Goal: Task Accomplishment & Management: Use online tool/utility

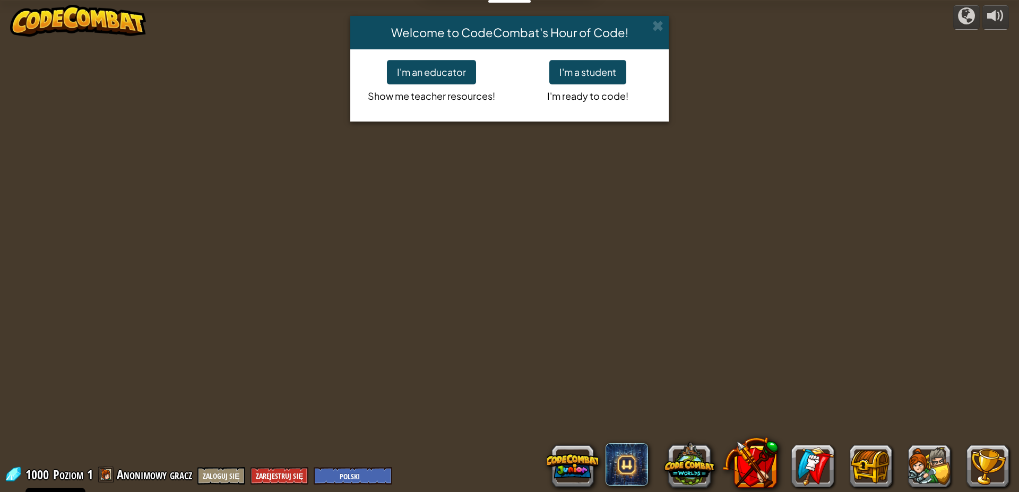
select select "pl"
click at [627, 78] on div "I'm a student I'm ready to code!" at bounding box center [588, 85] width 157 height 51
click at [619, 73] on button "I'm a student" at bounding box center [587, 72] width 77 height 24
select select "pl"
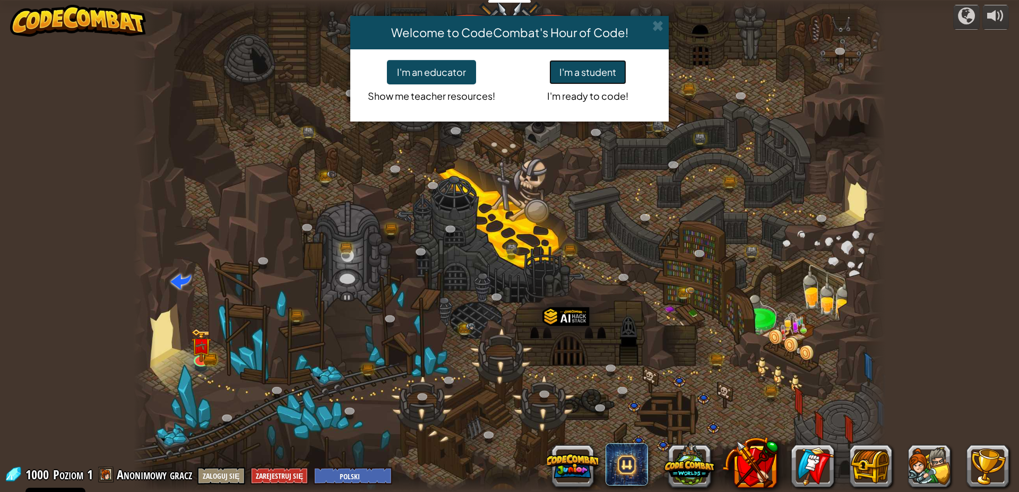
click at [589, 63] on button "I'm a student" at bounding box center [587, 72] width 77 height 24
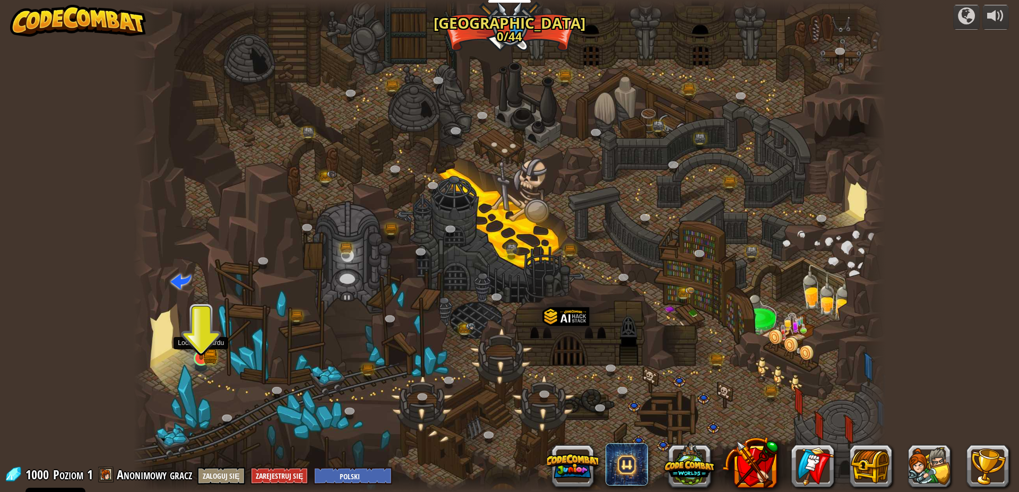
click at [204, 354] on img at bounding box center [201, 337] width 20 height 44
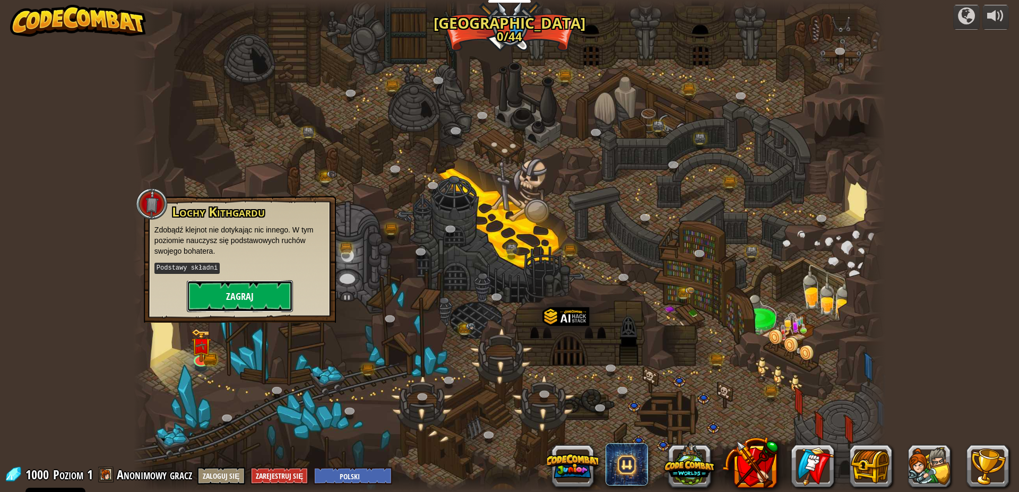
click at [191, 298] on button "Zagraj" at bounding box center [240, 296] width 106 height 32
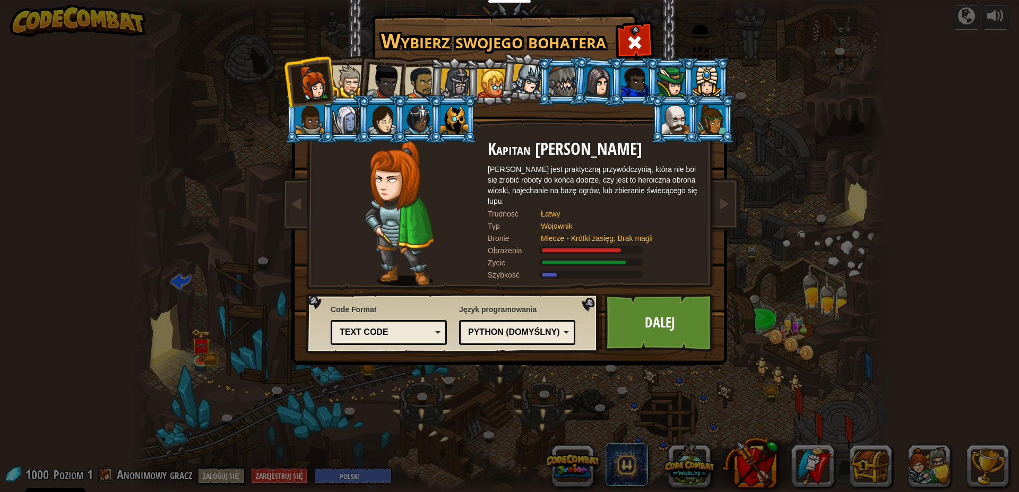
click at [414, 105] on div at bounding box center [418, 119] width 28 height 29
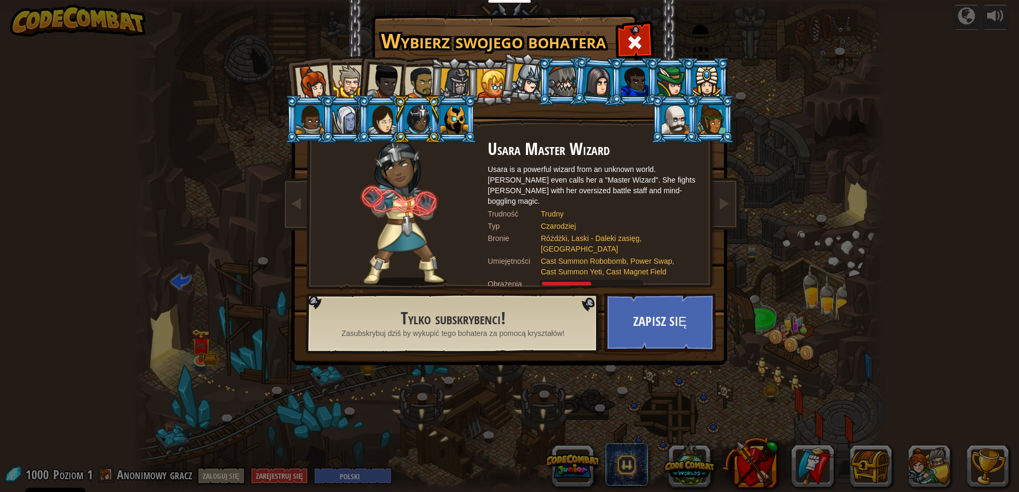
click at [376, 91] on div at bounding box center [384, 81] width 35 height 35
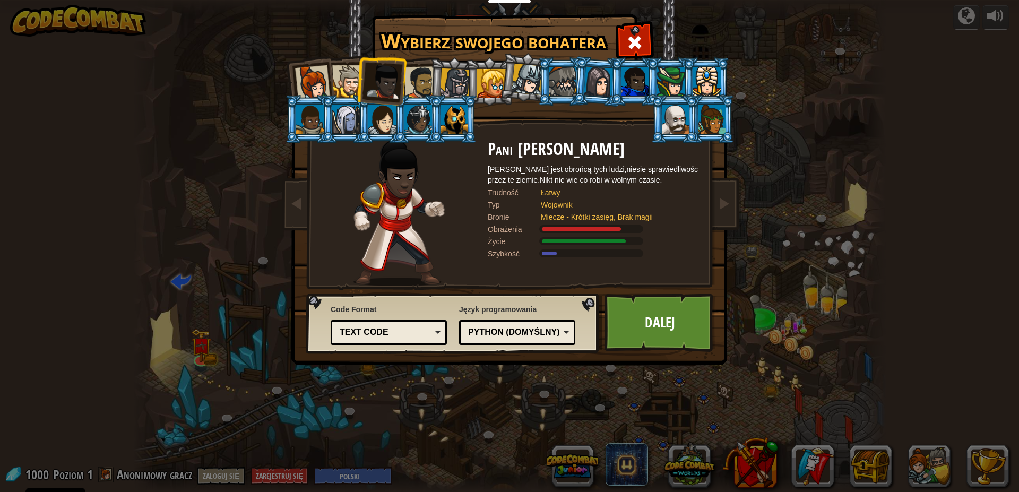
click at [365, 89] on li at bounding box center [381, 80] width 52 height 52
click at [455, 90] on div at bounding box center [455, 83] width 30 height 30
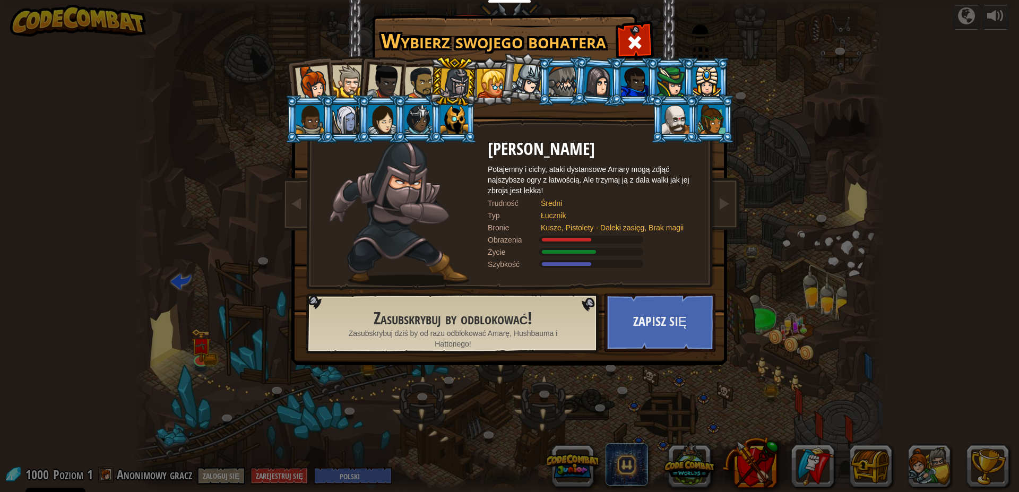
click at [512, 84] on li at bounding box center [525, 77] width 53 height 53
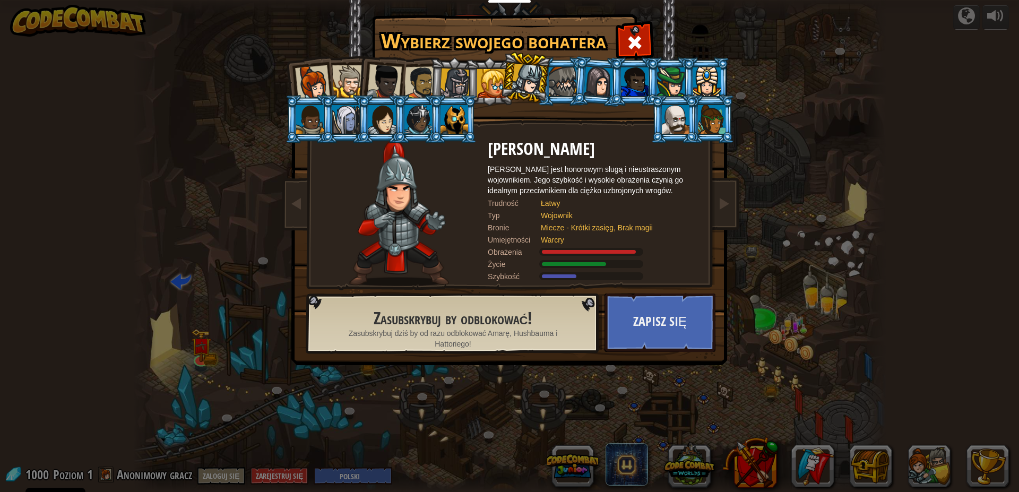
click at [657, 88] on li at bounding box center [670, 81] width 48 height 48
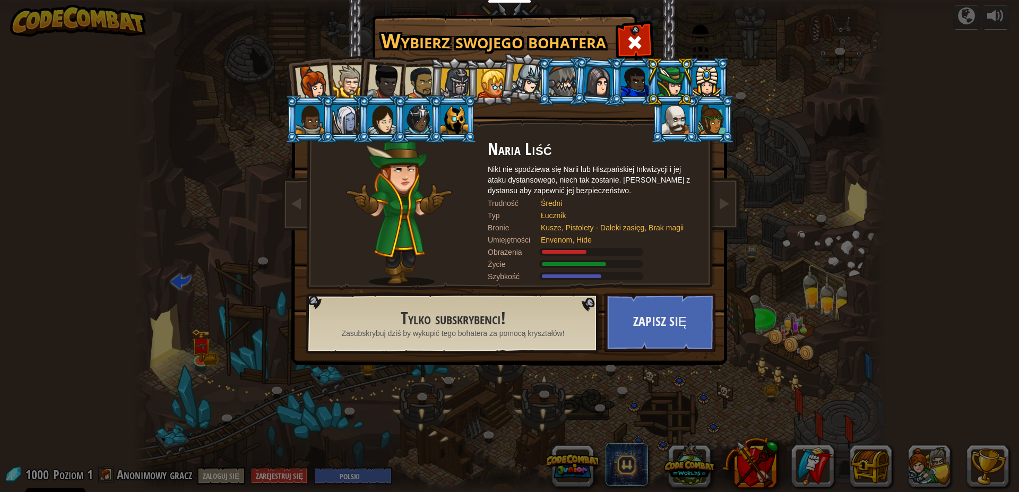
click at [670, 95] on div at bounding box center [671, 81] width 28 height 29
click at [347, 81] on div at bounding box center [348, 81] width 32 height 32
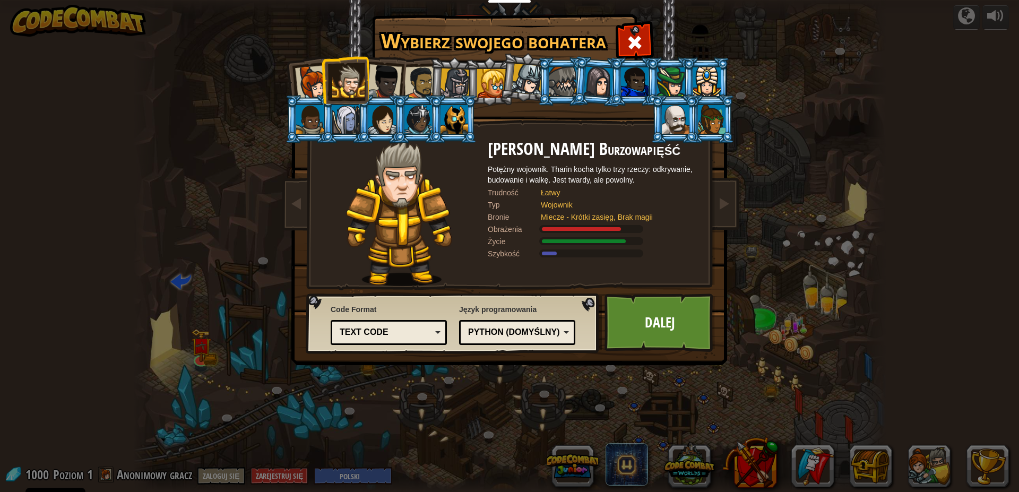
click at [306, 75] on div at bounding box center [312, 82] width 35 height 35
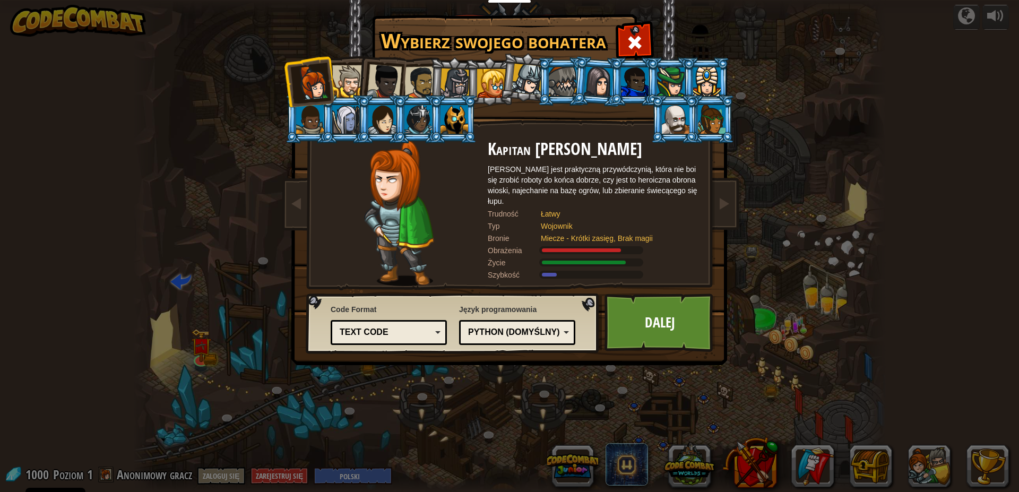
click at [356, 72] on div at bounding box center [348, 81] width 32 height 32
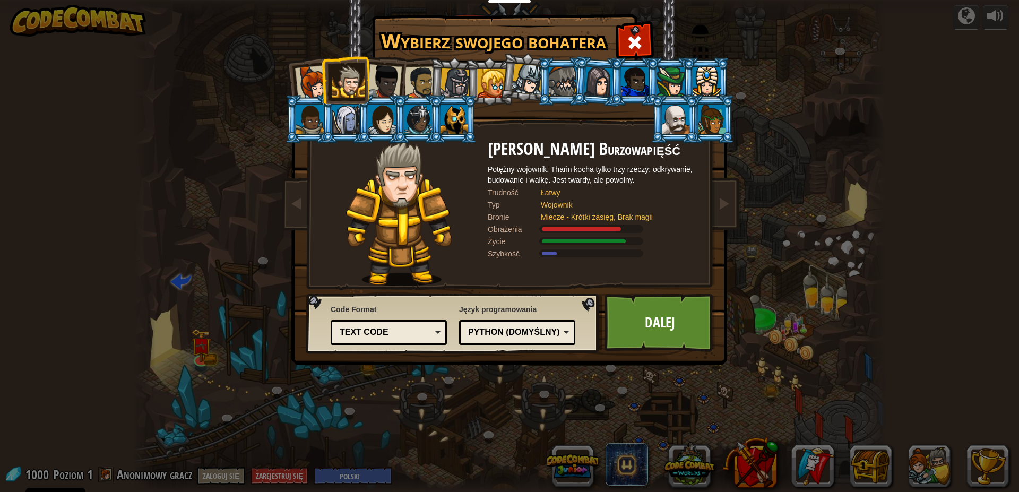
click at [297, 75] on div at bounding box center [312, 82] width 35 height 35
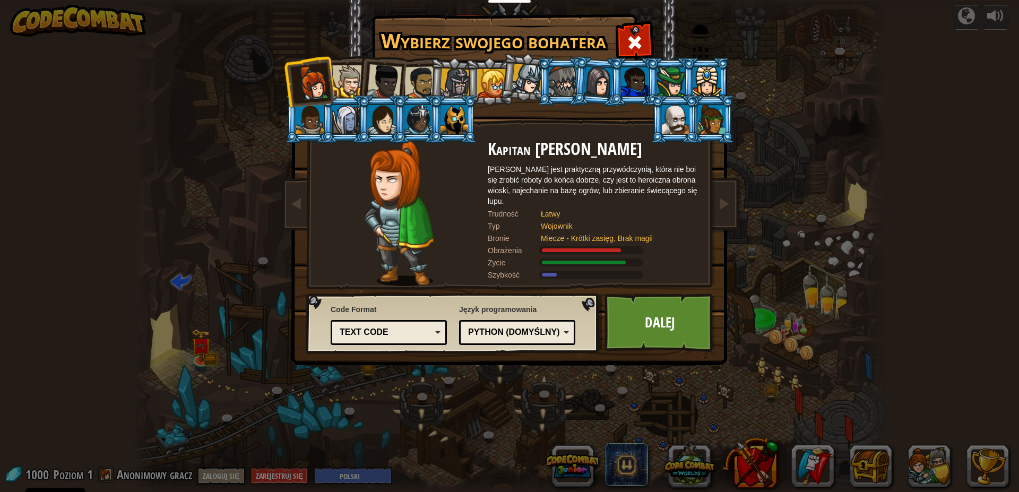
click at [395, 72] on div at bounding box center [384, 81] width 35 height 35
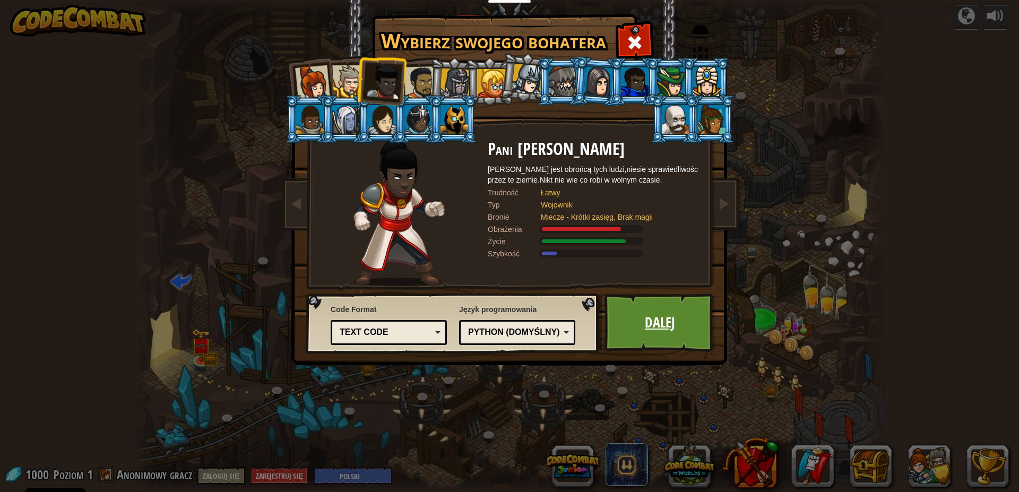
click at [663, 304] on link "Dalej" at bounding box center [660, 323] width 111 height 58
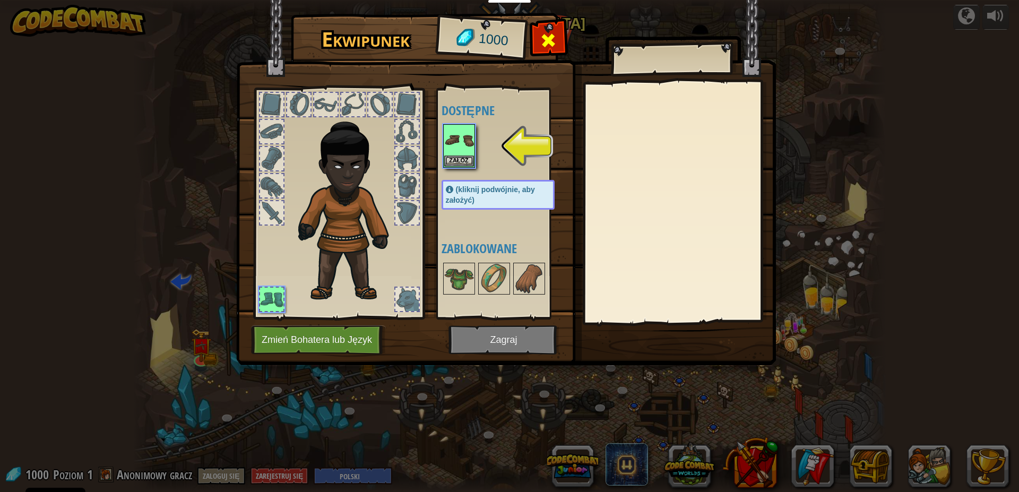
click at [552, 39] on span at bounding box center [548, 40] width 17 height 17
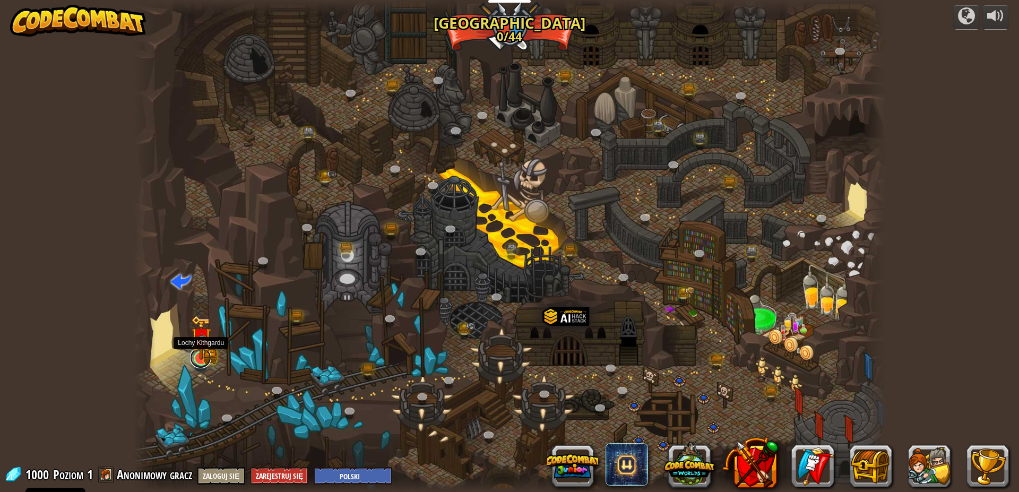
click at [200, 368] on link at bounding box center [200, 357] width 21 height 21
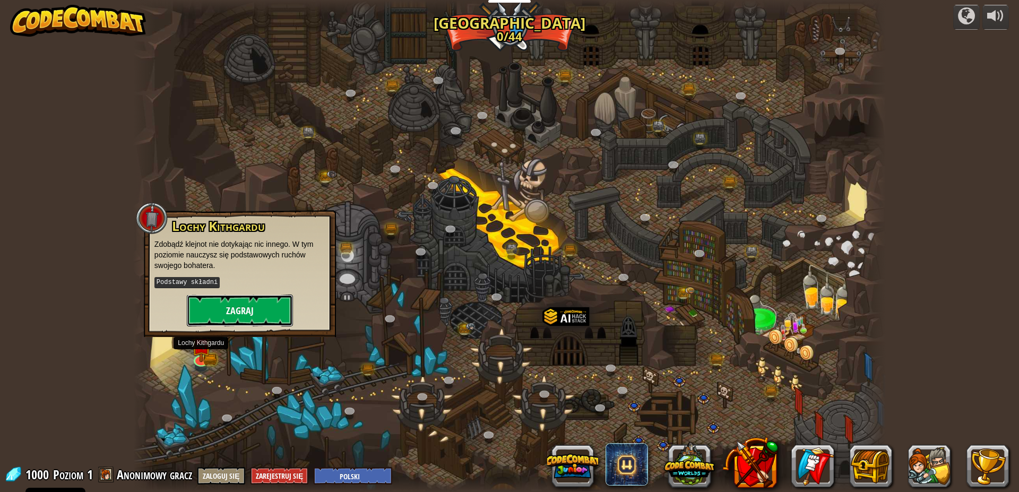
click at [217, 317] on button "Zagraj" at bounding box center [240, 311] width 106 height 32
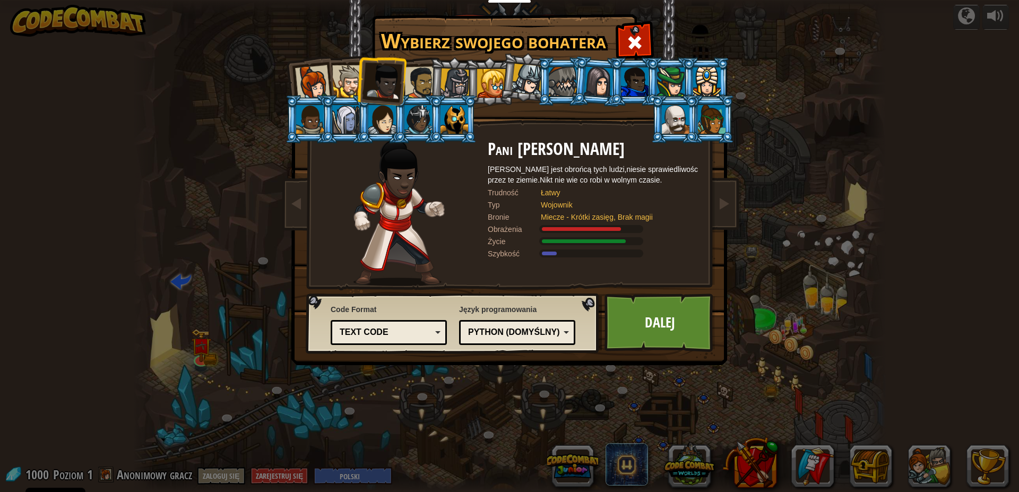
click at [358, 81] on li at bounding box center [381, 80] width 52 height 52
click at [346, 82] on div at bounding box center [348, 81] width 32 height 32
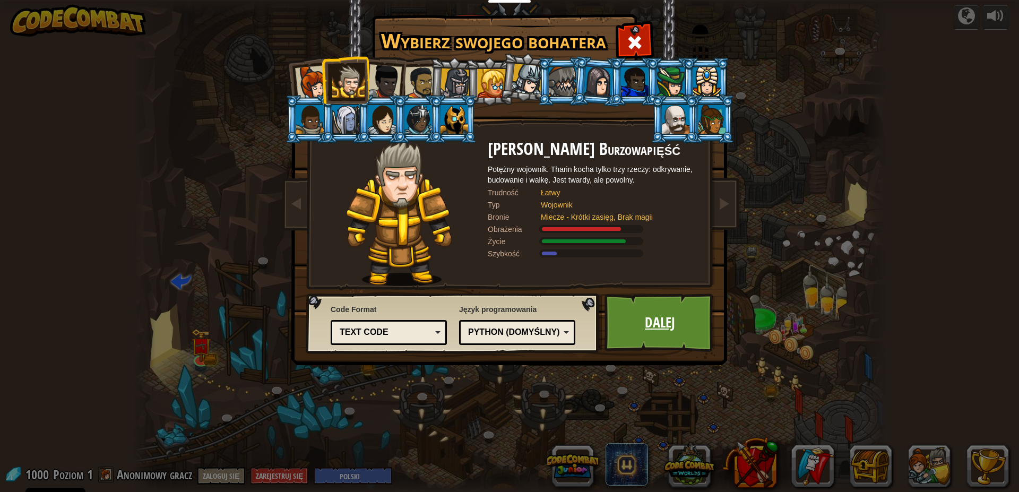
click at [642, 317] on link "Dalej" at bounding box center [660, 323] width 111 height 58
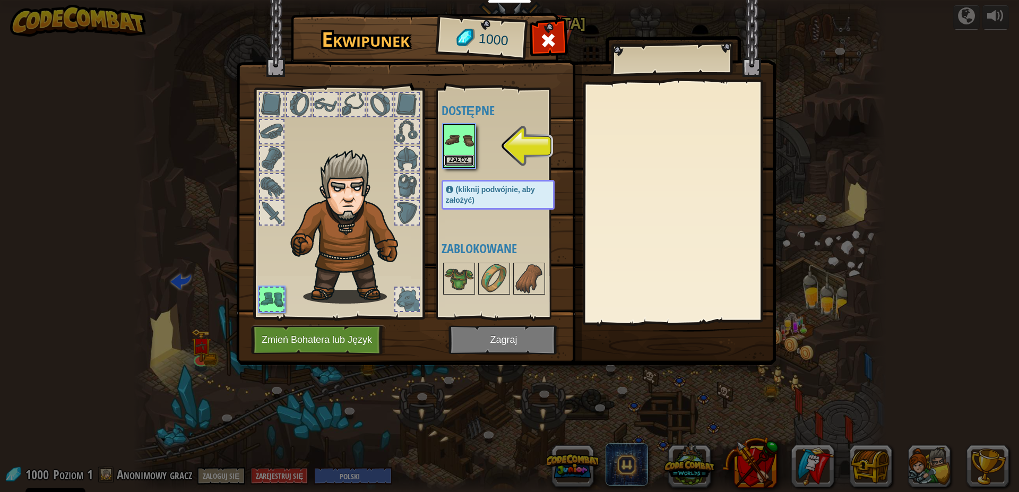
click at [463, 160] on button "Załóż" at bounding box center [459, 160] width 30 height 11
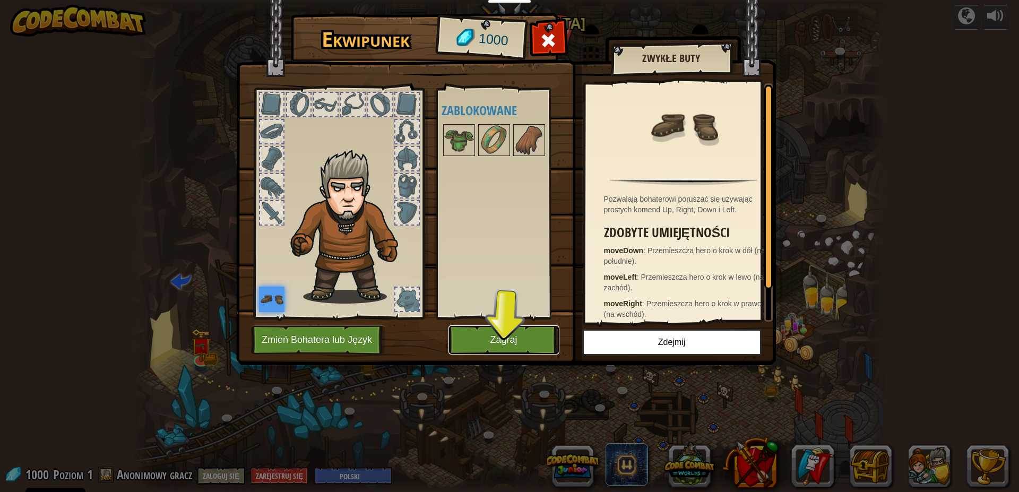
click at [524, 335] on button "Zagraj" at bounding box center [504, 339] width 111 height 29
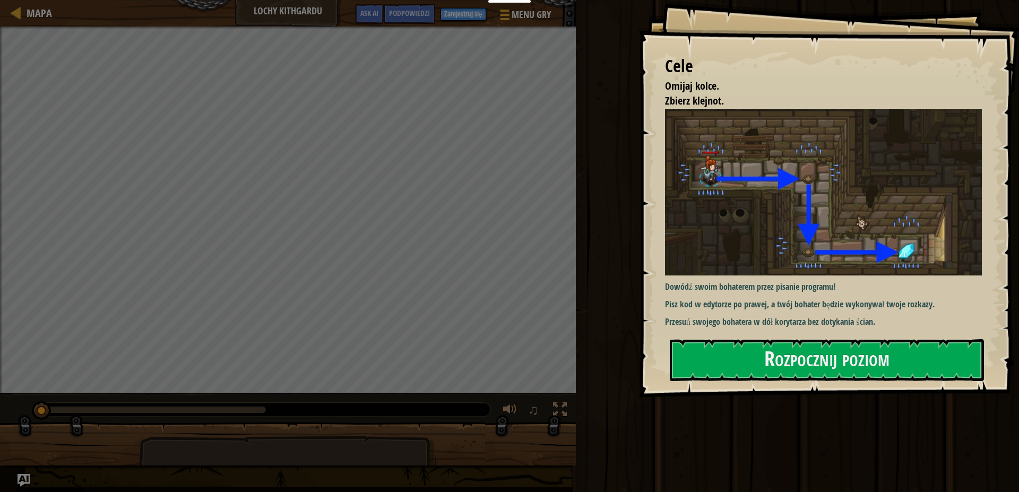
drag, startPoint x: 850, startPoint y: 224, endPoint x: 843, endPoint y: 242, distance: 18.6
click at [850, 227] on div "Cele Omijaj kolce. Zbierz klejnot. Dowódź swoim bohaterem przez pisanie program…" at bounding box center [829, 199] width 381 height 398
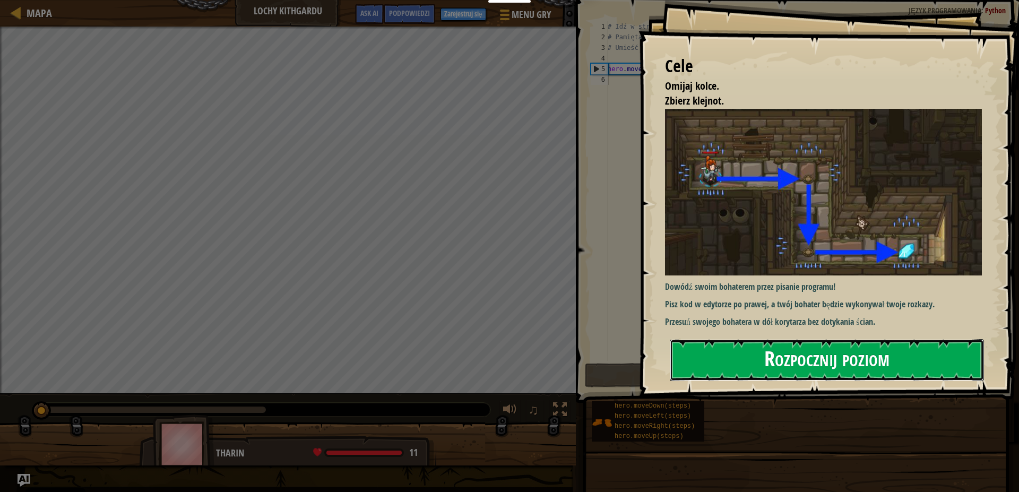
click at [808, 379] on button "Rozpocznij poziom" at bounding box center [827, 360] width 314 height 42
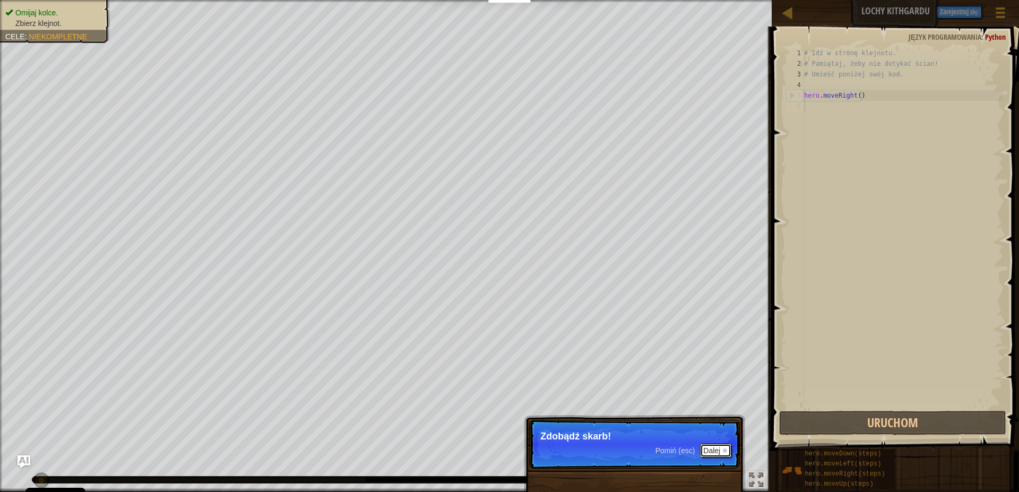
click at [714, 448] on button "Dalej" at bounding box center [715, 451] width 31 height 14
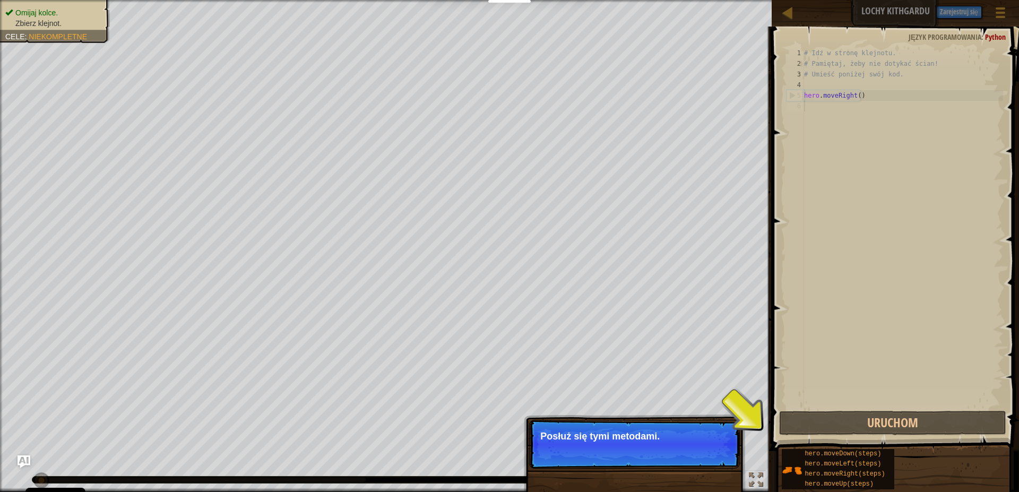
click at [821, 116] on div "# Idź w stronę klejnotu. # Pamiętaj, żeby nie dotykać ścian! # Umieść poniżej s…" at bounding box center [902, 239] width 201 height 382
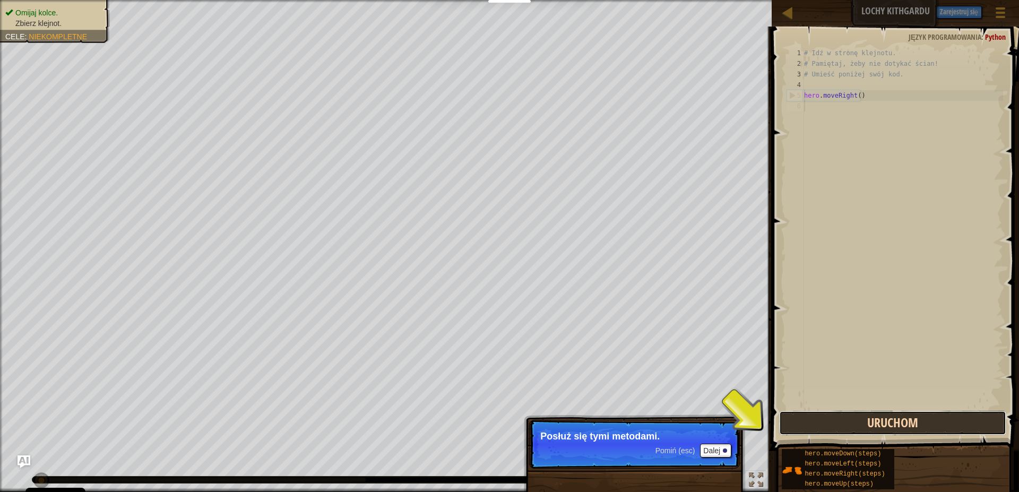
click at [855, 429] on button "Uruchom" at bounding box center [892, 423] width 227 height 24
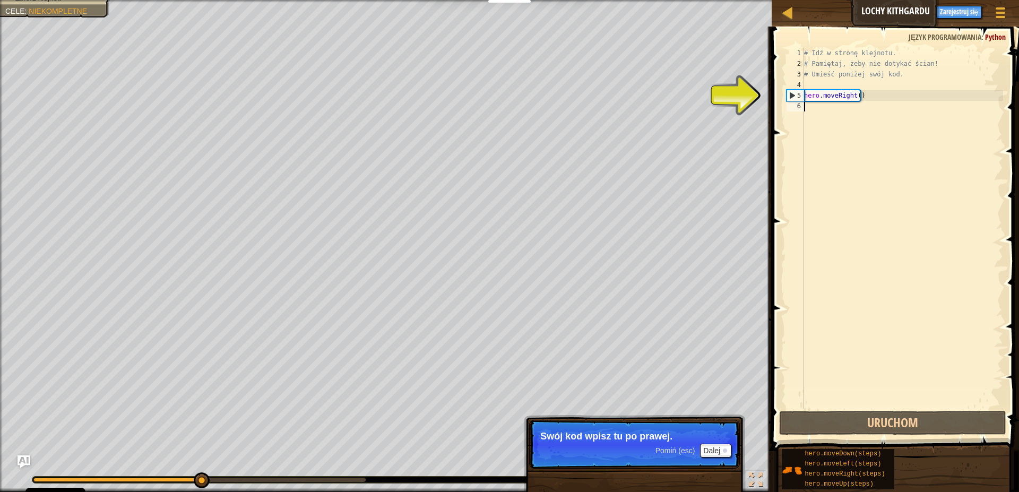
click at [835, 119] on div "# Idź w stronę klejnotu. # Pamiętaj, żeby nie dotykać ścian! # Umieść poniżej s…" at bounding box center [902, 239] width 201 height 382
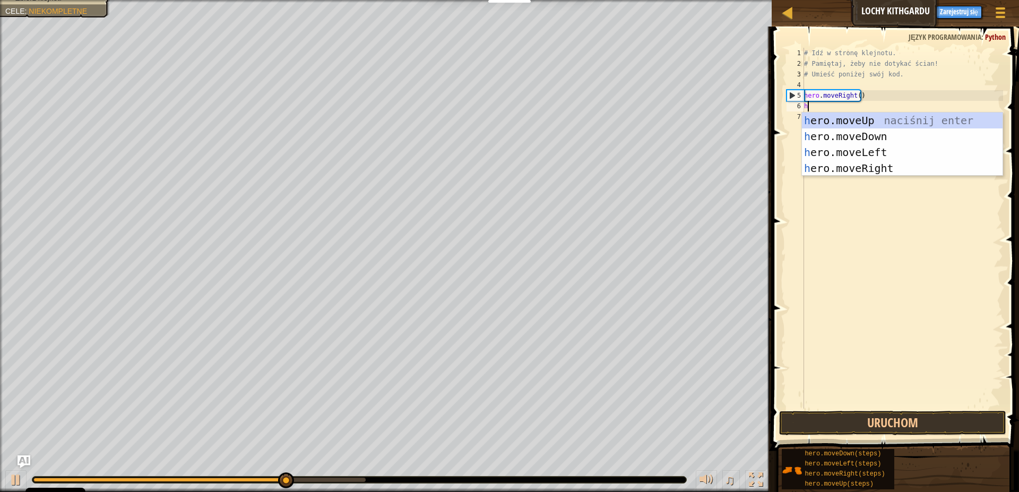
scroll to position [5, 0]
type textarea "he"
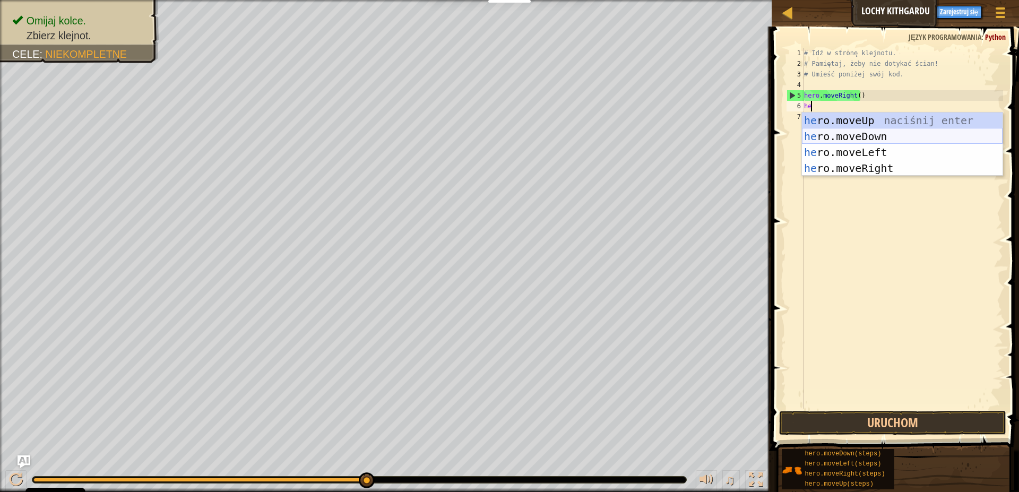
click at [899, 137] on div "he ro.moveUp naciśnij enter he ro.moveDown naciśnij enter he ro.moveLeft naciśn…" at bounding box center [902, 161] width 201 height 96
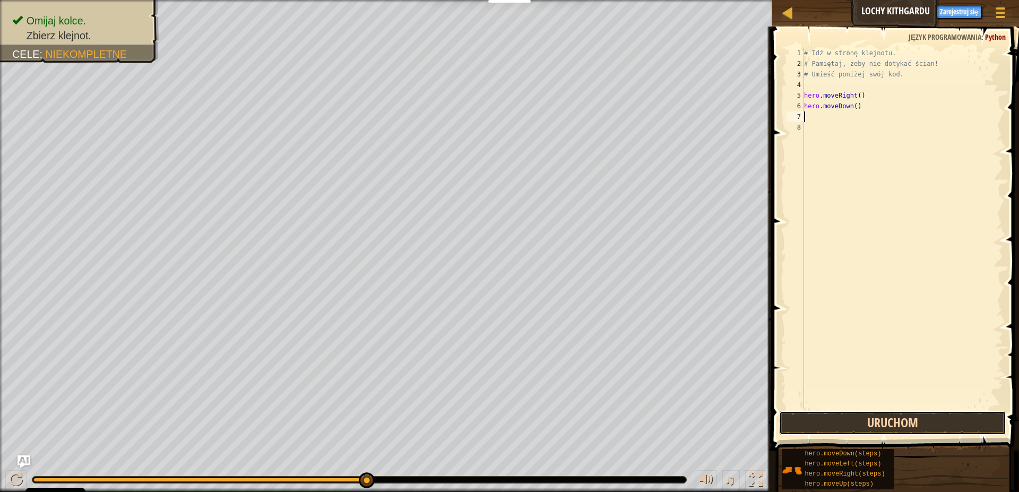
click at [912, 428] on button "Uruchom" at bounding box center [892, 423] width 227 height 24
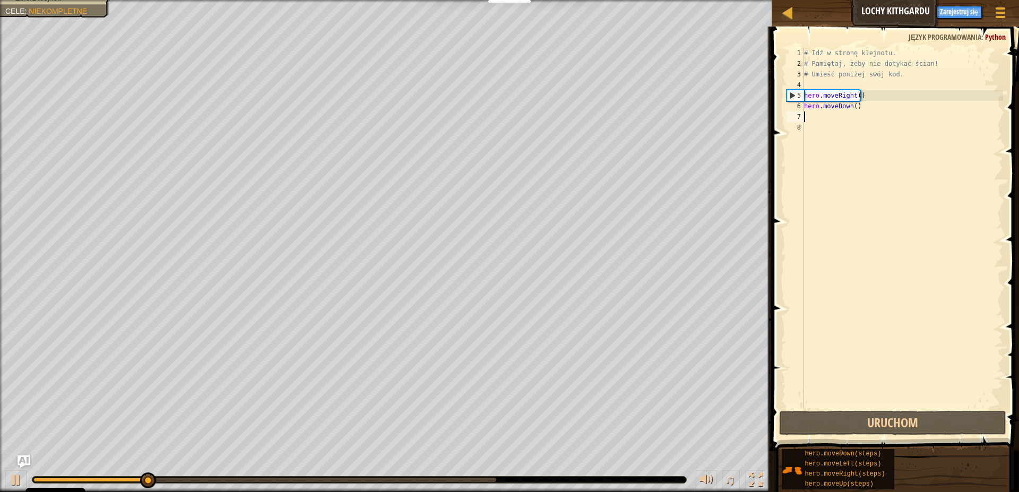
click at [817, 121] on div "# Idź w stronę klejnotu. # Pamiętaj, żeby nie dotykać ścian! # Umieść poniżej s…" at bounding box center [902, 239] width 201 height 382
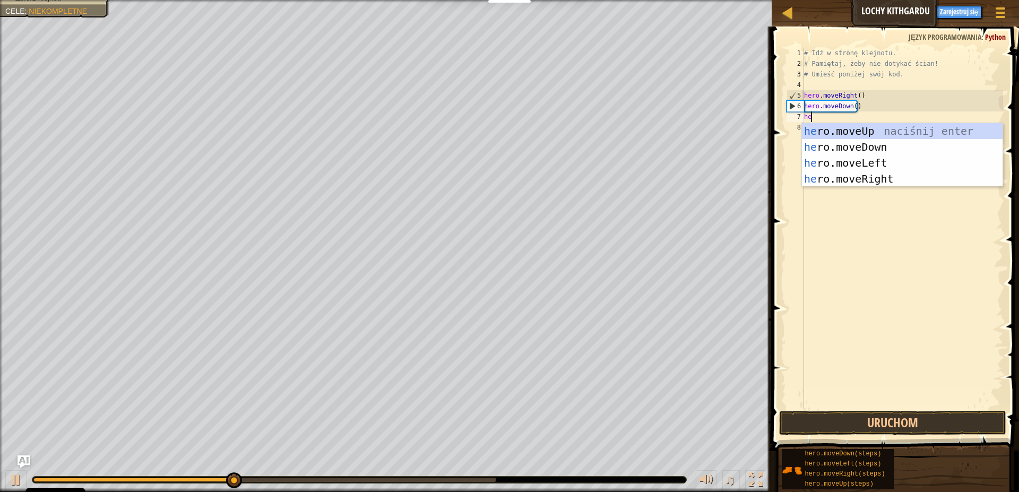
type textarea "her"
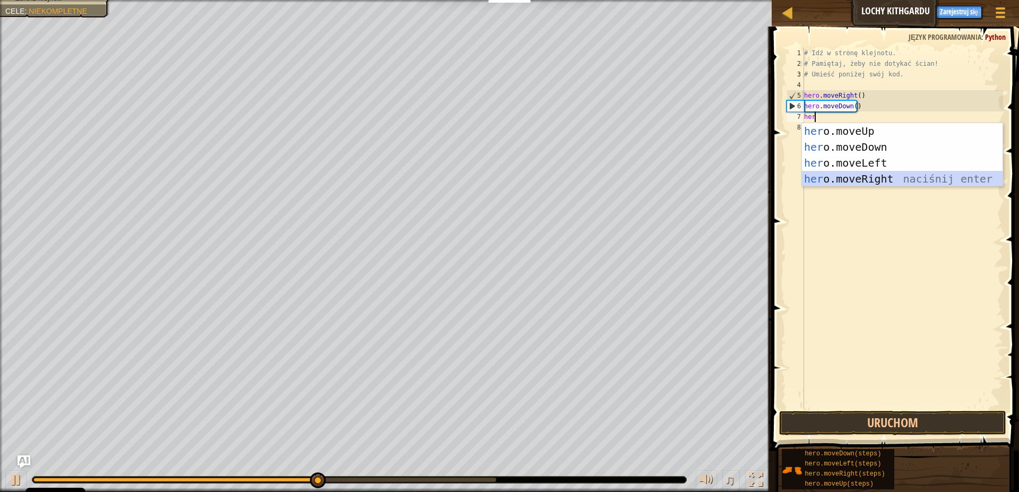
click at [867, 181] on div "her o.moveUp naciśnij enter her o.moveDown naciśnij enter her o.moveLeft naciśn…" at bounding box center [902, 171] width 201 height 96
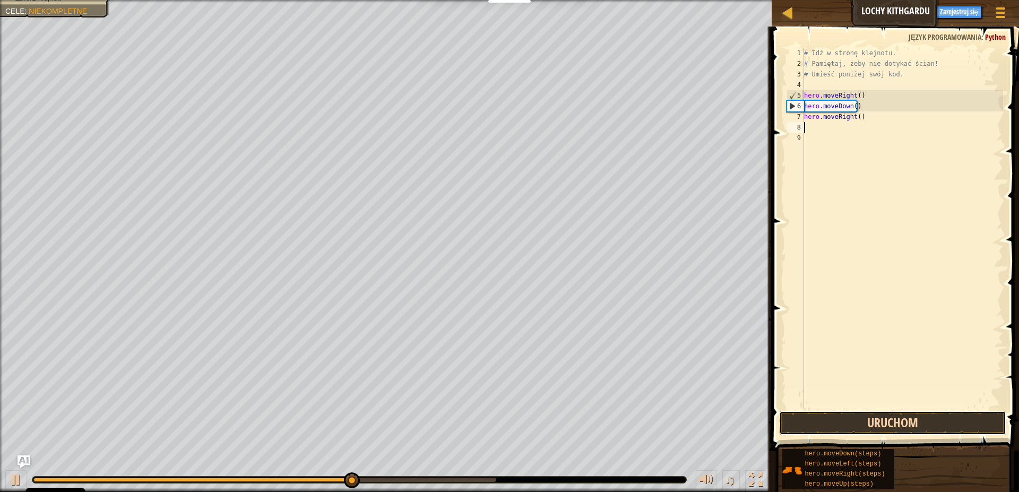
click at [926, 415] on button "Uruchom" at bounding box center [892, 423] width 227 height 24
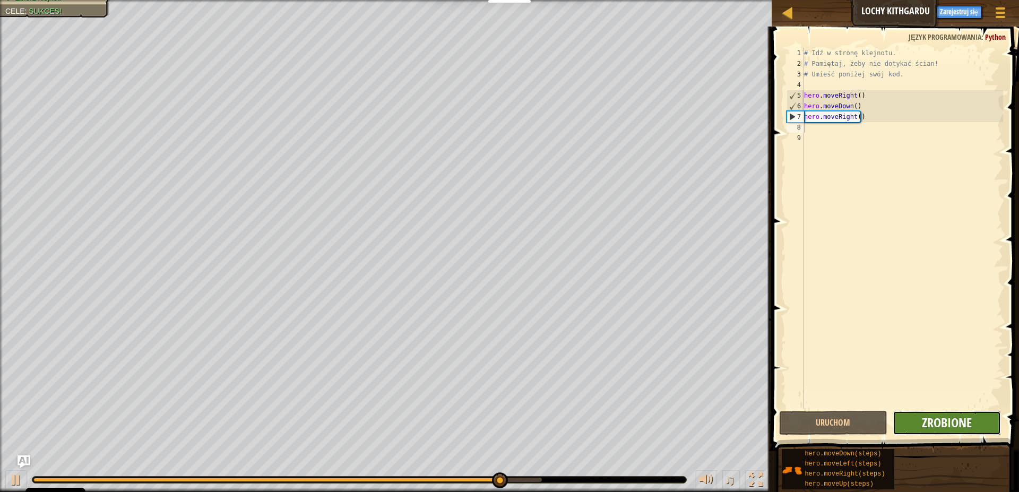
click at [947, 421] on span "Zrobione" at bounding box center [947, 422] width 50 height 17
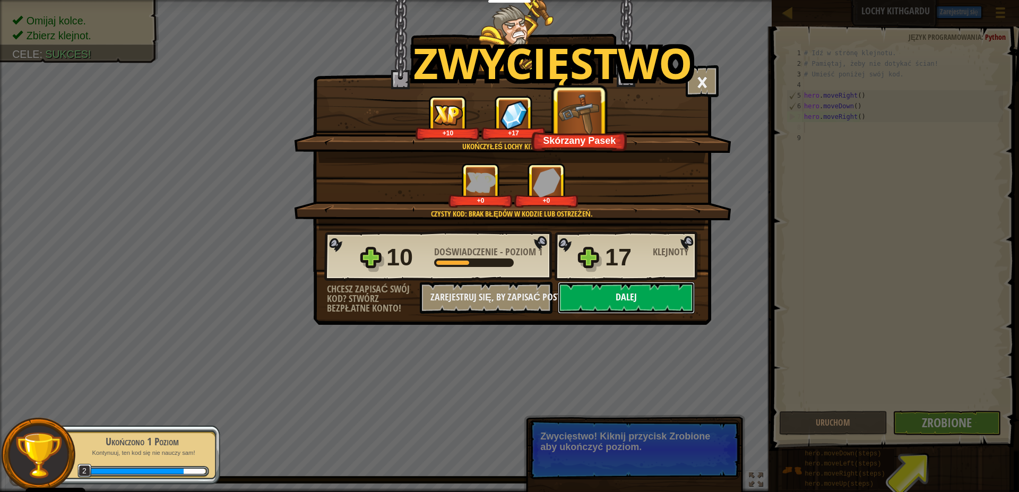
click at [644, 310] on button "Dalej" at bounding box center [626, 298] width 137 height 32
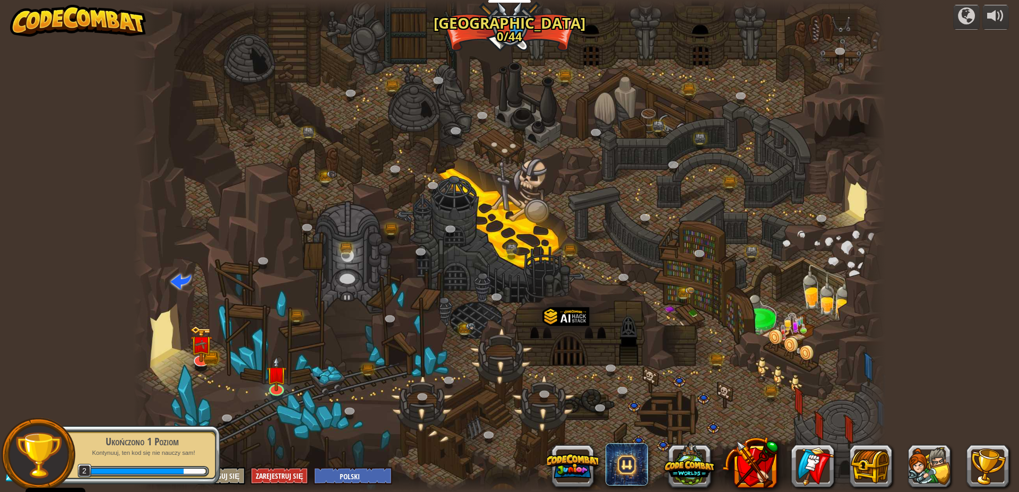
select select "pl"
click at [286, 380] on img at bounding box center [276, 365] width 20 height 46
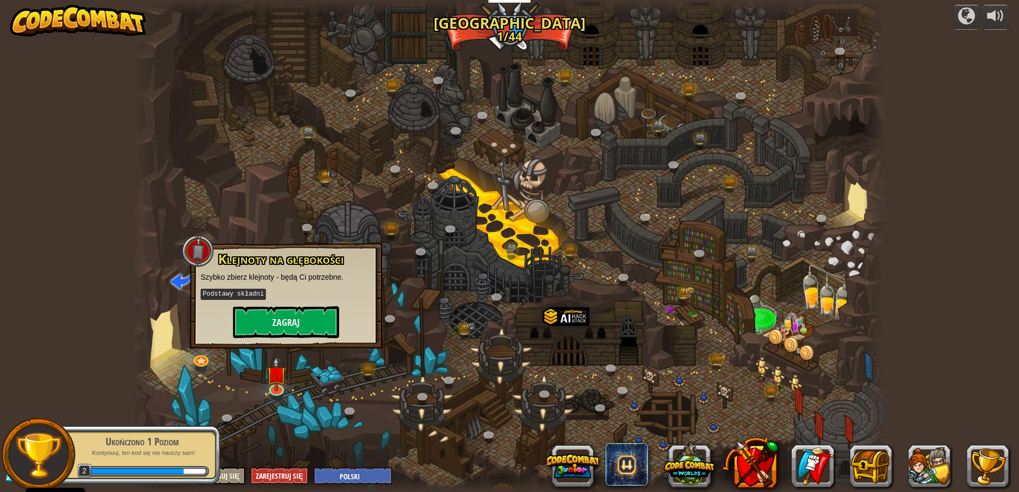
click at [257, 339] on div "Klejnoty na głębokości Szybko zbierz klejnoty - będą Ci potrzebne. Podstawy skł…" at bounding box center [286, 296] width 192 height 106
click at [268, 312] on button "Zagraj" at bounding box center [286, 322] width 106 height 32
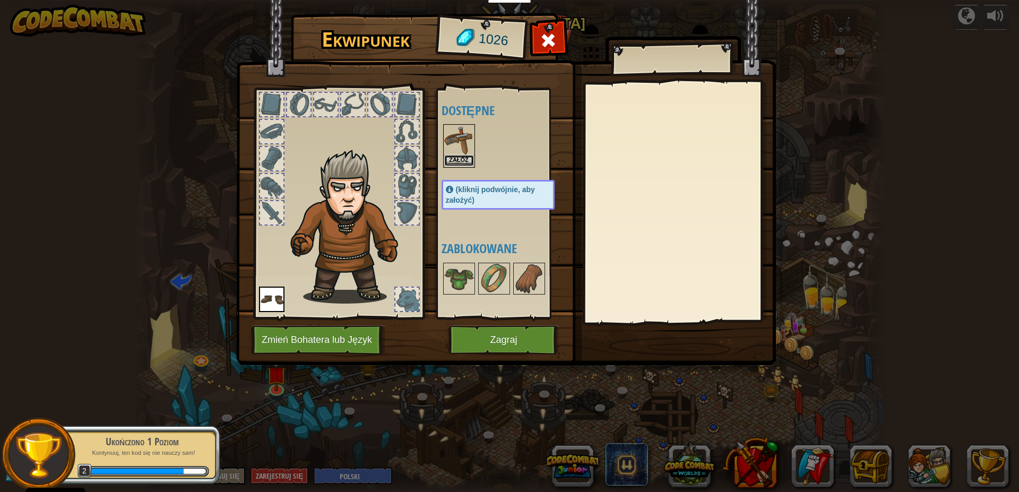
click at [458, 163] on button "Załóż" at bounding box center [459, 160] width 30 height 11
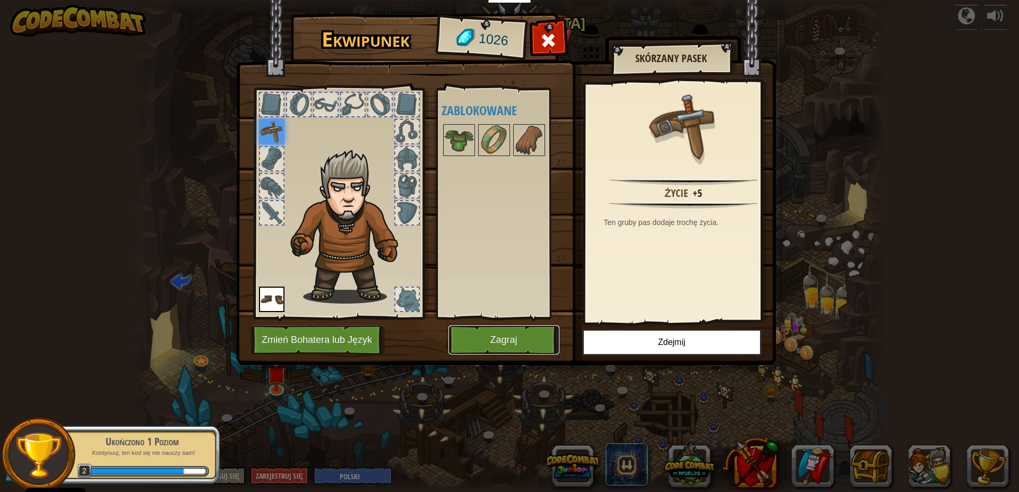
click at [523, 333] on button "Zagraj" at bounding box center [504, 339] width 111 height 29
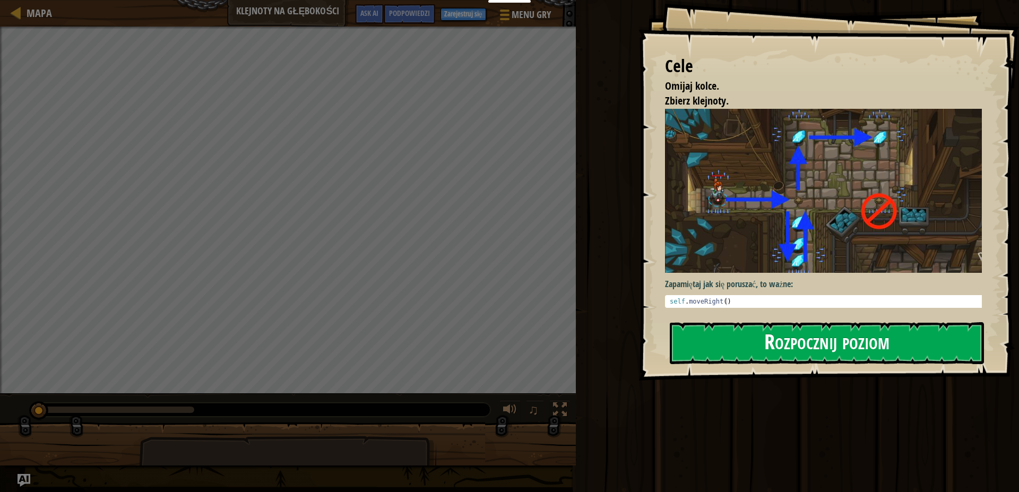
click at [865, 339] on button "Rozpocznij poziom" at bounding box center [827, 343] width 314 height 42
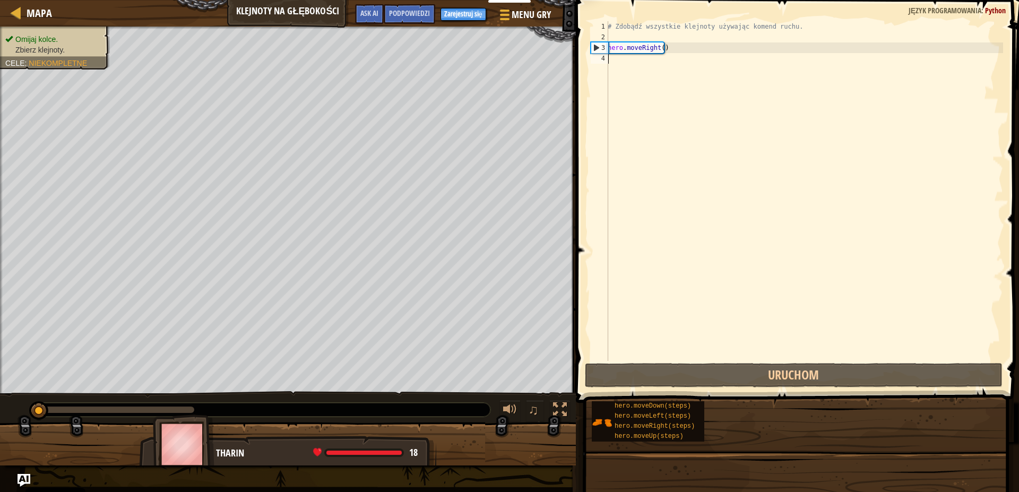
click at [629, 73] on div "# Zdobądź wszystkie klejnoty używając komend ruchu. hero . moveRight ( )" at bounding box center [805, 191] width 398 height 340
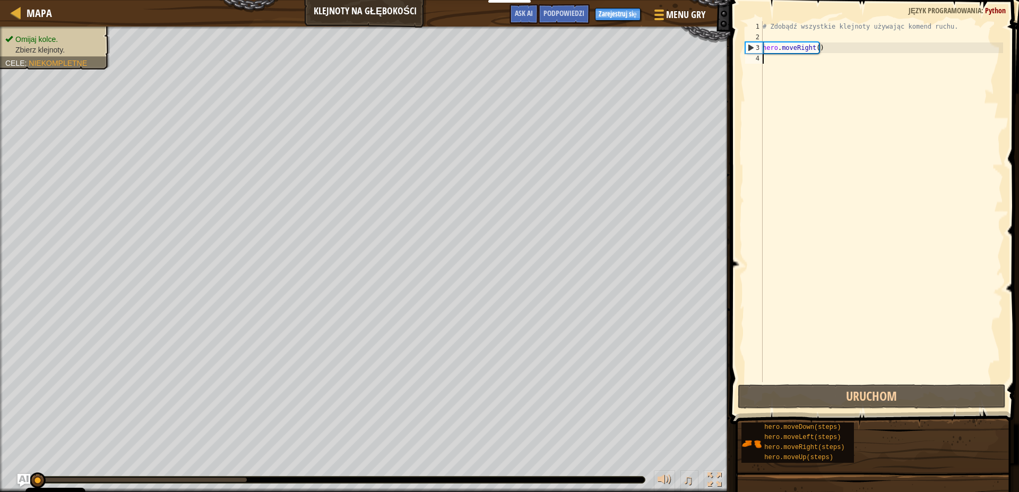
click at [796, 68] on div "# Zdobądź wszystkie klejnoty używając komend ruchu. hero . moveRight ( )" at bounding box center [882, 212] width 243 height 382
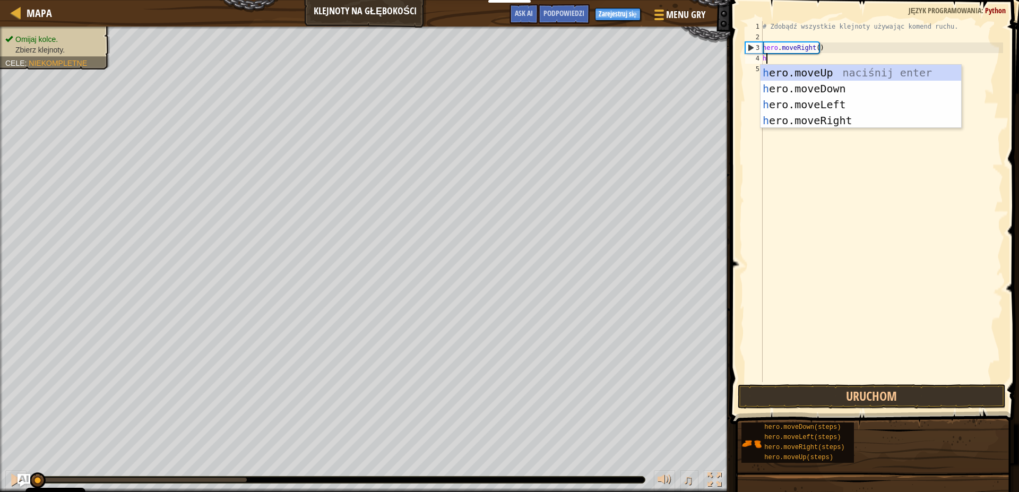
type textarea "he"
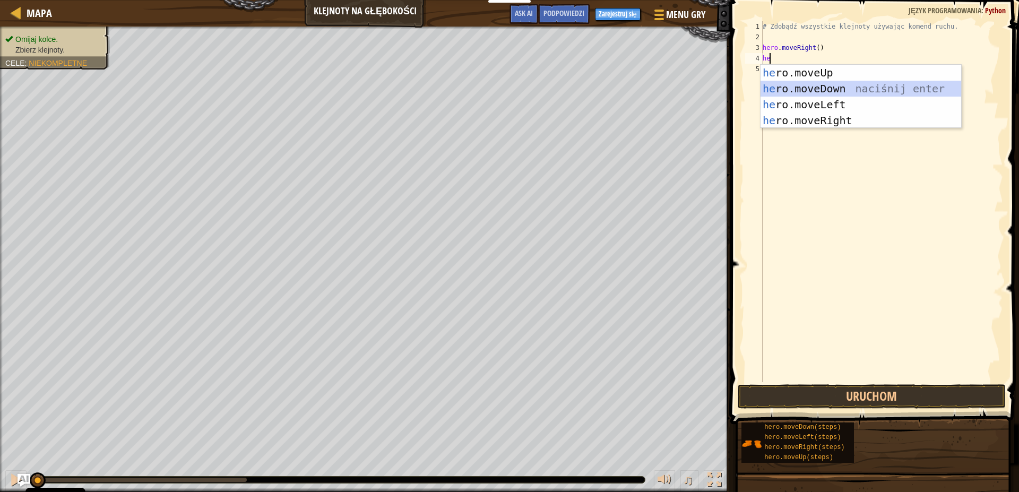
click at [847, 83] on div "he ro.moveUp naciśnij enter he ro.moveDown naciśnij enter he ro.moveLeft naciśn…" at bounding box center [861, 113] width 201 height 96
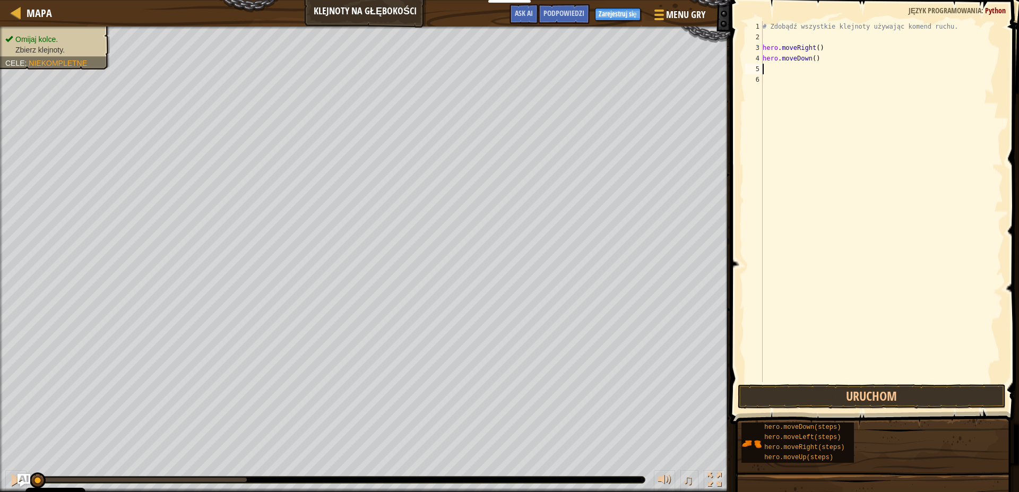
type textarea "h"
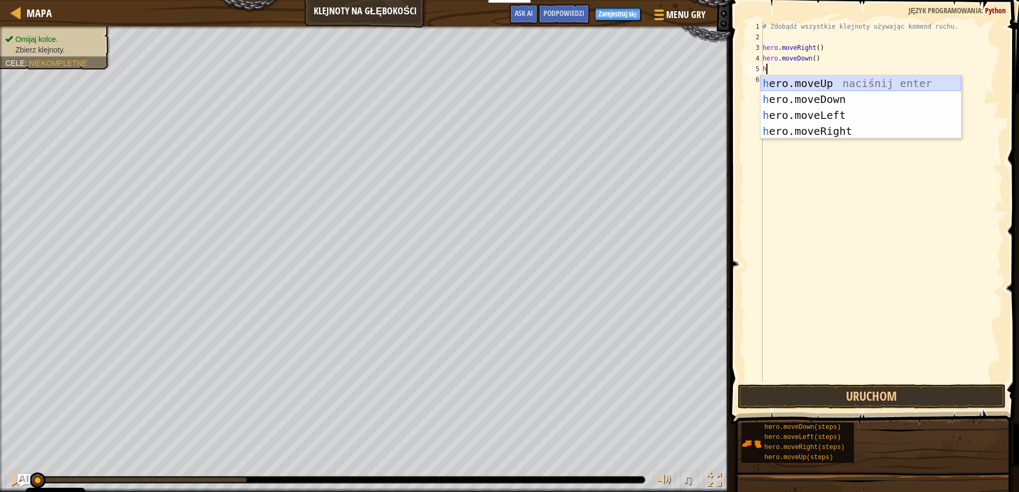
click at [845, 82] on div "h ero.moveUp naciśnij enter h ero.moveDown naciśnij enter h ero.moveLeft naciśn…" at bounding box center [861, 123] width 201 height 96
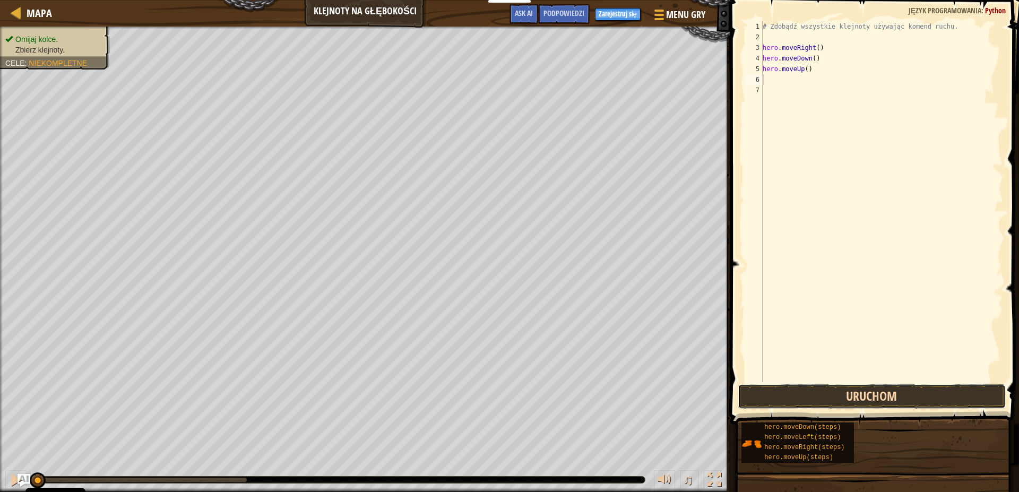
click at [880, 398] on button "Uruchom" at bounding box center [872, 396] width 268 height 24
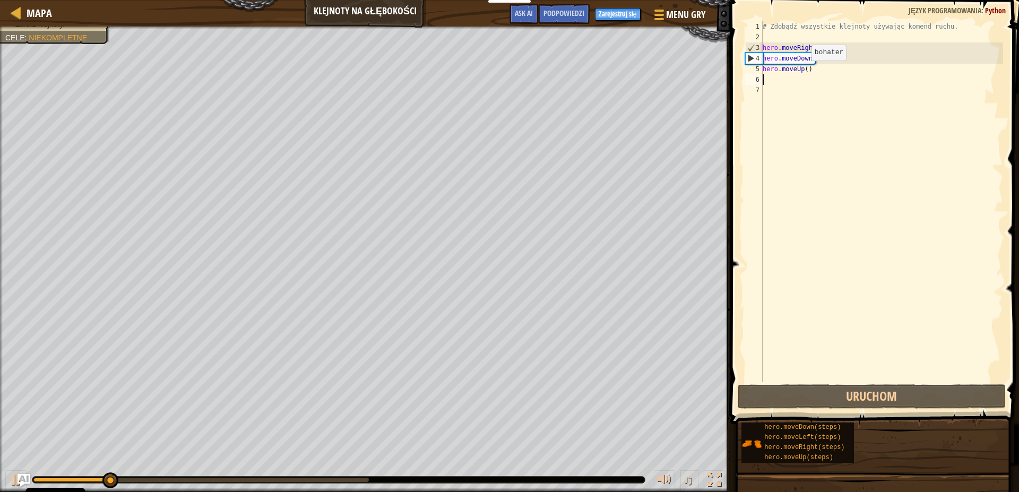
click at [803, 71] on div "# Zdobądź wszystkie klejnoty używając komend ruchu. hero . moveRight ( ) hero .…" at bounding box center [882, 212] width 243 height 382
click at [805, 71] on div "# Zdobądź wszystkie klejnoty używając komend ruchu. hero . moveRight ( ) hero .…" at bounding box center [882, 212] width 243 height 382
type textarea "hero.moveUp(2)"
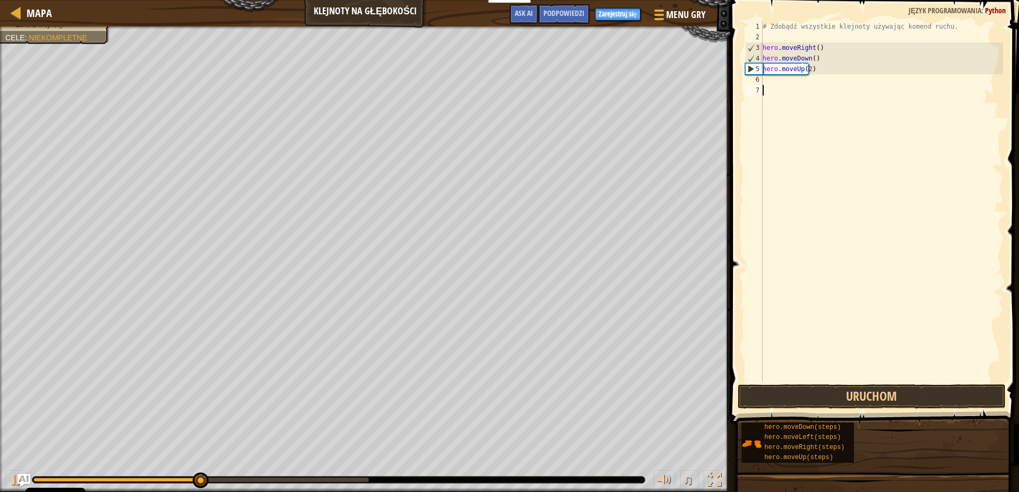
click at [774, 86] on div "# Zdobądź wszystkie klejnoty używając komend ruchu. hero . moveRight ( ) hero .…" at bounding box center [882, 212] width 243 height 382
click at [774, 81] on div "# Zdobądź wszystkie klejnoty używając komend ruchu. hero . moveRight ( ) hero .…" at bounding box center [882, 212] width 243 height 382
type textarea "h"
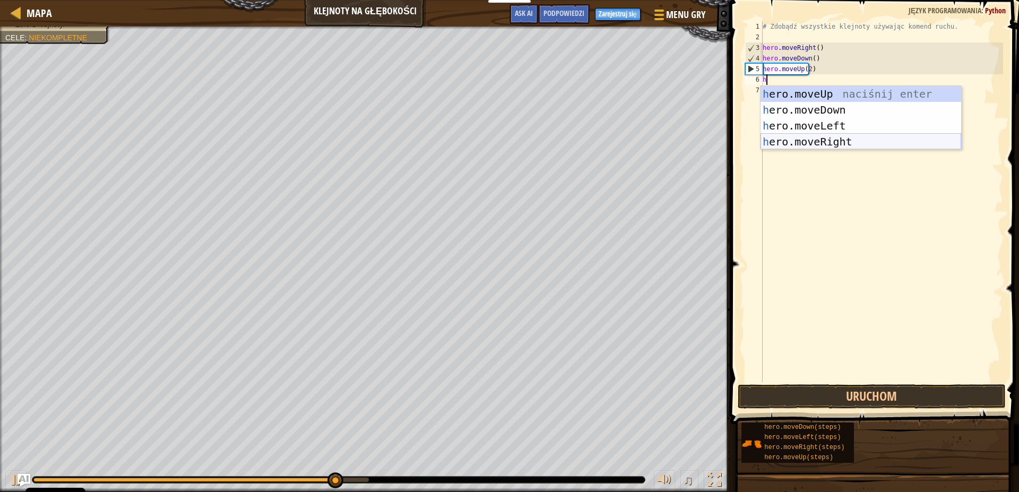
click at [837, 136] on div "h ero.moveUp naciśnij enter h ero.moveDown naciśnij enter h ero.moveLeft naciśn…" at bounding box center [861, 134] width 201 height 96
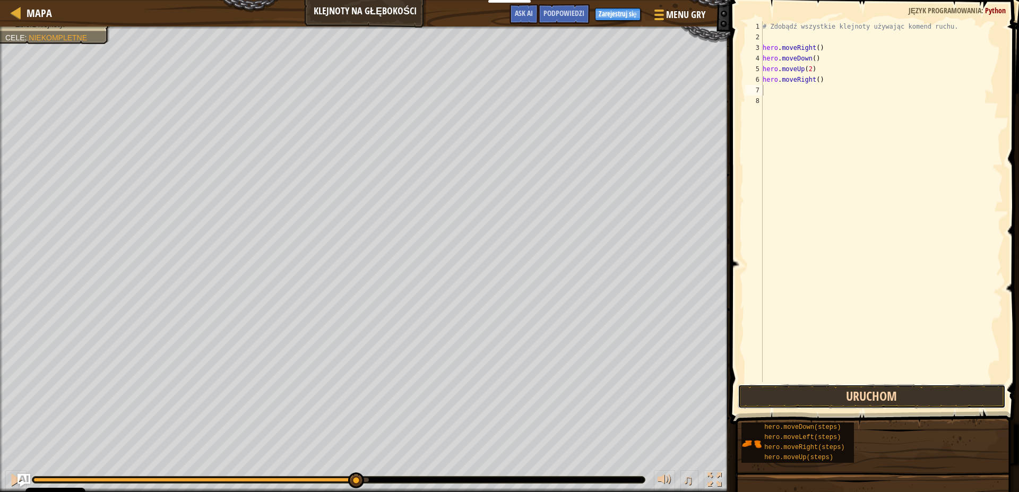
click at [929, 390] on button "Uruchom" at bounding box center [872, 396] width 268 height 24
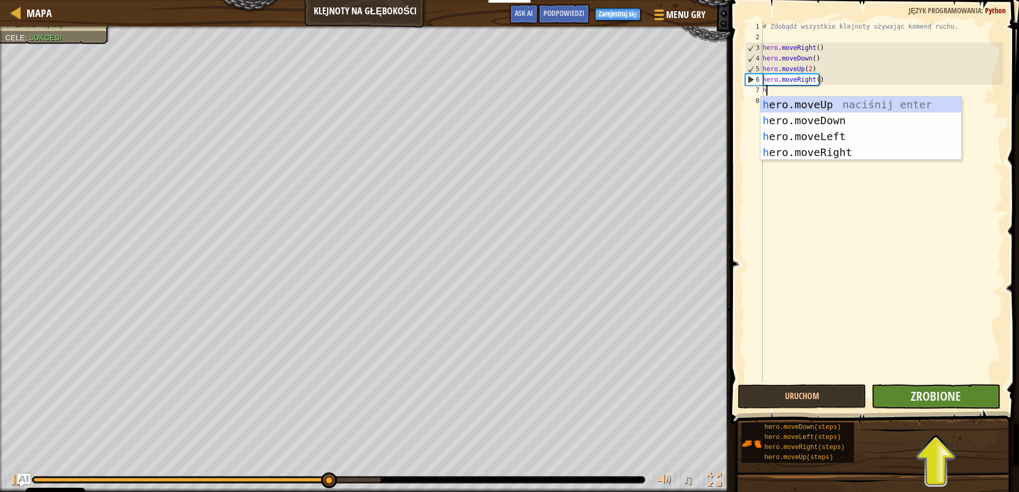
type textarea "h"
click at [939, 406] on button "Zrobione" at bounding box center [936, 396] width 128 height 24
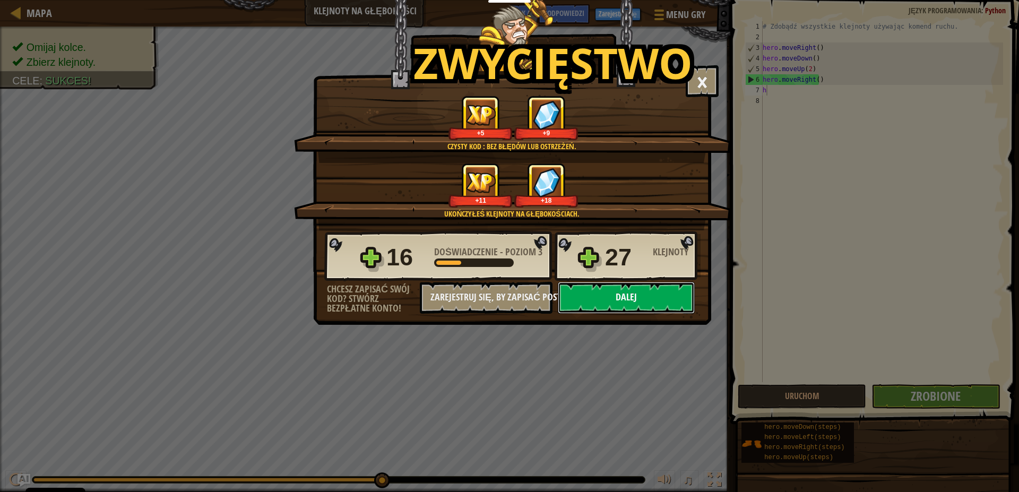
click at [613, 295] on button "Dalej" at bounding box center [626, 298] width 137 height 32
select select "pl"
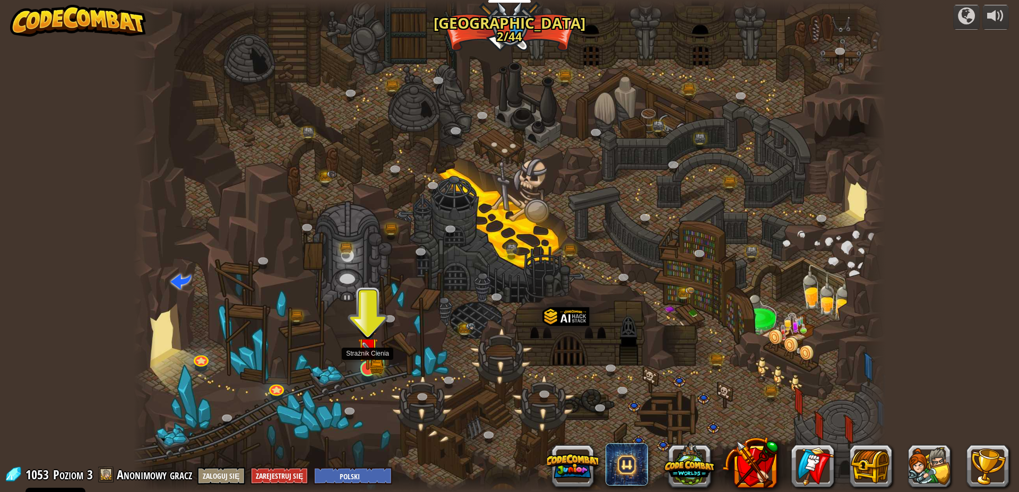
click at [365, 366] on img at bounding box center [368, 348] width 20 height 44
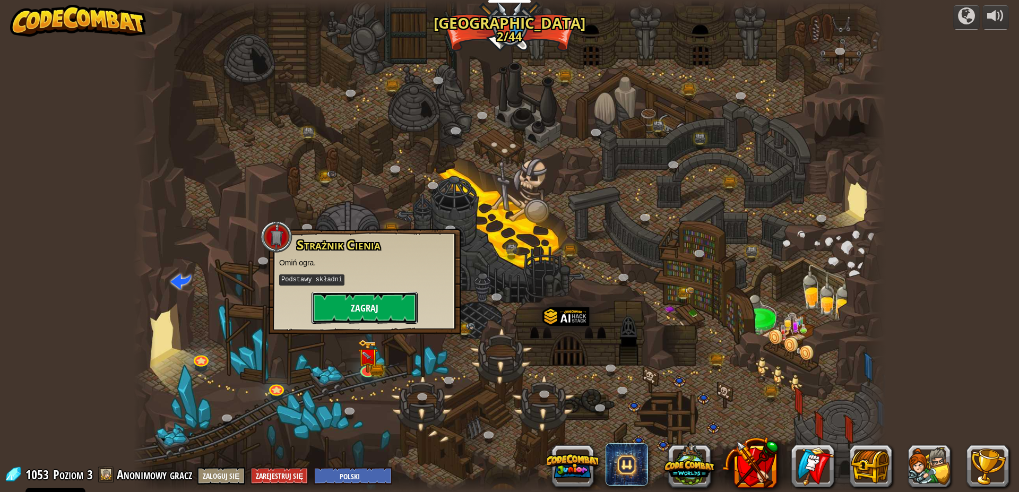
click at [372, 312] on button "Zagraj" at bounding box center [365, 308] width 106 height 32
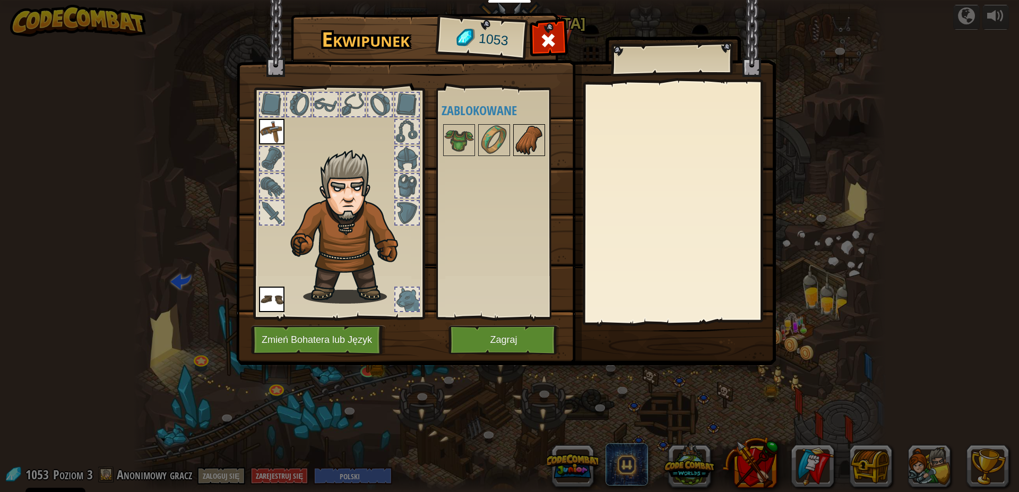
click at [522, 133] on img at bounding box center [529, 140] width 30 height 30
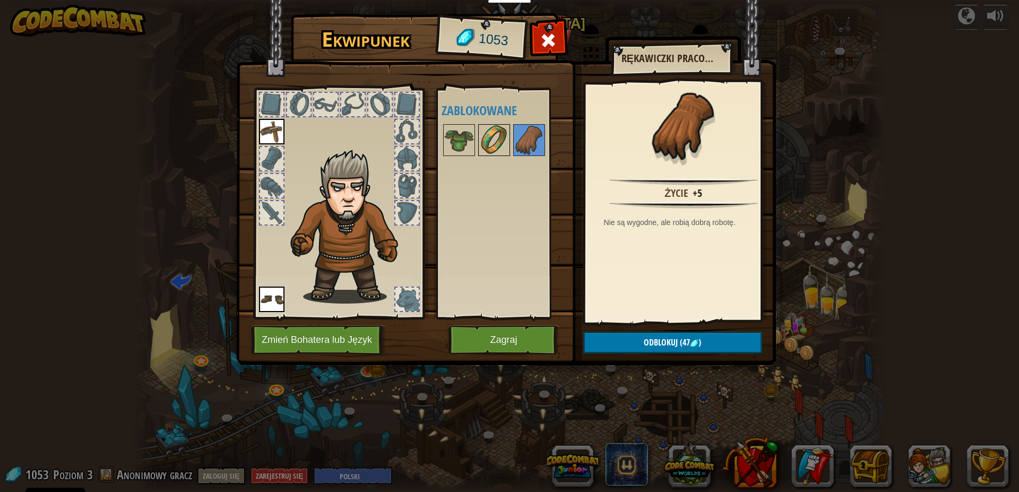
click at [480, 140] on img at bounding box center [494, 140] width 30 height 30
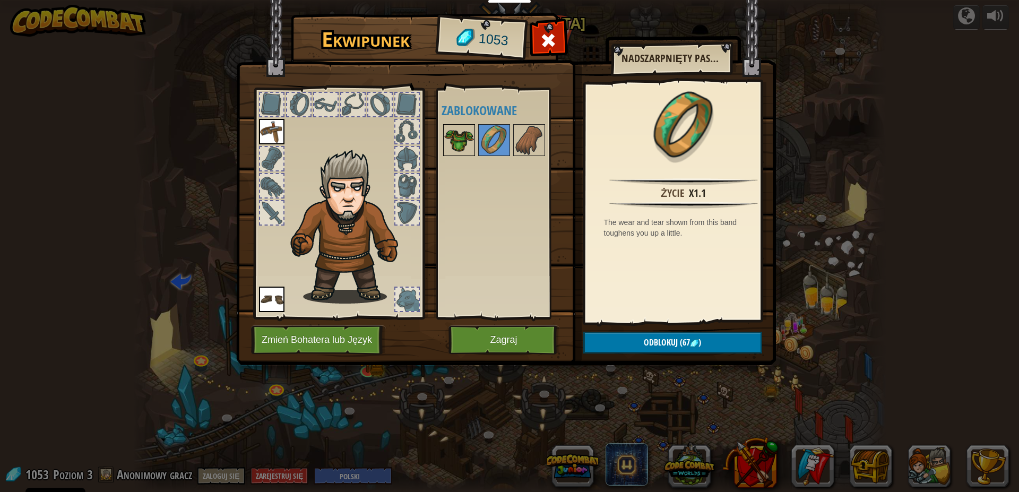
click at [459, 132] on img at bounding box center [459, 140] width 30 height 30
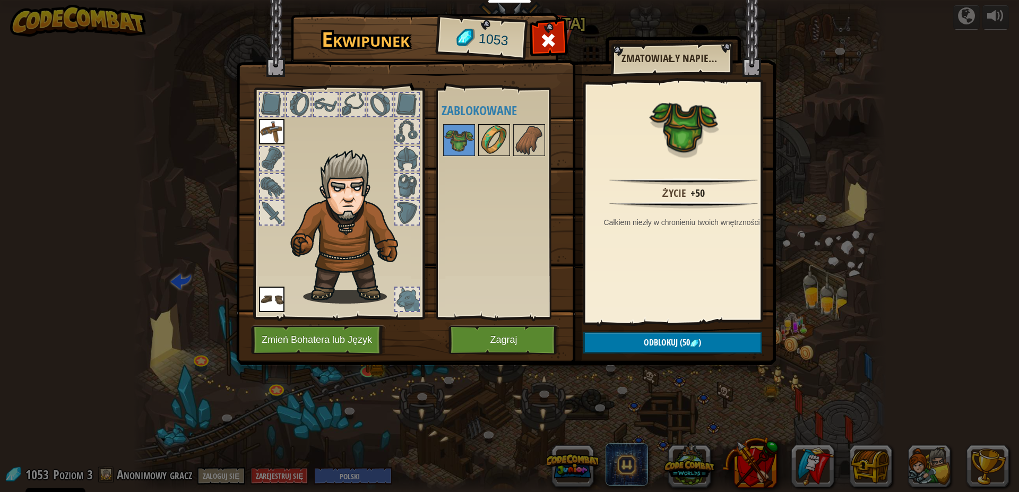
click at [494, 130] on img at bounding box center [494, 140] width 30 height 30
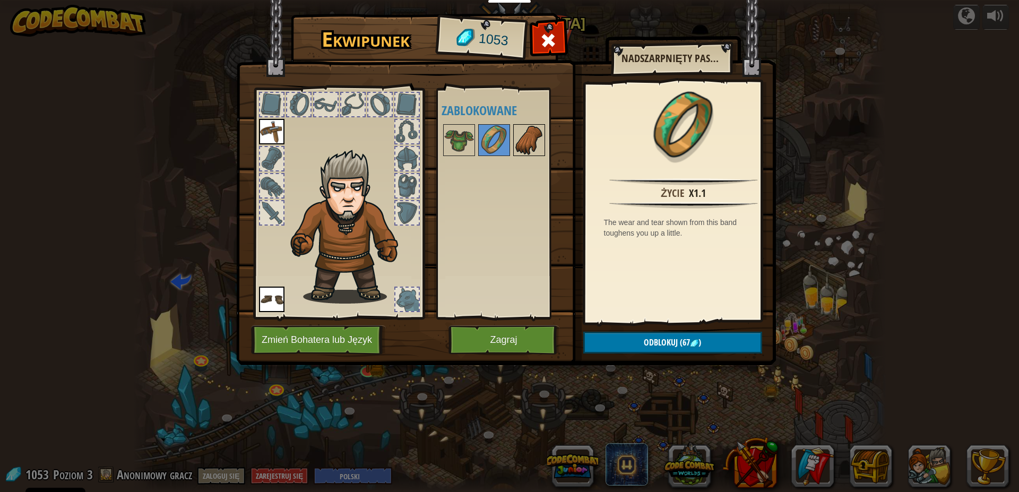
click at [536, 133] on img at bounding box center [529, 140] width 30 height 30
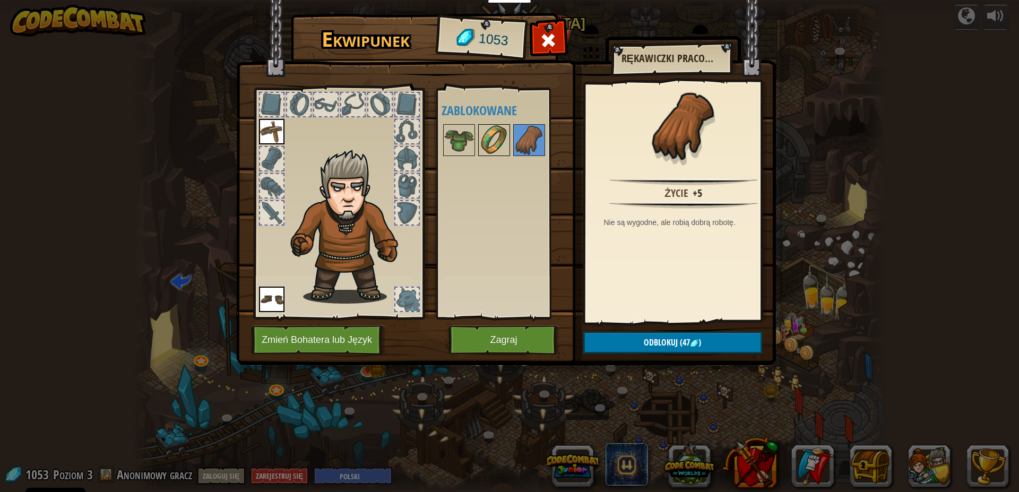
click at [479, 135] on div at bounding box center [494, 140] width 32 height 32
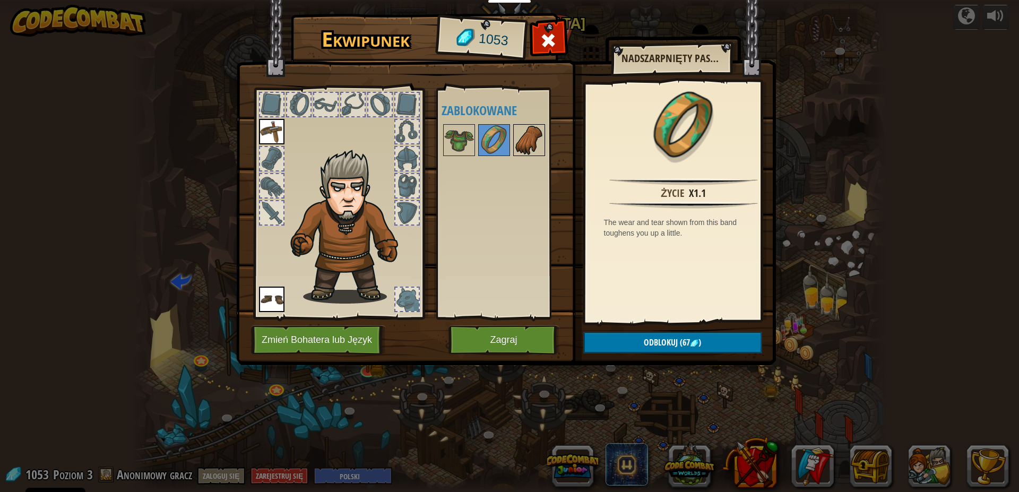
click at [527, 143] on img at bounding box center [529, 140] width 30 height 30
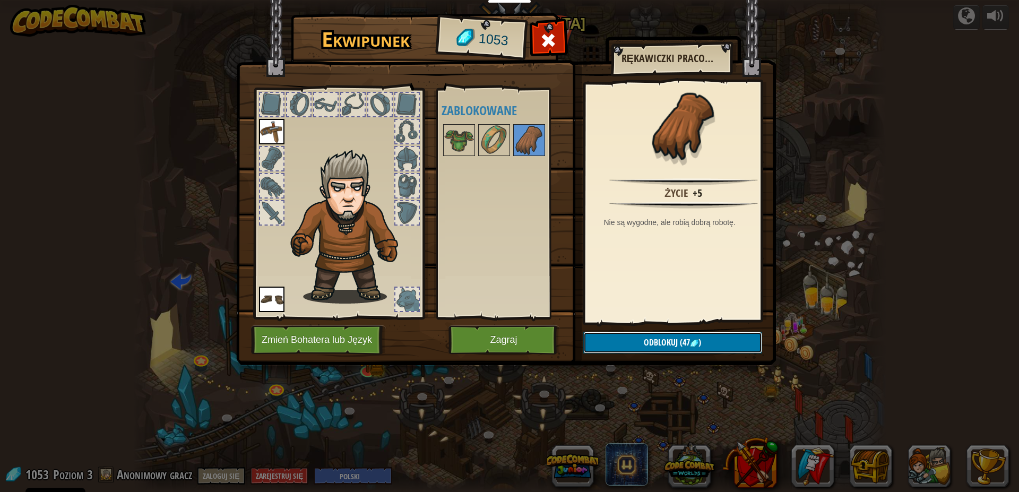
click at [729, 339] on button "Odblokuj (47 )" at bounding box center [672, 343] width 179 height 22
click at [713, 343] on button "Potwierdź" at bounding box center [672, 343] width 179 height 22
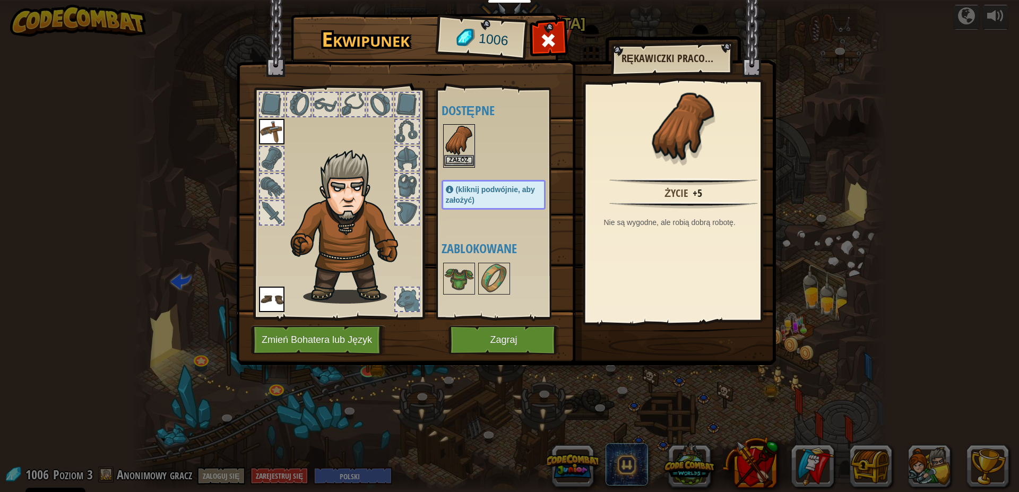
click at [461, 153] on img at bounding box center [459, 140] width 30 height 30
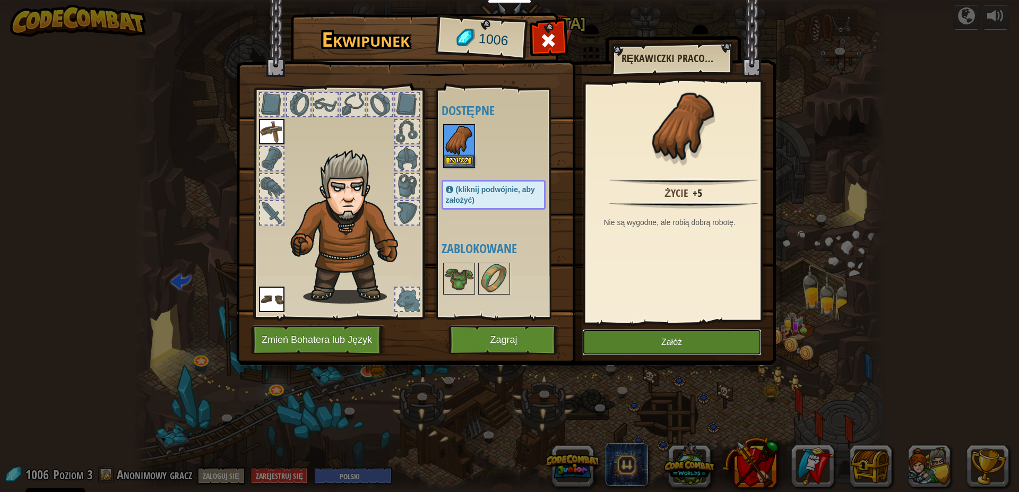
click at [641, 337] on button "Załóż" at bounding box center [671, 342] width 179 height 27
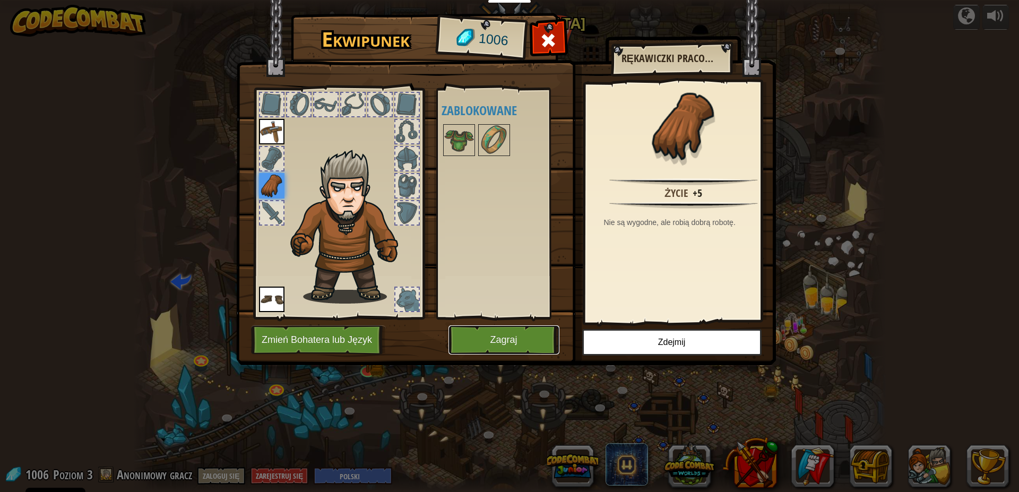
click at [489, 335] on button "Zagraj" at bounding box center [504, 339] width 111 height 29
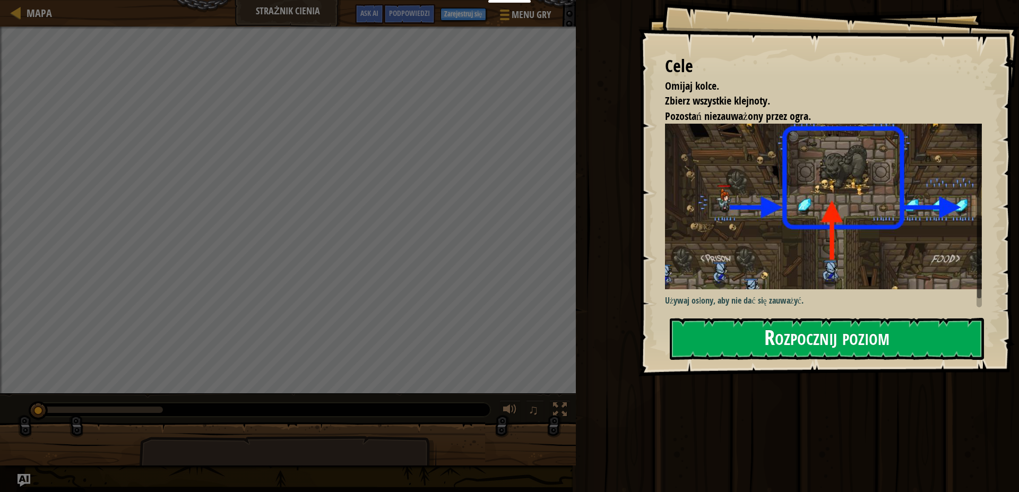
click at [859, 252] on img at bounding box center [828, 207] width 326 height 166
click at [846, 342] on button "Rozpocznij poziom" at bounding box center [827, 339] width 314 height 42
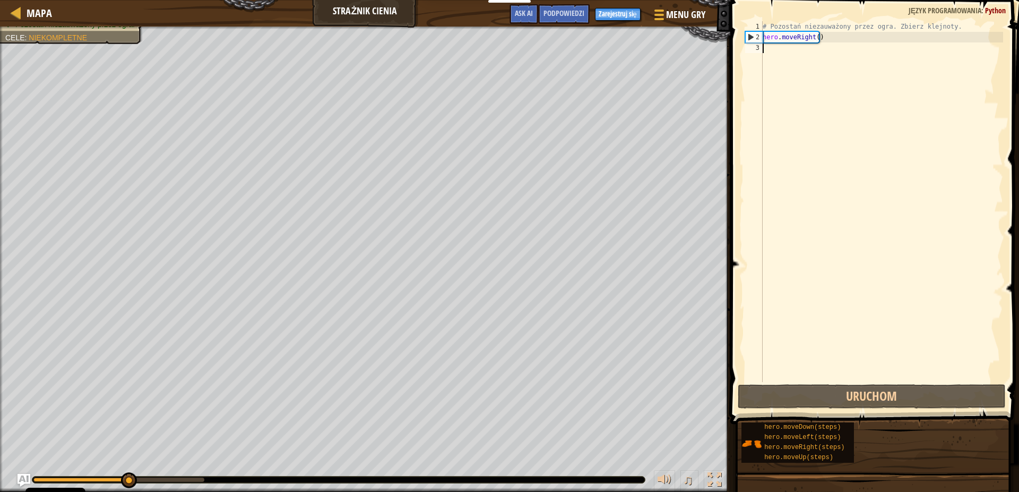
scroll to position [5, 0]
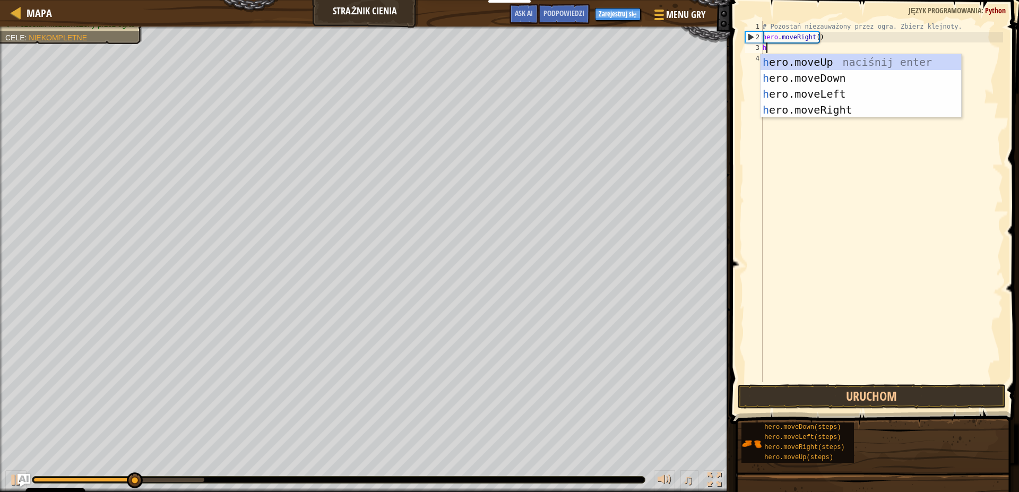
type textarea "he"
click at [856, 53] on div "# Pozostań niezauważony przez ogra. Zbierz klejnoty. hero . moveRight ( ) he" at bounding box center [882, 212] width 243 height 382
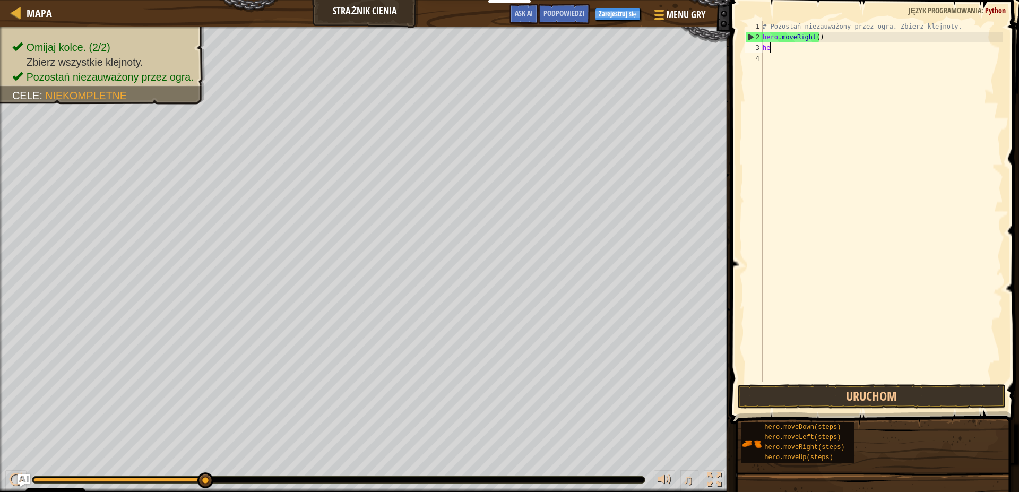
click at [811, 54] on div "# Pozostań niezauważony przez ogra. Zbierz klejnoty. hero . moveRight ( ) he" at bounding box center [882, 212] width 243 height 382
click at [804, 50] on div "# Pozostań niezauważony przez ogra. Zbierz klejnoty. hero . moveRight ( ) he" at bounding box center [882, 212] width 243 height 382
type textarea "hee"
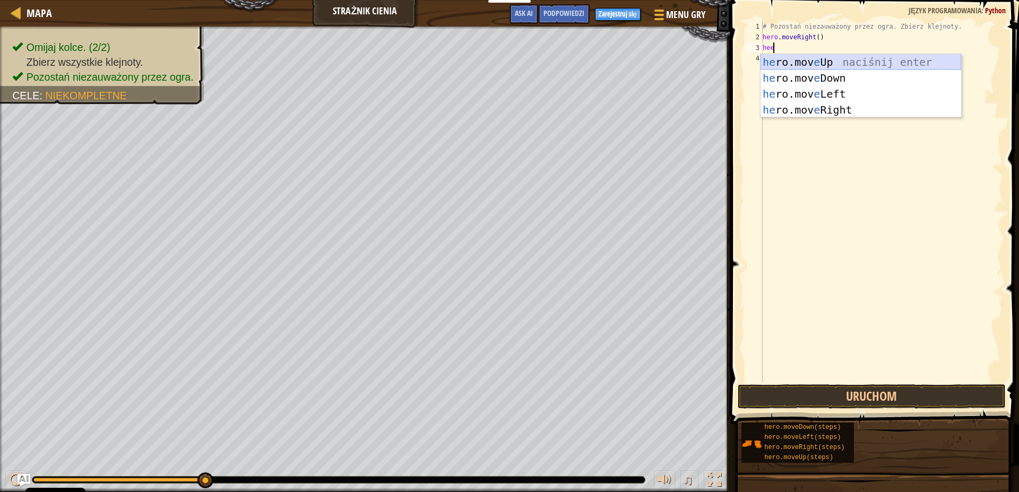
click at [808, 64] on div "he ro.mov e Up naciśnij enter he ro.mov e Down naciśnij enter he ro.mov e Left …" at bounding box center [861, 102] width 201 height 96
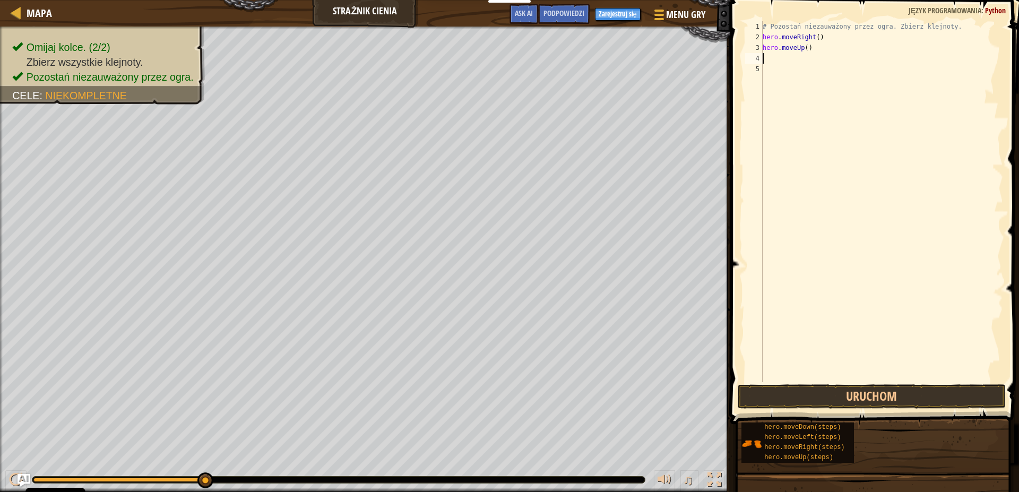
type textarea "h"
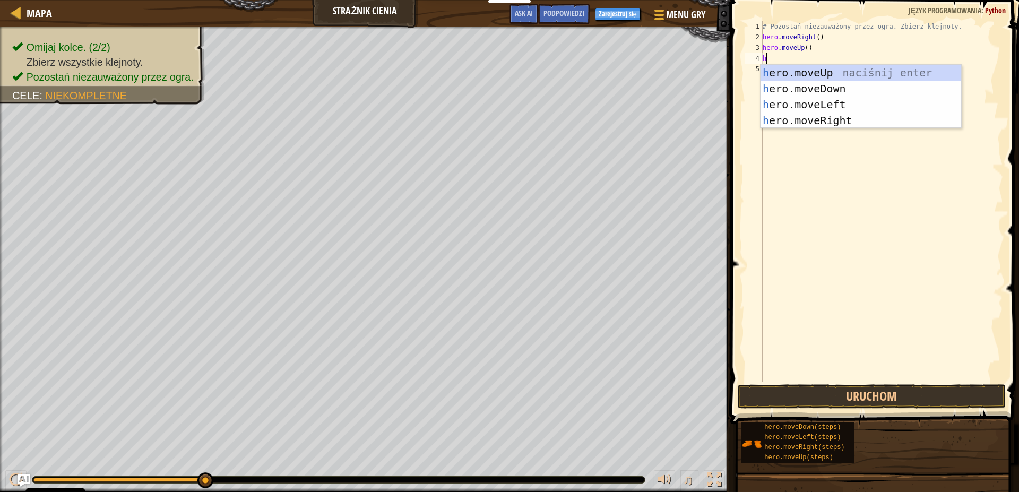
scroll to position [5, 0]
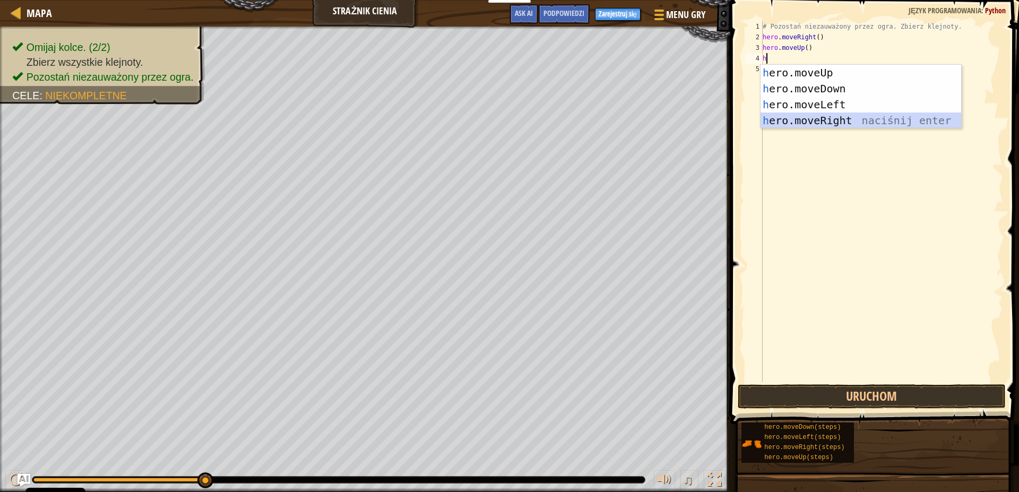
click at [834, 119] on div "h ero.moveUp naciśnij enter h ero.moveDown naciśnij enter h ero.moveLeft naciśn…" at bounding box center [861, 113] width 201 height 96
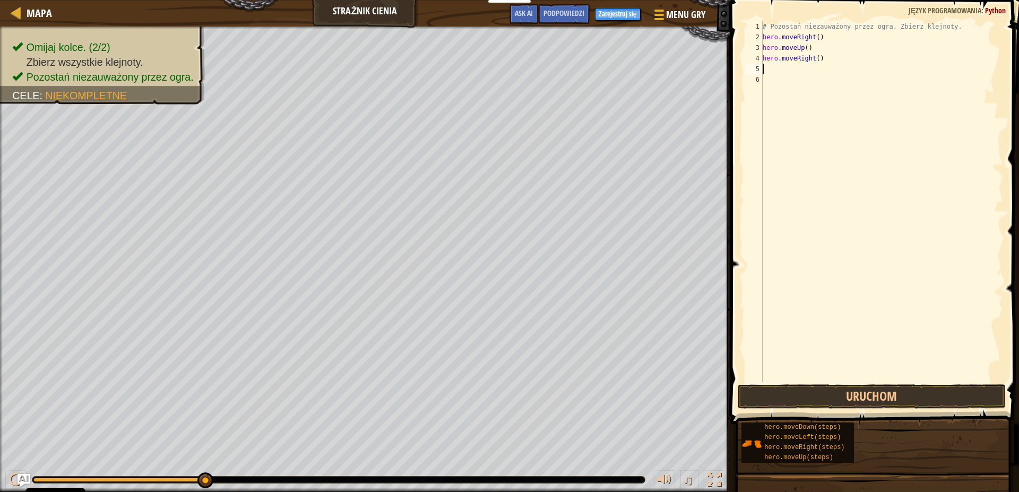
type textarea "h"
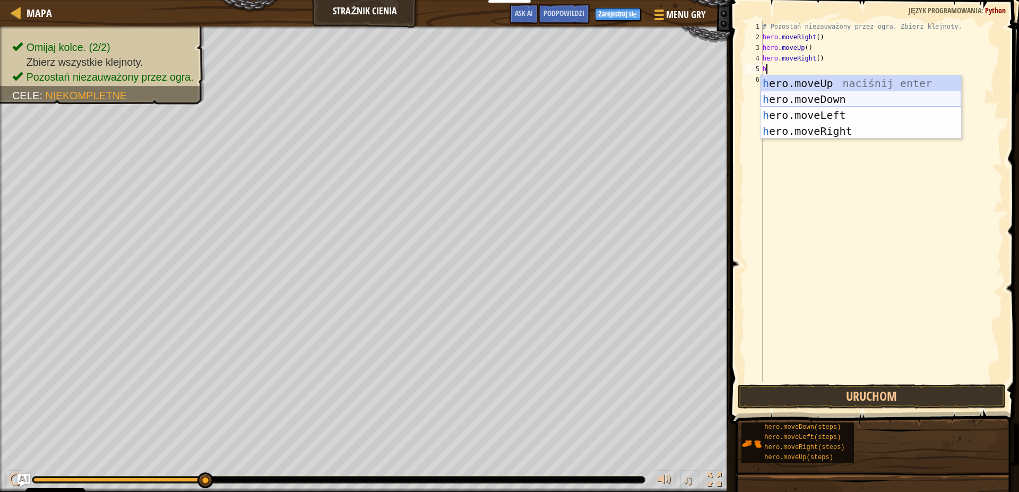
click at [828, 95] on div "h ero.moveUp naciśnij enter h ero.moveDown naciśnij enter h ero.moveLeft naciśn…" at bounding box center [861, 123] width 201 height 96
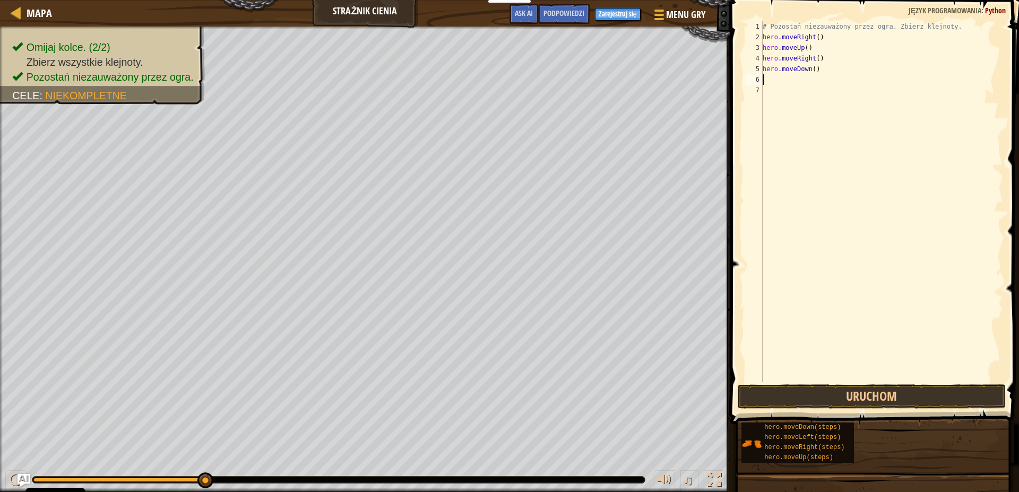
type textarea "h"
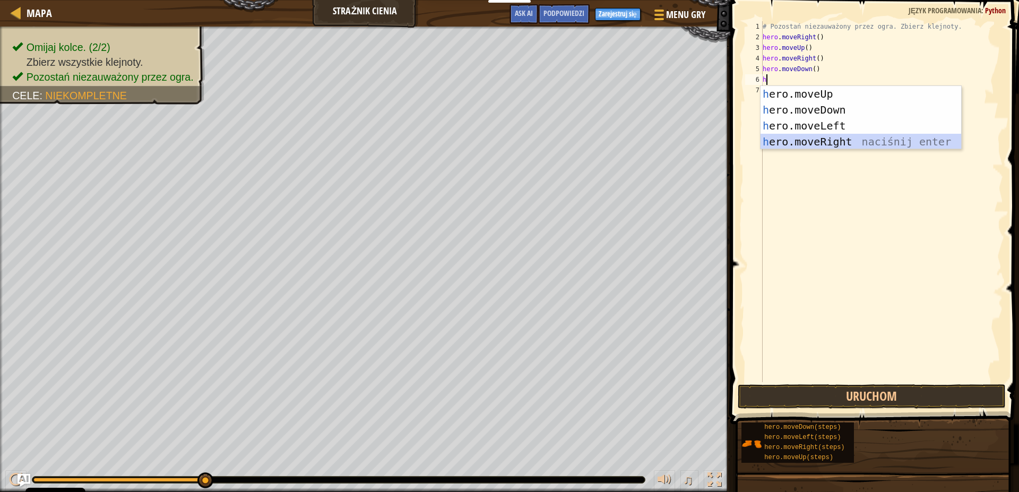
click at [833, 135] on div "h ero.moveUp naciśnij enter h ero.moveDown naciśnij enter h ero.moveLeft naciśn…" at bounding box center [861, 134] width 201 height 96
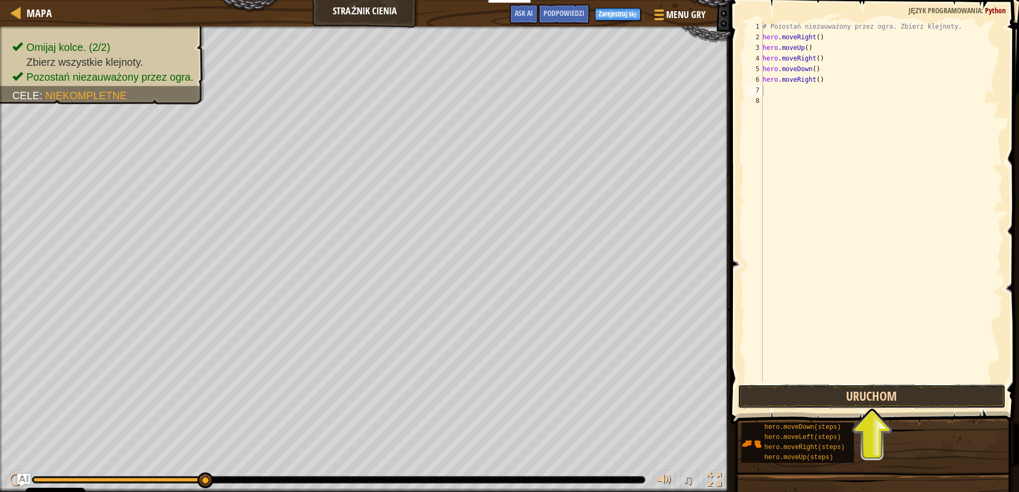
click at [893, 402] on button "Uruchom" at bounding box center [872, 396] width 268 height 24
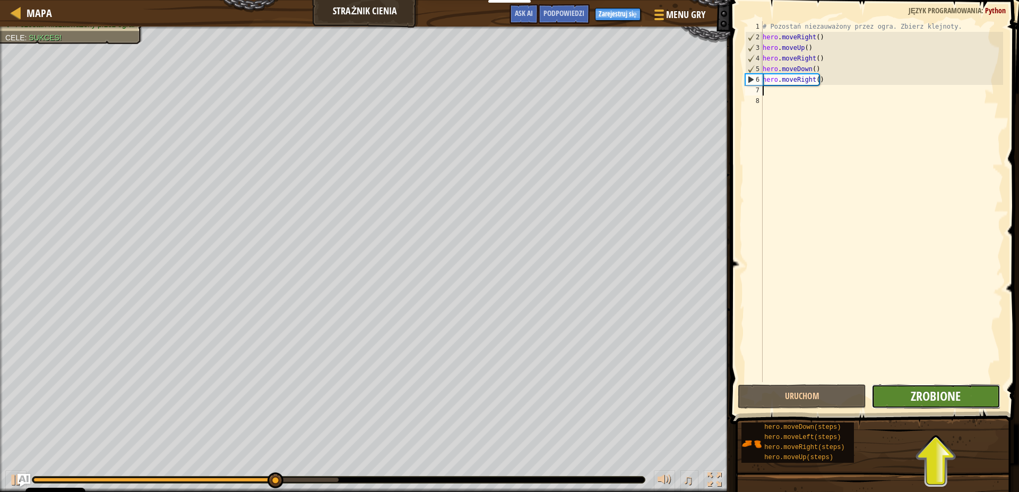
click at [954, 398] on span "Zrobione" at bounding box center [936, 396] width 50 height 17
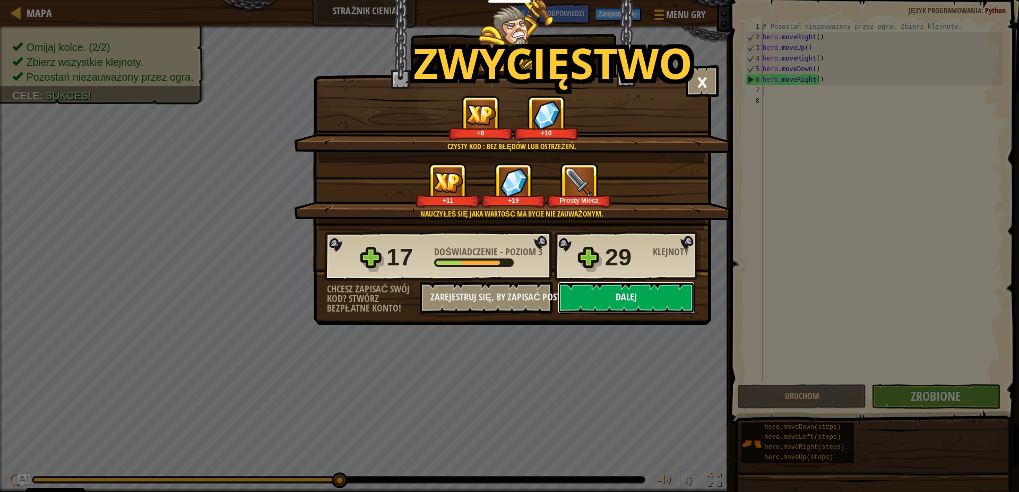
click at [641, 300] on button "Dalej" at bounding box center [626, 298] width 137 height 32
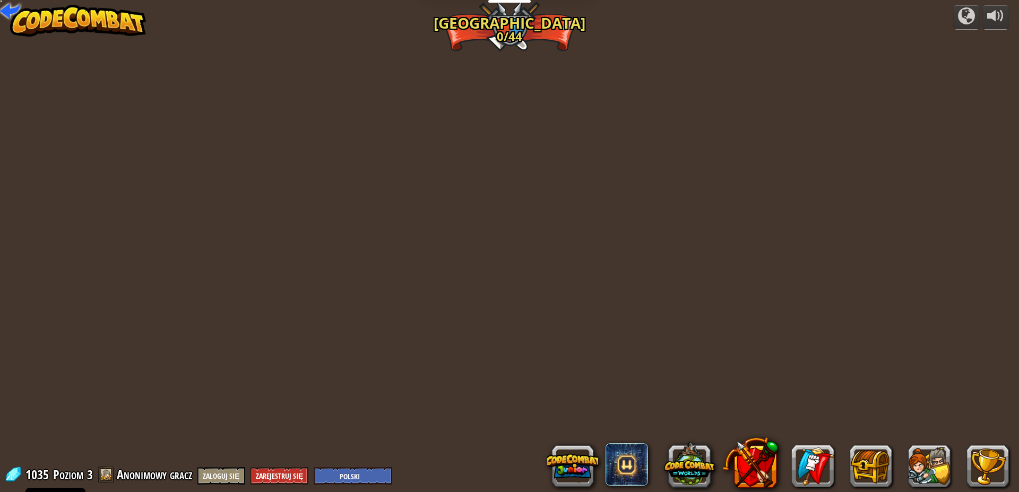
select select "pl"
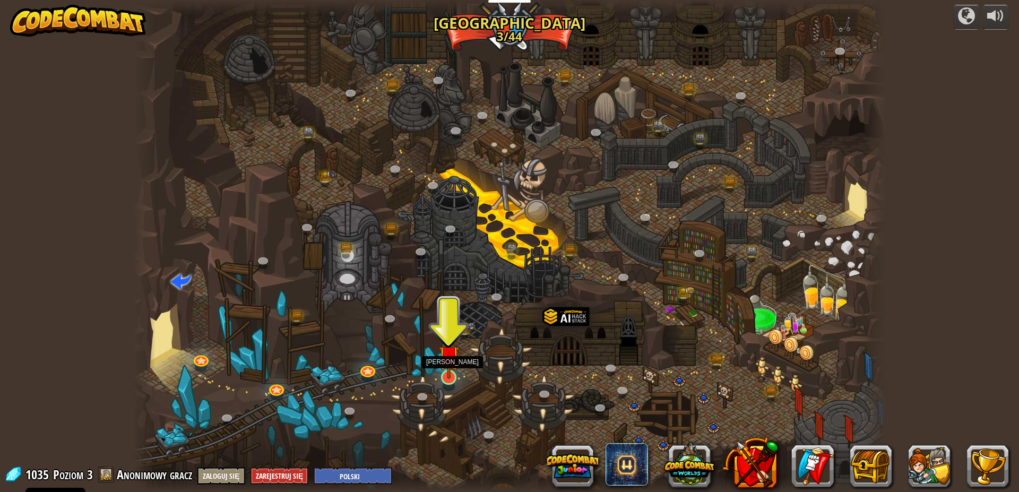
click at [458, 375] on img at bounding box center [449, 355] width 20 height 46
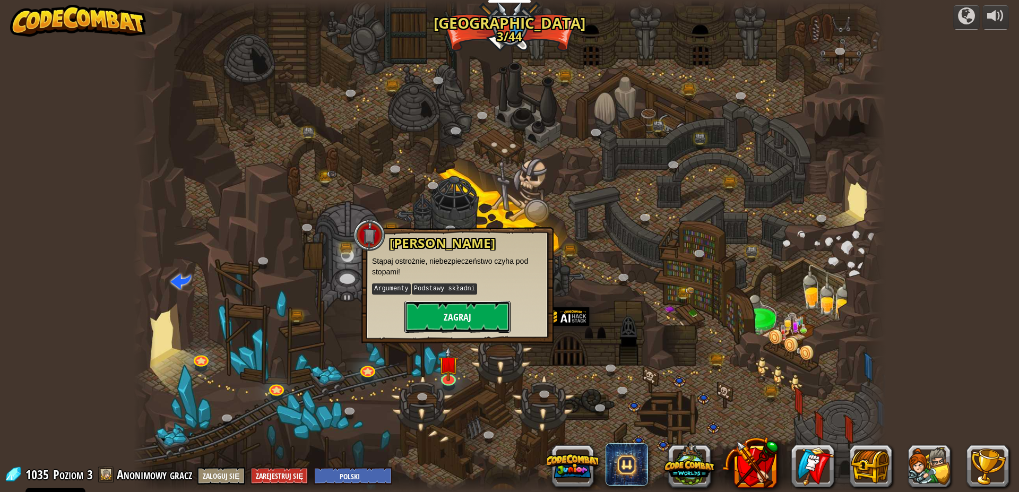
click at [473, 316] on button "Zagraj" at bounding box center [457, 317] width 106 height 32
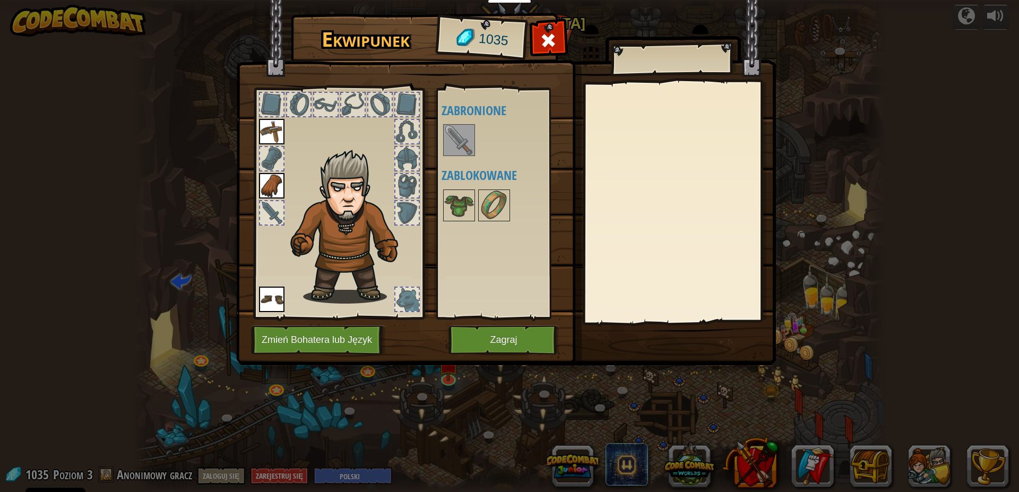
click at [462, 141] on img at bounding box center [459, 140] width 30 height 30
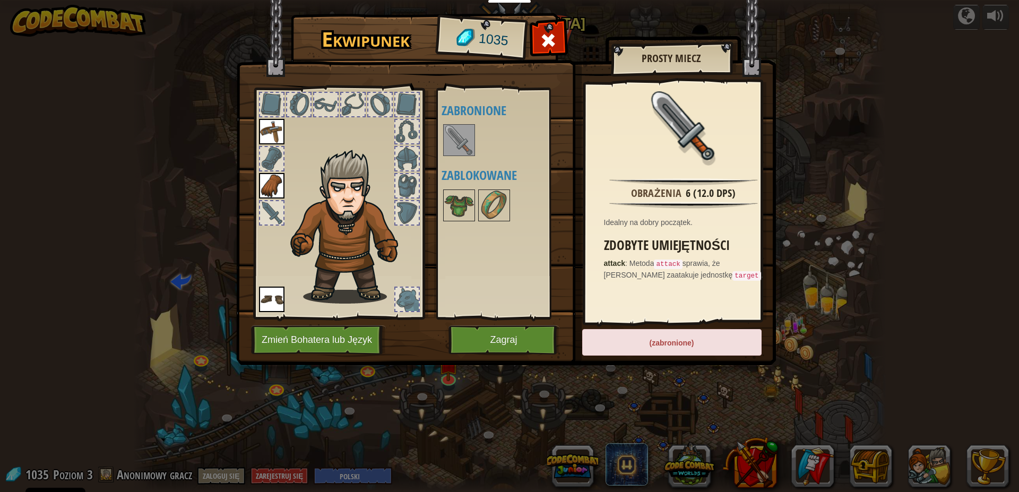
click at [692, 349] on div "(zabronione)" at bounding box center [671, 342] width 179 height 27
click at [489, 201] on img at bounding box center [494, 206] width 30 height 30
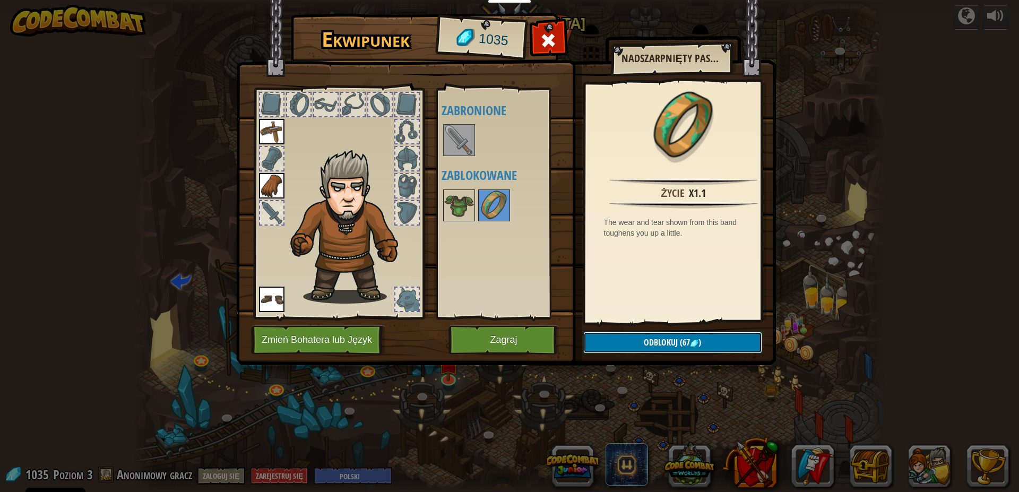
click at [654, 337] on span "Odblokuj" at bounding box center [661, 343] width 34 height 12
click at [657, 342] on button "Potwierdź" at bounding box center [672, 343] width 179 height 22
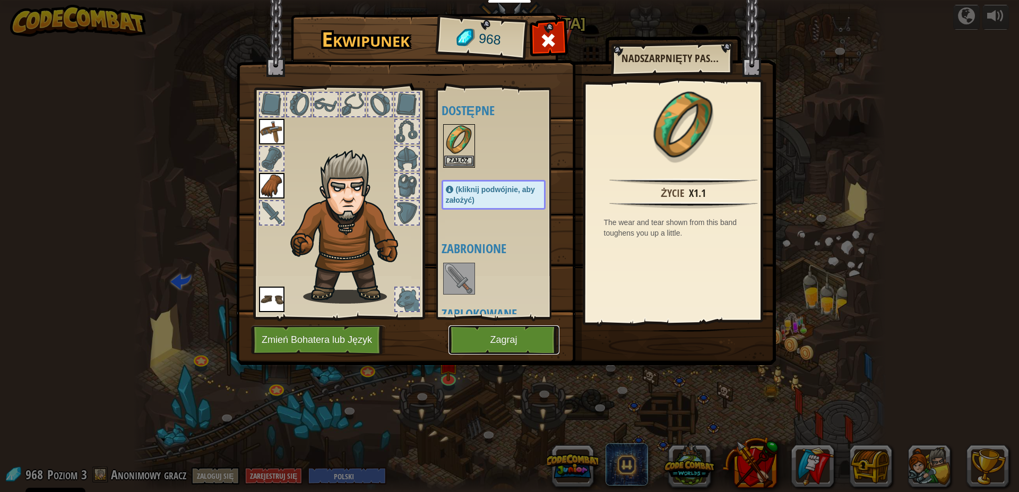
click at [520, 337] on button "Zagraj" at bounding box center [504, 339] width 111 height 29
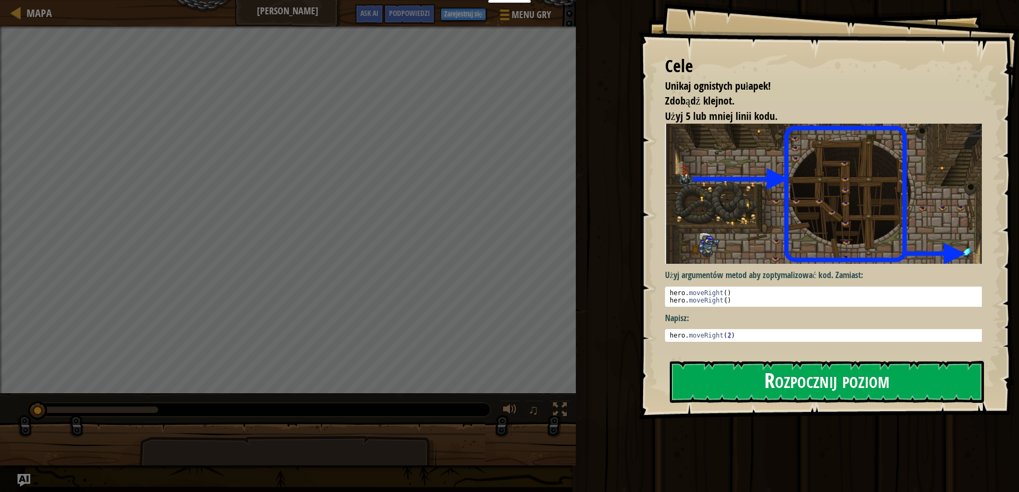
click at [926, 393] on button "Rozpocznij poziom" at bounding box center [827, 382] width 314 height 42
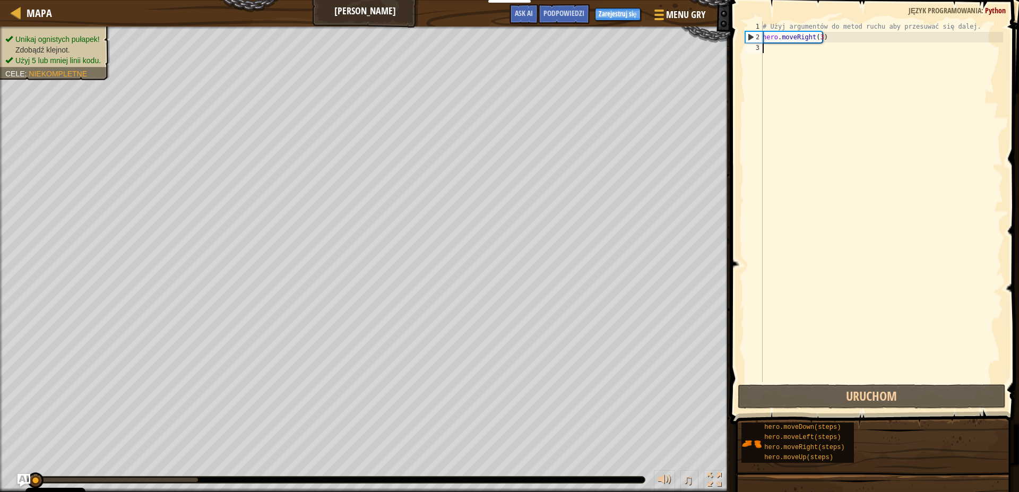
type textarea "h"
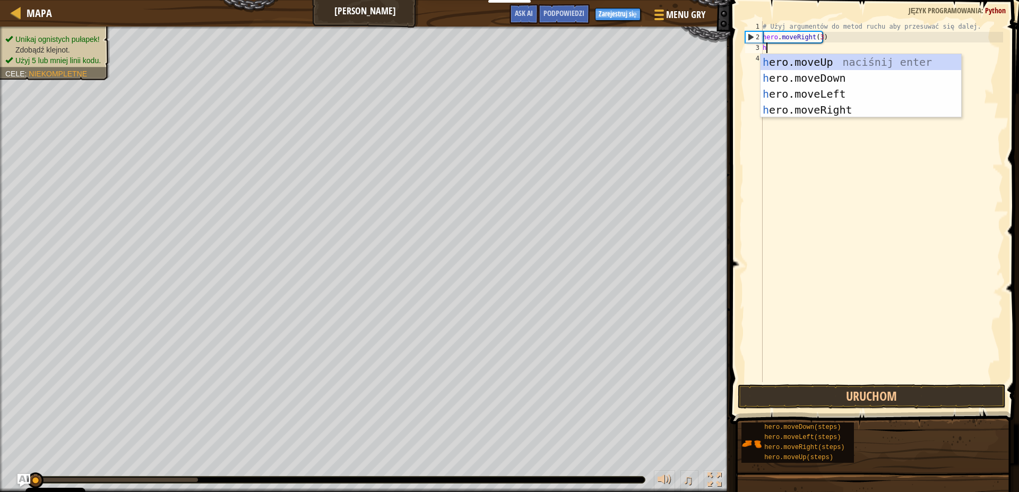
scroll to position [5, 0]
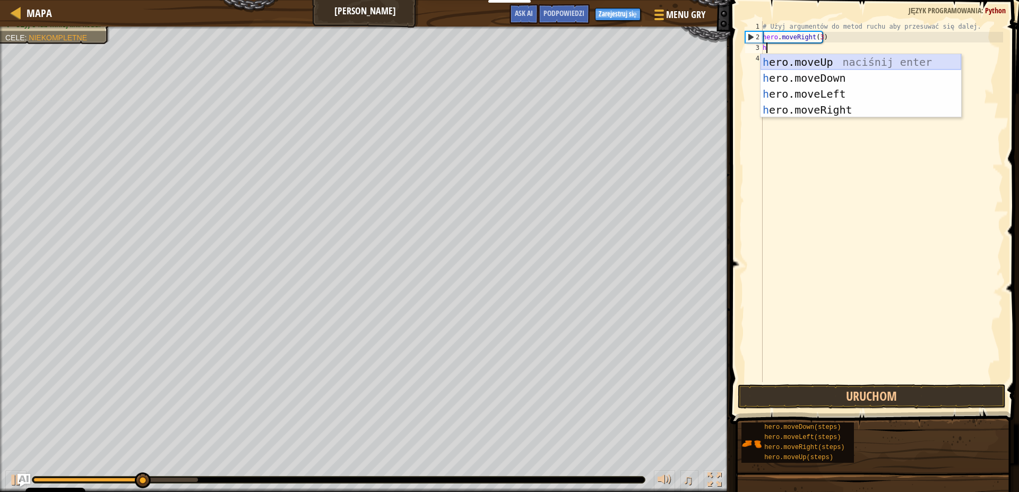
click at [833, 65] on div "h ero.moveUp naciśnij enter h ero.moveDown naciśnij enter h ero.moveLeft naciśn…" at bounding box center [861, 102] width 201 height 96
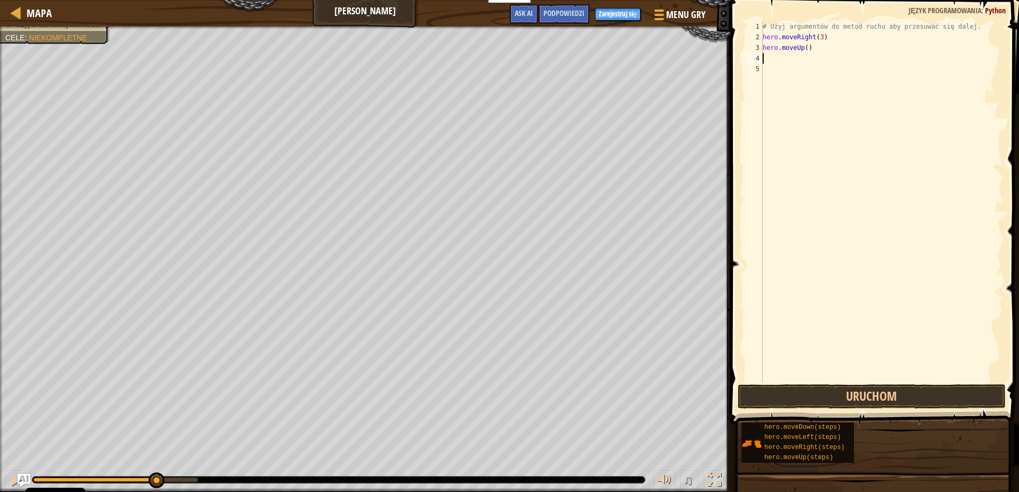
type textarea "h"
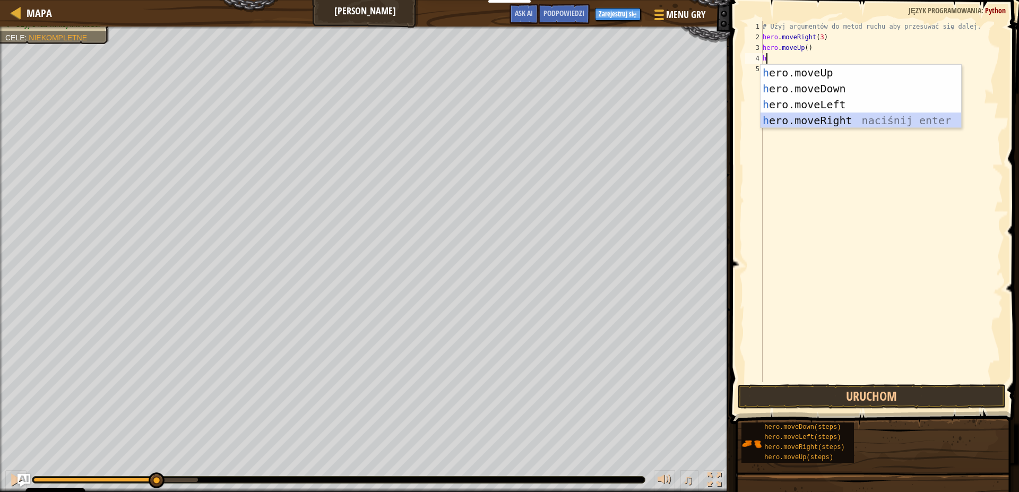
click at [837, 122] on div "h ero.moveUp naciśnij enter h ero.moveDown naciśnij enter h ero.moveLeft naciśn…" at bounding box center [861, 113] width 201 height 96
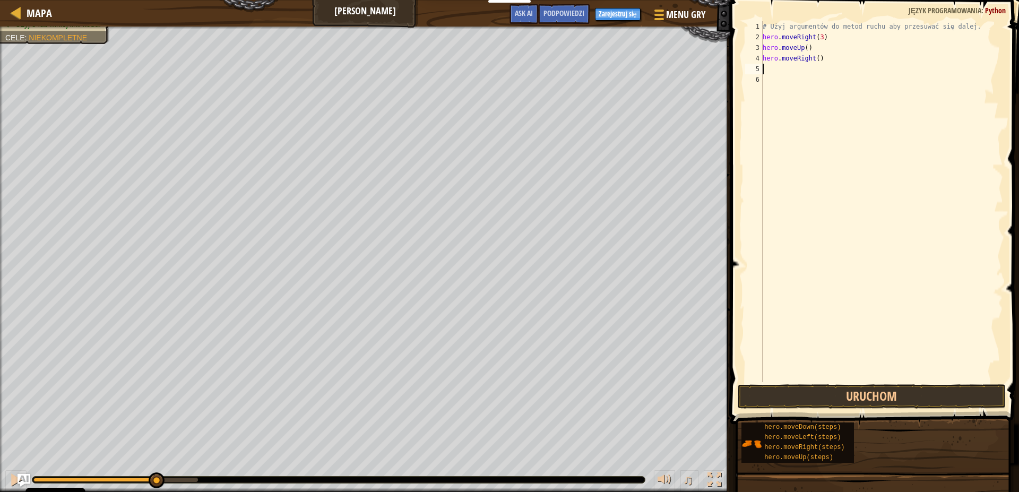
type textarea "h"
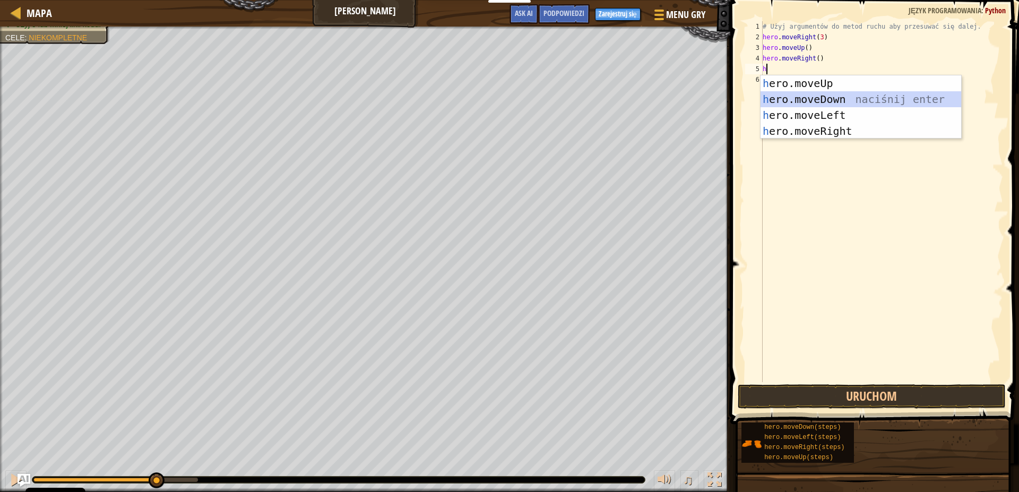
click at [807, 99] on div "h ero.moveUp naciśnij enter h ero.moveDown naciśnij enter h ero.moveLeft naciśn…" at bounding box center [861, 123] width 201 height 96
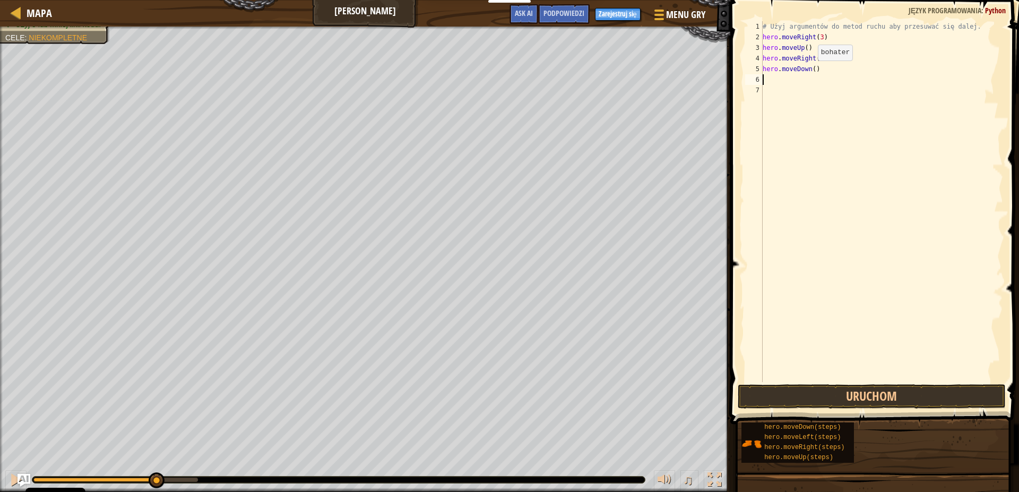
click at [809, 71] on div "# Użyj argumentów do metod ruchu aby przesuwać się dalej. hero . moveRight ( 3 …" at bounding box center [882, 212] width 243 height 382
click at [812, 71] on div "# Użyj argumentów do metod ruchu aby przesuwać się dalej. hero . moveRight ( 3 …" at bounding box center [882, 212] width 243 height 382
type textarea "hero.moveDown(3)"
click at [777, 81] on div "# Użyj argumentów do metod ruchu aby przesuwać się dalej. hero . moveRight ( 3 …" at bounding box center [882, 212] width 243 height 382
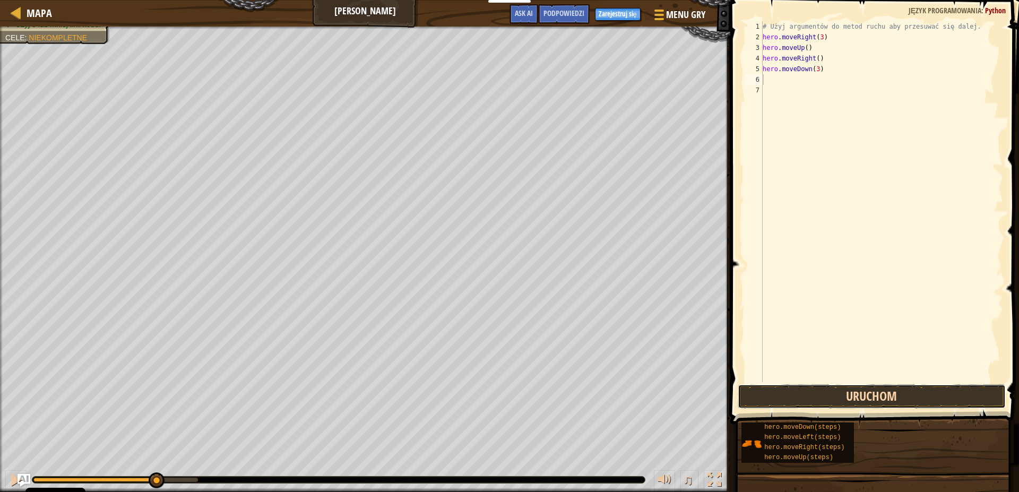
click at [797, 394] on button "Uruchom" at bounding box center [872, 396] width 268 height 24
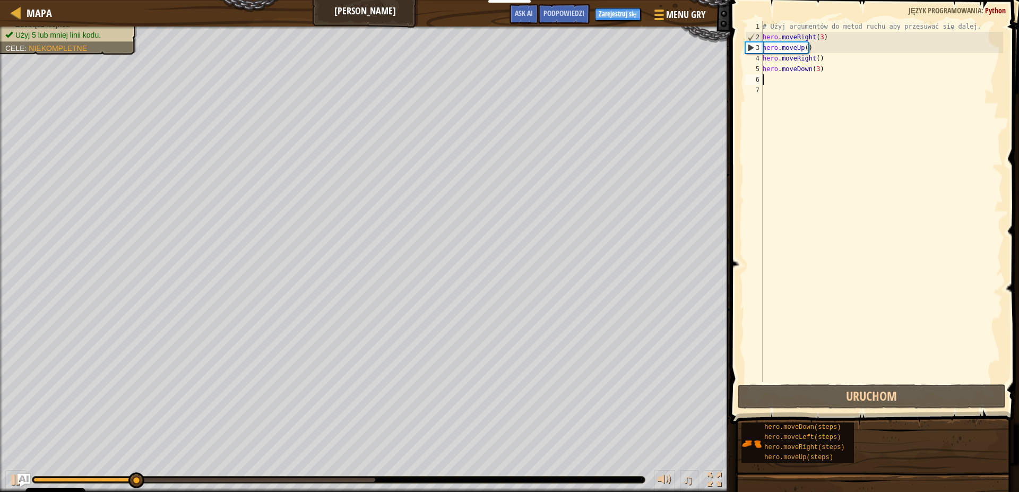
type textarea "j"
type textarea "gh"
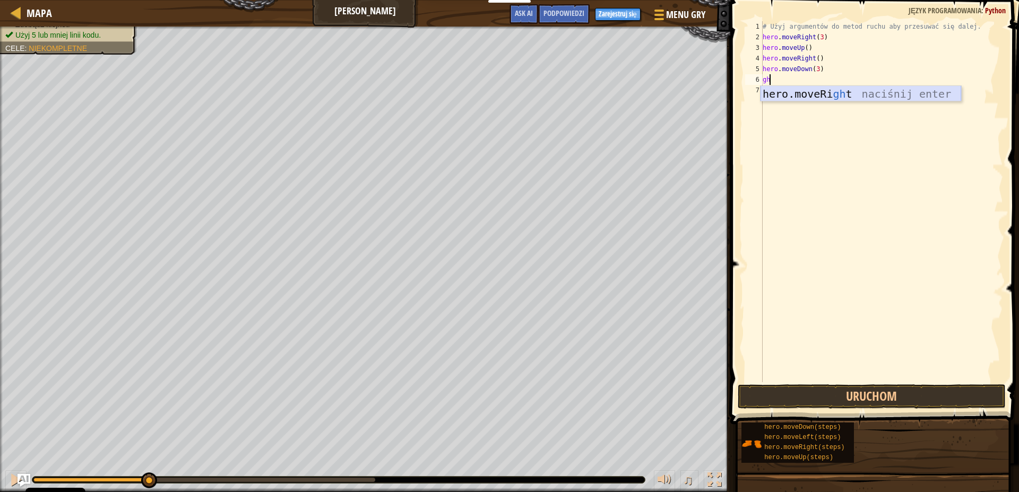
click at [814, 99] on div "hero.moveRi gh t naciśnij enter" at bounding box center [861, 110] width 201 height 48
click at [859, 390] on button "Uruchom" at bounding box center [872, 396] width 268 height 24
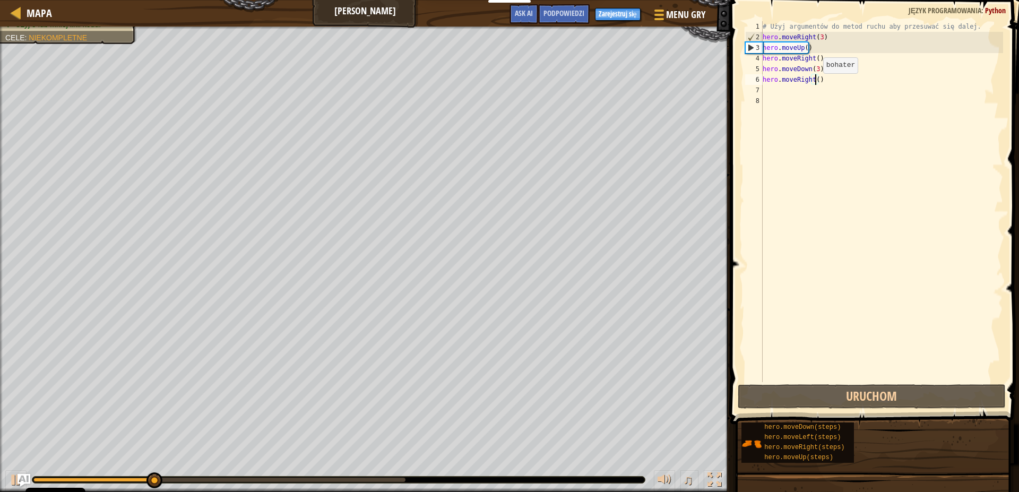
click at [814, 84] on div "# Użyj argumentów do metod ruchu aby przesuwać się dalej. hero . moveRight ( 3 …" at bounding box center [882, 212] width 243 height 382
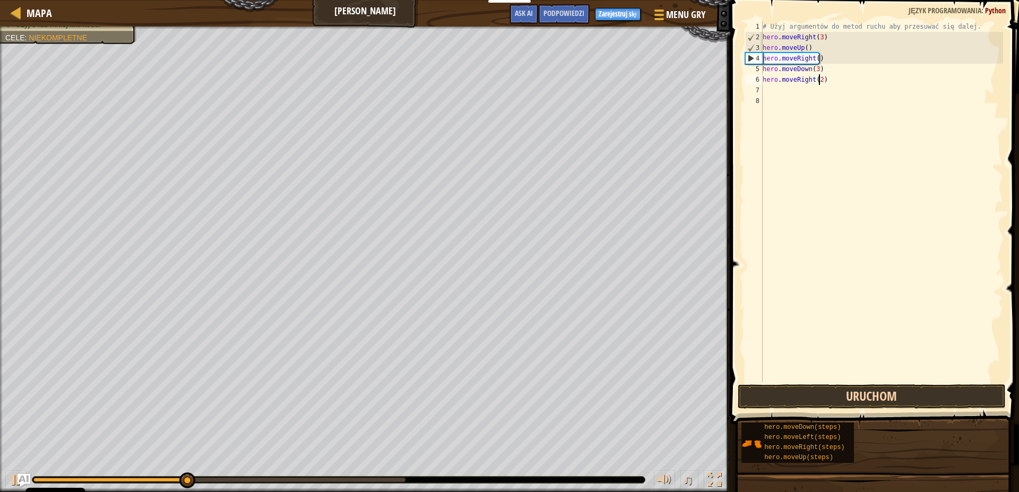
type textarea "hero.moveRight(2)"
click at [848, 400] on button "Uruchom" at bounding box center [872, 396] width 268 height 24
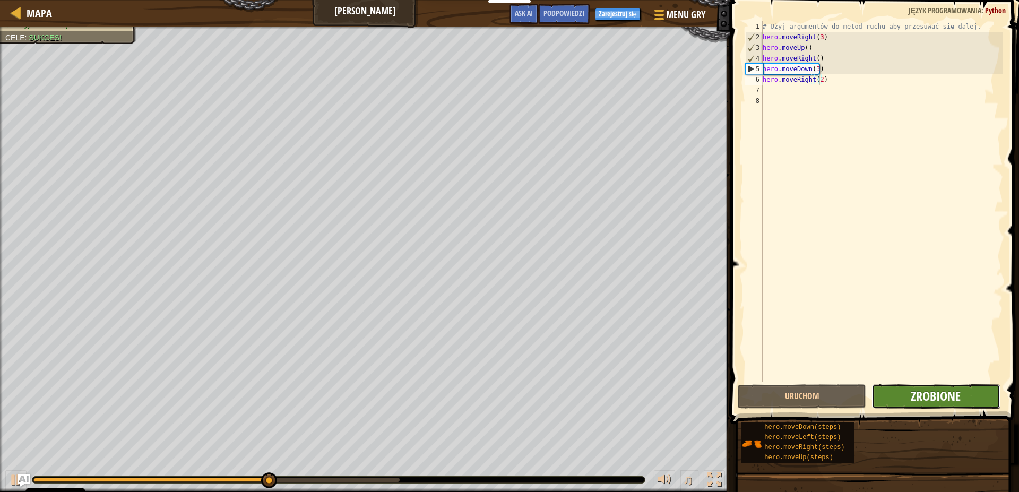
click at [952, 400] on span "Zrobione" at bounding box center [936, 396] width 50 height 17
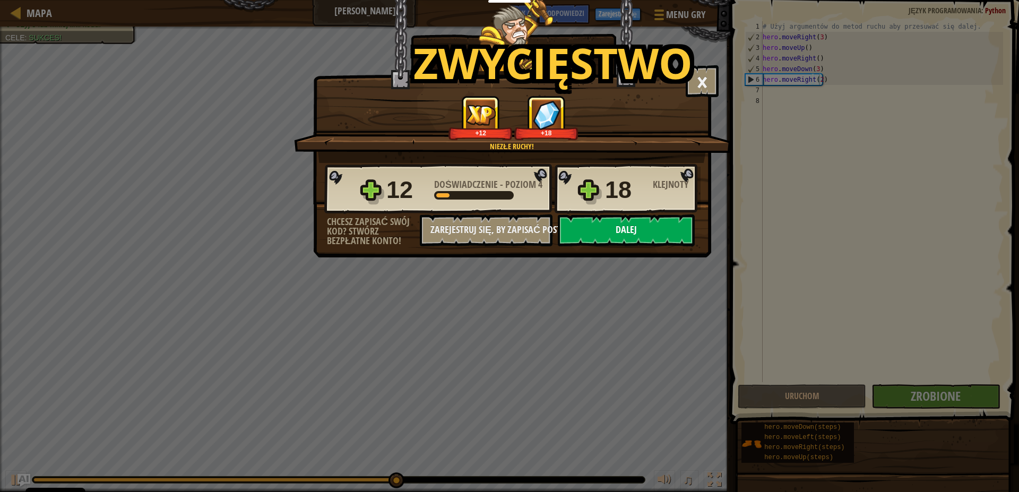
click at [617, 236] on button "Dalej" at bounding box center [626, 230] width 137 height 32
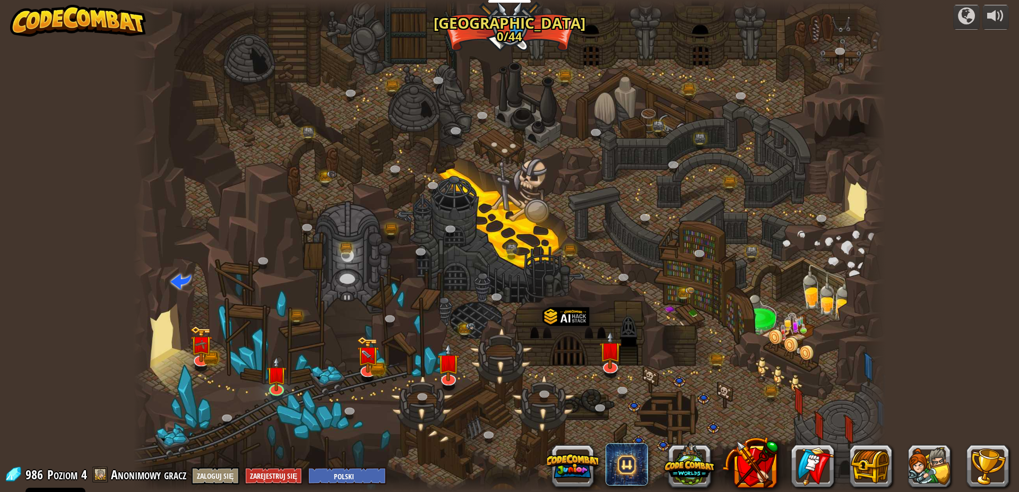
select select "pl"
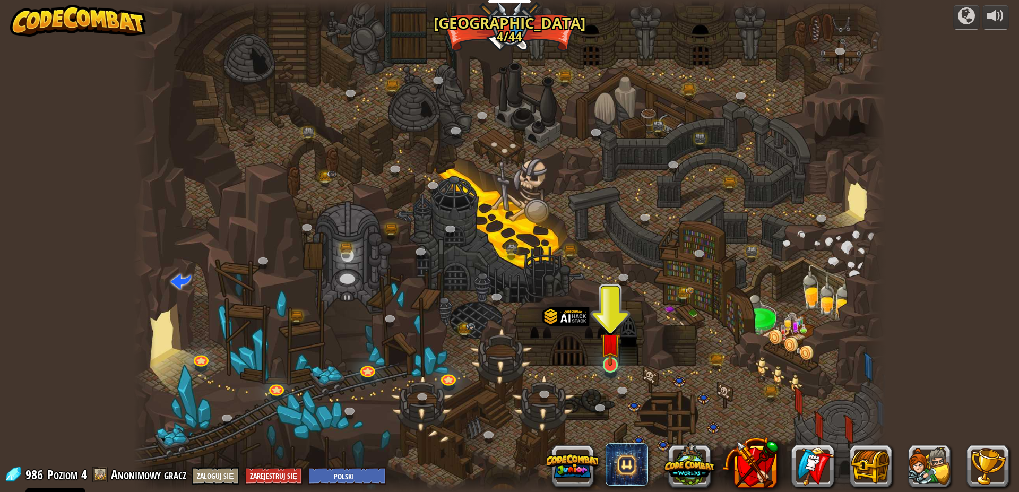
drag, startPoint x: 624, startPoint y: 368, endPoint x: 614, endPoint y: 368, distance: 10.6
click at [623, 368] on div at bounding box center [509, 246] width 753 height 492
click at [612, 368] on link at bounding box center [609, 364] width 21 height 21
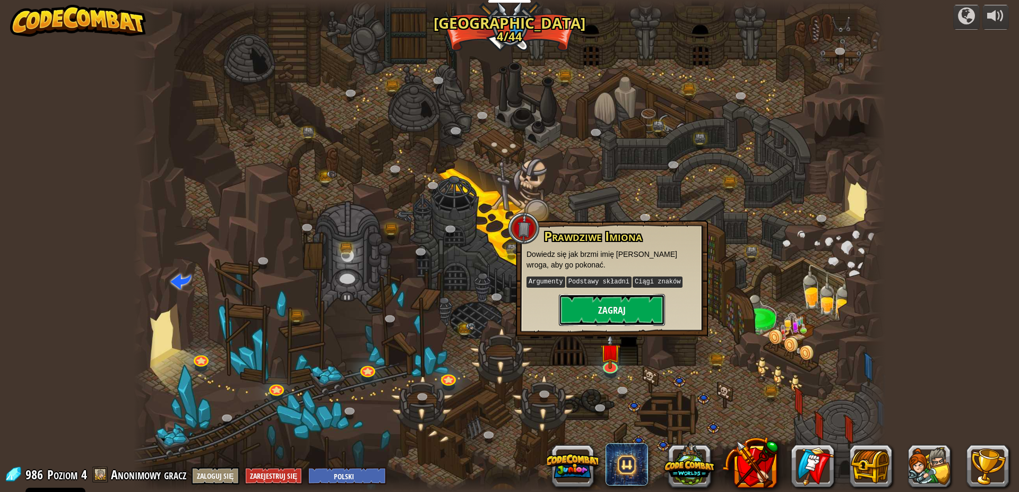
click at [635, 319] on button "Zagraj" at bounding box center [612, 310] width 106 height 32
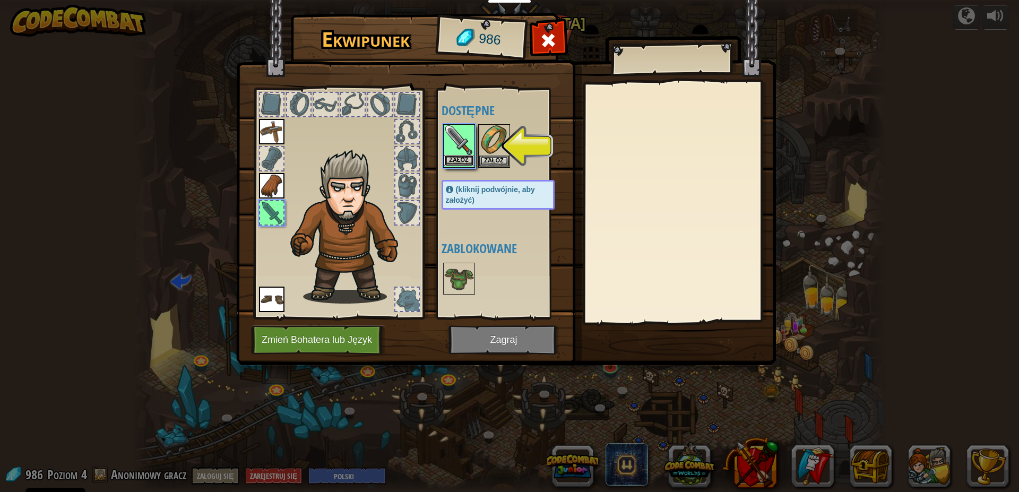
click at [468, 160] on button "Załóż" at bounding box center [459, 160] width 30 height 11
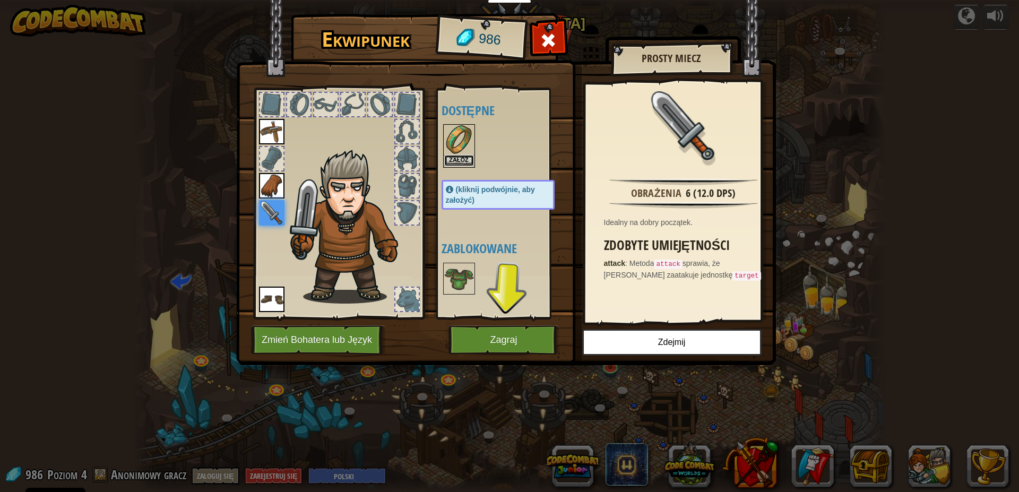
click at [460, 161] on button "Załóż" at bounding box center [459, 160] width 30 height 11
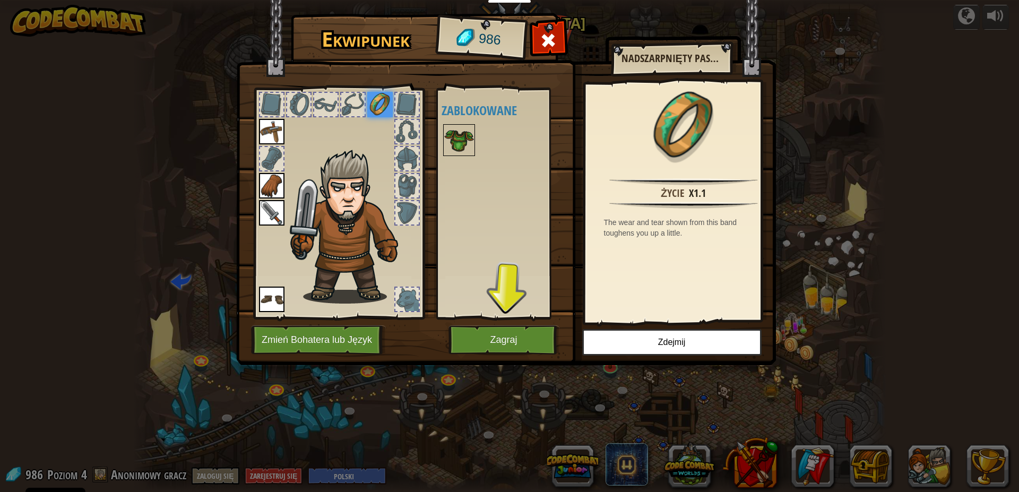
click at [471, 139] on img at bounding box center [459, 140] width 30 height 30
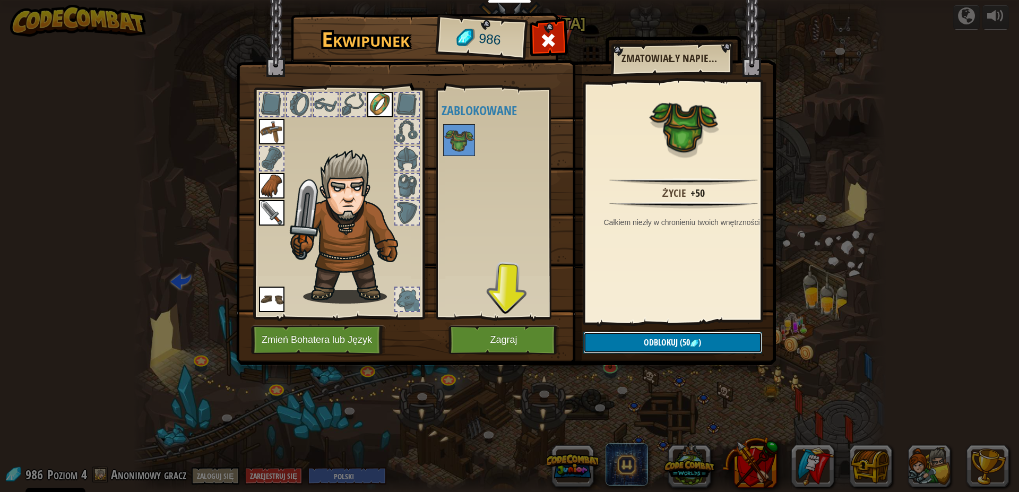
click at [676, 342] on span "Odblokuj" at bounding box center [661, 343] width 34 height 12
click at [679, 345] on span "(50" at bounding box center [684, 343] width 12 height 12
click at [679, 345] on button "Potwierdź" at bounding box center [672, 343] width 179 height 22
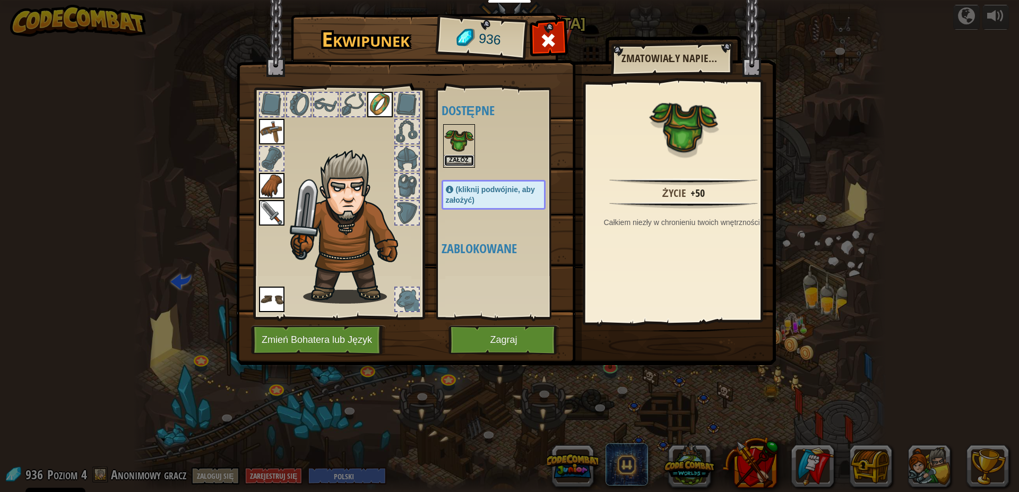
click at [458, 161] on button "Załóż" at bounding box center [459, 160] width 30 height 11
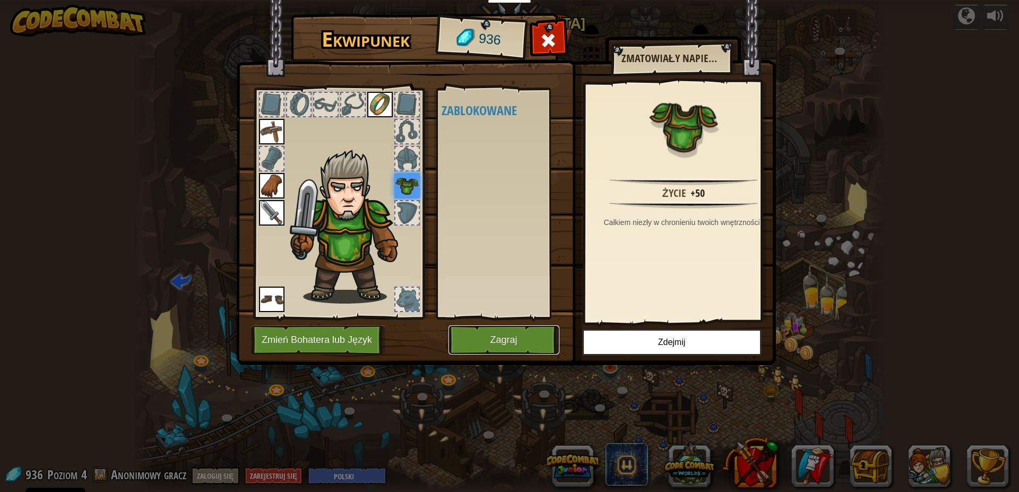
click at [540, 332] on button "Zagraj" at bounding box center [504, 339] width 111 height 29
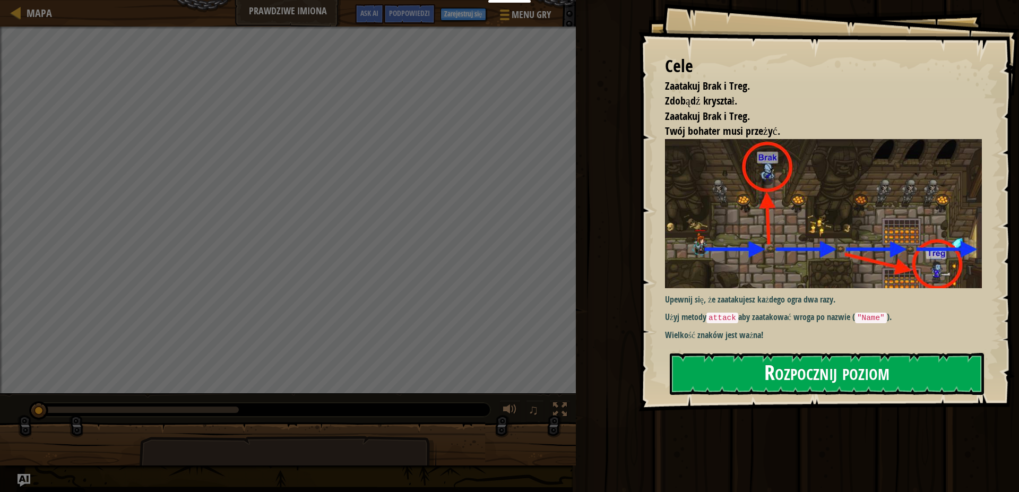
click at [733, 353] on button "Rozpocznij poziom" at bounding box center [827, 374] width 314 height 42
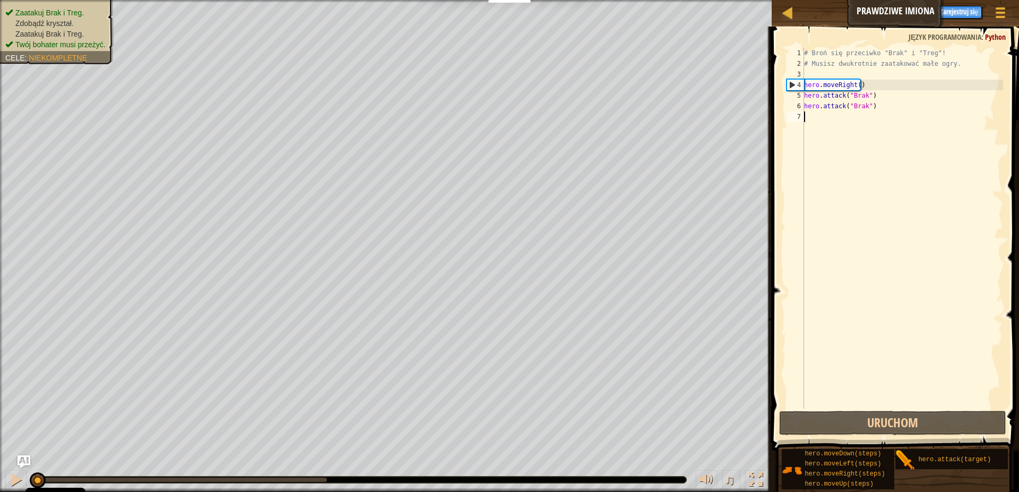
click at [824, 121] on div "# Broń się przeciwko "Brak" i "Treg"! # Musisz dwukrotnie zaatakować małe ogry.…" at bounding box center [902, 239] width 201 height 382
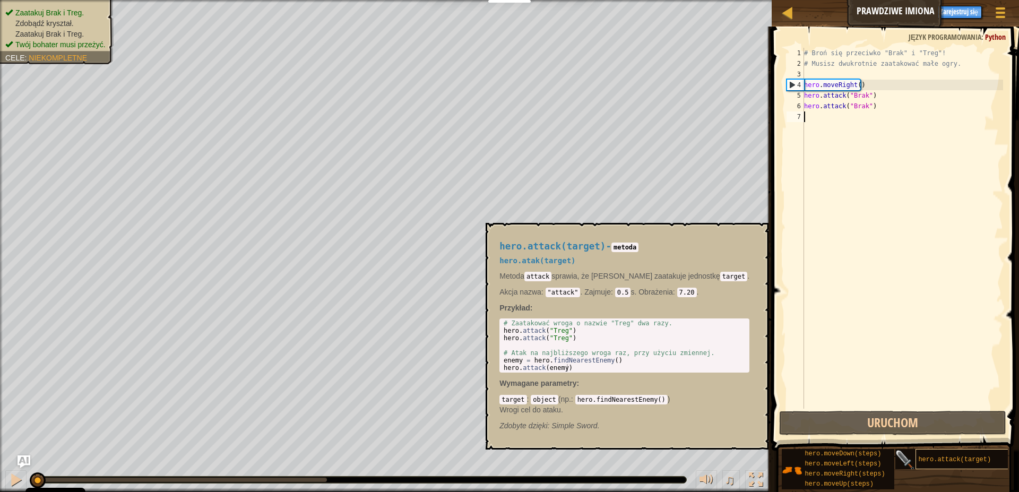
click at [926, 452] on div "hero.attack(target)" at bounding box center [967, 459] width 102 height 20
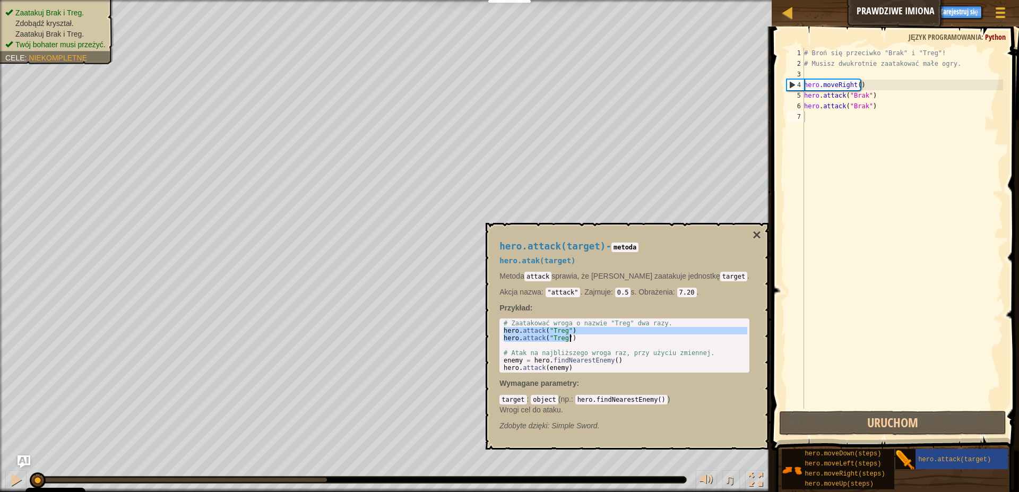
drag, startPoint x: 504, startPoint y: 328, endPoint x: 572, endPoint y: 339, distance: 68.9
click at [572, 339] on div "# Zaatakować wroga o nazwie "Treg" dwa razy. hero . attack ( "Treg" ) hero . at…" at bounding box center [625, 353] width 246 height 67
type textarea "hero.attack("Treg") hero.attack("Treg")"
click at [810, 112] on div "# Broń się przeciwko "Brak" i "Treg"! # Musisz dwukrotnie zaatakować małe ogry.…" at bounding box center [902, 239] width 201 height 382
type textarea "hero.attack("Brak")"
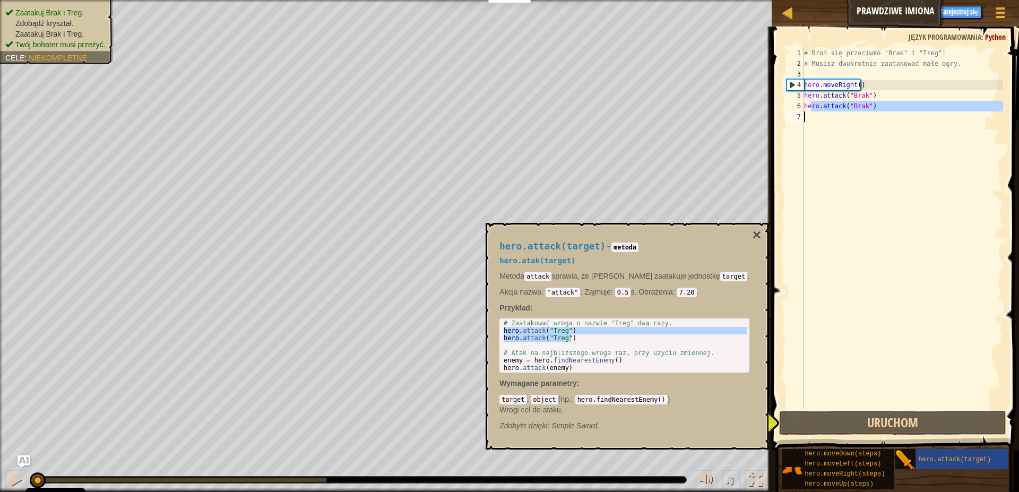
click at [807, 115] on div "# Broń się przeciwko "Brak" i "Treg"! # Musisz dwukrotnie zaatakować małe ogry.…" at bounding box center [902, 228] width 201 height 361
paste textarea "hero.attack("Treg")"
type textarea "hero.attack("Treg")"
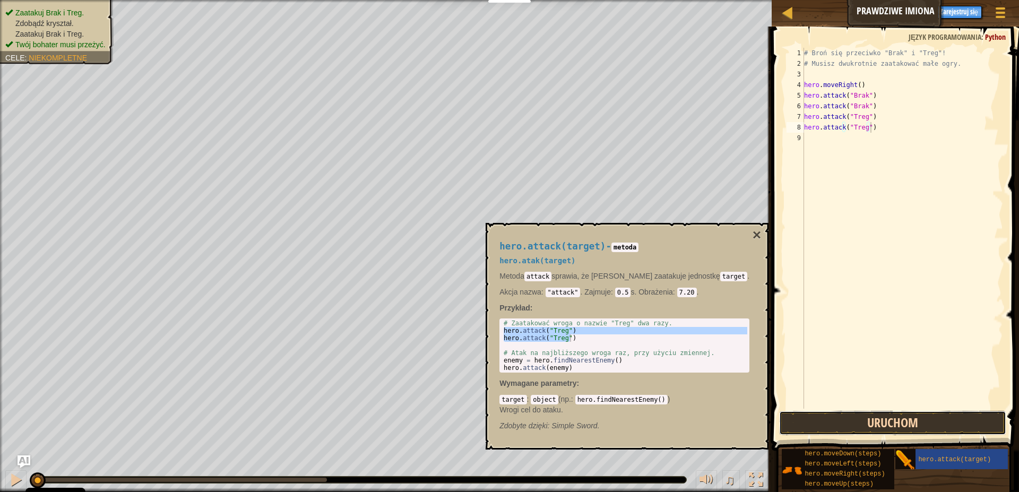
click at [934, 429] on button "Uruchom" at bounding box center [892, 423] width 227 height 24
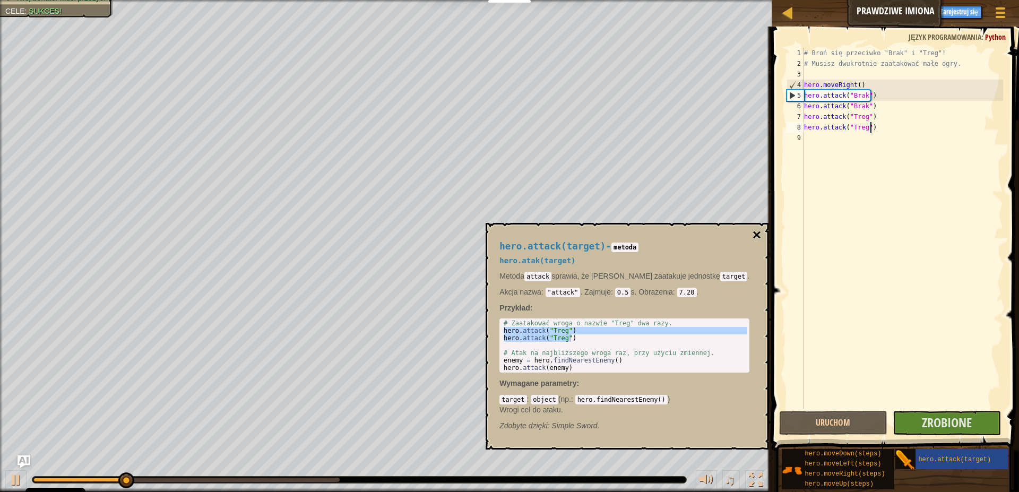
click at [753, 231] on button "×" at bounding box center [757, 235] width 8 height 15
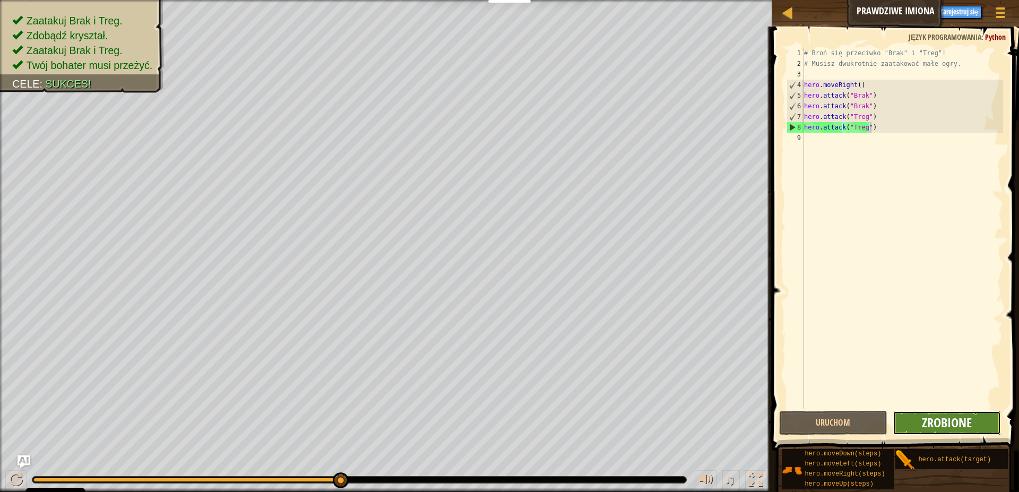
click at [931, 426] on span "Zrobione" at bounding box center [947, 422] width 50 height 17
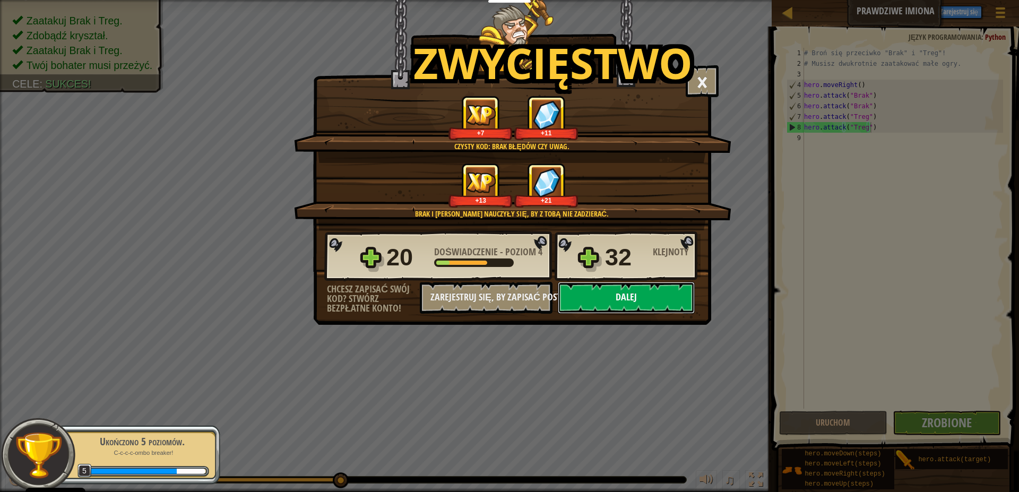
click at [608, 296] on button "Dalej" at bounding box center [626, 298] width 137 height 32
select select "pl"
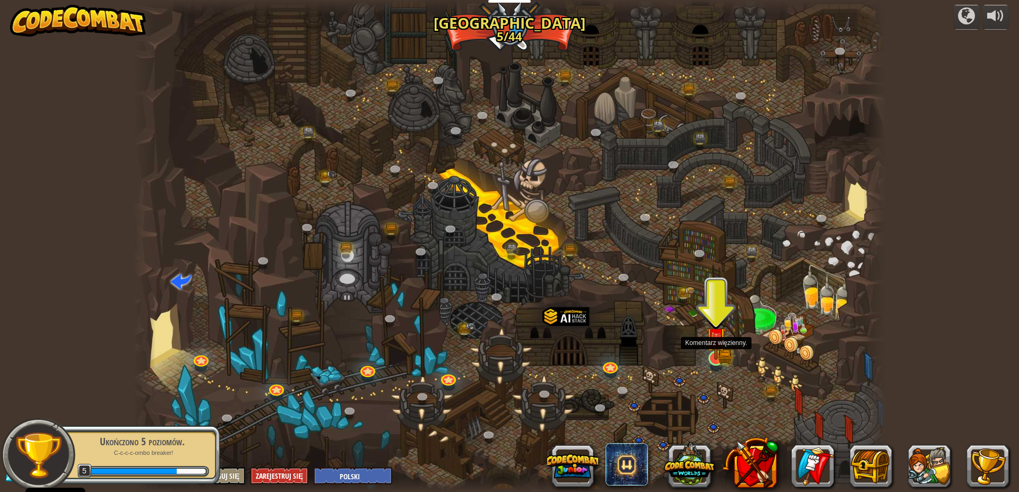
click at [717, 348] on img at bounding box center [716, 337] width 20 height 44
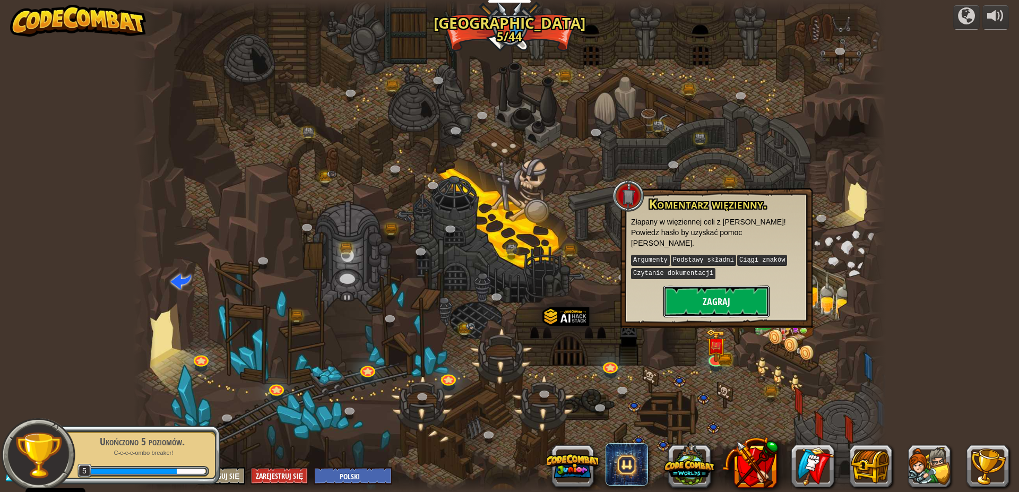
click at [721, 286] on button "Zagraj" at bounding box center [717, 302] width 106 height 32
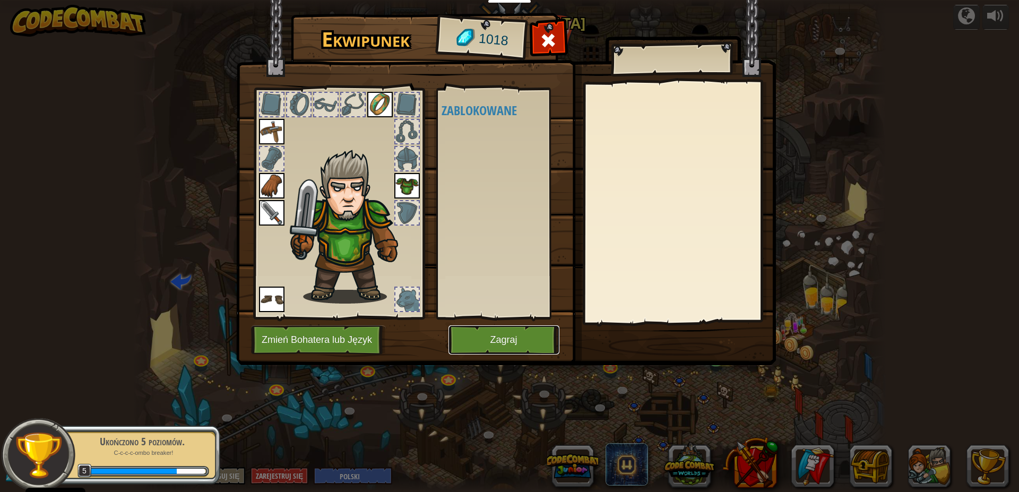
click at [515, 350] on button "Zagraj" at bounding box center [504, 339] width 111 height 29
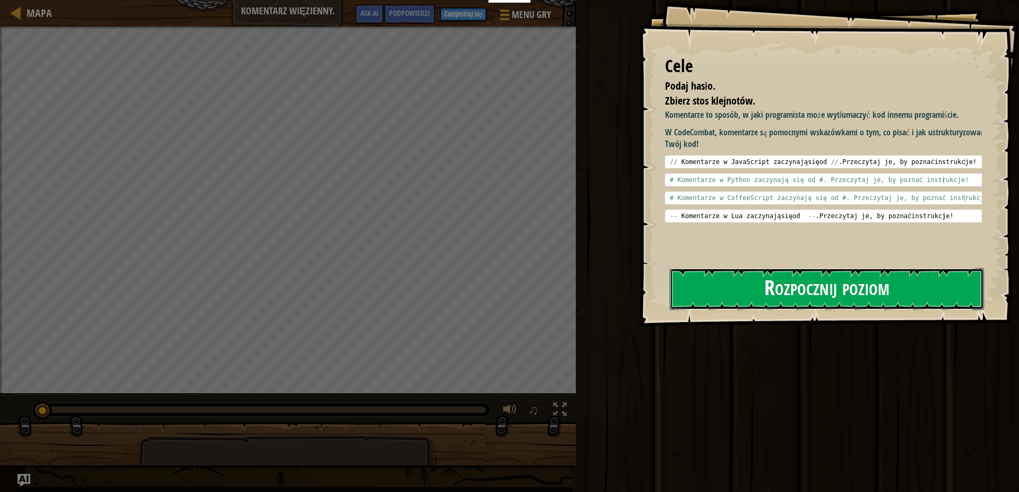
click at [751, 287] on button "Rozpocznij poziom" at bounding box center [827, 289] width 314 height 42
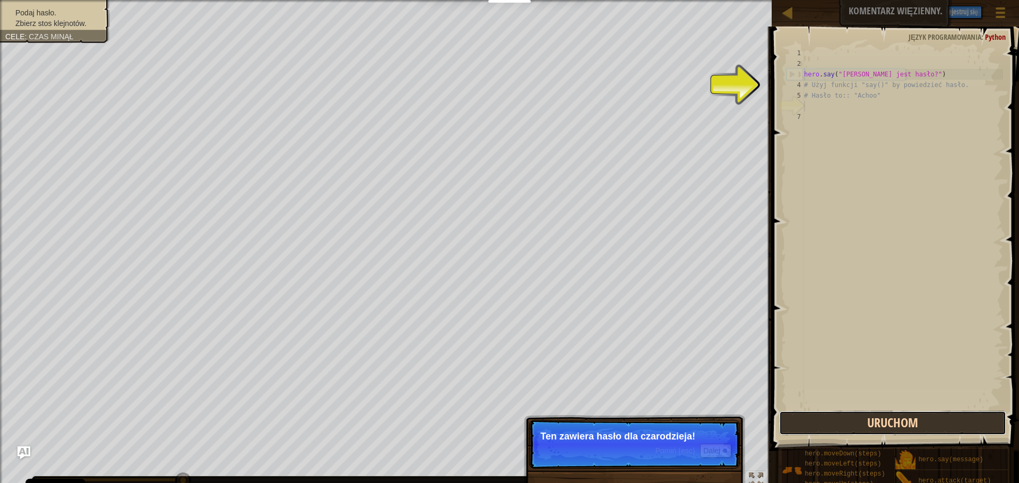
click at [845, 429] on button "Uruchom" at bounding box center [892, 423] width 227 height 24
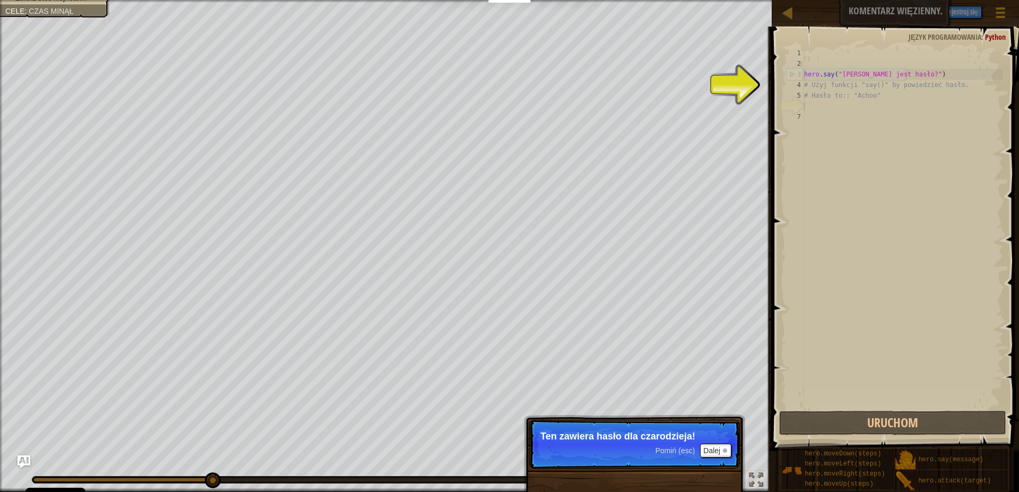
click at [822, 110] on div "hero . say ( "Jakie jest hasło?" ) # Użyj funkcji "say()" by powiedzieć hasło. …" at bounding box center [902, 239] width 201 height 382
click at [807, 71] on div "hero . say ( "Jakie jest hasło?" ) # Użyj funkcji "say()" by powiedzieć hasło. …" at bounding box center [902, 239] width 201 height 382
type textarea "hero.say("Jakie jest hasło?")"
click at [797, 119] on div "7" at bounding box center [796, 116] width 18 height 11
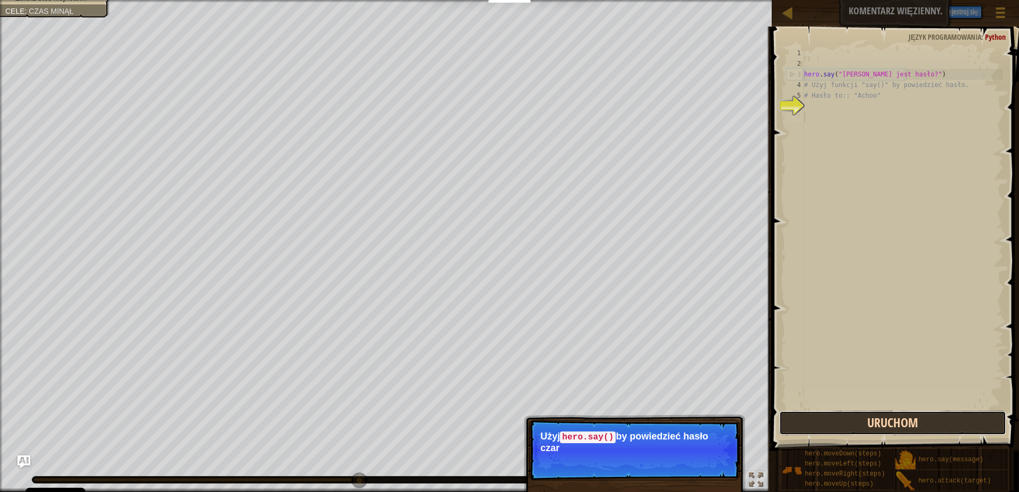
click at [819, 429] on button "Uruchom" at bounding box center [892, 423] width 227 height 24
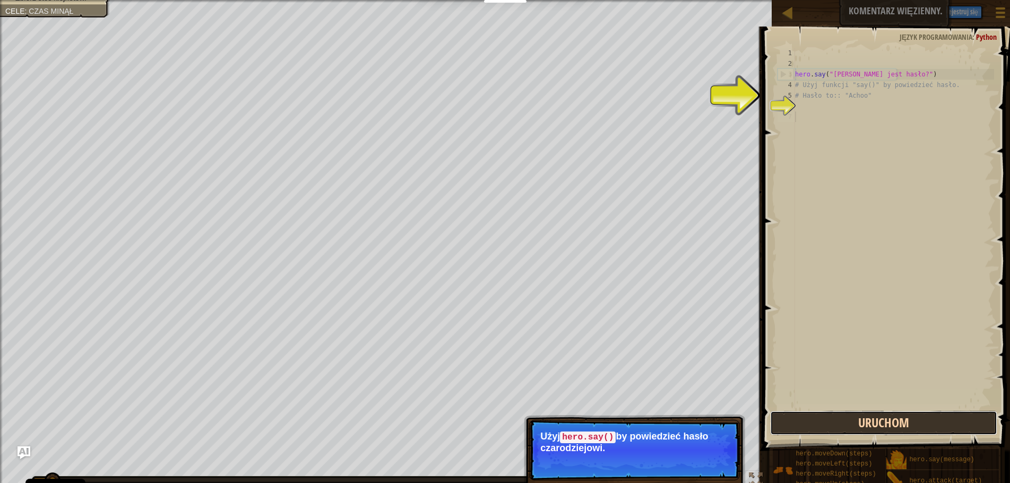
click at [819, 429] on button "Uruchom" at bounding box center [883, 423] width 227 height 24
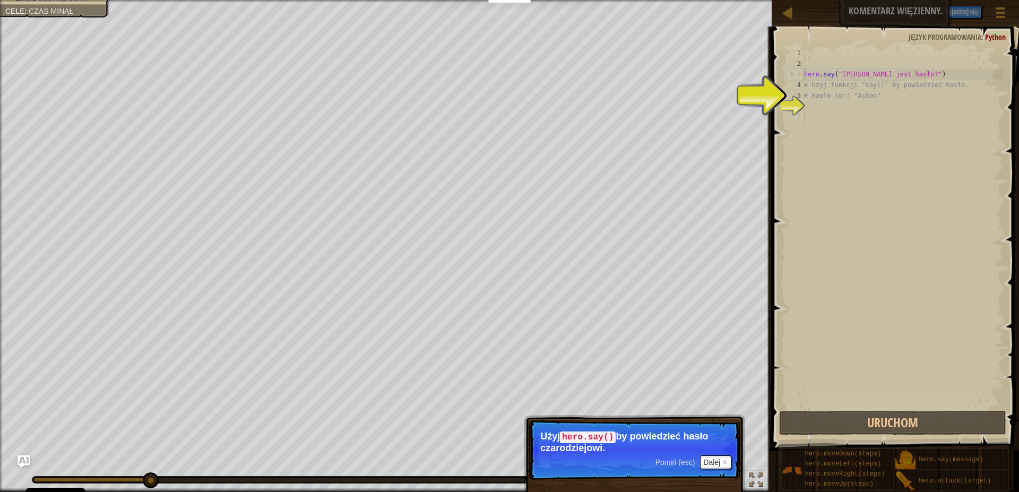
click at [811, 106] on div "hero . say ( "Jakie jest hasło?" ) # Użyj funkcji "say()" by powiedzieć hasło. …" at bounding box center [902, 239] width 201 height 382
click at [816, 114] on div "hero . say ( "Jakie jest hasło?" ) # Użyj funkcji "say()" by powiedzieć hasło. …" at bounding box center [902, 239] width 201 height 382
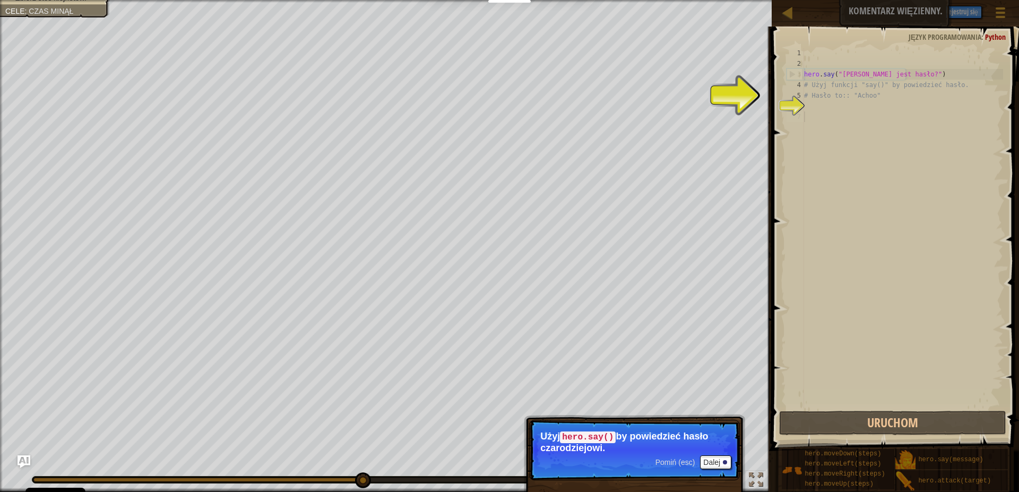
click at [807, 94] on div "hero . say ( "Jakie jest hasło?" ) # Użyj funkcji "say()" by powiedzieć hasło. …" at bounding box center [902, 239] width 201 height 382
click at [810, 93] on div "hero . say ( "Jakie jest hasło?" ) # Użyj funkcji "say()" by powiedzieć hasło. …" at bounding box center [902, 239] width 201 height 382
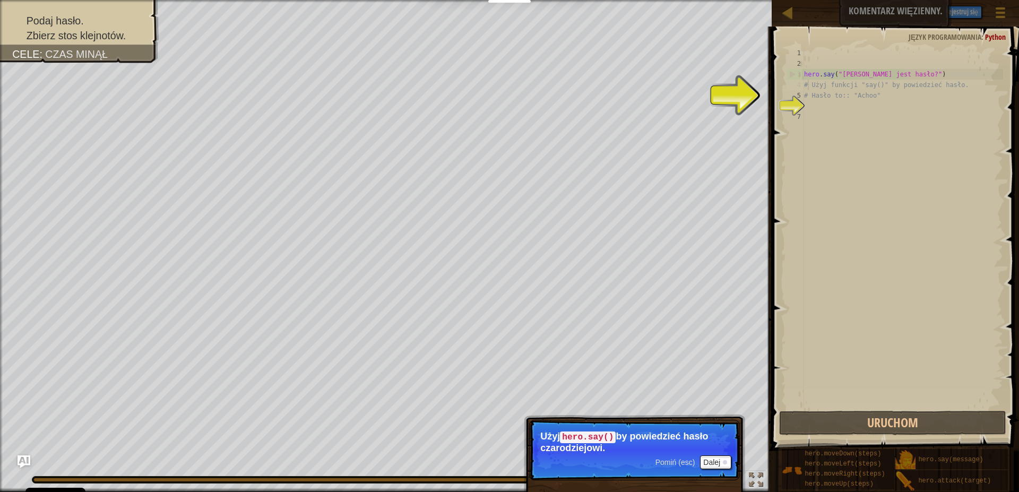
click at [809, 82] on div "hero . say ( "Jakie jest hasło?" ) # Użyj funkcji "say()" by powiedzieć hasło. …" at bounding box center [902, 239] width 201 height 382
click at [815, 74] on div "hero . say ( "Jakie jest hasło?" ) # Użyj funkcji "say()" by powiedzieć hasło. …" at bounding box center [902, 239] width 201 height 382
type textarea "hero.say("Jakie jest hasło?")"
click at [821, 109] on div "hero . say ( "Jakie jest hasło?" ) # Użyj funkcji "say()" by powiedzieć hasło. …" at bounding box center [902, 239] width 201 height 382
click at [707, 461] on button "Dalej" at bounding box center [715, 462] width 31 height 14
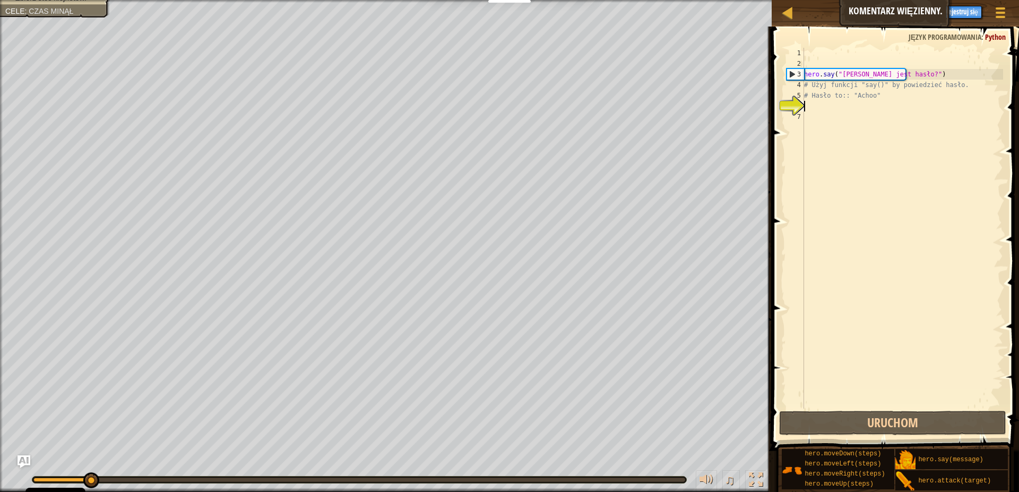
scroll to position [5, 0]
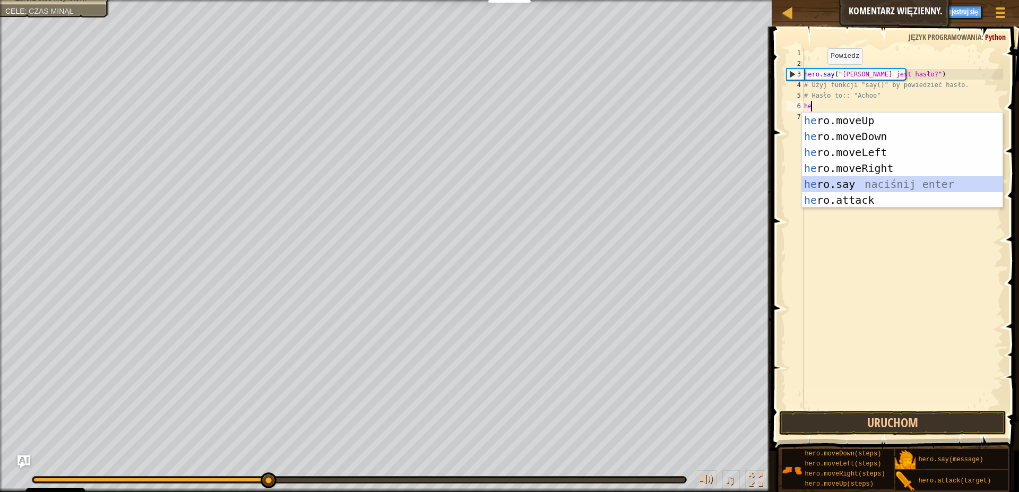
click at [838, 179] on div "he ro.moveUp naciśnij enter he ro.moveDown naciśnij enter he ro.moveLeft naciśn…" at bounding box center [902, 176] width 201 height 127
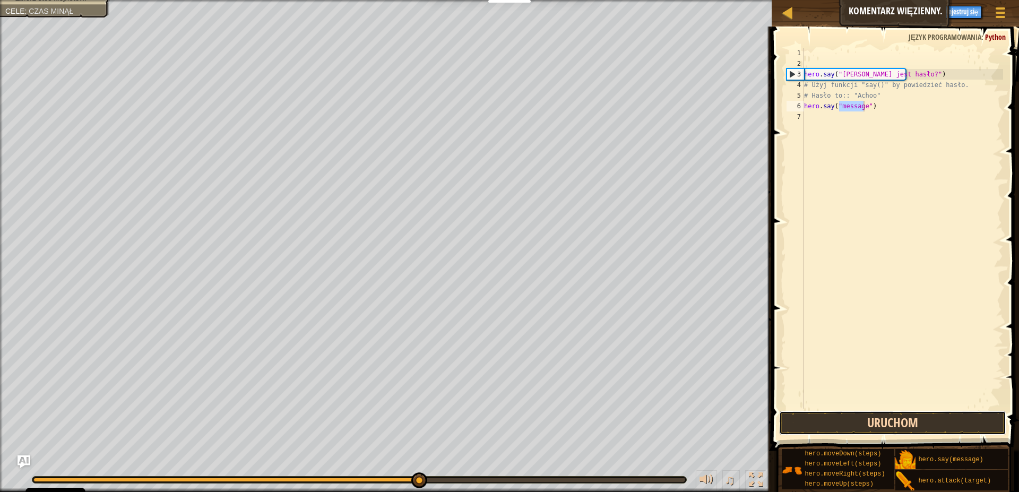
click at [949, 412] on button "Uruchom" at bounding box center [892, 423] width 227 height 24
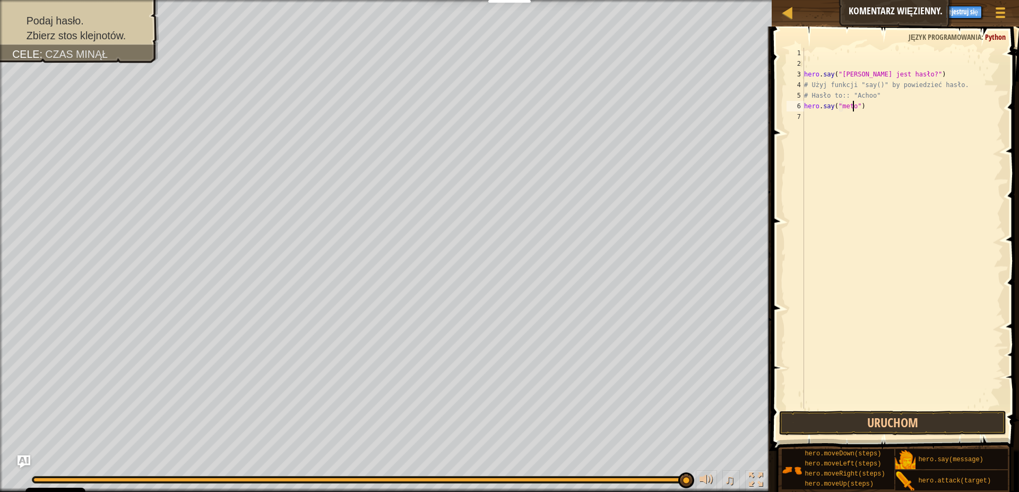
scroll to position [5, 4]
click at [985, 425] on button "Uruchom" at bounding box center [892, 423] width 227 height 24
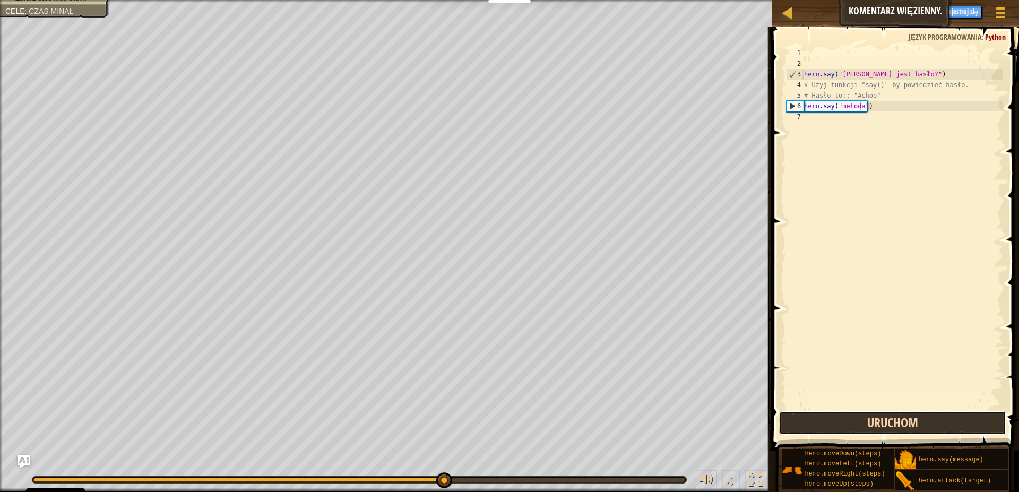
click at [846, 430] on button "Uruchom" at bounding box center [892, 423] width 227 height 24
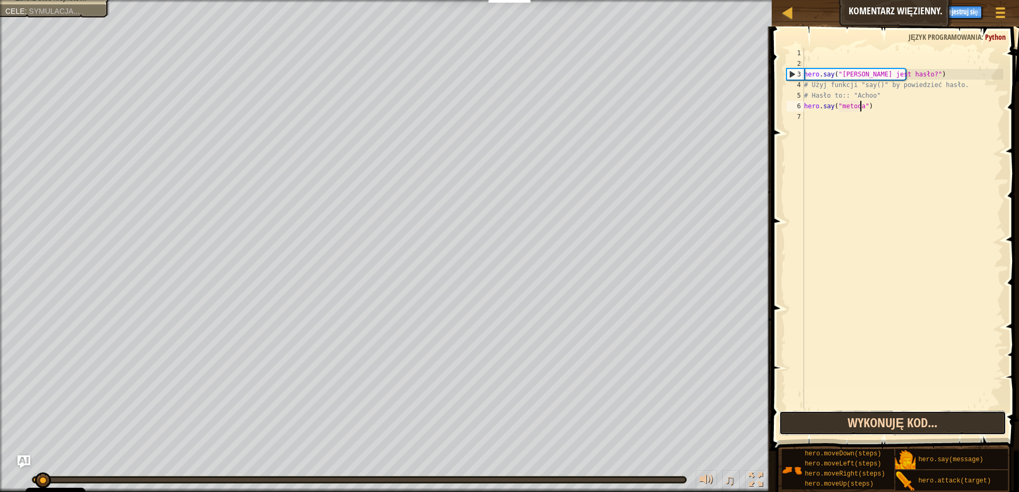
click at [846, 430] on button "Wykonuję kod..." at bounding box center [892, 423] width 227 height 24
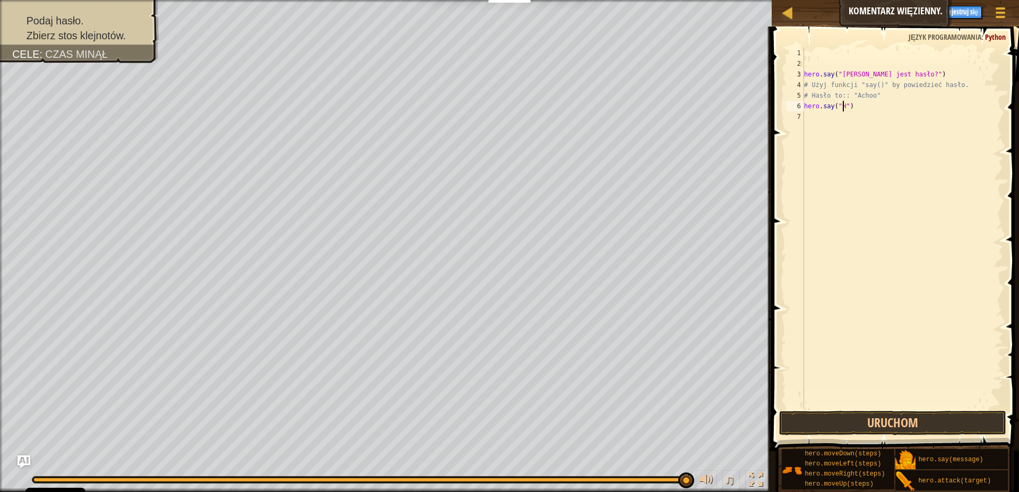
scroll to position [5, 3]
type textarea "hero.say("Hi")"
click at [929, 417] on button "Uruchom" at bounding box center [892, 423] width 227 height 24
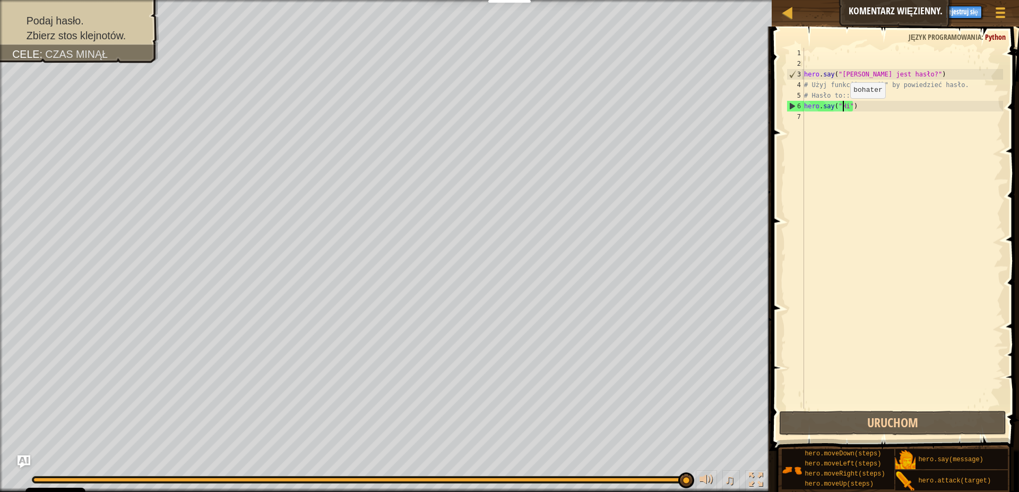
click at [841, 109] on div "hero . say ( "Jakie jest hasło?" ) # Użyj funkcji "say()" by powiedzieć hasło. …" at bounding box center [902, 239] width 201 height 382
click at [836, 117] on div "hero . say ( "Jakie jest hasło?" ) # Użyj funkcji "say()" by powiedzieć hasło. …" at bounding box center [902, 239] width 201 height 382
click at [844, 109] on div "hero . say ( "Jakie jest hasło?" ) # Użyj funkcji "say()" by powiedzieć hasło. …" at bounding box center [902, 239] width 201 height 382
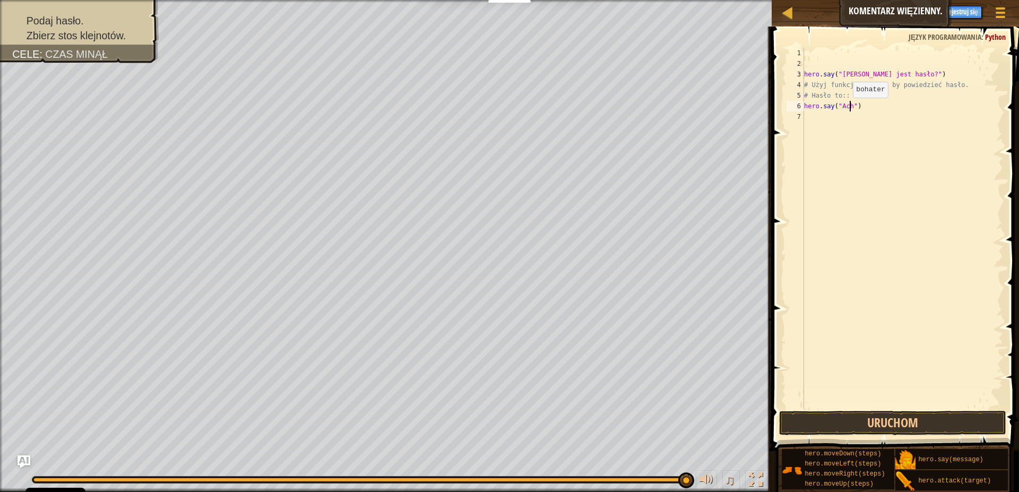
type textarea "hero.say("Achoo")"
click at [819, 118] on div "hero . say ( "Jakie jest hasło?" ) # Użyj funkcji "say()" by powiedzieć hasło. …" at bounding box center [902, 239] width 201 height 382
type textarea "h"
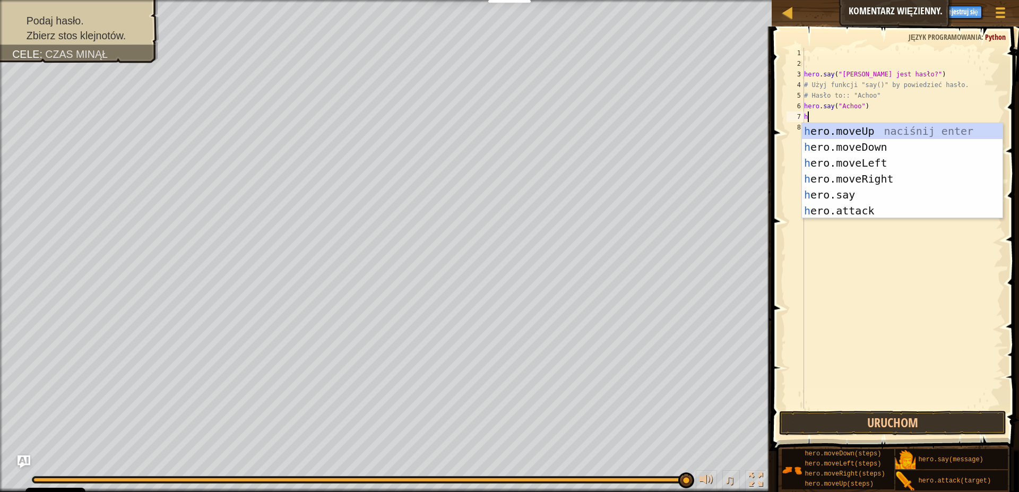
scroll to position [5, 0]
click at [876, 133] on div "h ero.moveUp naciśnij enter h ero.moveDown naciśnij enter h ero.moveLeft naciśn…" at bounding box center [902, 186] width 201 height 127
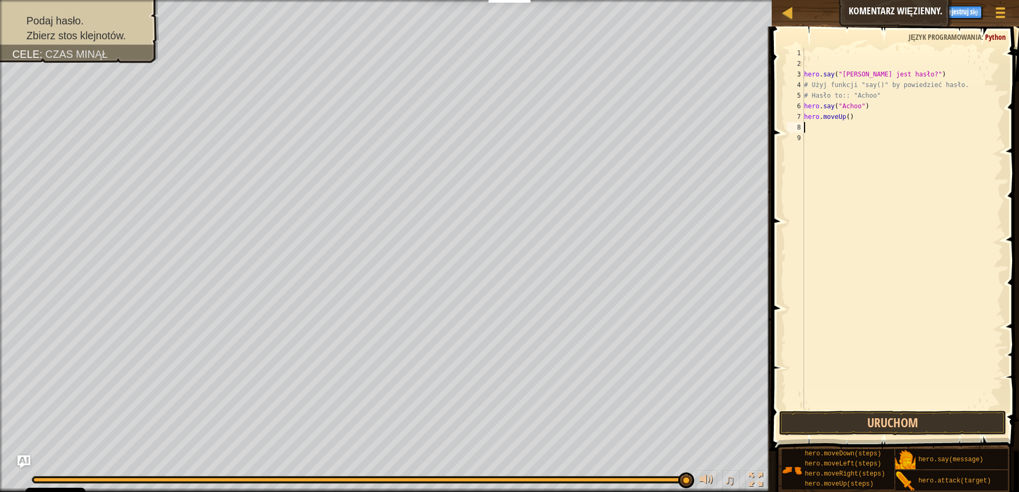
drag, startPoint x: 877, startPoint y: 341, endPoint x: 883, endPoint y: 351, distance: 11.7
click at [922, 424] on button "Uruchom" at bounding box center [892, 423] width 227 height 24
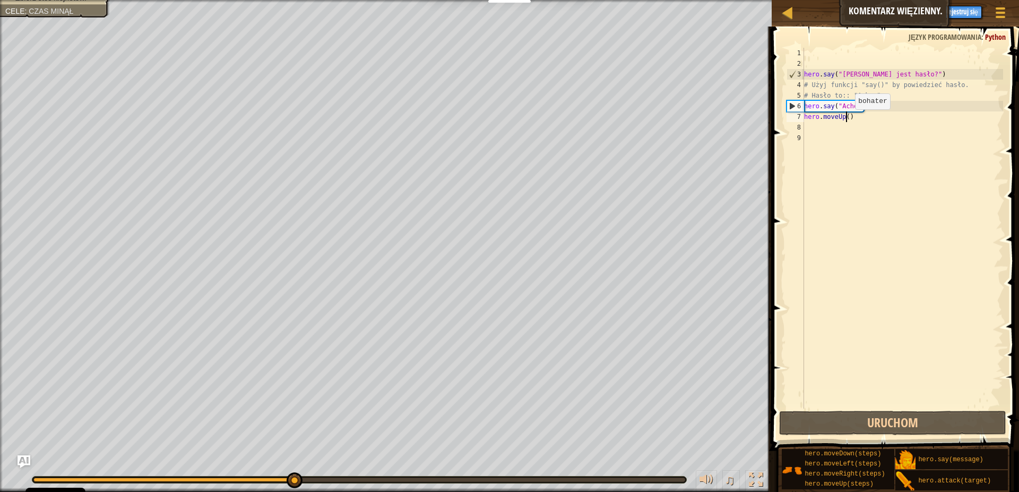
click at [846, 120] on div "hero . say ( "Jakie jest hasło?" ) # Użyj funkcji "say()" by powiedzieć hasło. …" at bounding box center [902, 239] width 201 height 382
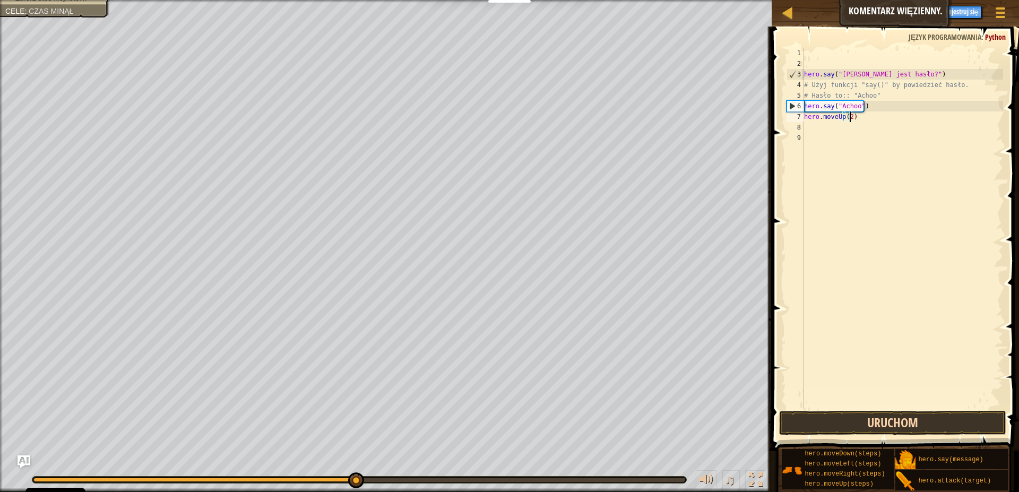
type textarea "hero.moveUp(2)"
click at [856, 423] on button "Uruchom" at bounding box center [892, 423] width 227 height 24
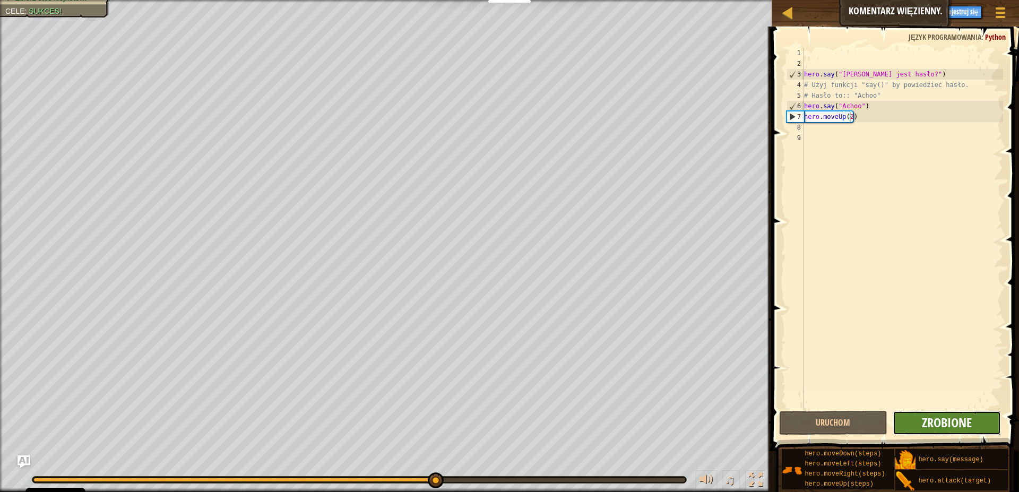
click at [939, 425] on span "Zrobione" at bounding box center [947, 422] width 50 height 17
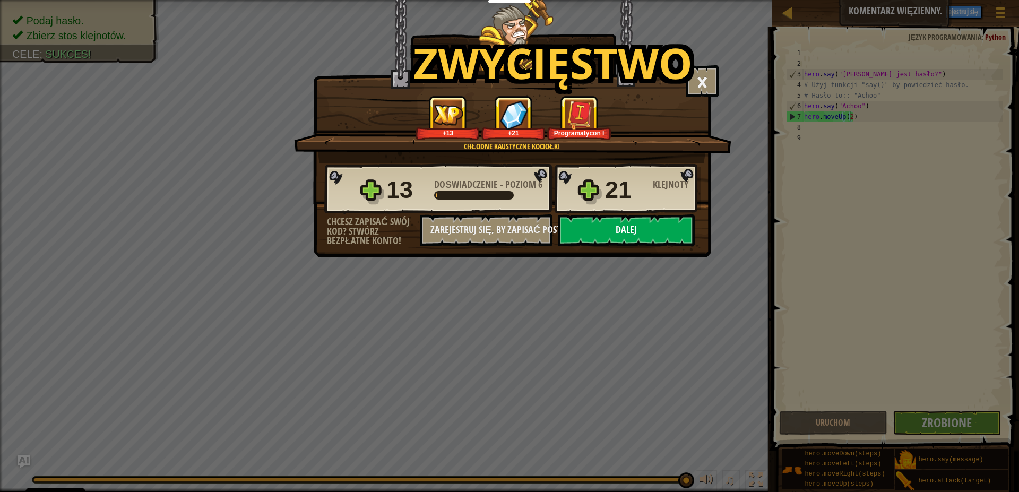
click at [682, 236] on button "Dalej" at bounding box center [626, 230] width 137 height 32
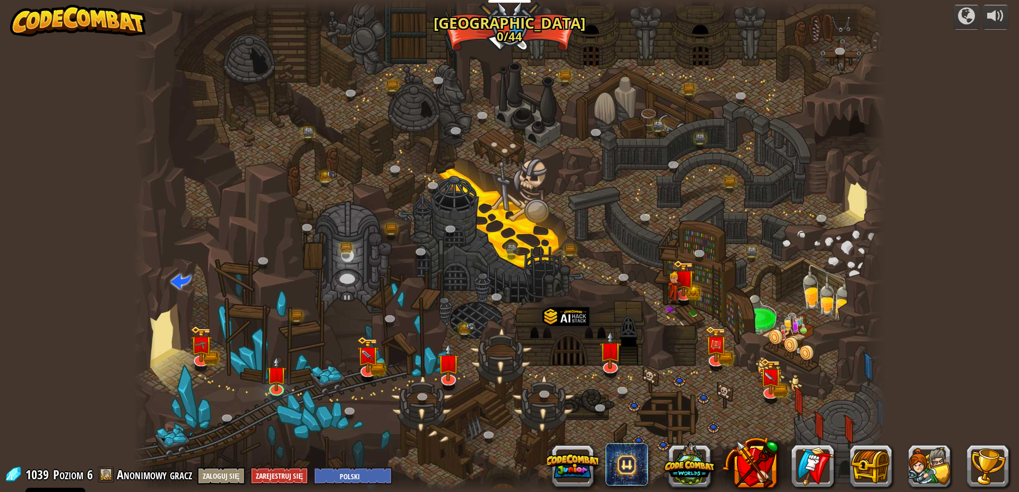
select select "pl"
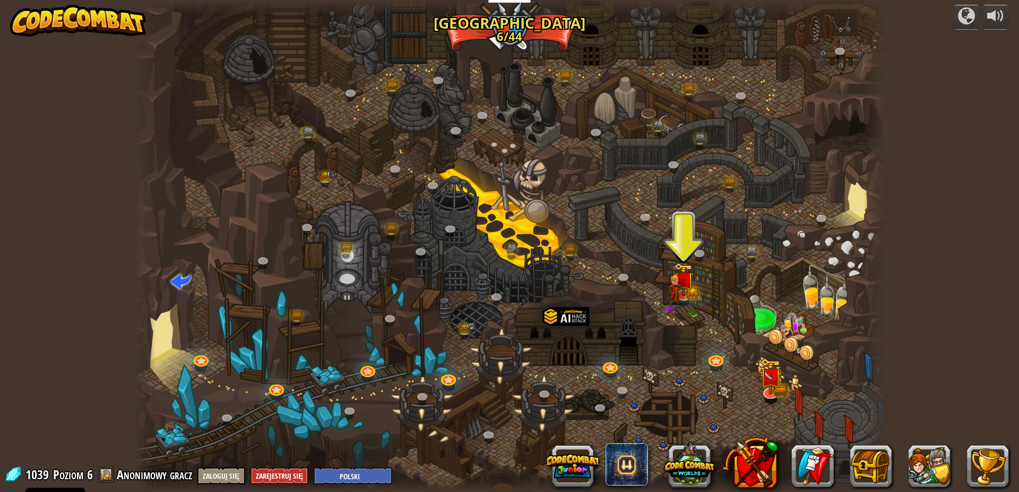
drag, startPoint x: 526, startPoint y: 406, endPoint x: 530, endPoint y: 400, distance: 8.0
click at [528, 403] on div at bounding box center [509, 246] width 753 height 492
click at [693, 285] on img at bounding box center [684, 271] width 20 height 44
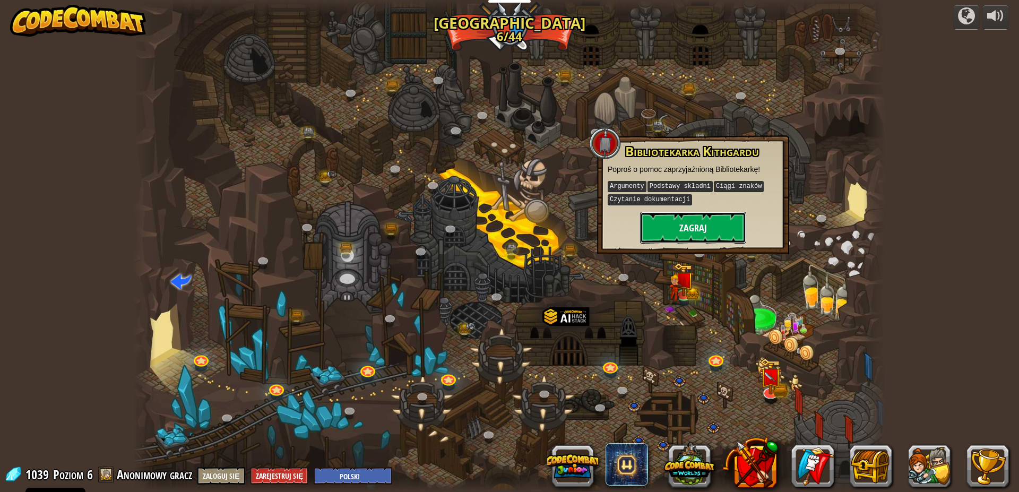
click at [683, 213] on button "Zagraj" at bounding box center [693, 228] width 106 height 32
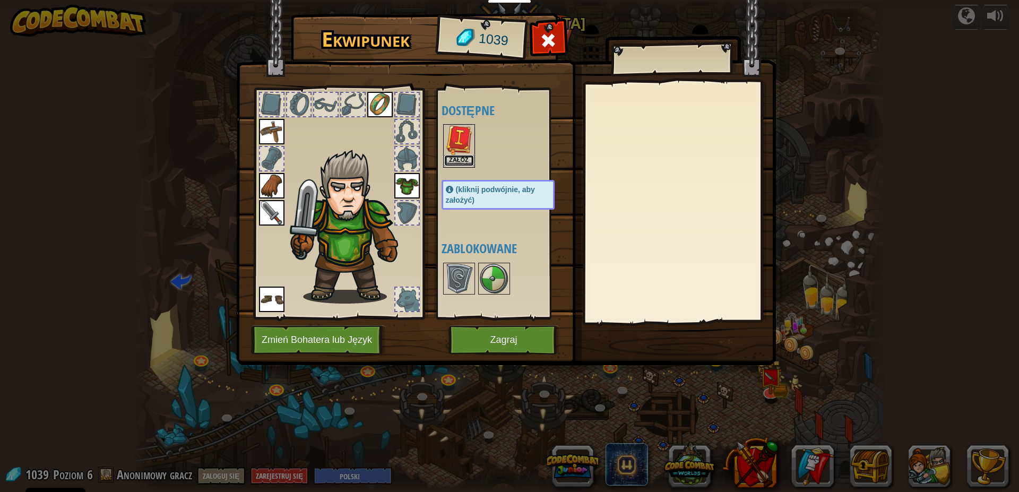
click at [457, 157] on button "Załóż" at bounding box center [459, 160] width 30 height 11
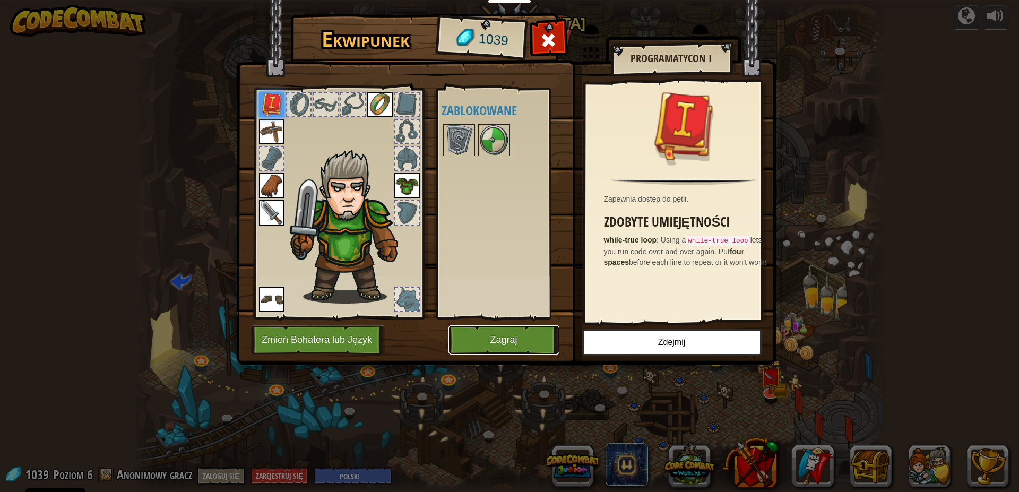
click at [517, 341] on button "Zagraj" at bounding box center [504, 339] width 111 height 29
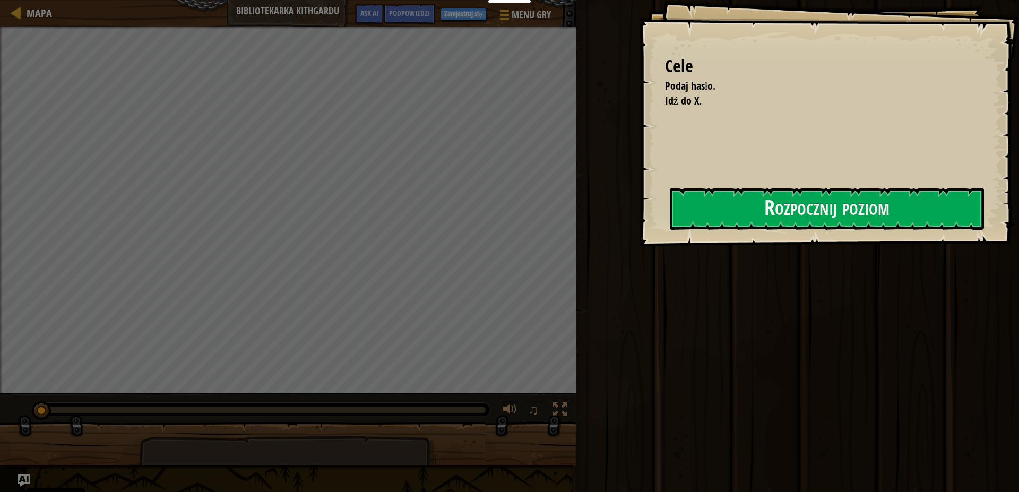
click at [684, 188] on div "Cele Podaj hasło. Idź do X. Rozpocznij poziom Błąd podczas ładowania danych z s…" at bounding box center [829, 123] width 381 height 246
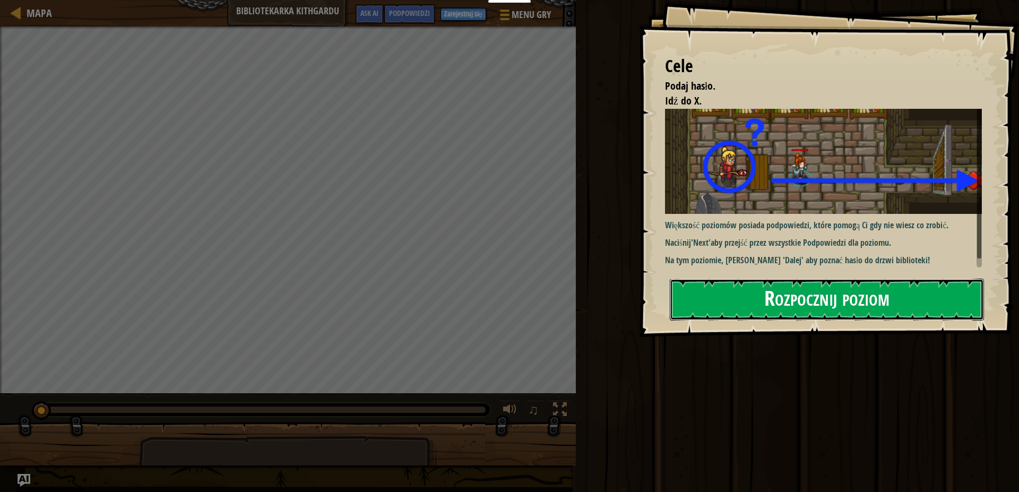
click at [745, 294] on button "Rozpocznij poziom" at bounding box center [827, 300] width 314 height 42
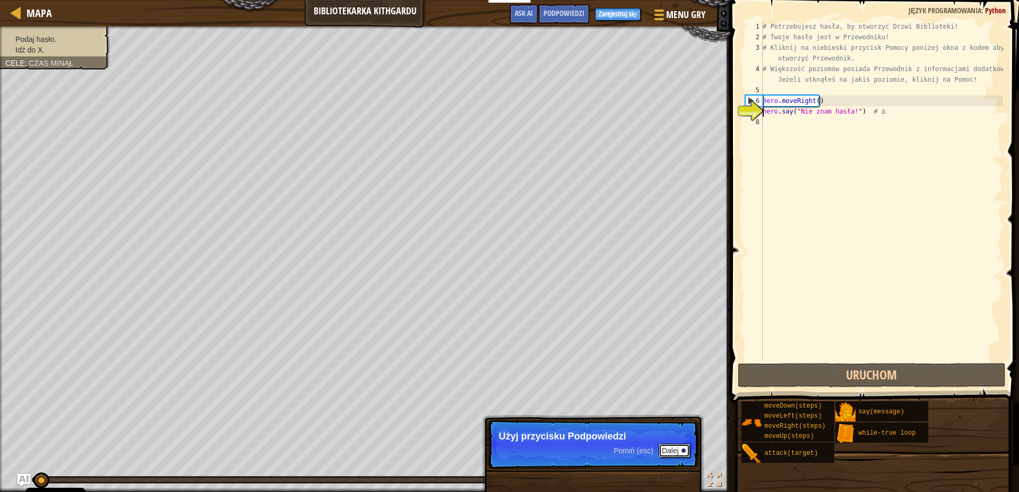
click at [669, 452] on button "Dalej" at bounding box center [674, 451] width 31 height 14
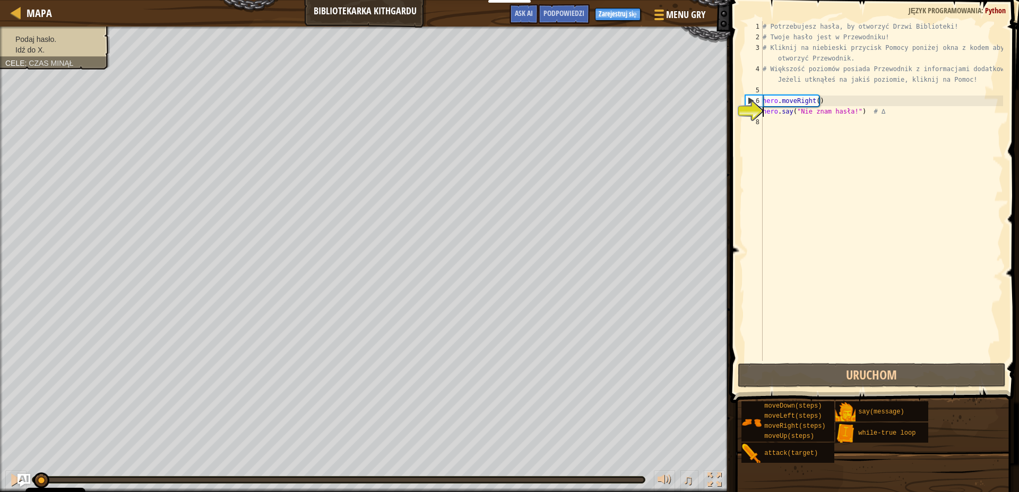
click at [774, 134] on div "# Potrzebujesz hasła, by otworzyć Drzwi Biblioteki! # Twoje hasło jest w Przewo…" at bounding box center [882, 201] width 243 height 361
type textarea "h"
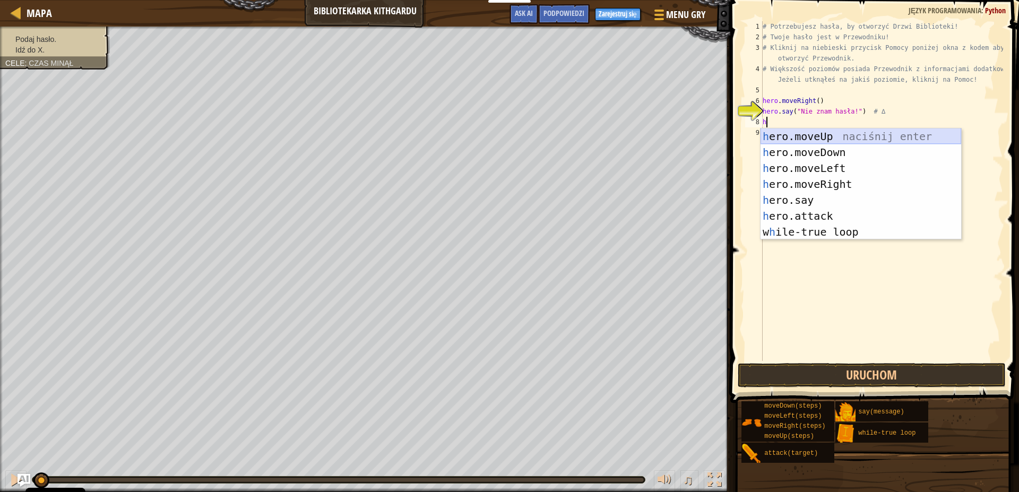
click at [811, 139] on div "h ero.moveUp naciśnij enter h ero.moveDown naciśnij enter h ero.moveLeft naciśn…" at bounding box center [861, 199] width 201 height 143
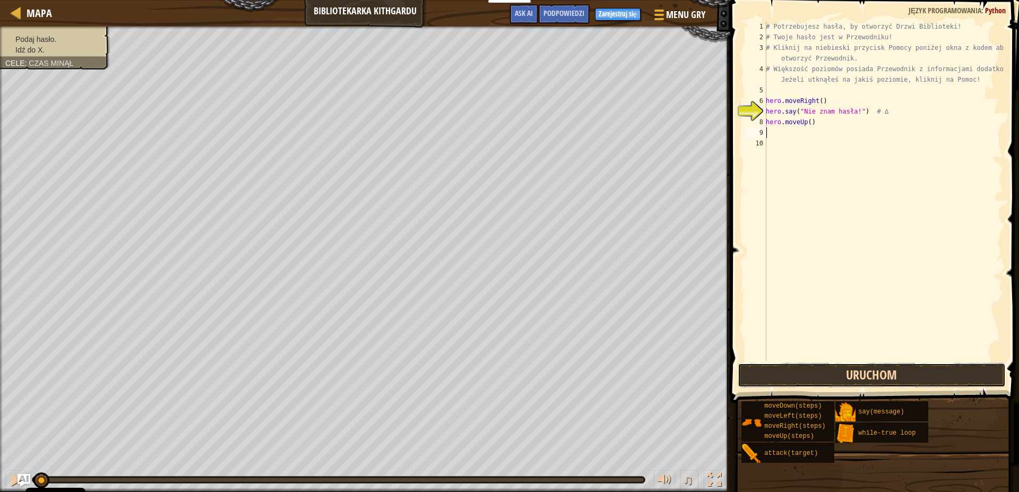
click at [900, 376] on button "Uruchom" at bounding box center [872, 375] width 268 height 24
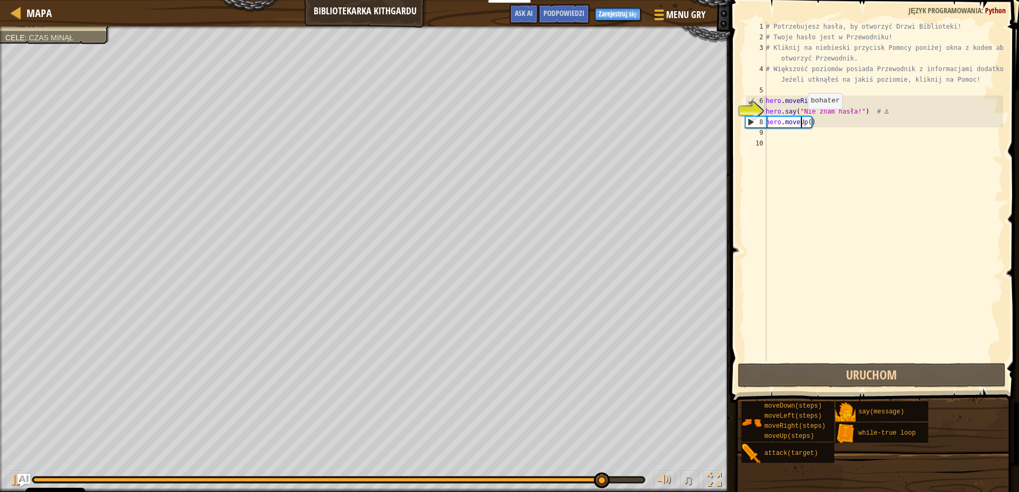
click at [802, 119] on div "# Potrzebujesz hasła, by otworzyć Drzwi Biblioteki! # Twoje hasło jest w Przewo…" at bounding box center [883, 201] width 239 height 361
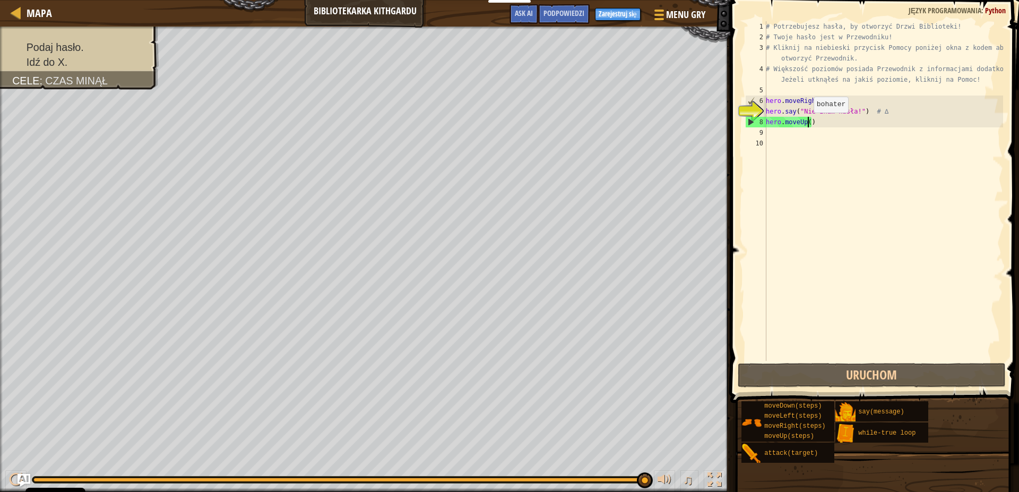
click at [808, 123] on div "# Potrzebujesz hasła, by otworzyć Drzwi Biblioteki! # Twoje hasło jest w Przewo…" at bounding box center [883, 201] width 239 height 361
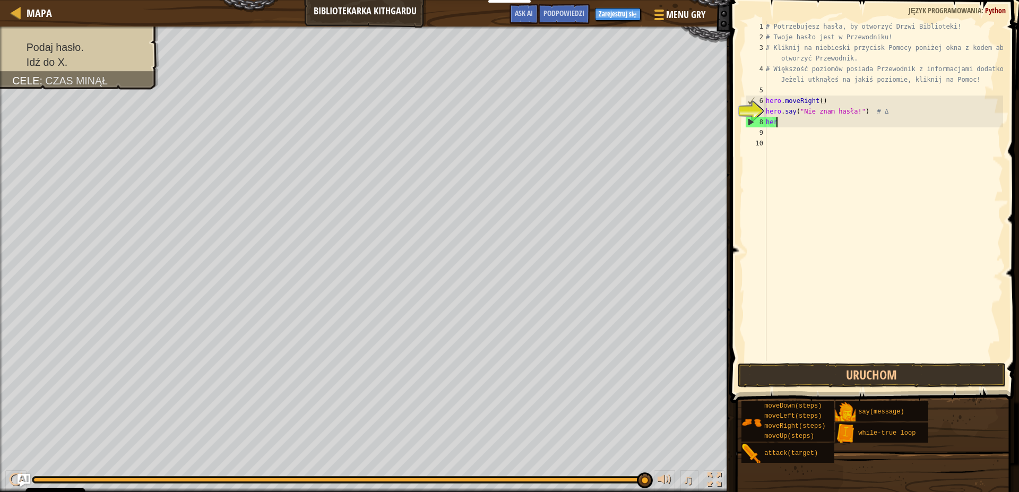
type textarea "h"
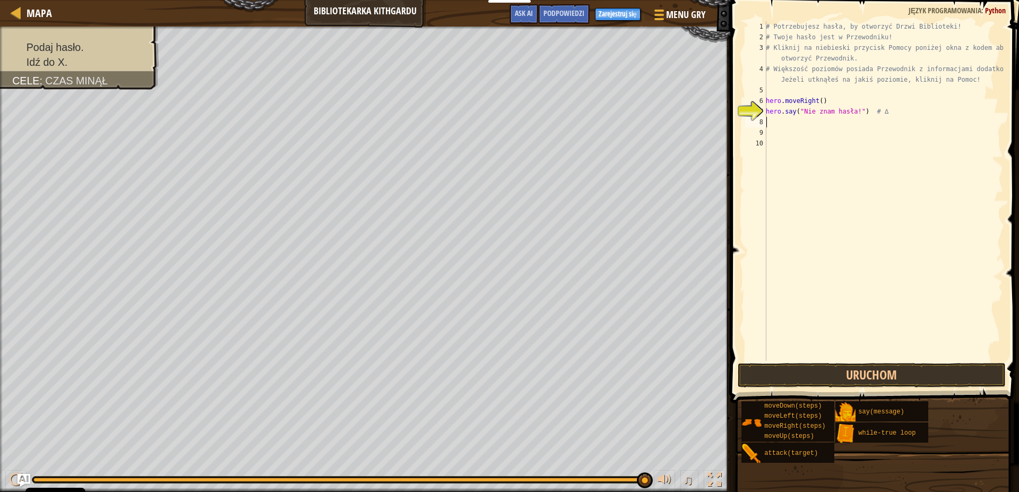
type textarea "h"
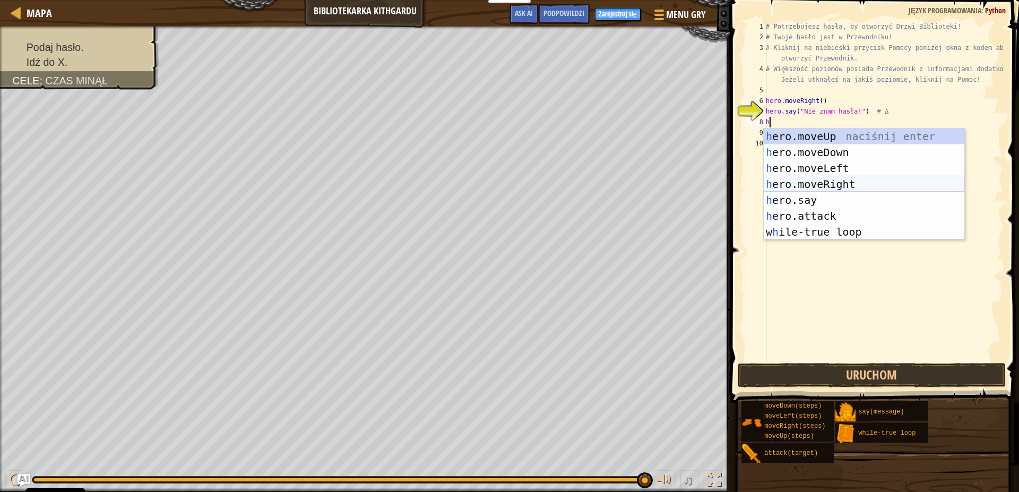
click at [850, 187] on div "h ero.moveUp naciśnij enter h ero.moveDown naciśnij enter h ero.moveLeft naciśn…" at bounding box center [864, 199] width 201 height 143
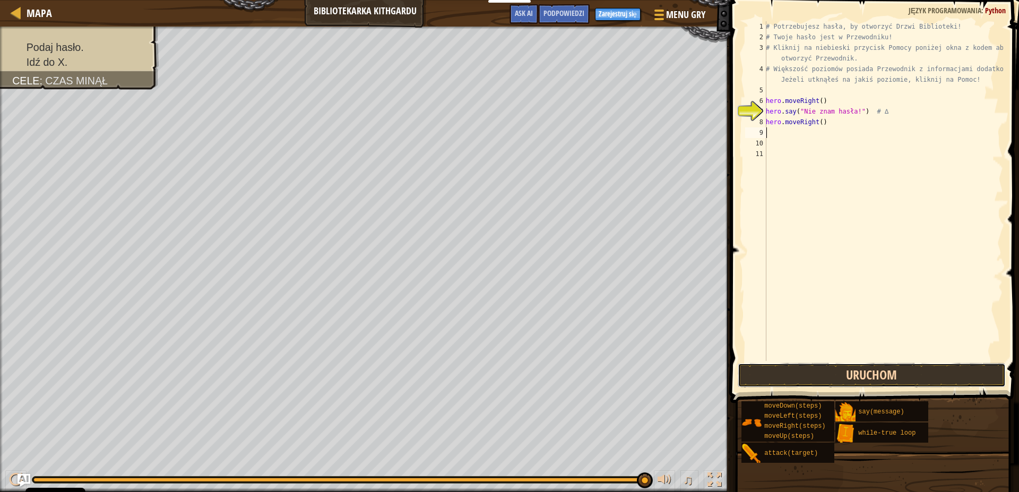
click at [834, 373] on button "Uruchom" at bounding box center [872, 375] width 268 height 24
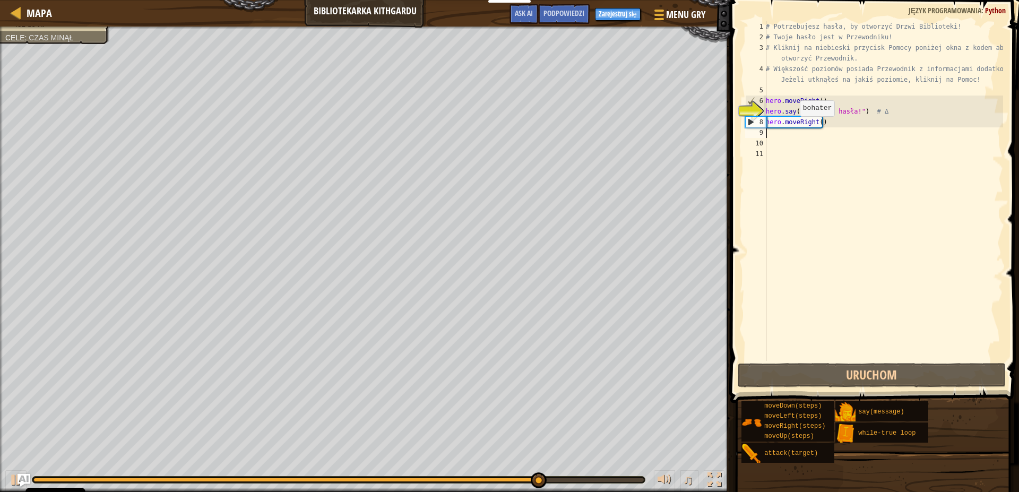
type textarea "h"
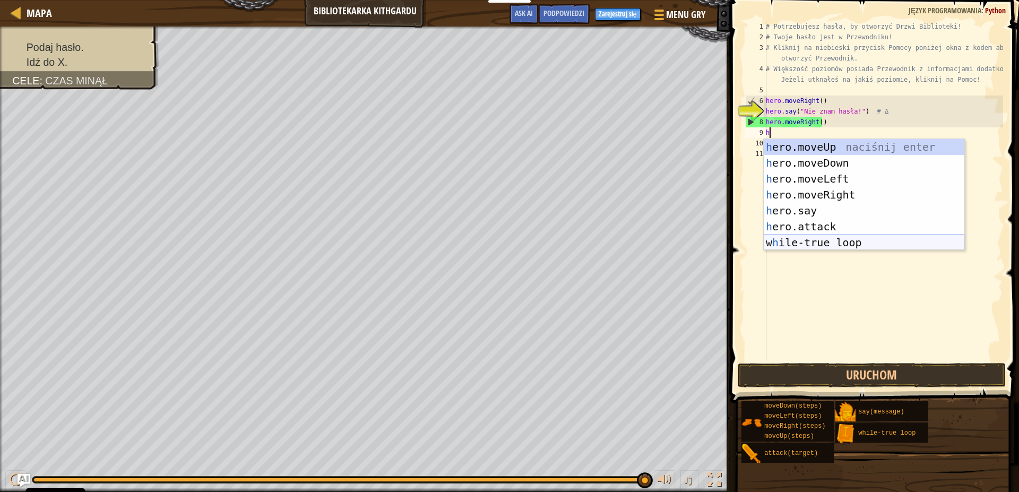
click at [850, 245] on div "h ero.moveUp naciśnij enter h ero.moveDown naciśnij enter h ero.moveLeft naciśn…" at bounding box center [864, 210] width 201 height 143
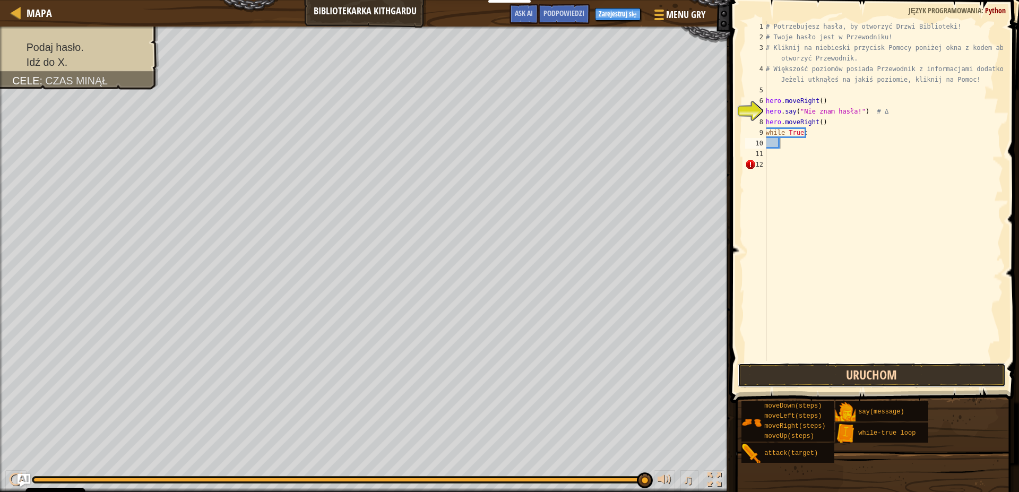
click at [829, 366] on button "Uruchom" at bounding box center [872, 375] width 268 height 24
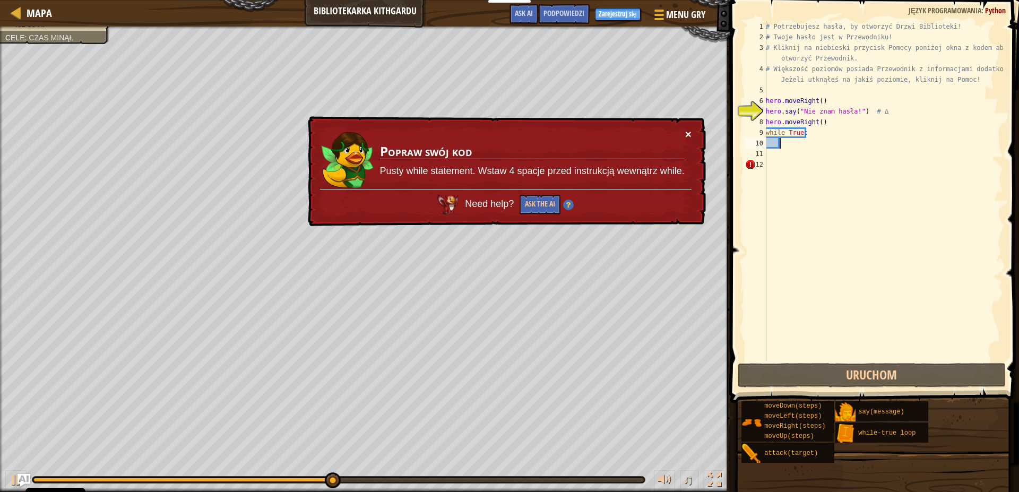
click at [687, 136] on button "×" at bounding box center [688, 133] width 6 height 11
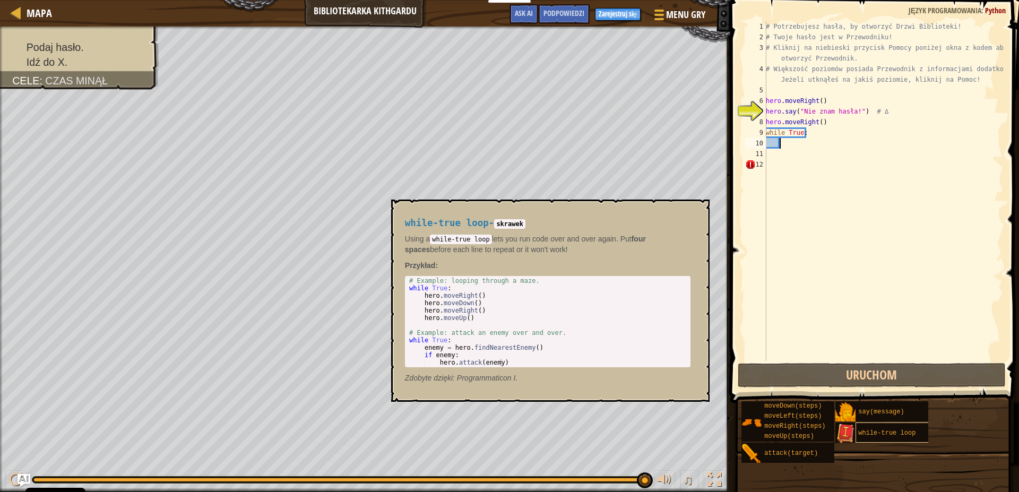
click at [861, 430] on span "while-true loop" at bounding box center [886, 432] width 57 height 7
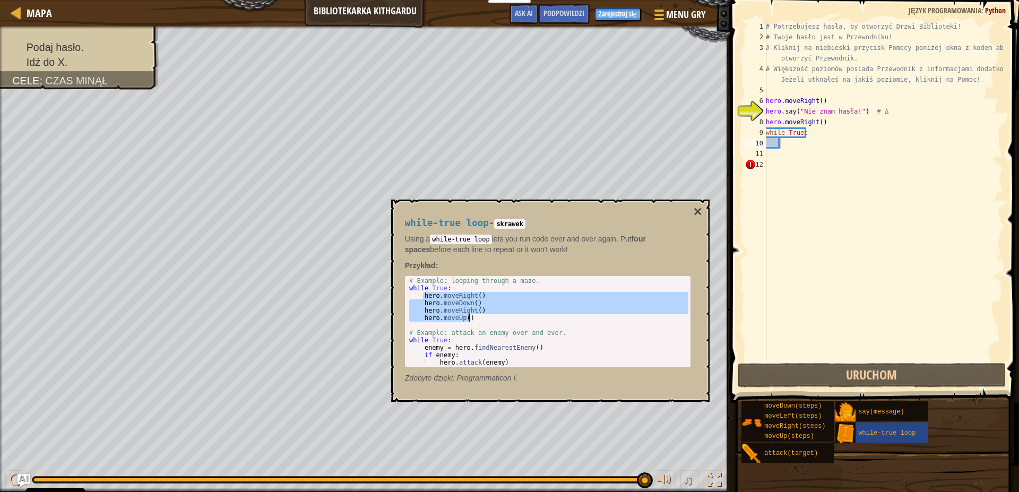
drag, startPoint x: 423, startPoint y: 298, endPoint x: 474, endPoint y: 321, distance: 56.3
click at [474, 321] on div "# Example: looping through a maze. while True : hero . moveRight ( ) hero . mov…" at bounding box center [547, 329] width 281 height 104
type textarea "hero.moveRight() hero.moveUp()"
click at [790, 171] on div "# Potrzebujesz hasła, by otworzyć Drzwi Biblioteki! # Twoje hasło jest w Przewo…" at bounding box center [883, 201] width 239 height 361
click at [812, 141] on div "# Potrzebujesz hasła, by otworzyć Drzwi Biblioteki! # Twoje hasło jest w Przewo…" at bounding box center [883, 201] width 239 height 361
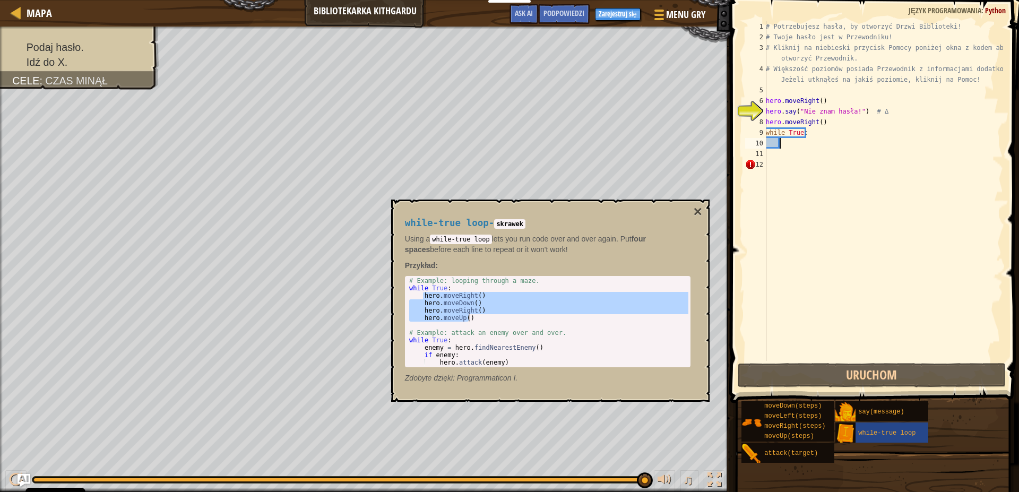
click at [825, 134] on div "# Potrzebujesz hasła, by otworzyć Drzwi Biblioteki! # Twoje hasło jest w Przewo…" at bounding box center [883, 201] width 239 height 361
type textarea "while True:"
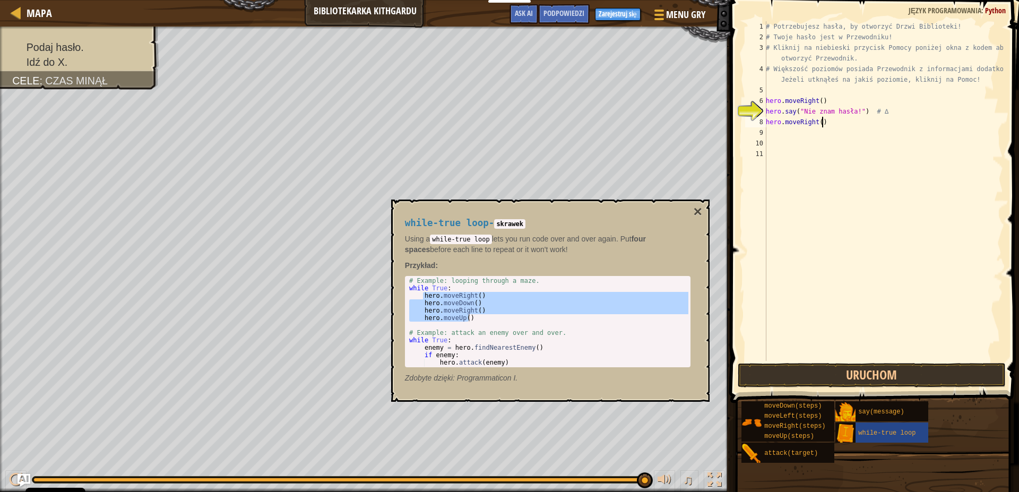
click at [829, 120] on div "# Potrzebujesz hasła, by otworzyć Drzwi Biblioteki! # Twoje hasło jest w Przewo…" at bounding box center [883, 201] width 239 height 361
click at [829, 119] on div "# Potrzebujesz hasła, by otworzyć Drzwi Biblioteki! # Twoje hasło jest w Przewo…" at bounding box center [883, 201] width 239 height 361
click at [830, 119] on div "# Potrzebujesz hasła, by otworzyć Drzwi Biblioteki! # Twoje hasło jest w Przewo…" at bounding box center [883, 201] width 239 height 361
type textarea "hero.moveRight()"
paste textarea "hero.moveUp()"
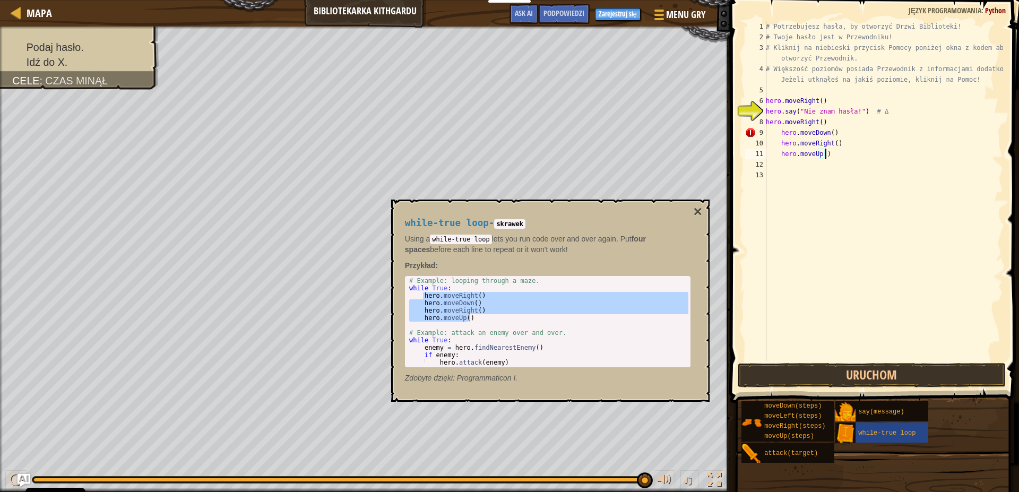
click at [703, 216] on div "while-true loop - skrawek Using a while-true loop lets you run code over and ov…" at bounding box center [550, 301] width 318 height 202
click at [701, 216] on button "×" at bounding box center [697, 211] width 8 height 15
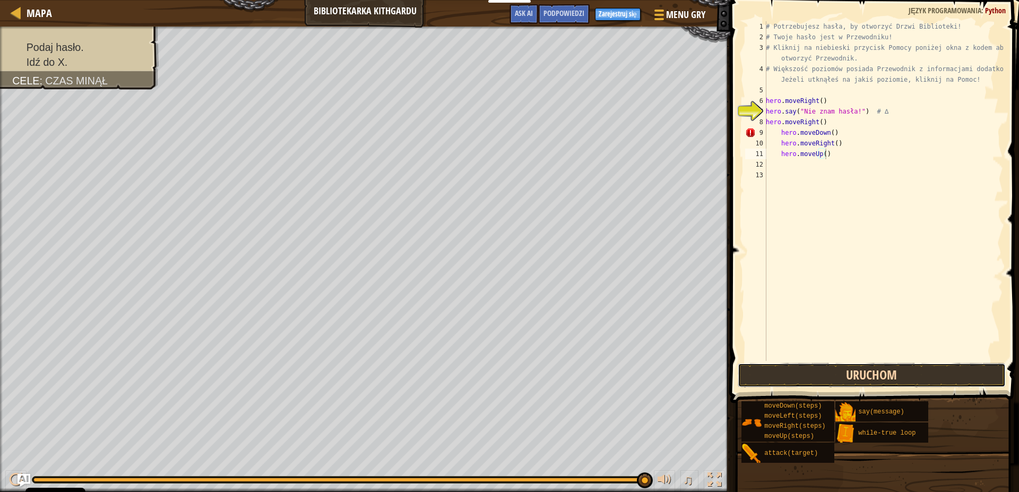
click at [819, 374] on button "Uruchom" at bounding box center [872, 375] width 268 height 24
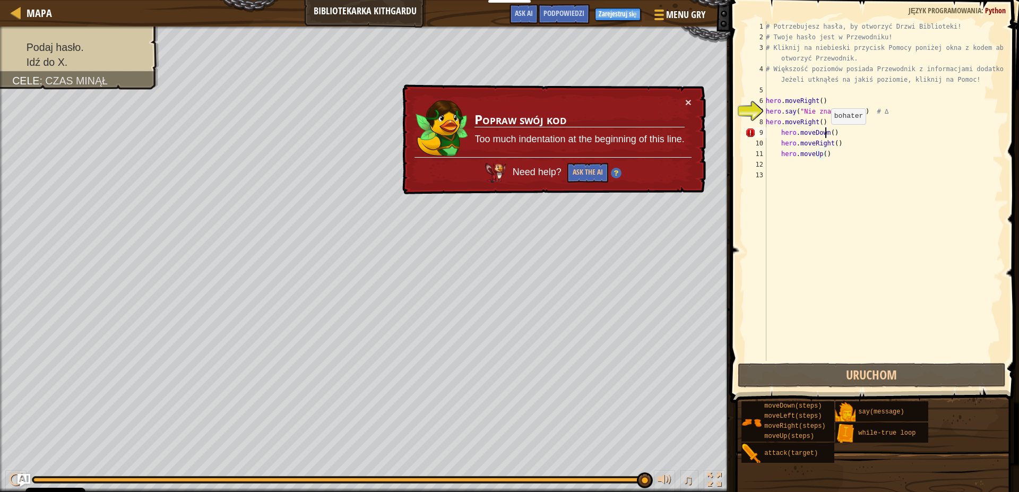
click at [825, 135] on div "# Potrzebujesz hasła, by otworzyć Drzwi Biblioteki! # Twoje hasło jest w Przewo…" at bounding box center [883, 201] width 239 height 361
click at [828, 135] on div "# Potrzebujesz hasła, by otworzyć Drzwi Biblioteki! # Twoje hasło jest w Przewo…" at bounding box center [883, 201] width 239 height 361
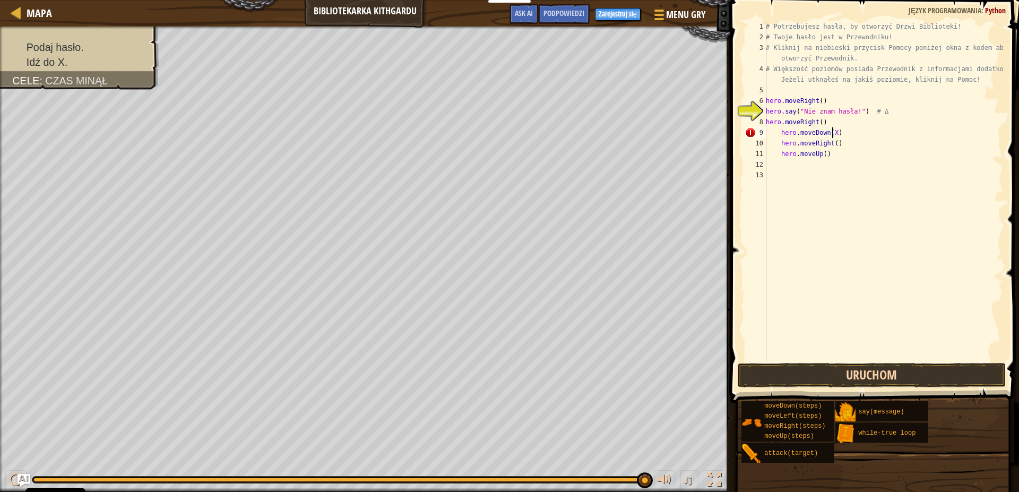
type textarea "hero.moveDown(X)"
click at [909, 378] on button "Uruchom" at bounding box center [872, 375] width 268 height 24
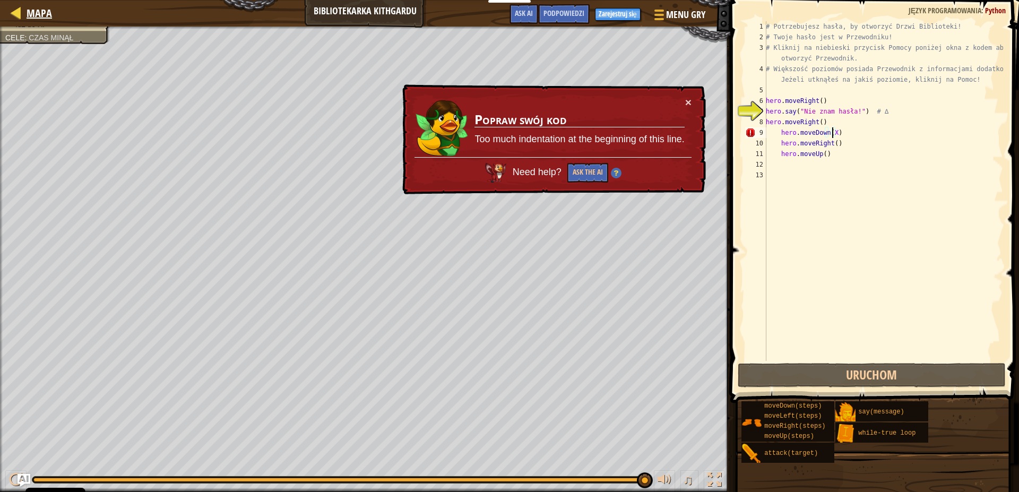
click at [28, 3] on div "Mapa" at bounding box center [36, 13] width 31 height 27
select select "pl"
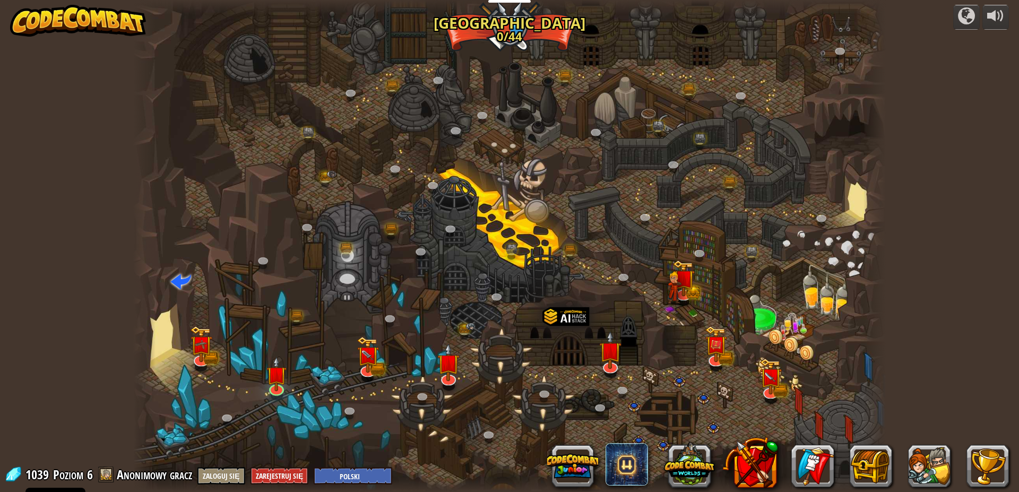
select select "pl"
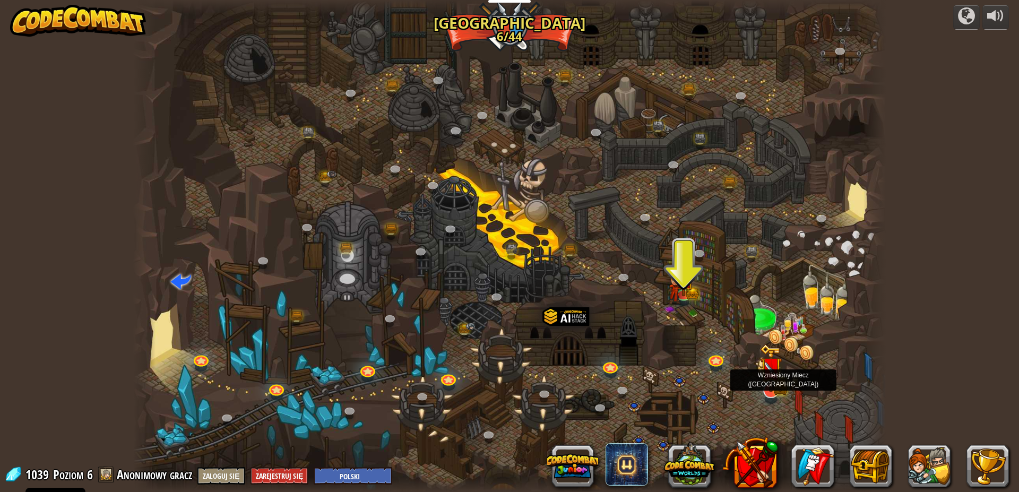
click at [769, 391] on img at bounding box center [771, 368] width 22 height 48
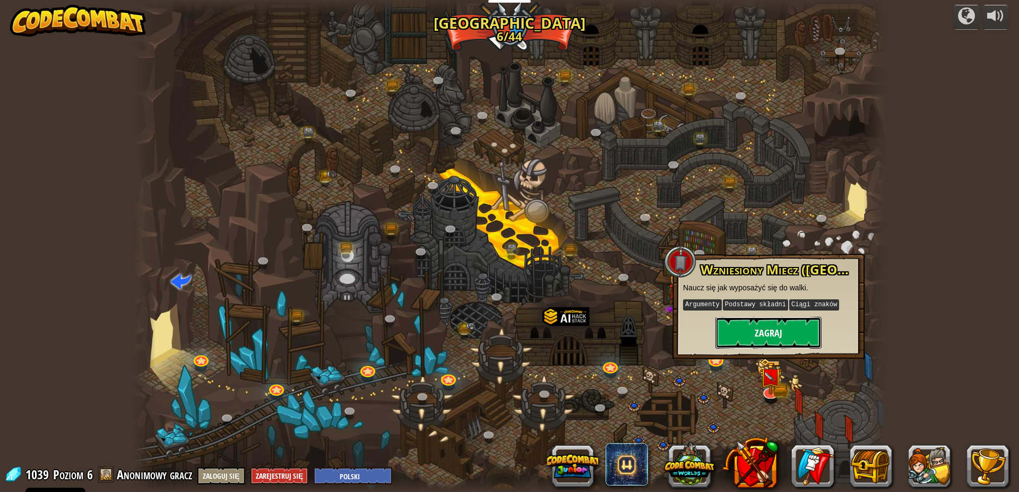
click at [770, 323] on button "Zagraj" at bounding box center [769, 333] width 106 height 32
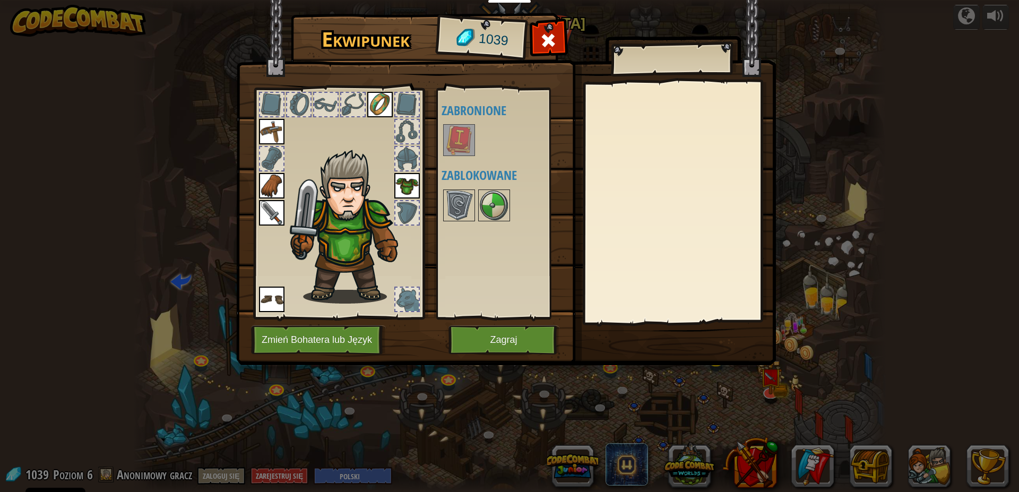
click at [468, 221] on div at bounding box center [509, 205] width 134 height 35
click at [463, 211] on img at bounding box center [459, 206] width 30 height 30
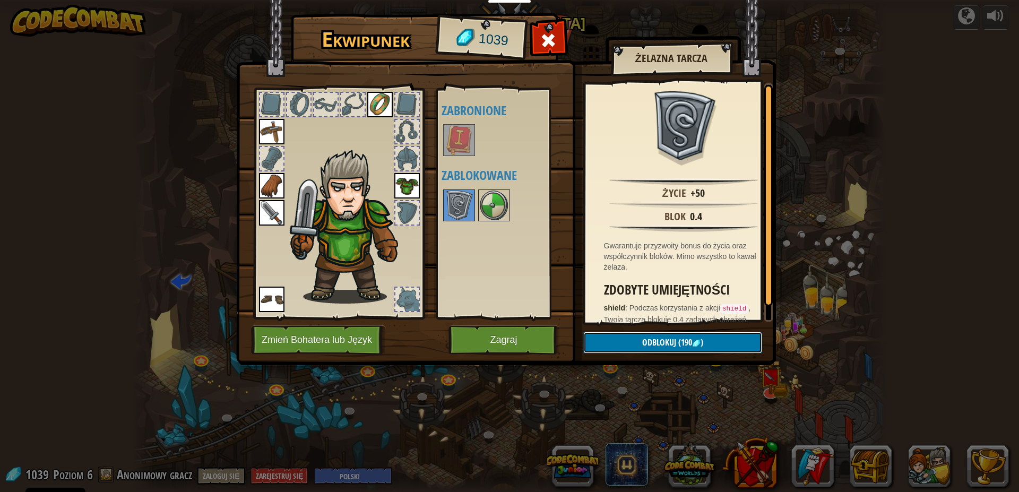
click at [707, 338] on button "Odblokuj (190 )" at bounding box center [672, 343] width 179 height 22
click at [690, 345] on button "Potwierdź" at bounding box center [672, 343] width 179 height 22
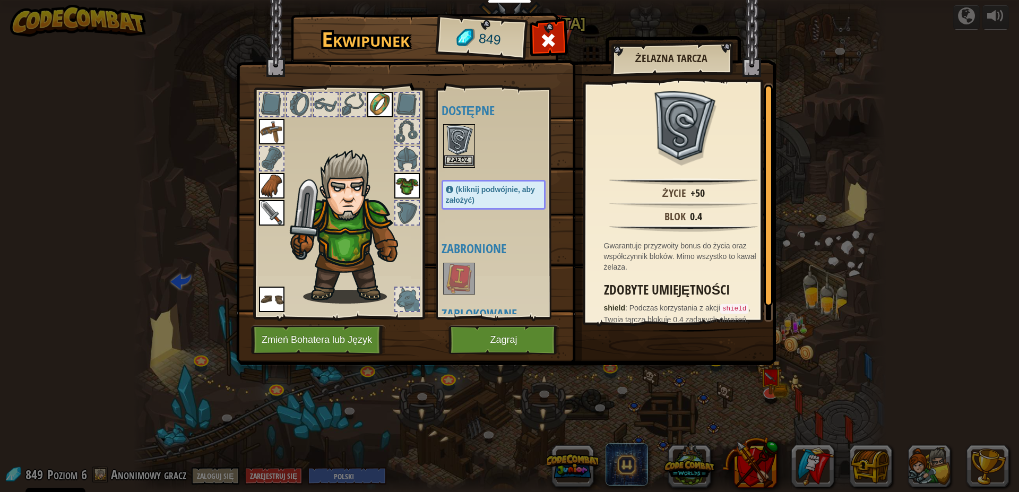
click at [465, 155] on img at bounding box center [459, 140] width 30 height 30
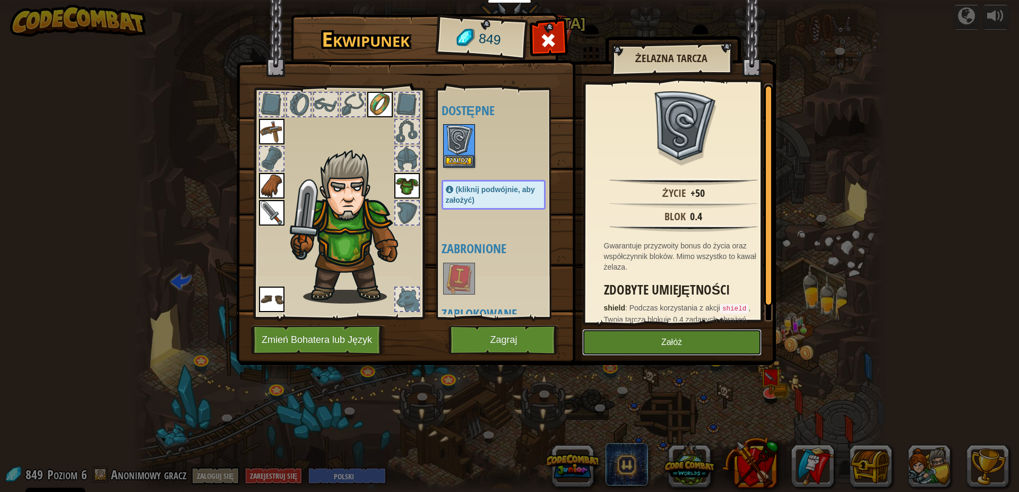
click at [626, 338] on button "Załóż" at bounding box center [671, 342] width 179 height 27
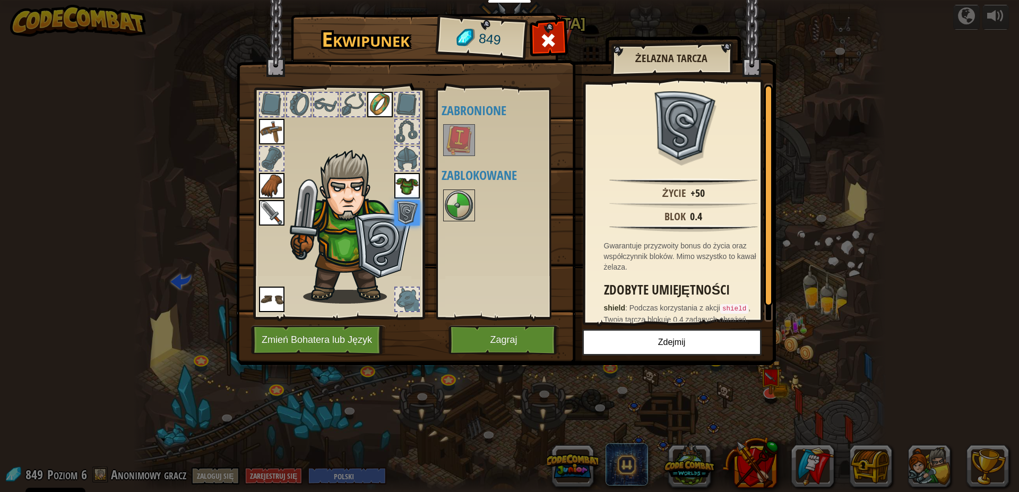
drag, startPoint x: 484, startPoint y: 220, endPoint x: 442, endPoint y: 211, distance: 42.9
click at [476, 220] on div at bounding box center [504, 205] width 125 height 35
click at [459, 205] on img at bounding box center [459, 206] width 30 height 30
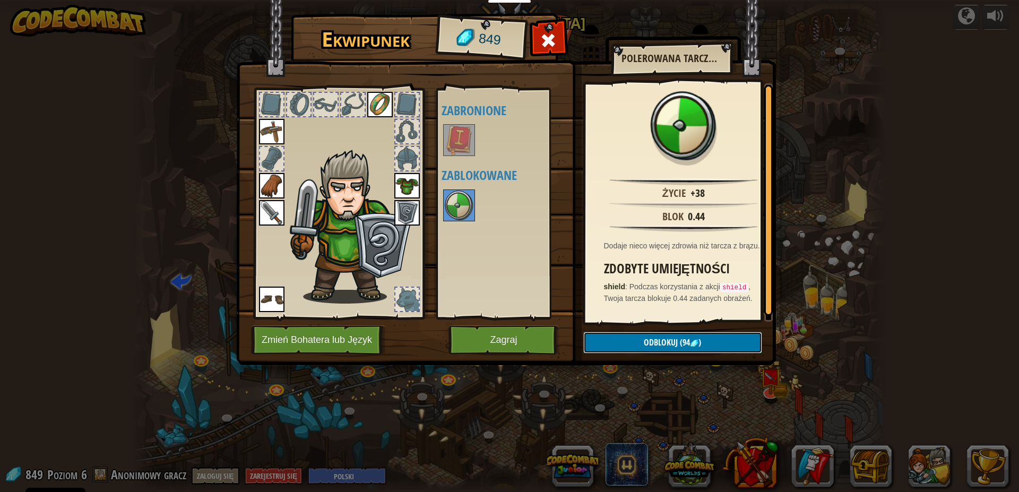
click at [666, 339] on span "Odblokuj" at bounding box center [661, 343] width 34 height 12
click at [666, 339] on button "Potwierdź" at bounding box center [672, 343] width 179 height 22
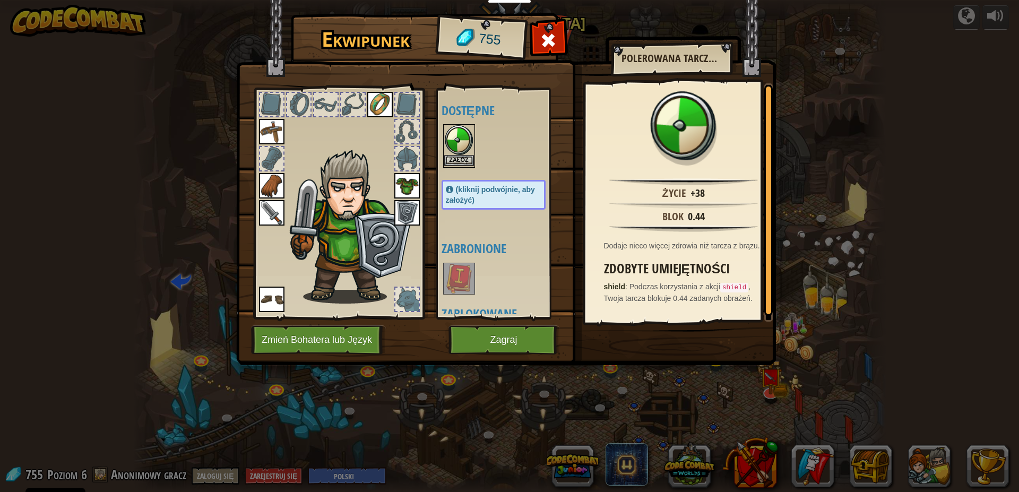
click at [460, 150] on img at bounding box center [459, 140] width 30 height 30
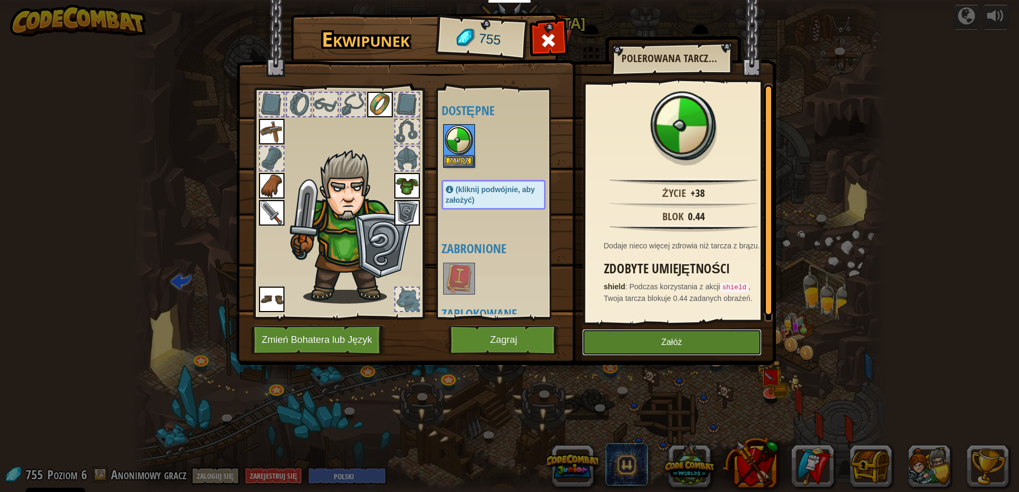
click at [661, 337] on button "Załóż" at bounding box center [671, 342] width 179 height 27
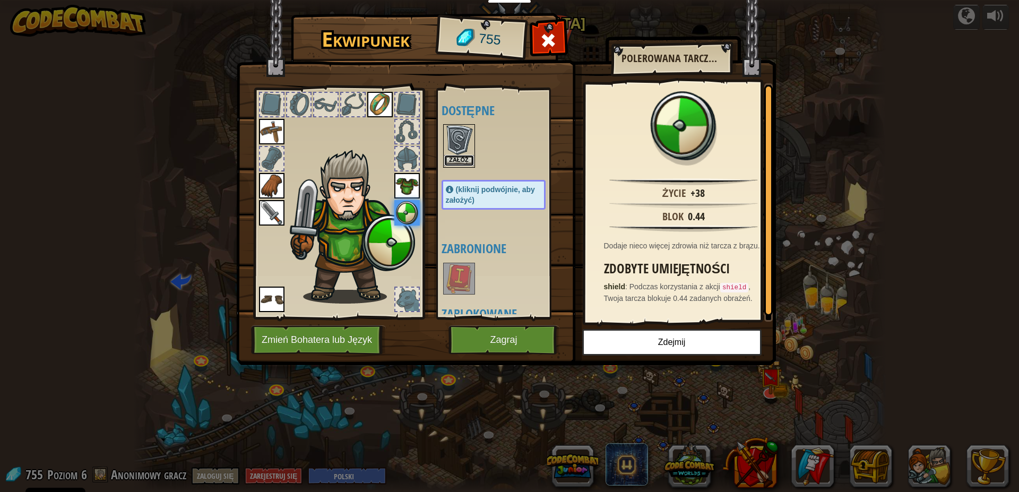
click at [447, 157] on button "Załóż" at bounding box center [459, 160] width 30 height 11
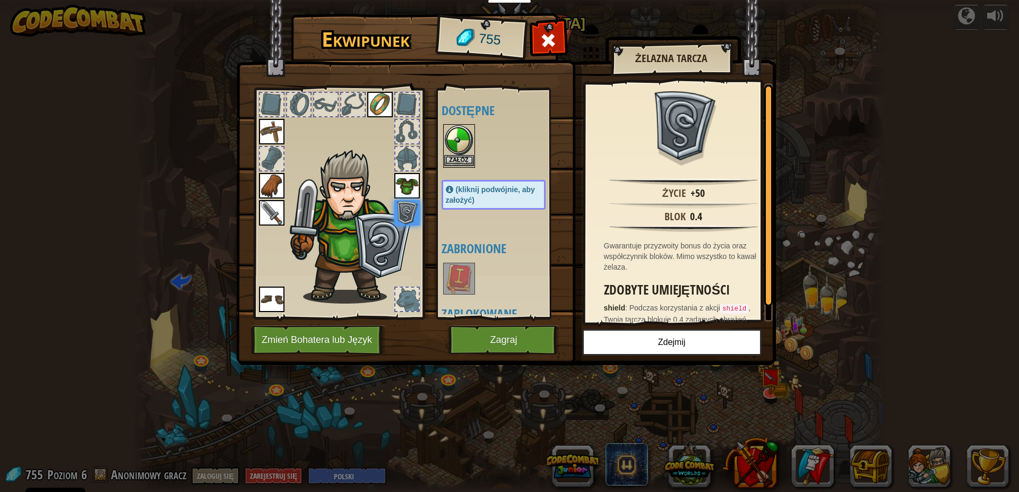
click at [454, 147] on img at bounding box center [459, 140] width 30 height 30
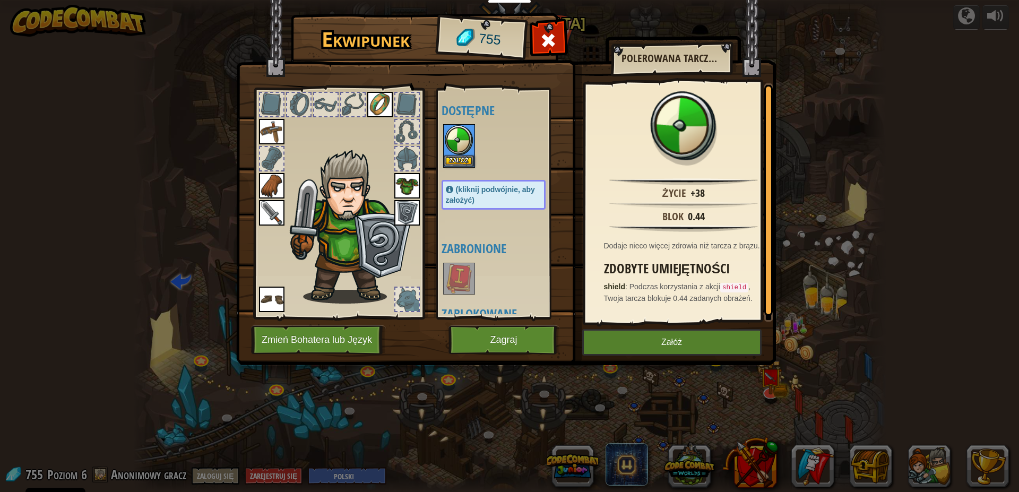
click at [538, 358] on img at bounding box center [506, 172] width 540 height 385
click at [537, 353] on button "Zagraj" at bounding box center [504, 339] width 111 height 29
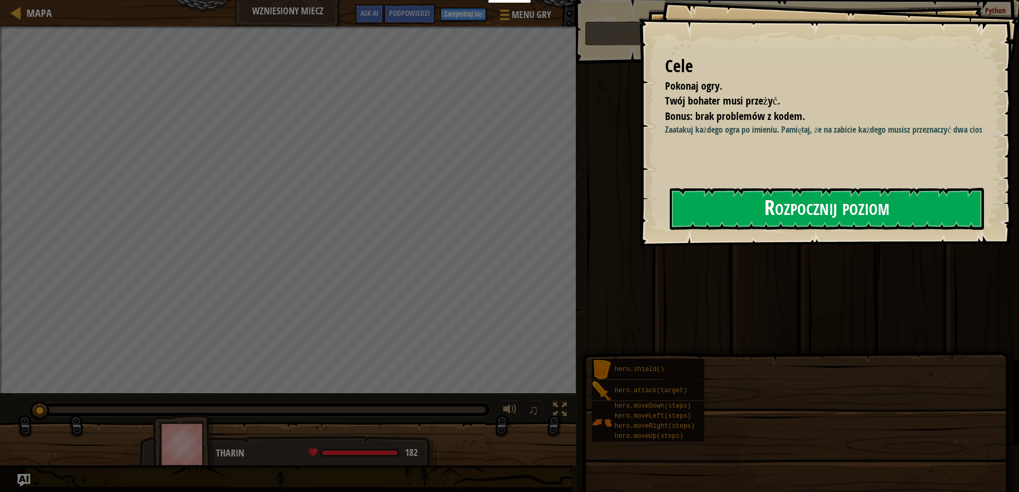
click at [847, 226] on button "Rozpocznij poziom" at bounding box center [827, 209] width 314 height 42
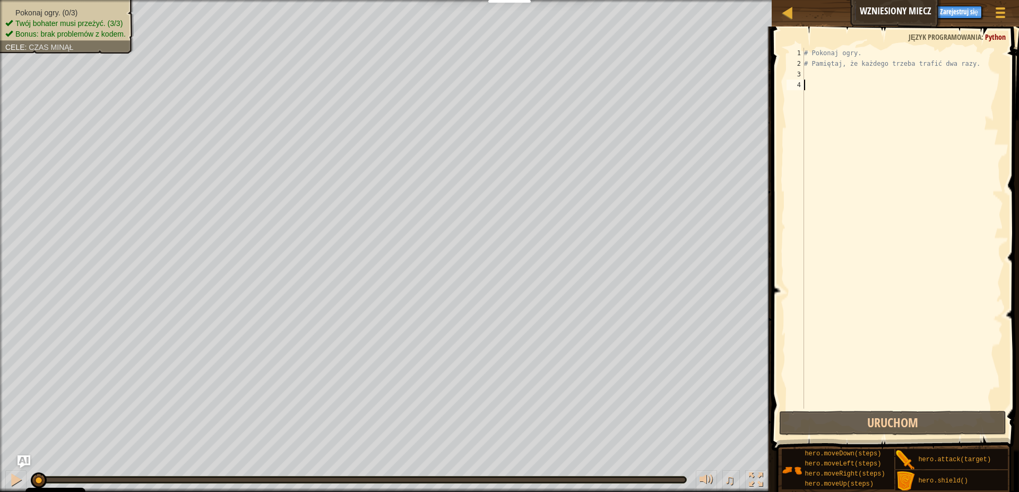
click at [854, 90] on div "# Pokonaj ogry. # Pamiętaj, że każdego trzeba trafić dwa razy." at bounding box center [902, 239] width 201 height 382
click at [813, 70] on div "# Pokonaj ogry. # Pamiętaj, że każdego trzeba trafić dwa razy." at bounding box center [902, 239] width 201 height 382
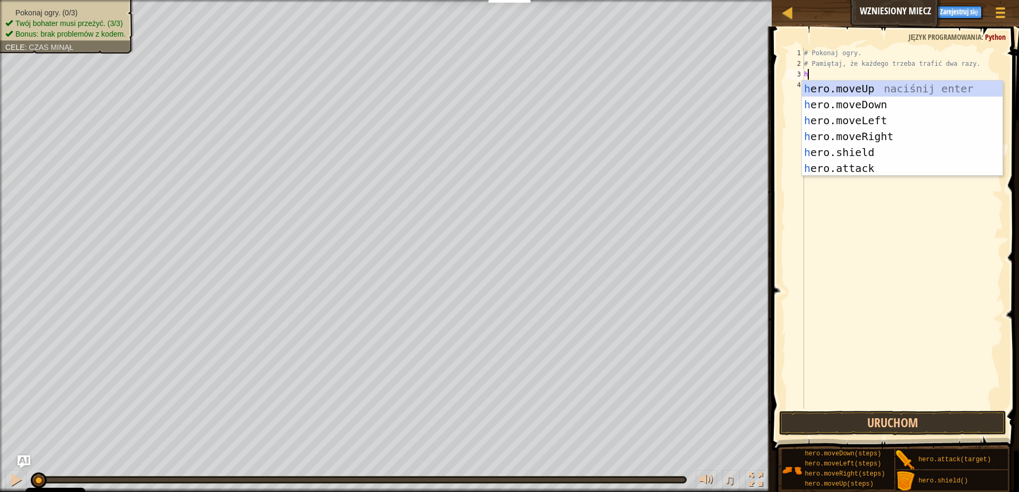
scroll to position [5, 0]
click at [889, 170] on div "h ero.moveUp naciśnij enter h ero.moveDown naciśnij enter h ero.moveLeft naciśn…" at bounding box center [902, 144] width 201 height 127
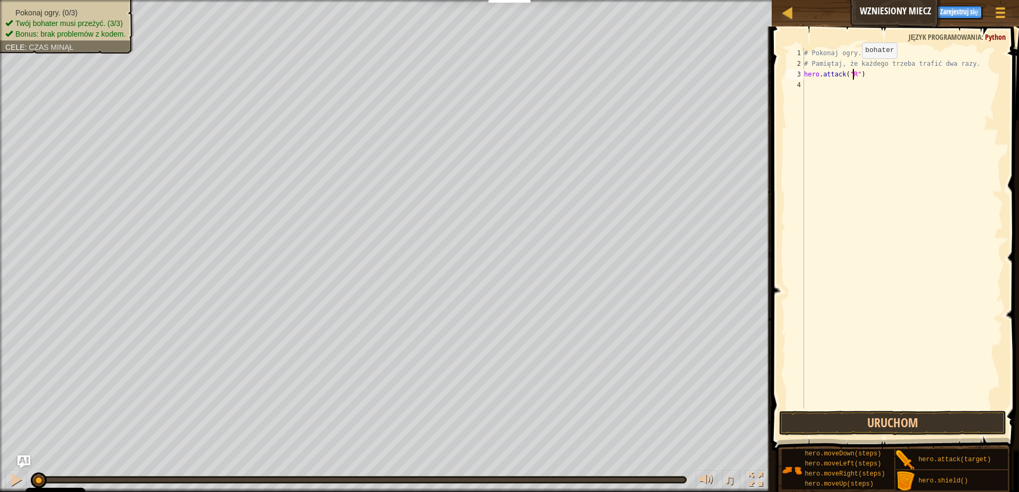
scroll to position [5, 4]
drag, startPoint x: 869, startPoint y: 74, endPoint x: 801, endPoint y: 78, distance: 68.0
click at [802, 78] on div "# Pokonaj ogry. # Pamiętaj, że każdego trzeba trafić dwa razy. hero . attack ( …" at bounding box center [902, 228] width 201 height 361
type textarea "hero.attack("Rig")"
click at [821, 96] on div "# Pokonaj ogry. # Pamiętaj, że każdego trzeba trafić dwa razy. hero . attack ( …" at bounding box center [902, 239] width 201 height 382
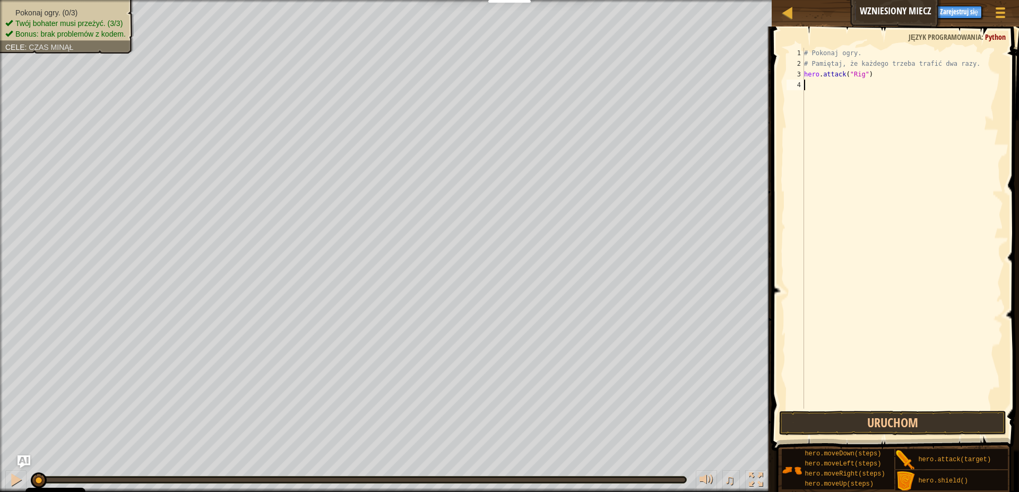
paste textarea "hero.attack("Rig")"
type textarea "hero.attack("Rig")"
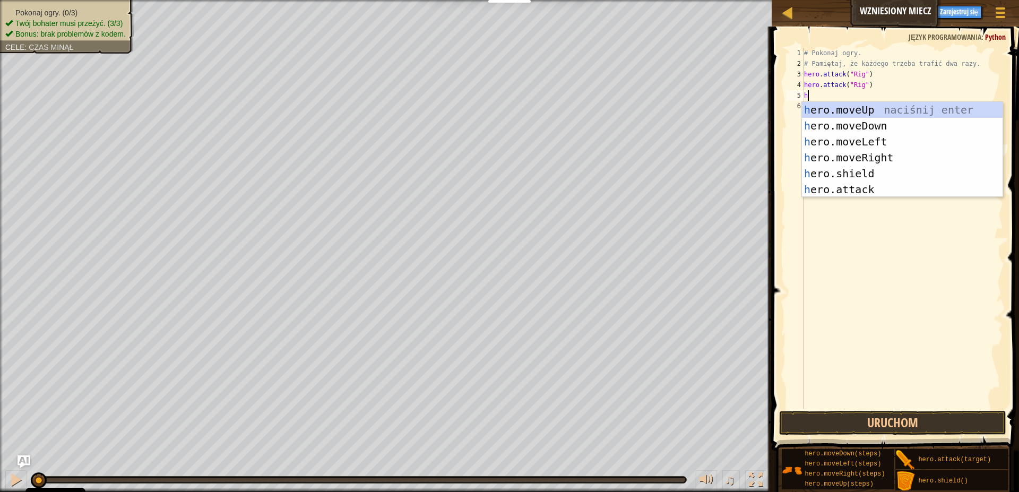
scroll to position [5, 0]
click at [864, 185] on div "h ero.moveUp naciśnij enter h ero.moveDown naciśnij enter h ero.moveLeft naciśn…" at bounding box center [902, 165] width 201 height 127
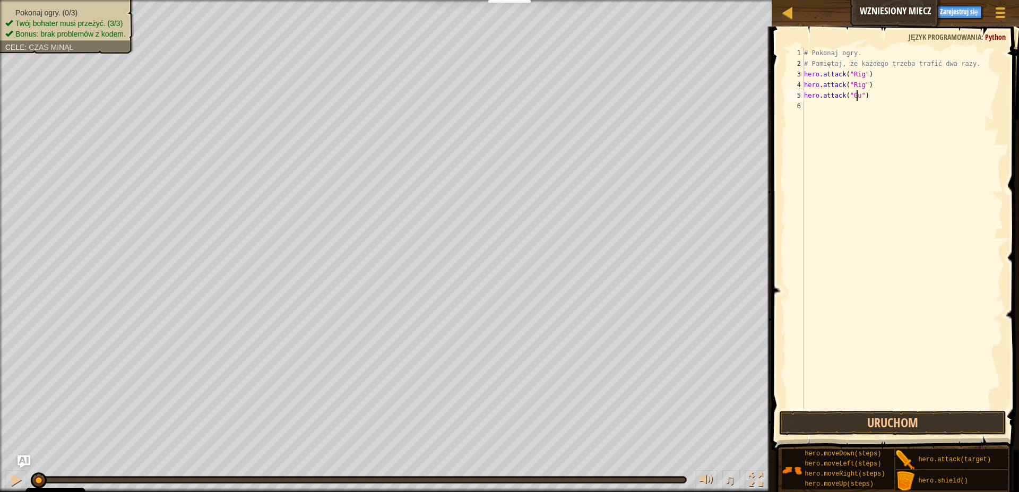
scroll to position [5, 4]
type textarea "hero.attack("Gurt")"
click at [841, 107] on div "# Pokonaj ogry. # Pamiętaj, że każdego trzeba trafić dwa razy. hero . attack ( …" at bounding box center [902, 239] width 201 height 382
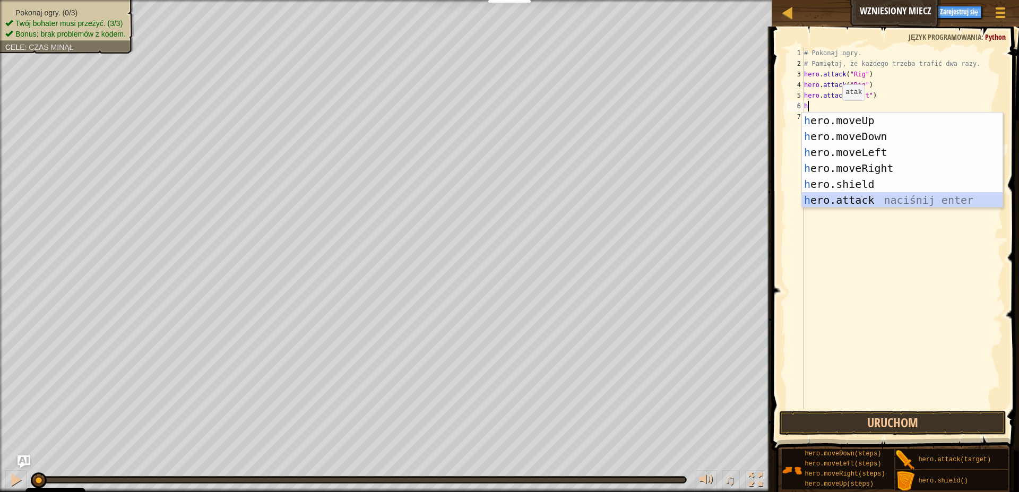
click at [867, 197] on div "h ero.moveUp naciśnij enter h ero.moveDown naciśnij enter h ero.moveLeft naciśn…" at bounding box center [902, 176] width 201 height 127
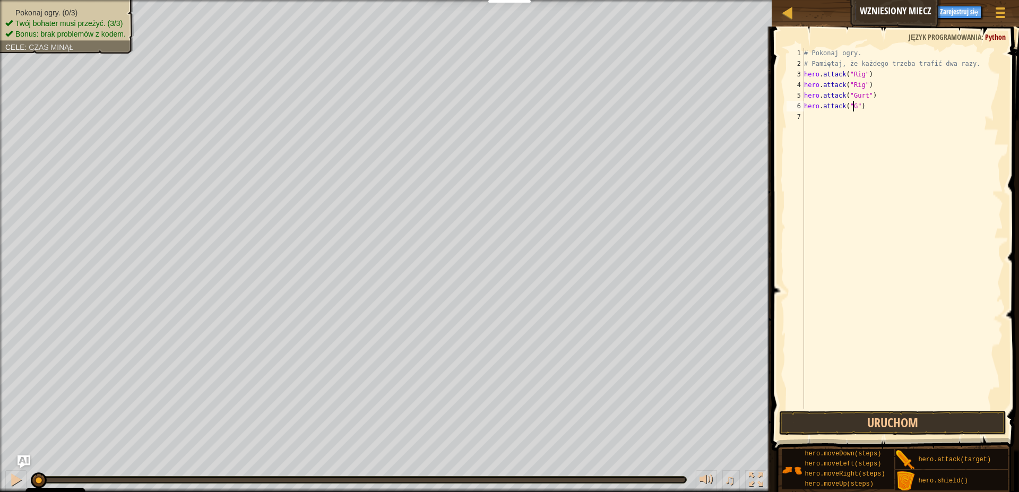
scroll to position [5, 4]
type textarea "hero.attack("Gurt")"
click at [820, 121] on div "# Pokonaj ogry. # Pamiętaj, że każdego trzeba trafić dwa razy. hero . attack ( …" at bounding box center [902, 239] width 201 height 382
type textarea "h"
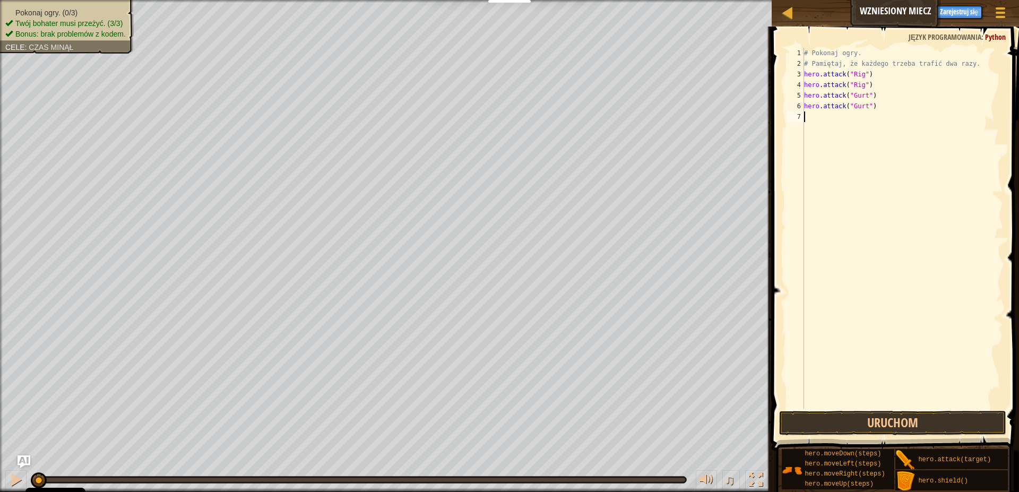
scroll to position [5, 0]
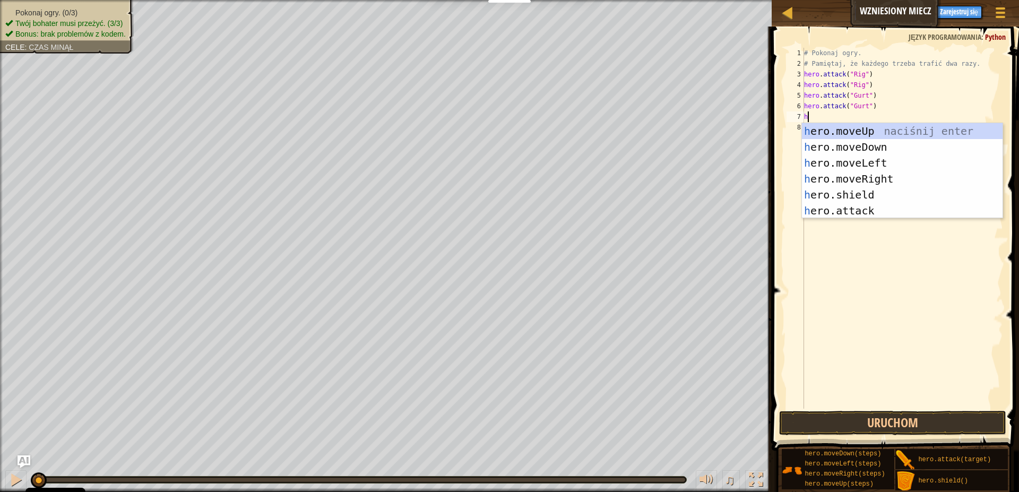
drag, startPoint x: 897, startPoint y: 228, endPoint x: 891, endPoint y: 219, distance: 11.0
click at [896, 227] on div "# Pokonaj ogry. # Pamiętaj, że każdego trzeba trafić dwa razy. hero . attack ( …" at bounding box center [902, 239] width 201 height 382
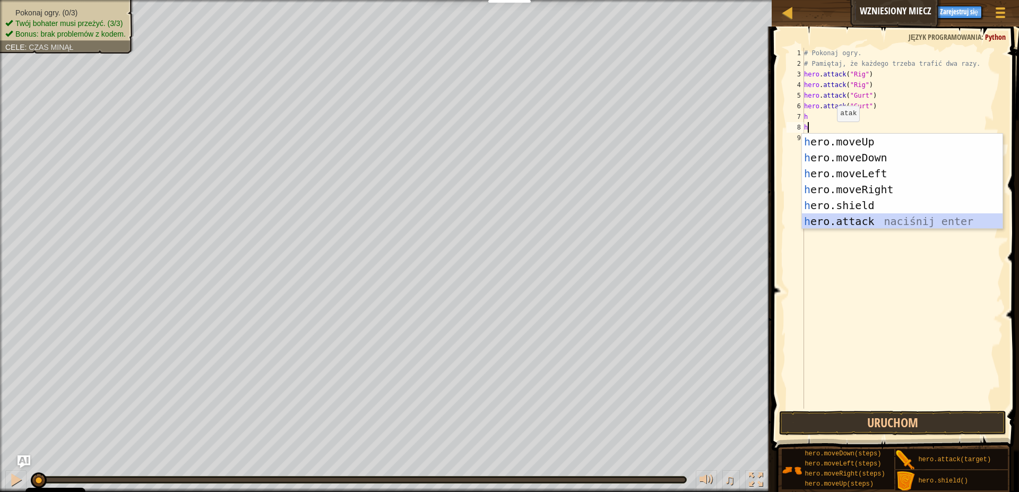
click at [872, 222] on div "h ero.moveUp naciśnij enter h ero.moveDown naciśnij enter h ero.moveLeft naciśn…" at bounding box center [902, 197] width 201 height 127
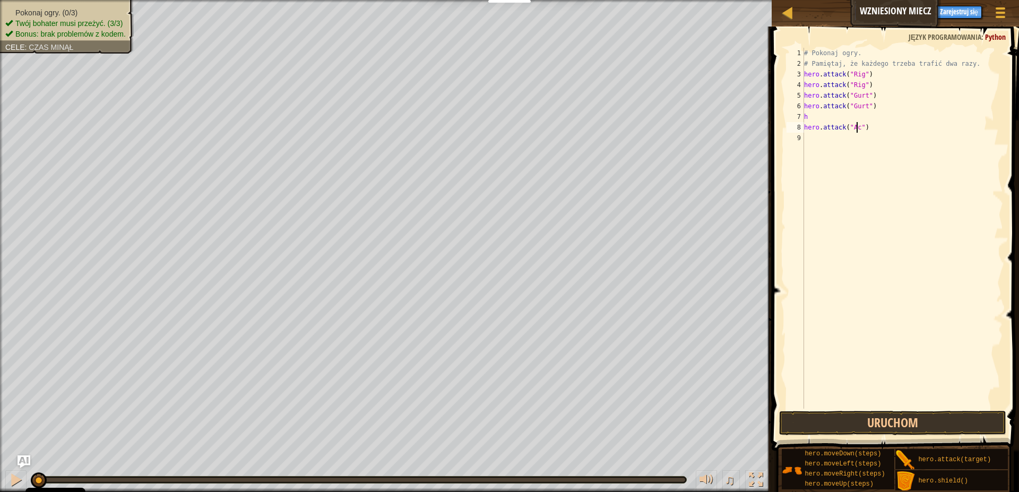
scroll to position [5, 4]
click at [810, 118] on div "# Pokonaj ogry. # Pamiętaj, że każdego trzeba trafić dwa razy. hero . attack ( …" at bounding box center [902, 239] width 201 height 382
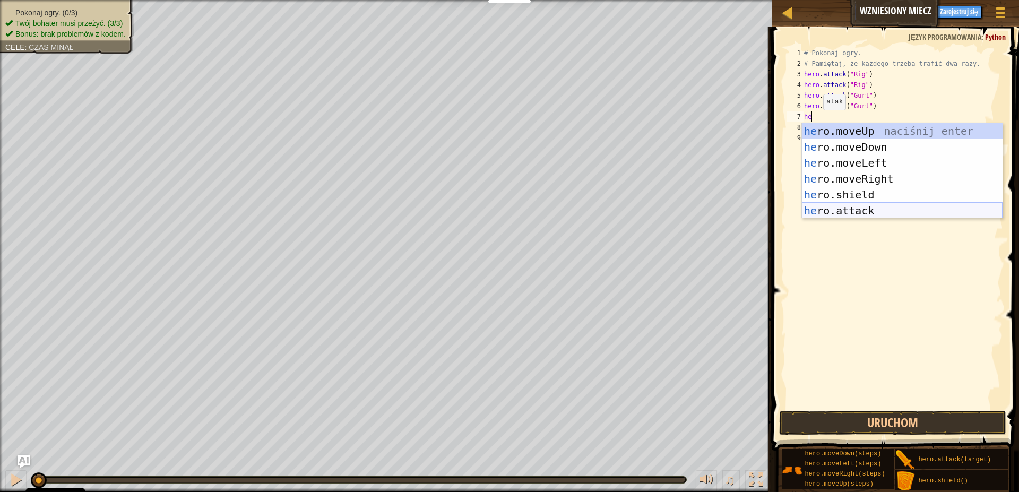
click at [867, 213] on div "he ro.moveUp naciśnij enter he ro.moveDown naciśnij enter he ro.moveLeft naciśn…" at bounding box center [902, 186] width 201 height 127
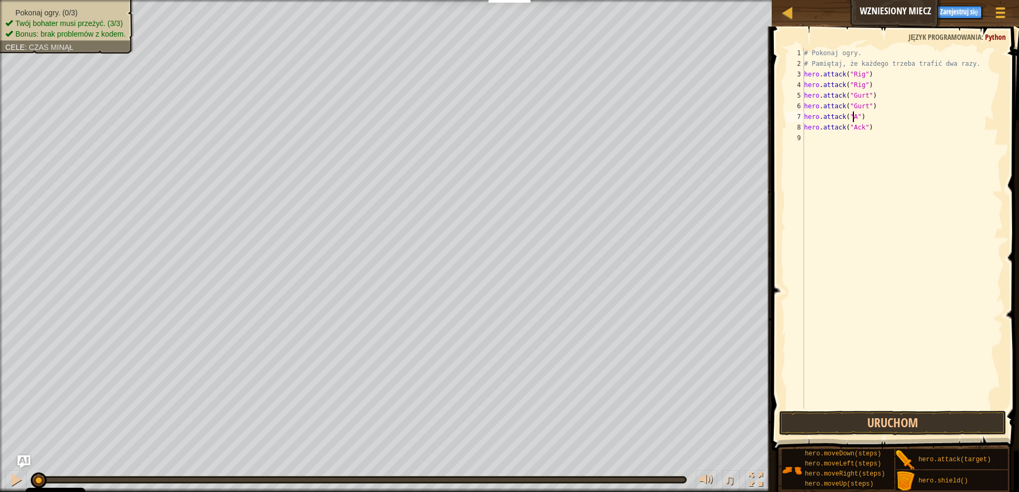
scroll to position [5, 4]
type textarea "hero.attack("Ack")"
click at [904, 427] on button "Uruchom" at bounding box center [892, 423] width 227 height 24
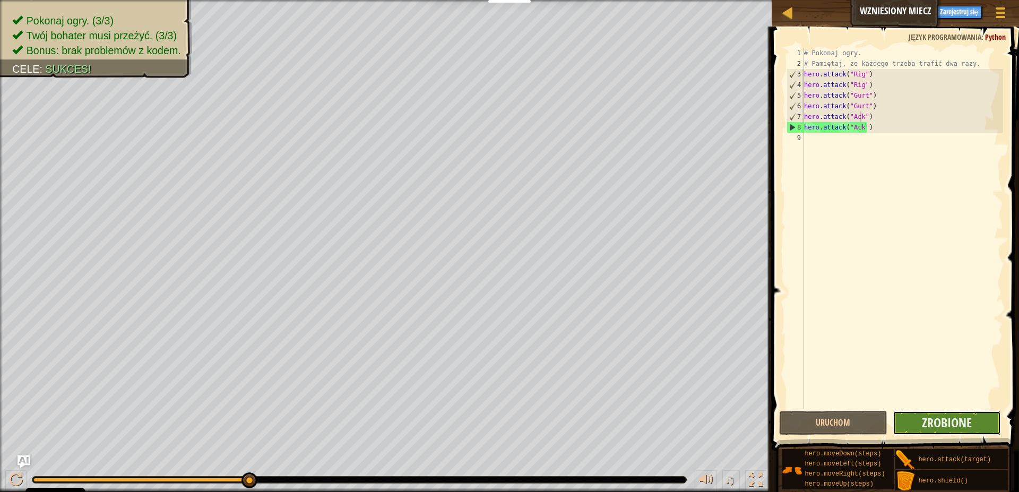
click at [973, 427] on button "Zrobione" at bounding box center [947, 423] width 108 height 24
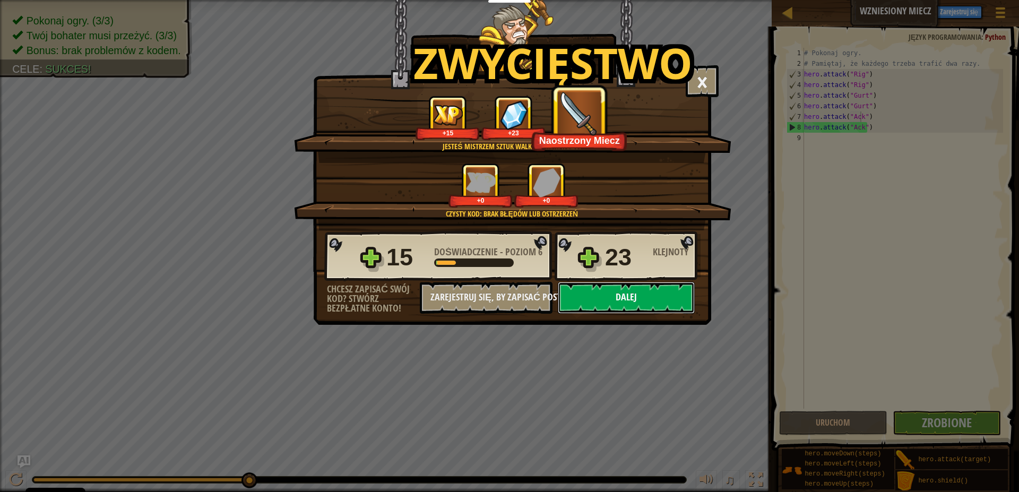
click at [643, 298] on button "Dalej" at bounding box center [626, 298] width 137 height 32
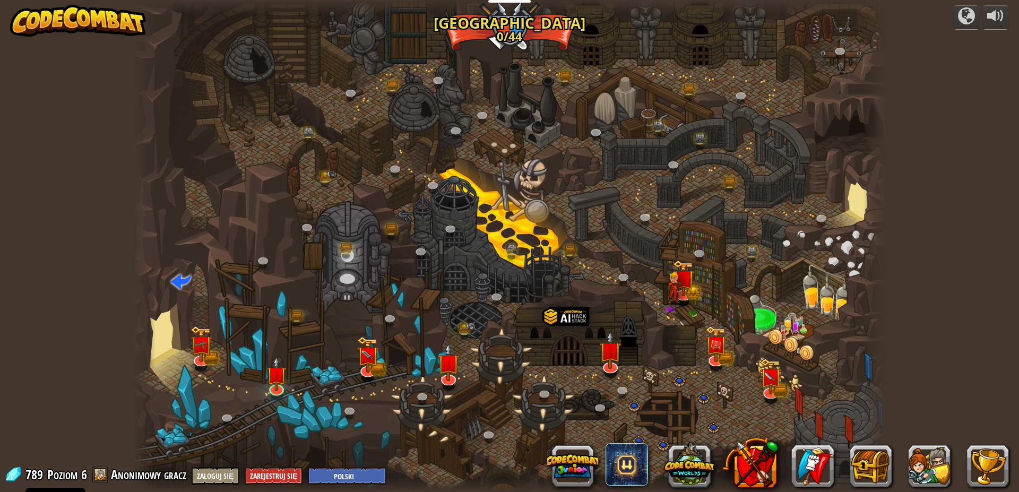
select select "pl"
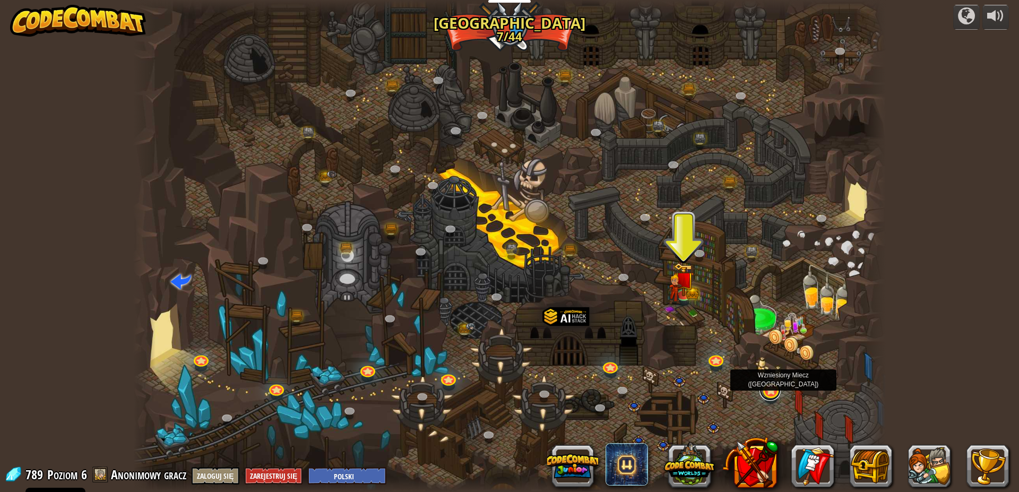
click at [774, 395] on link at bounding box center [770, 390] width 21 height 21
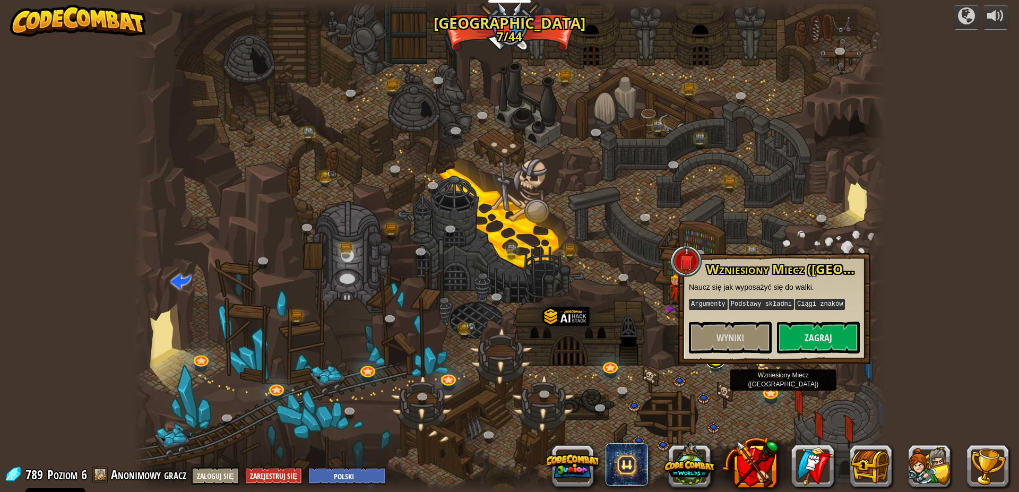
click at [722, 367] on link at bounding box center [715, 357] width 21 height 21
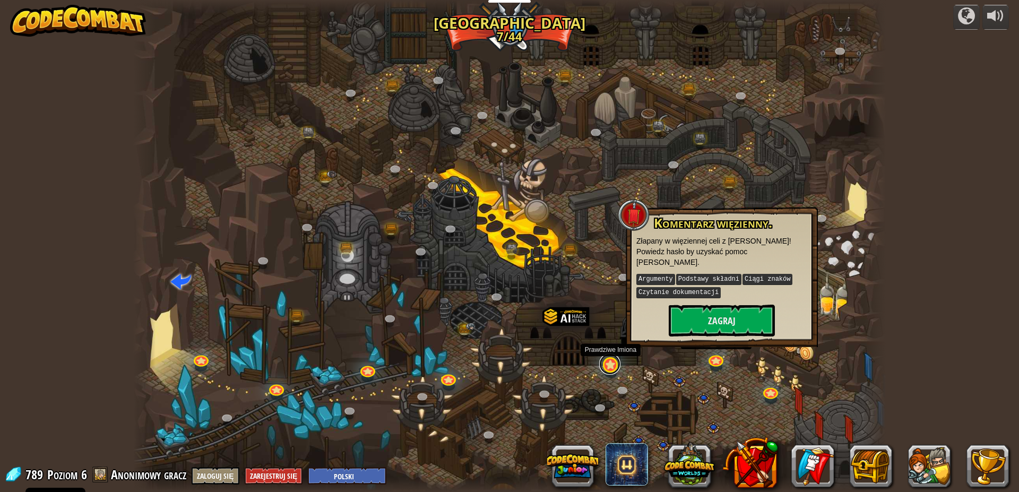
click at [605, 375] on div "Twisted Canyon (Zablokowane) Challenge: collect the most gold using all the pro…" at bounding box center [509, 246] width 753 height 492
click at [785, 392] on div at bounding box center [509, 246] width 753 height 492
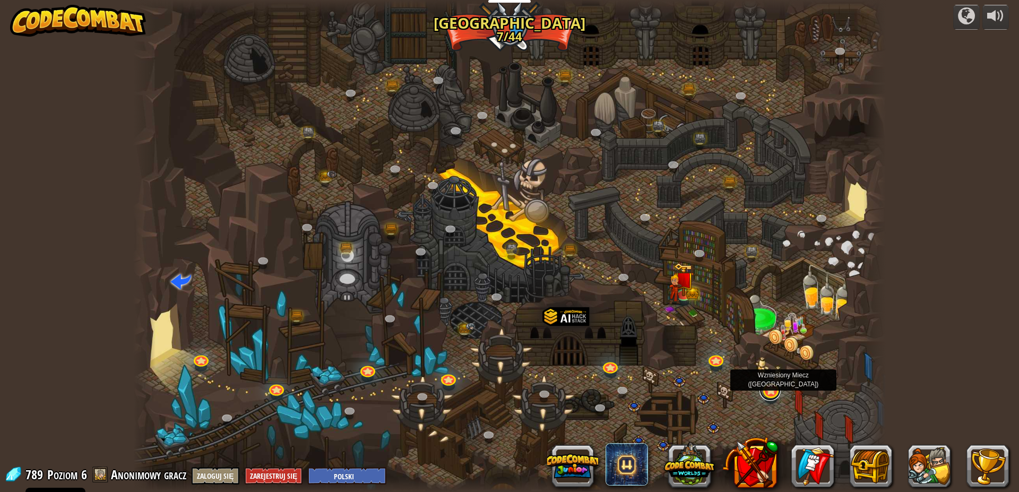
click at [765, 392] on link at bounding box center [770, 390] width 21 height 21
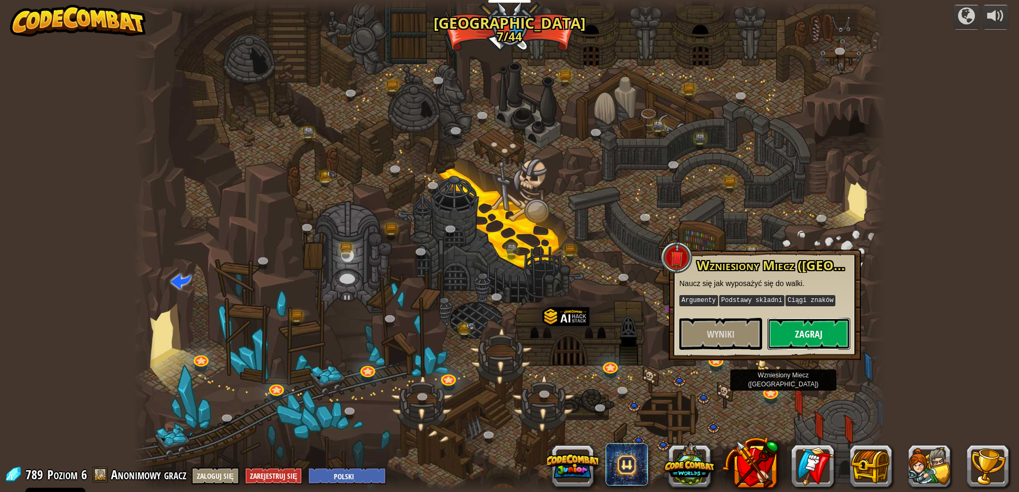
click at [830, 341] on button "Zagraj" at bounding box center [809, 334] width 83 height 32
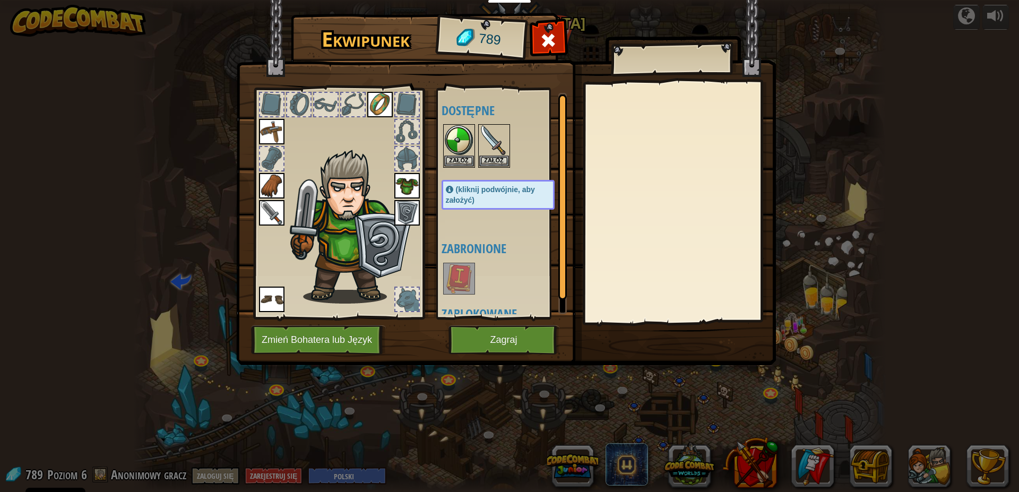
click at [873, 206] on div "Ekwipunek 789 Dostępne Załóż Załóż Załóż Załóż Załóż Załóż Załóż Załóż Załóż (k…" at bounding box center [509, 246] width 1019 height 492
click at [329, 446] on div "Ekwipunek 789 Dostępne Załóż Załóż Załóż Załóż Załóż Załóż Załóż Załóż Załóż (k…" at bounding box center [509, 246] width 1019 height 492
click at [563, 39] on div at bounding box center [548, 43] width 33 height 33
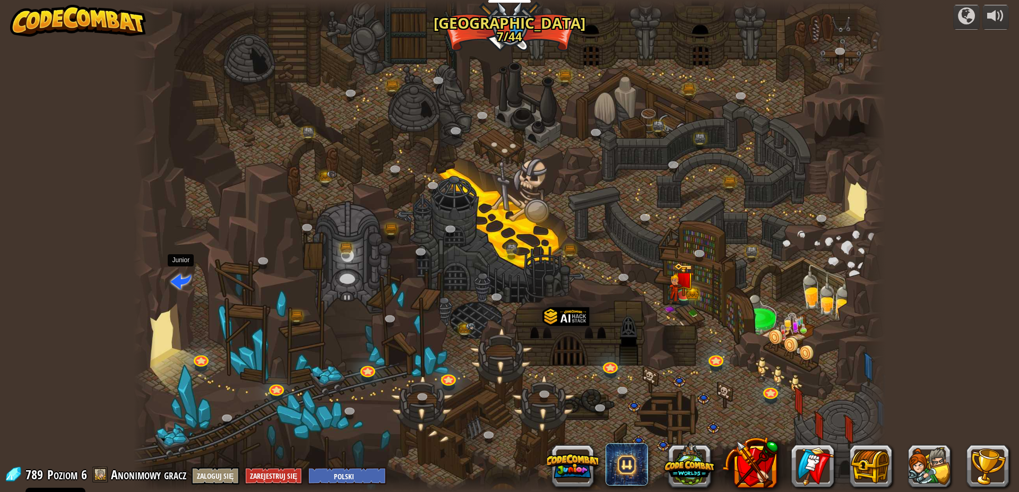
click at [185, 285] on span at bounding box center [181, 281] width 20 height 20
select select "pl"
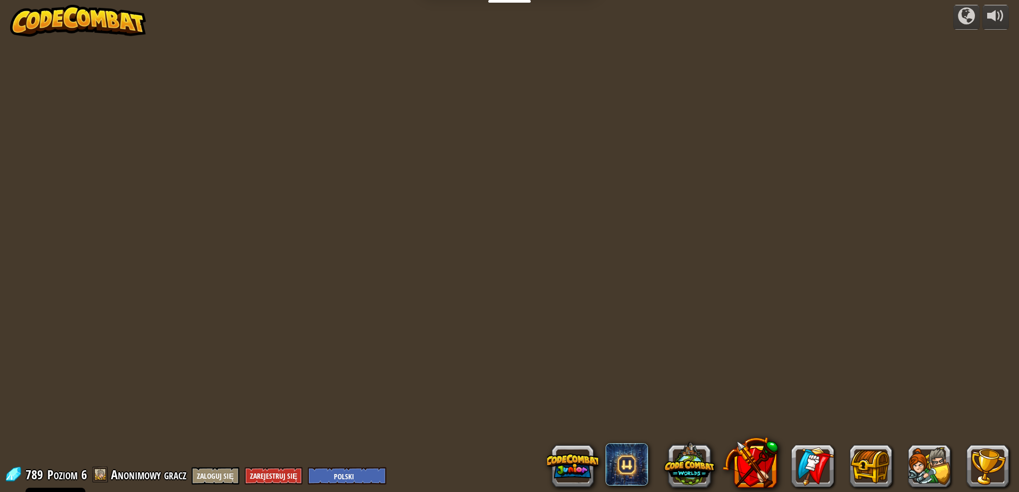
select select "pl"
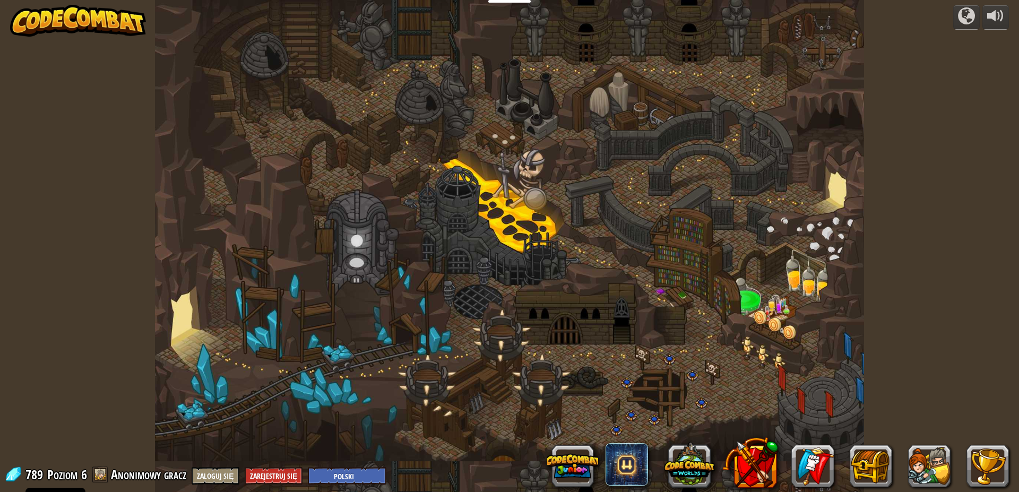
select select "pl"
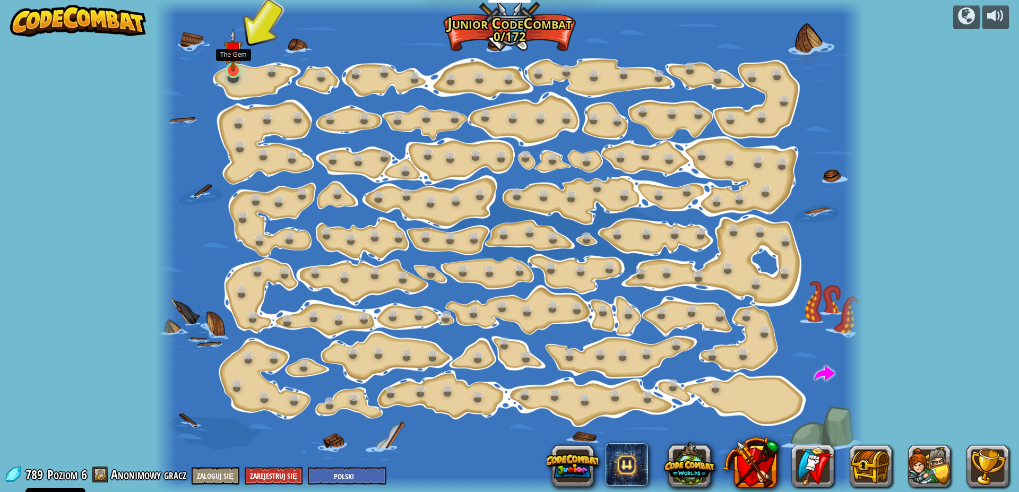
click at [232, 72] on img at bounding box center [233, 50] width 19 height 43
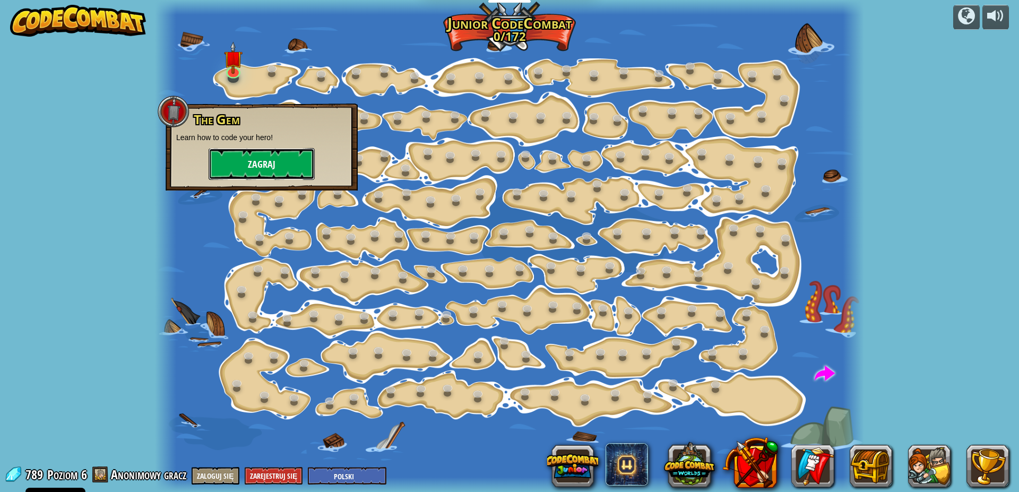
click at [281, 172] on button "Zagraj" at bounding box center [262, 164] width 106 height 32
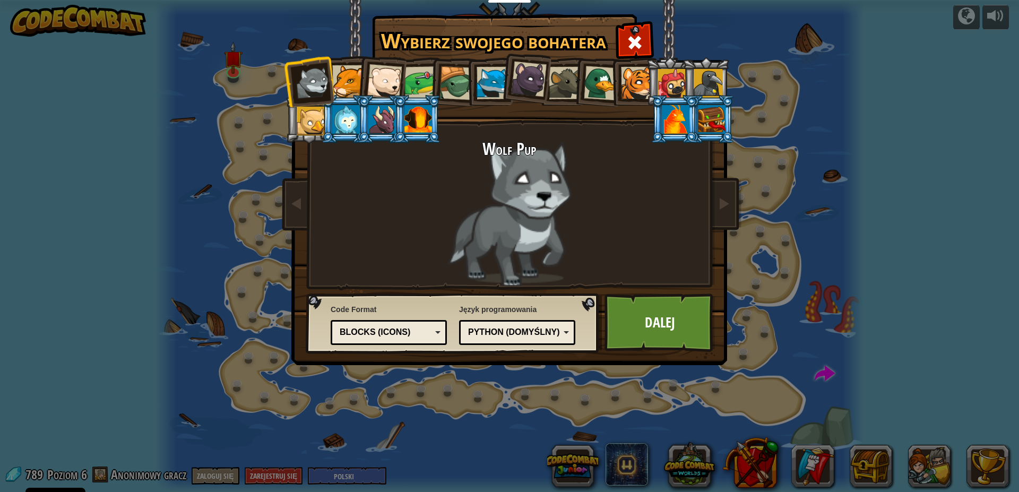
click at [338, 82] on div at bounding box center [348, 81] width 32 height 32
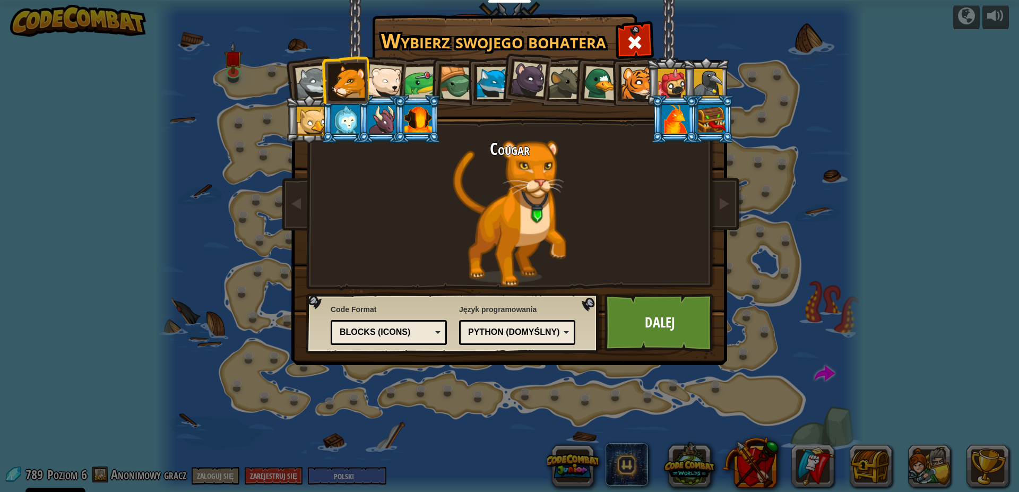
click at [533, 71] on div at bounding box center [529, 80] width 36 height 36
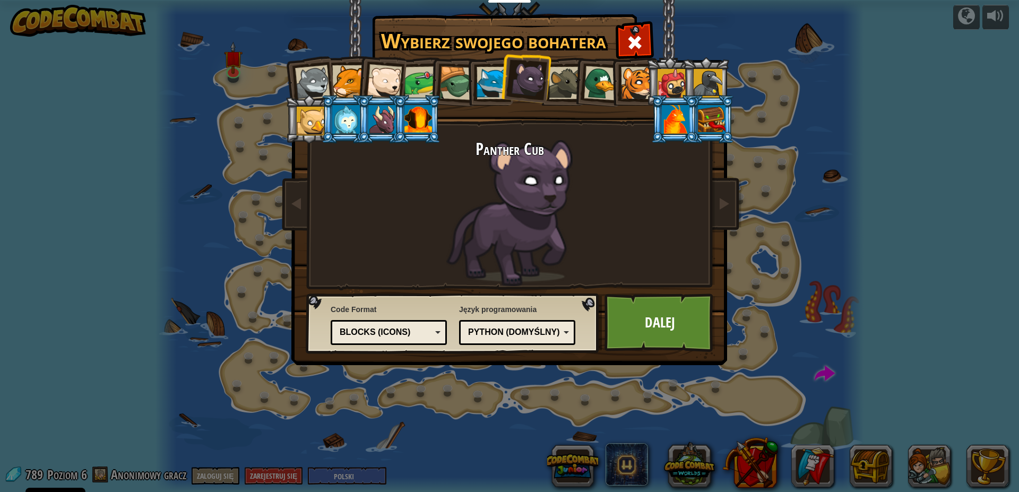
click at [655, 81] on li at bounding box center [670, 81] width 48 height 48
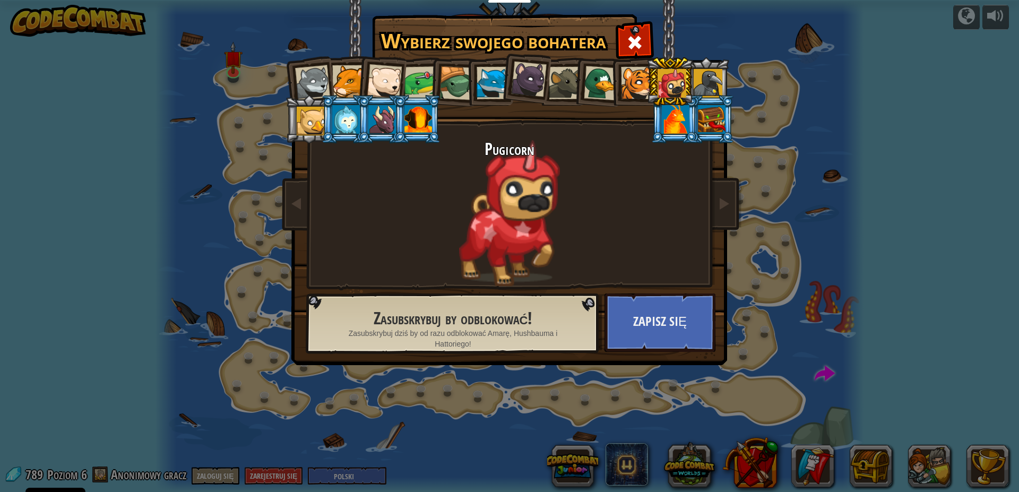
click at [631, 93] on div at bounding box center [637, 83] width 32 height 32
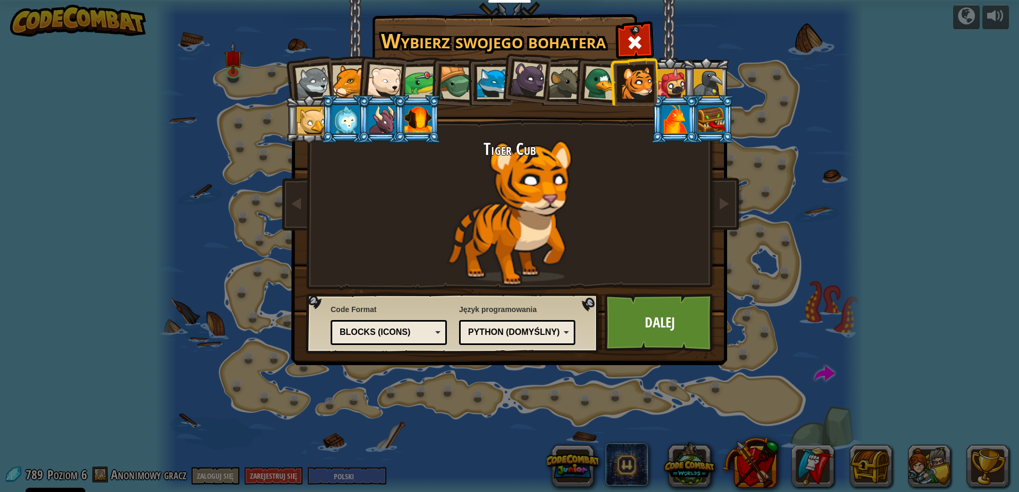
click at [331, 111] on li at bounding box center [345, 119] width 48 height 48
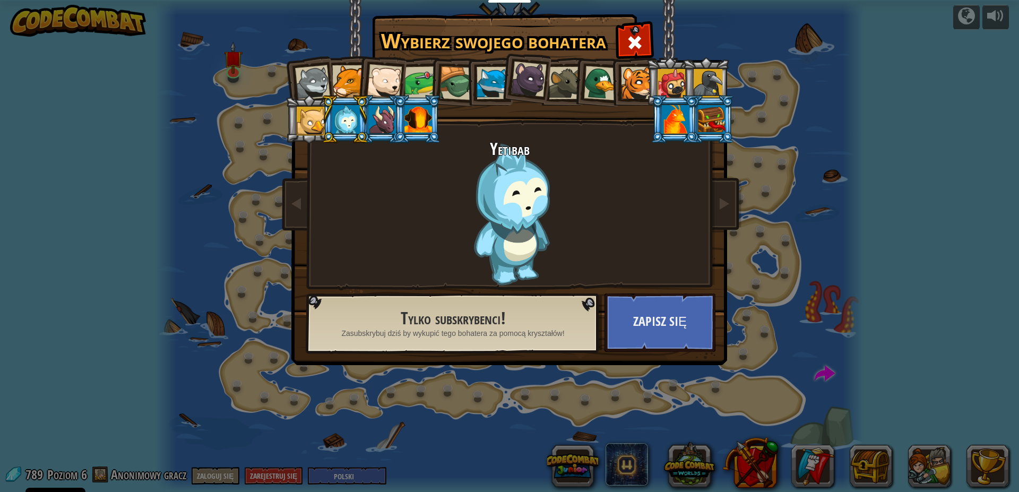
click at [355, 115] on div at bounding box center [346, 119] width 28 height 29
click at [397, 115] on li at bounding box center [417, 119] width 48 height 48
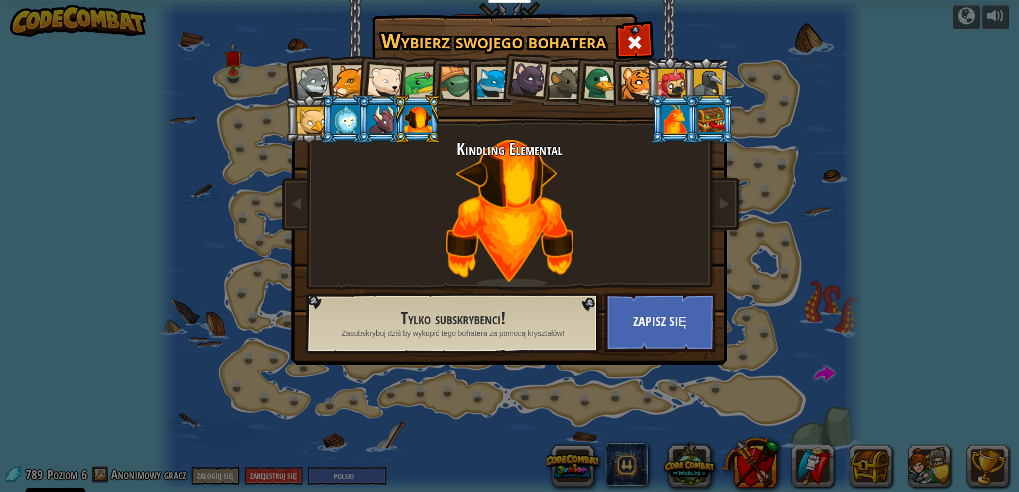
click at [397, 128] on li at bounding box center [417, 119] width 48 height 48
click at [391, 129] on div at bounding box center [382, 119] width 28 height 29
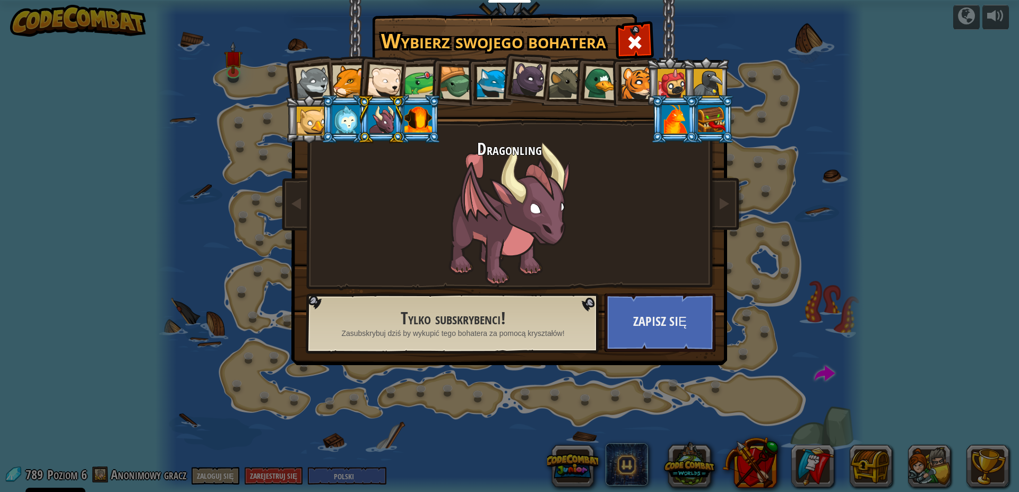
click at [593, 64] on li at bounding box center [597, 81] width 51 height 51
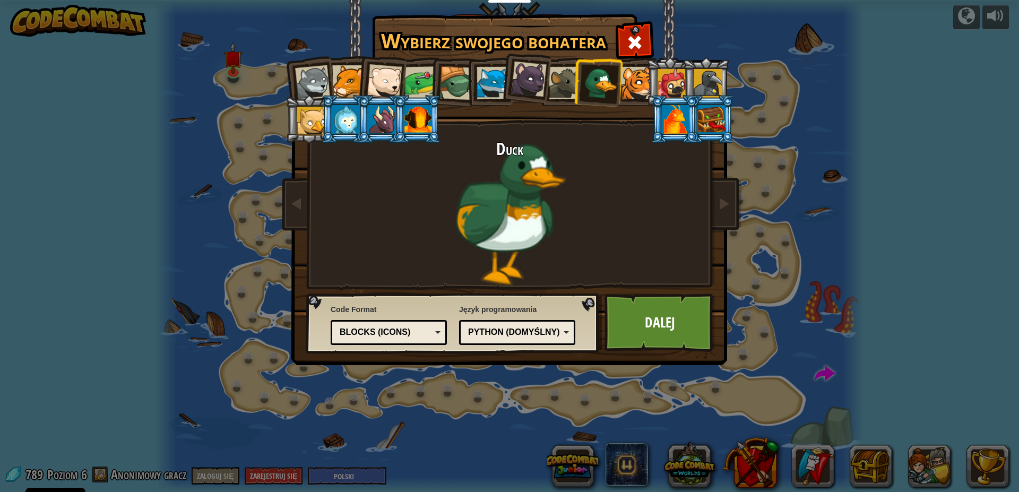
click at [639, 98] on div at bounding box center [637, 83] width 32 height 32
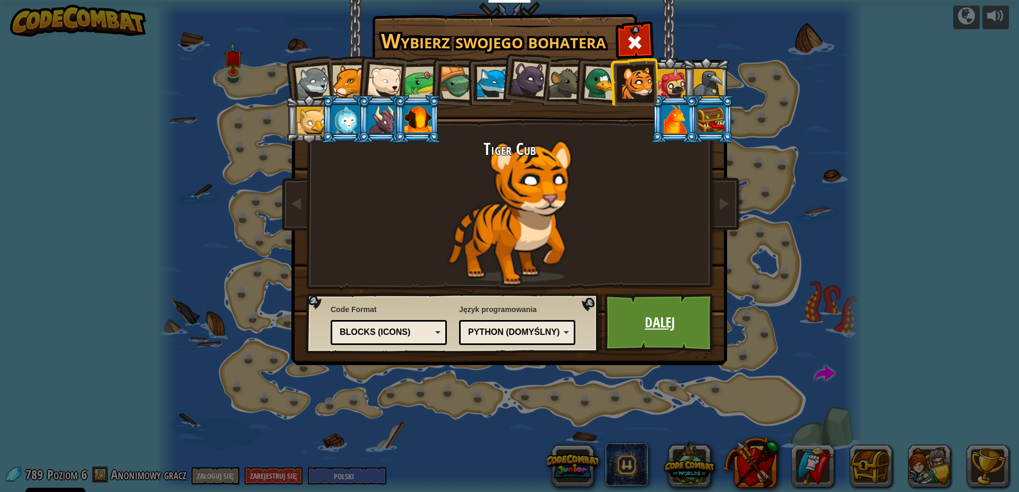
click at [681, 321] on link "Dalej" at bounding box center [660, 323] width 111 height 58
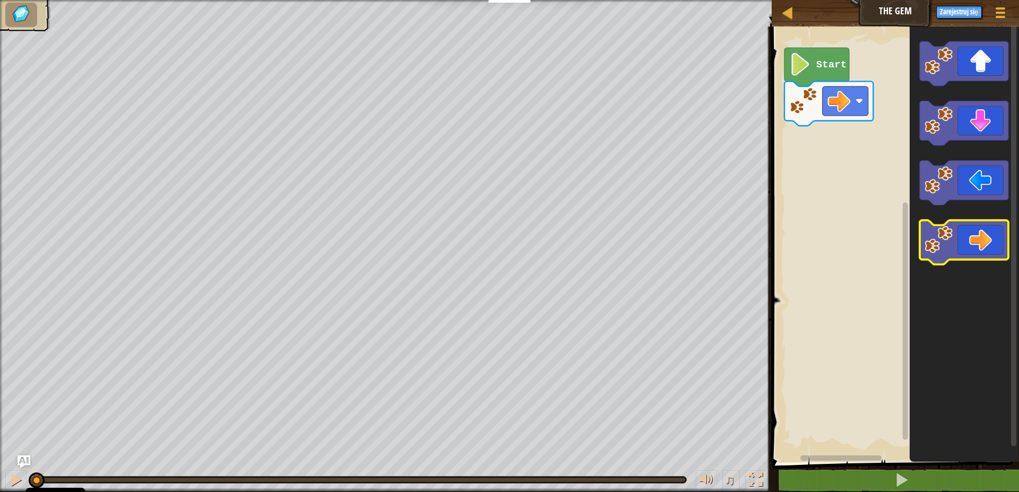
click at [989, 228] on icon "Obszar roboczy Blockly" at bounding box center [964, 242] width 89 height 45
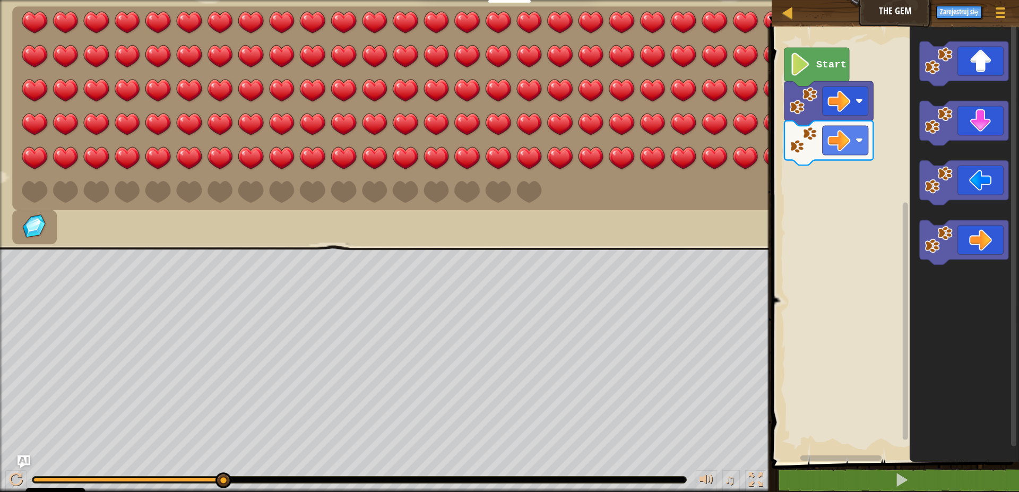
click at [807, 227] on rect "Obszar roboczy Blockly" at bounding box center [894, 241] width 251 height 441
click at [800, 76] on icon "Obszar roboczy Blockly" at bounding box center [817, 67] width 65 height 39
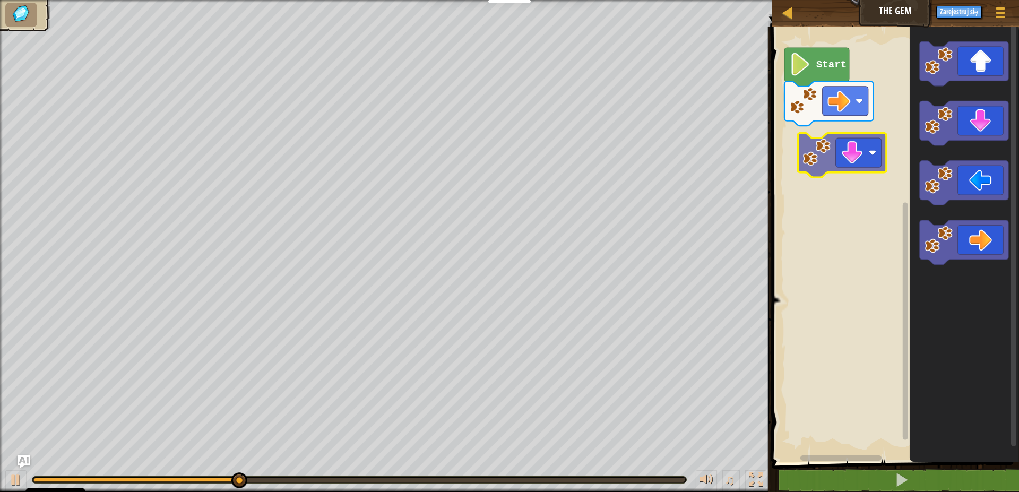
click at [841, 143] on div "Start" at bounding box center [894, 241] width 251 height 441
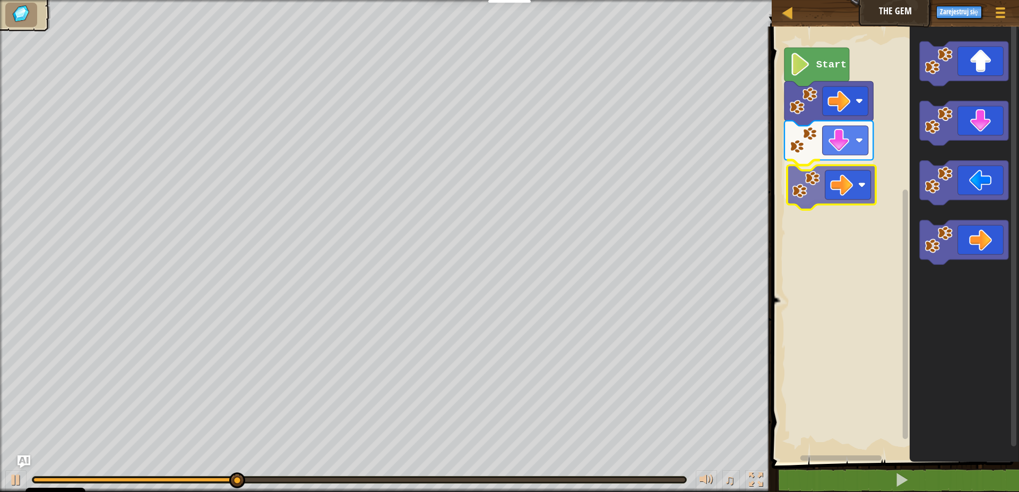
click at [814, 174] on div "Start" at bounding box center [894, 241] width 251 height 441
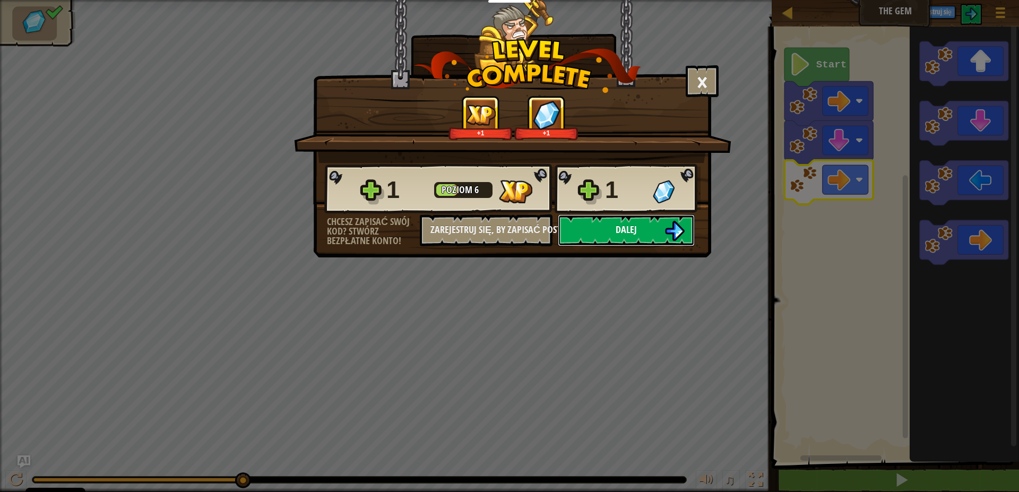
click at [637, 231] on button "Dalej" at bounding box center [626, 230] width 137 height 32
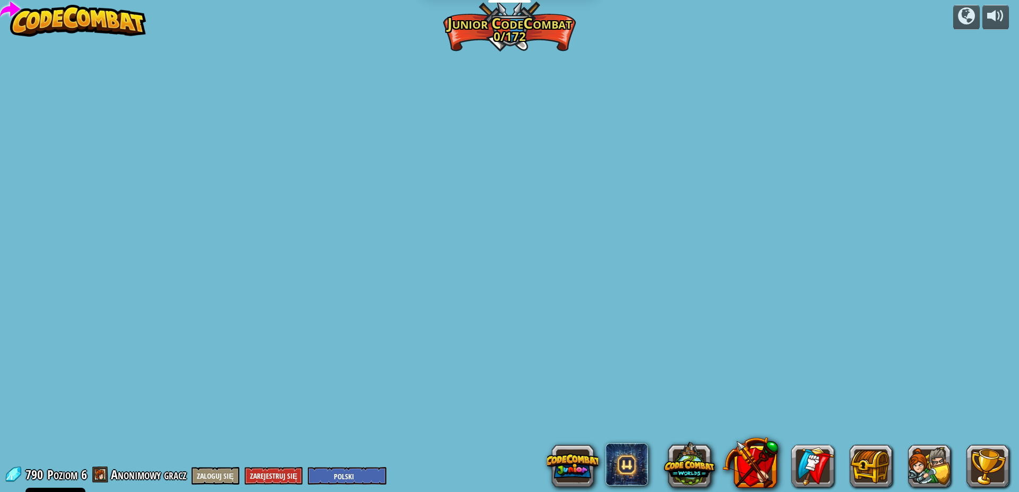
select select "pl"
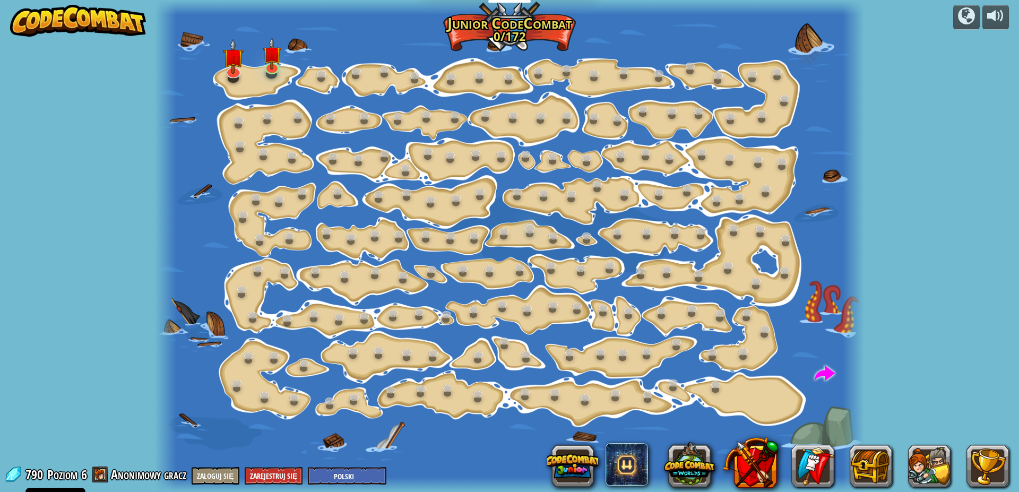
select select "pl"
click at [273, 69] on link at bounding box center [271, 64] width 21 height 21
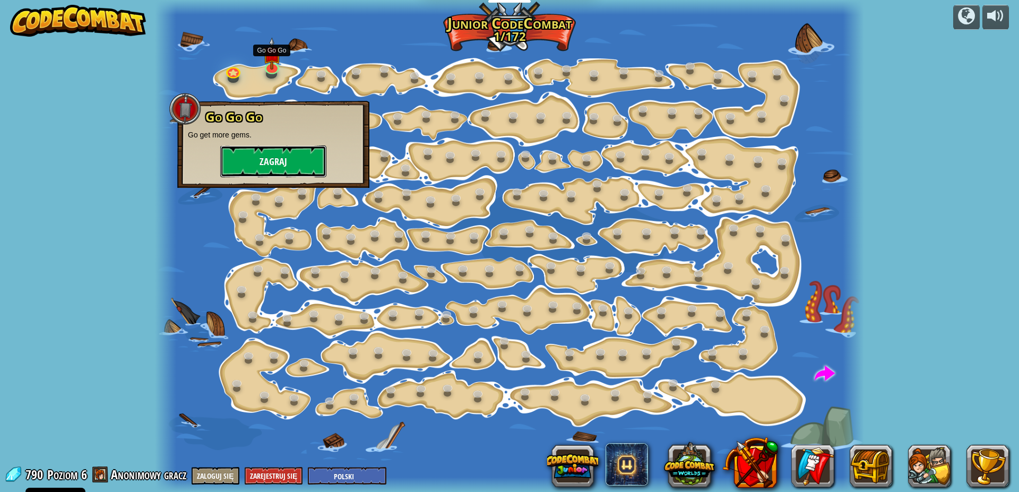
click at [289, 169] on button "Zagraj" at bounding box center [273, 161] width 106 height 32
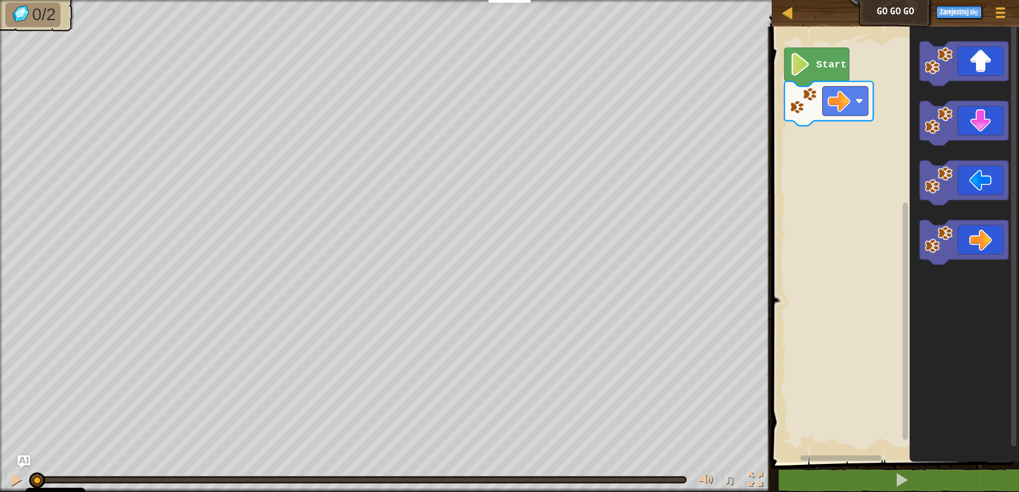
click at [899, 108] on div "Start" at bounding box center [894, 241] width 251 height 441
click at [812, 158] on div "Start" at bounding box center [894, 241] width 251 height 441
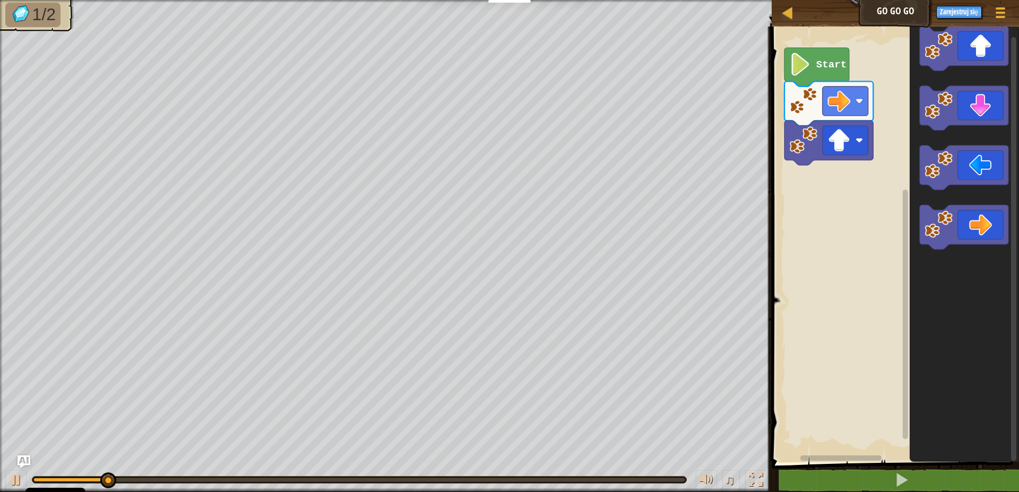
click at [862, 218] on div "Start" at bounding box center [894, 241] width 251 height 441
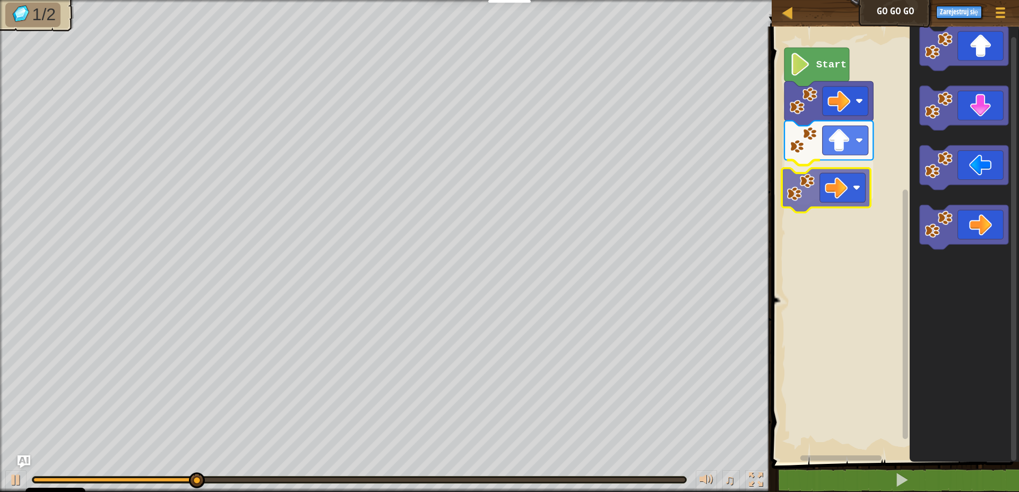
click at [791, 195] on div "Start" at bounding box center [894, 241] width 251 height 441
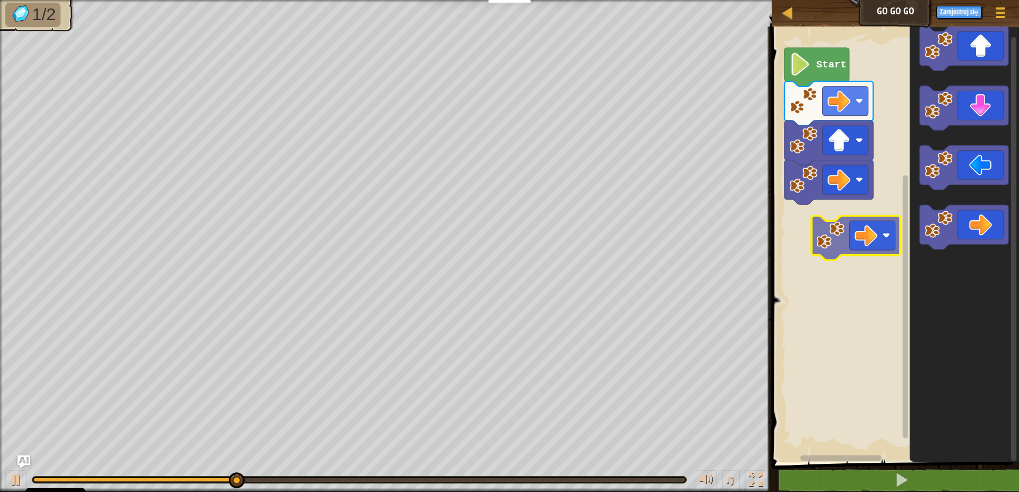
click at [834, 223] on div "Start" at bounding box center [894, 241] width 251 height 441
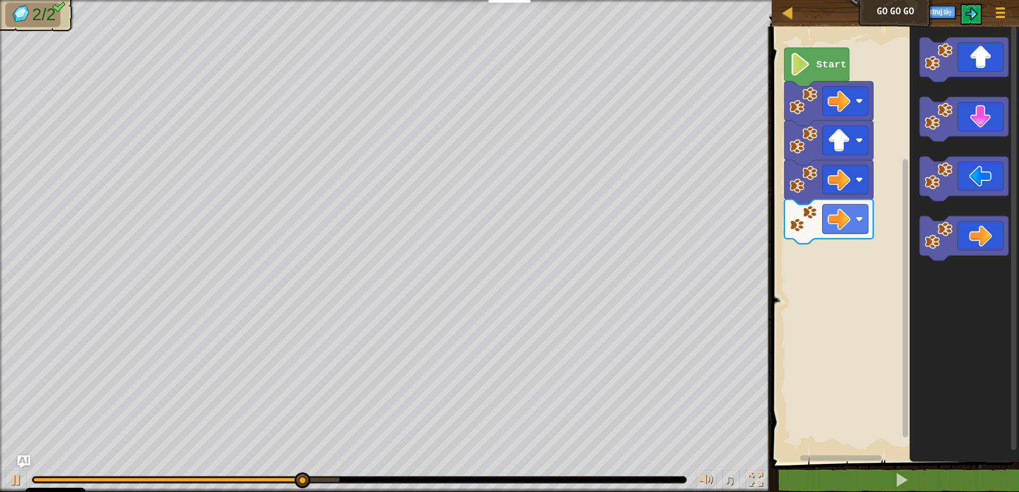
click at [854, 248] on div "Start" at bounding box center [894, 241] width 251 height 441
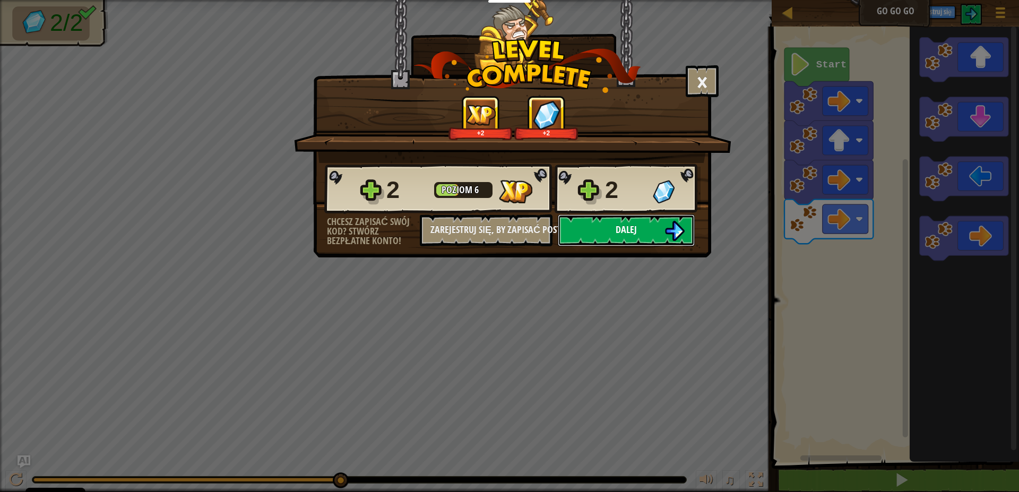
click at [621, 240] on button "Dalej" at bounding box center [626, 230] width 137 height 32
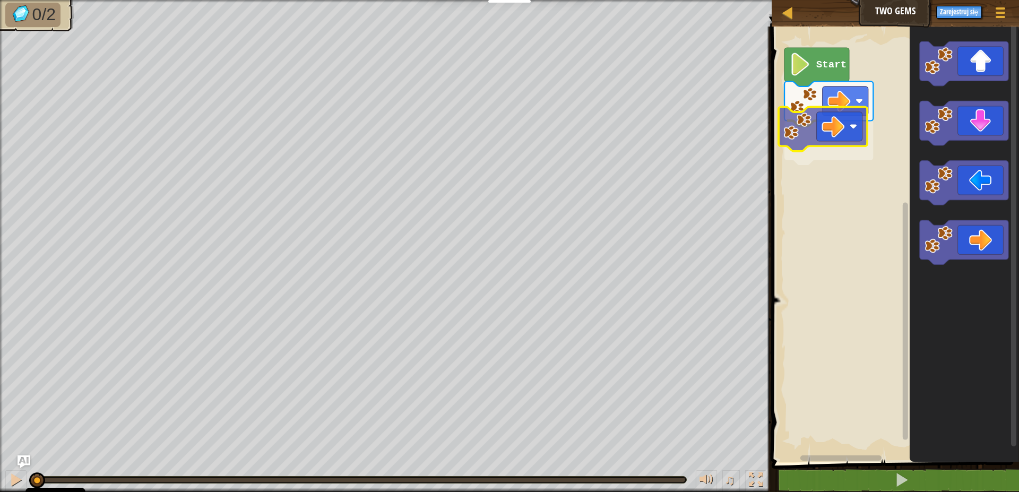
click at [825, 130] on div "Start" at bounding box center [894, 241] width 251 height 441
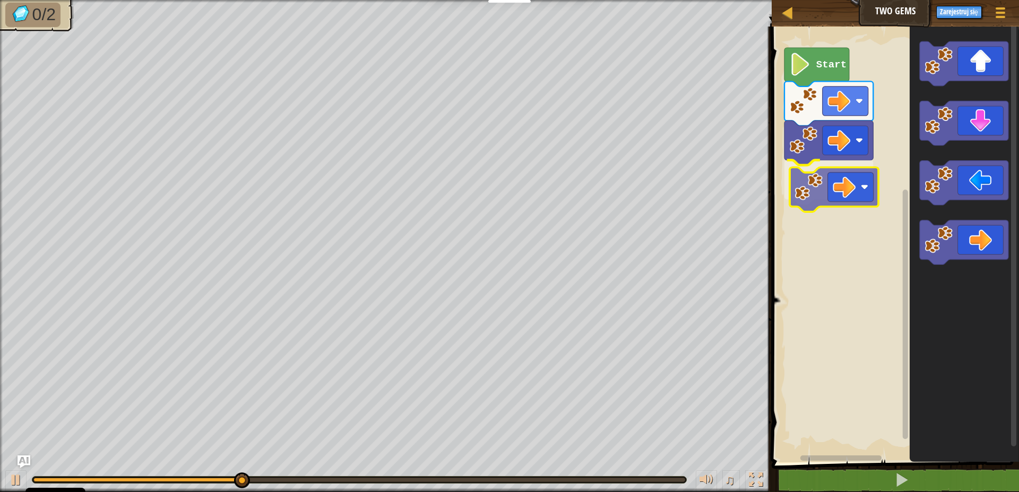
click at [856, 190] on div "Start" at bounding box center [894, 241] width 251 height 441
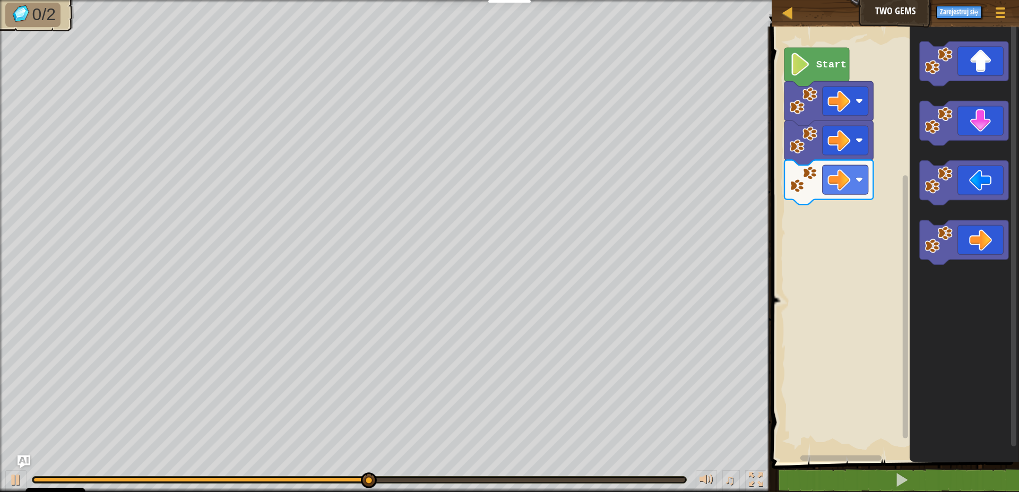
click at [838, 200] on div "Start" at bounding box center [894, 241] width 251 height 441
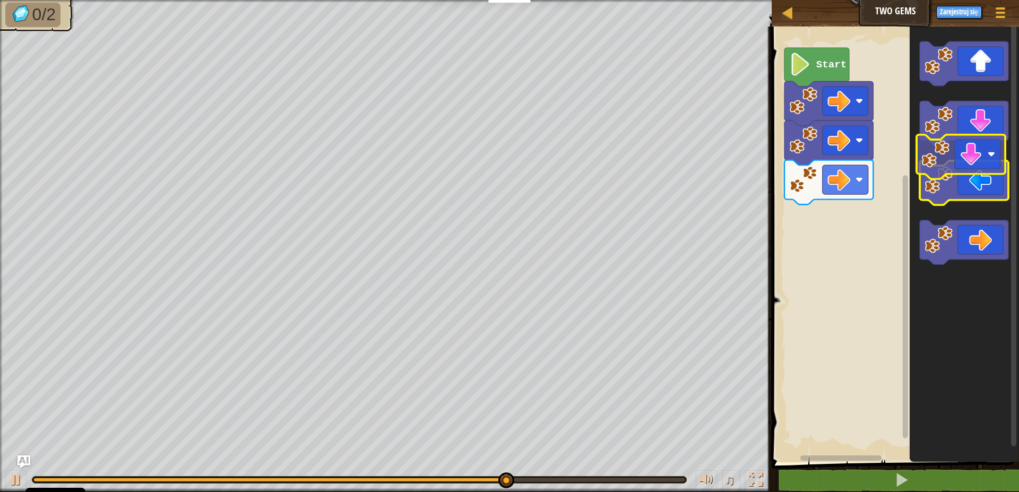
click at [949, 150] on icon "Obszar roboczy Blockly" at bounding box center [964, 241] width 109 height 441
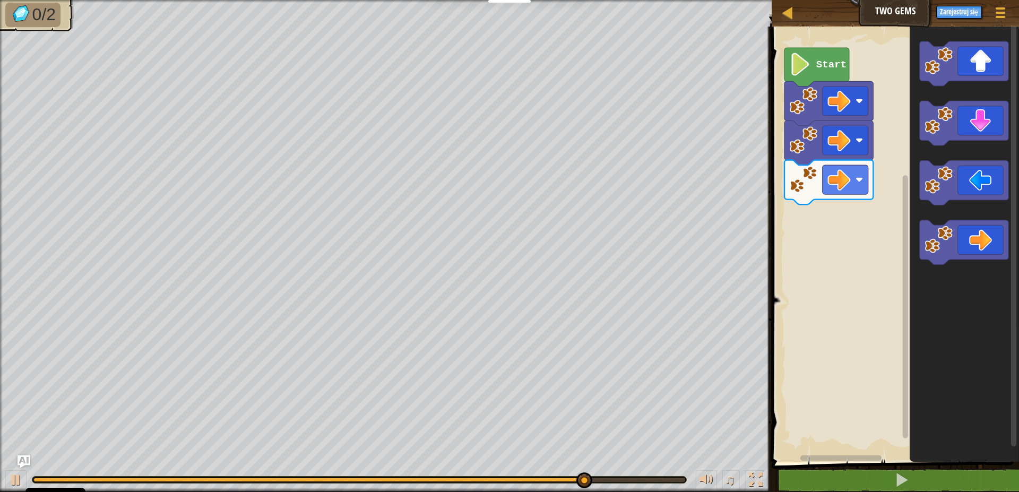
click at [928, 81] on icon "Obszar roboczy Blockly" at bounding box center [964, 63] width 89 height 45
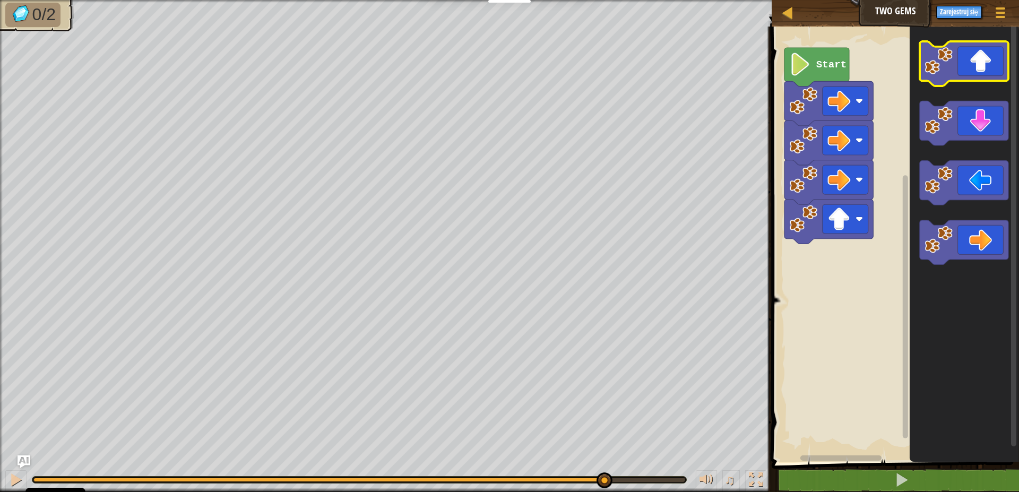
click at [963, 67] on icon "Obszar roboczy Blockly" at bounding box center [964, 241] width 109 height 441
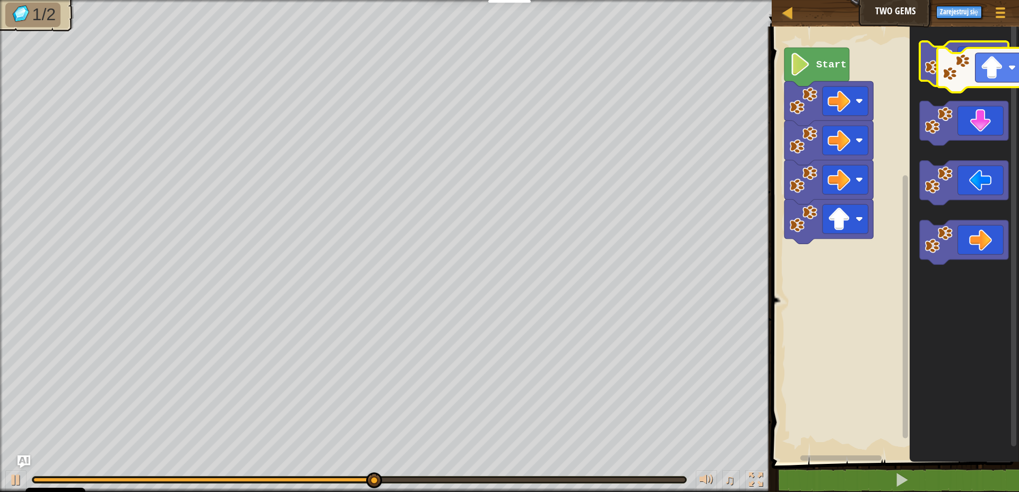
click at [978, 72] on icon "Obszar roboczy Blockly" at bounding box center [964, 63] width 89 height 45
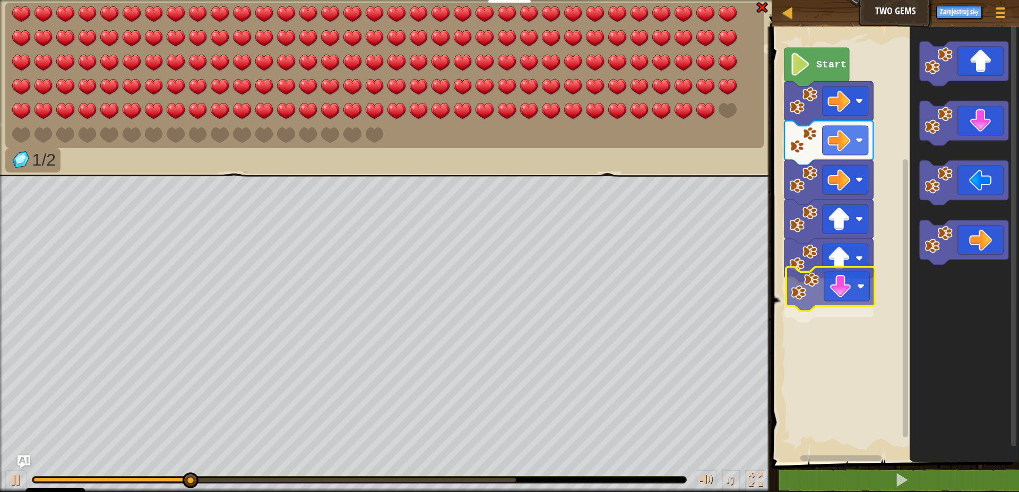
click at [834, 279] on div "Start" at bounding box center [894, 241] width 251 height 441
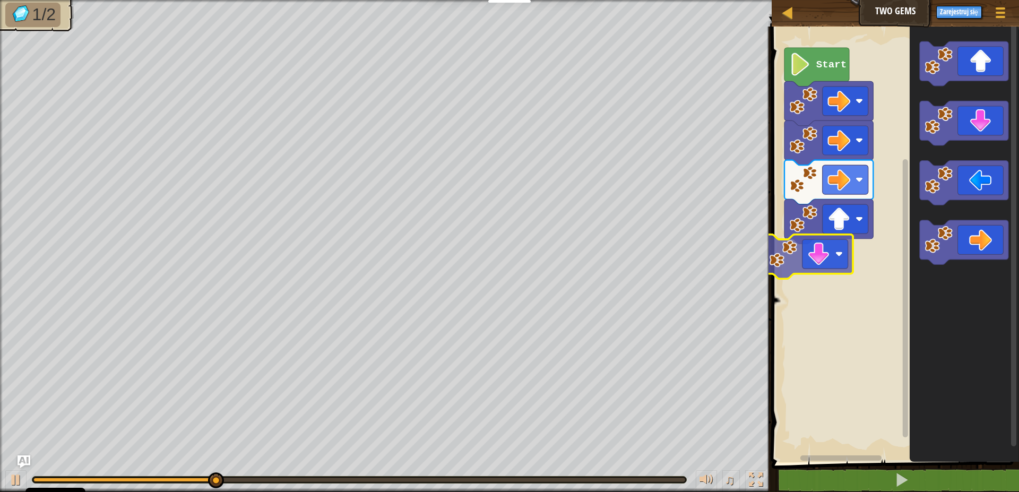
click at [834, 270] on div "Start" at bounding box center [894, 241] width 251 height 441
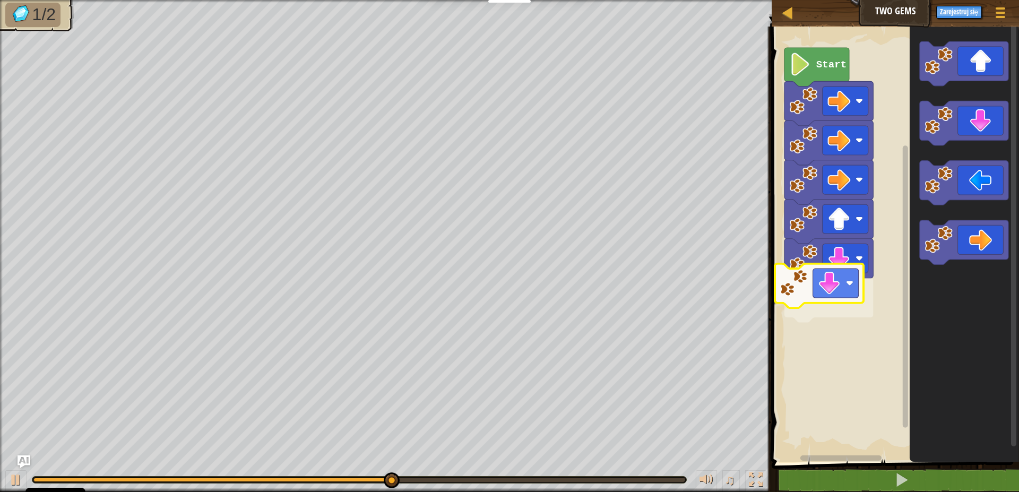
click at [812, 306] on div "Start" at bounding box center [894, 241] width 251 height 441
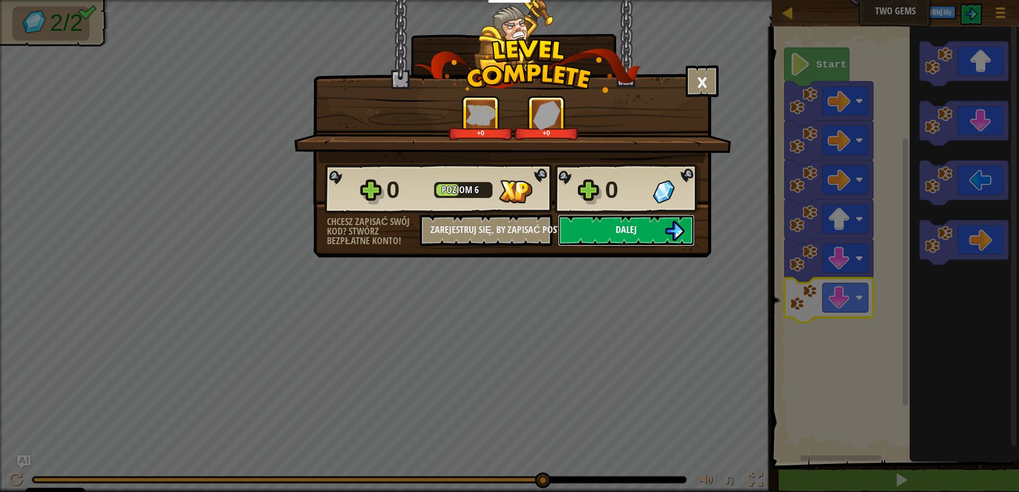
click at [651, 233] on button "Dalej" at bounding box center [626, 230] width 137 height 32
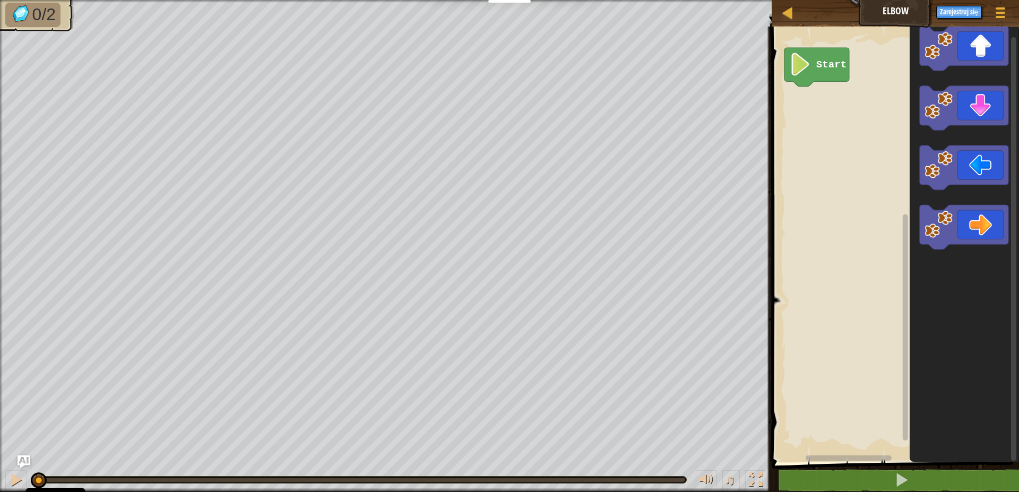
click at [843, 92] on div "Start" at bounding box center [894, 241] width 251 height 441
click at [829, 107] on div "Start" at bounding box center [894, 241] width 251 height 441
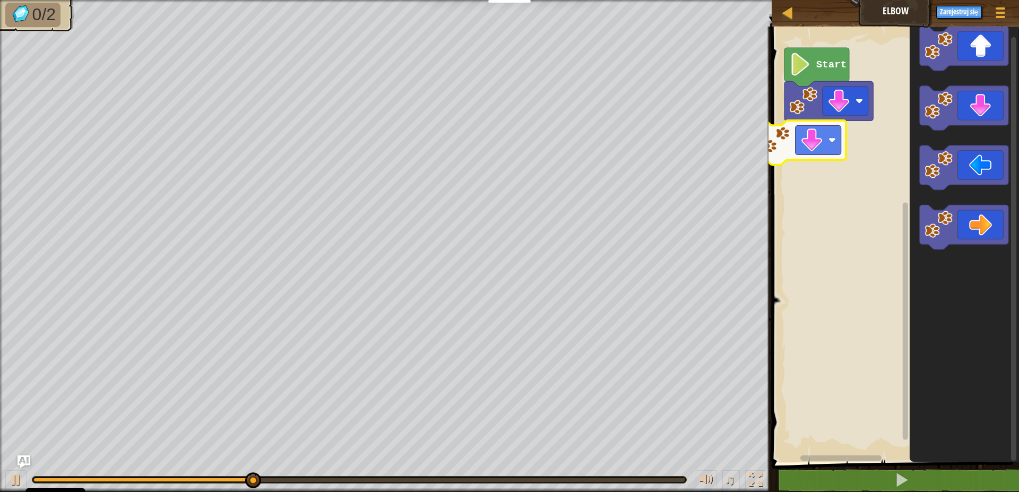
click at [798, 149] on div "Start" at bounding box center [894, 241] width 251 height 441
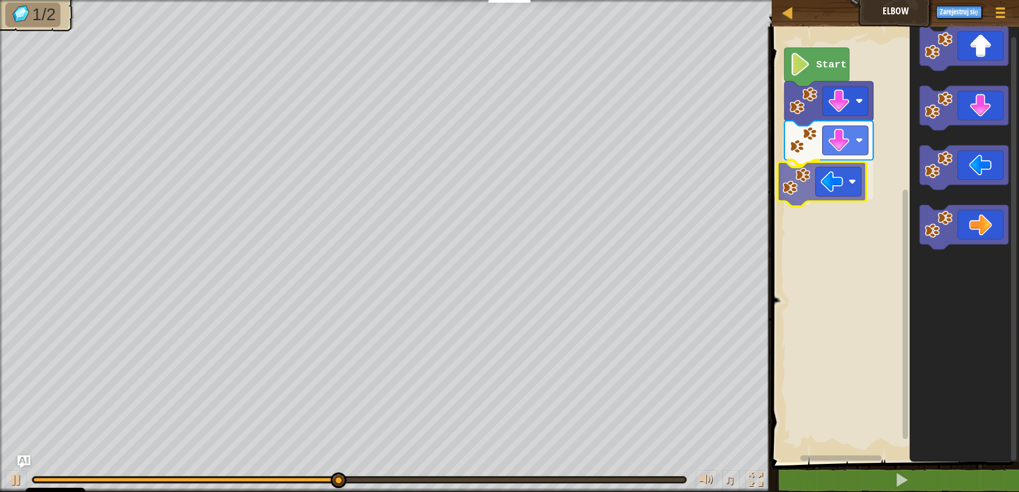
click at [837, 197] on div "Start" at bounding box center [894, 241] width 251 height 441
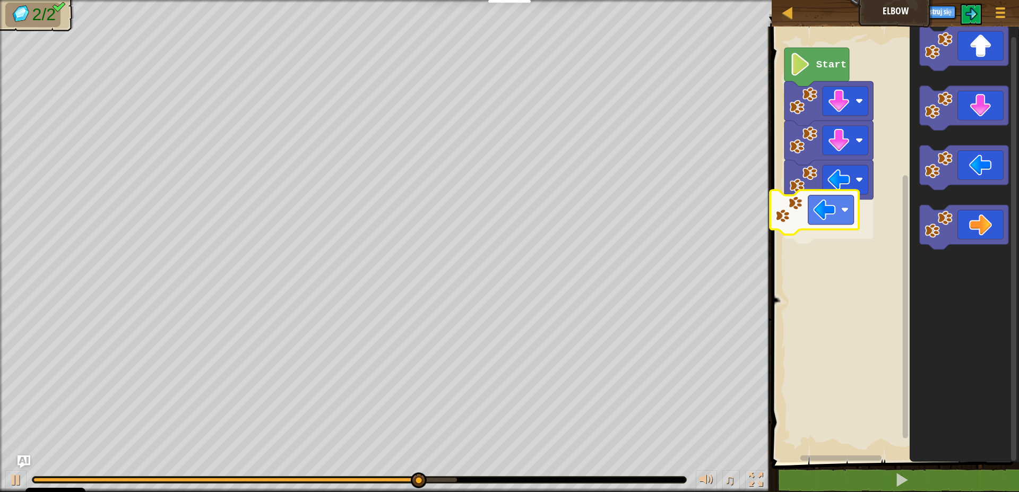
click at [794, 228] on div "Start" at bounding box center [894, 241] width 251 height 441
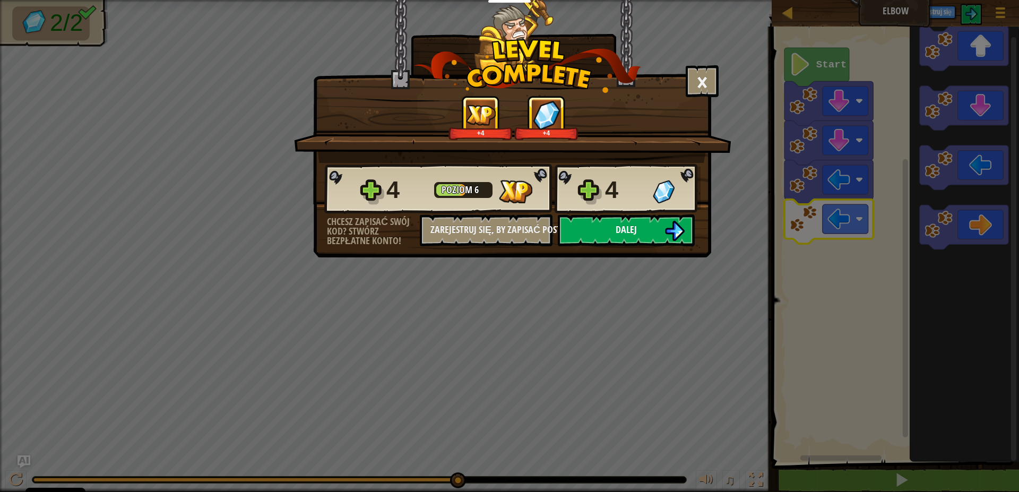
click at [652, 231] on button "Dalej" at bounding box center [626, 230] width 137 height 32
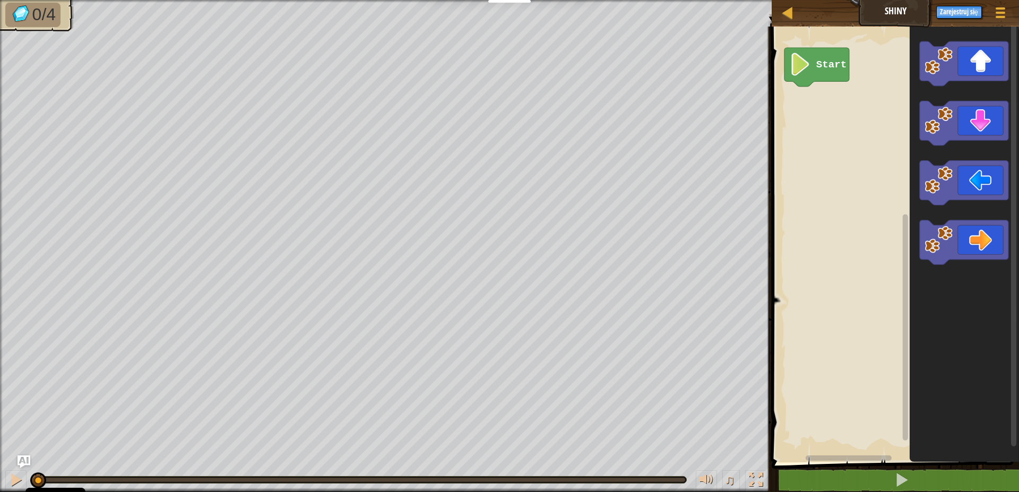
click at [905, 177] on div "Start" at bounding box center [894, 241] width 251 height 441
click at [880, 122] on div "Start" at bounding box center [894, 241] width 251 height 441
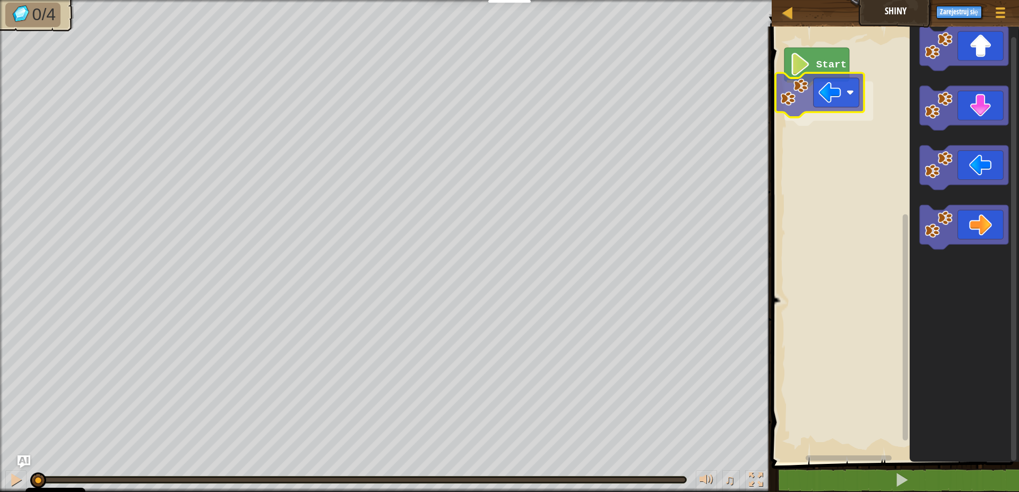
click at [845, 98] on div "Start" at bounding box center [894, 241] width 251 height 441
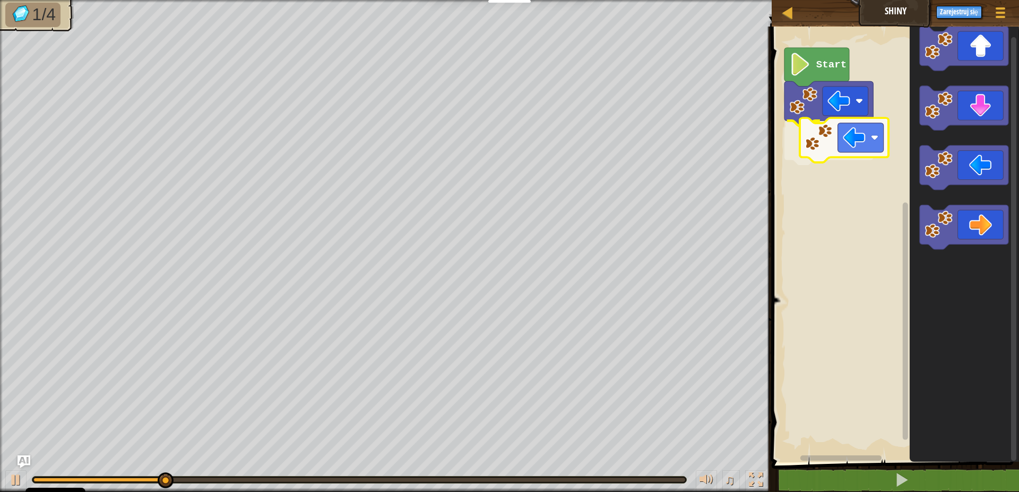
click at [844, 151] on div "Start" at bounding box center [894, 241] width 251 height 441
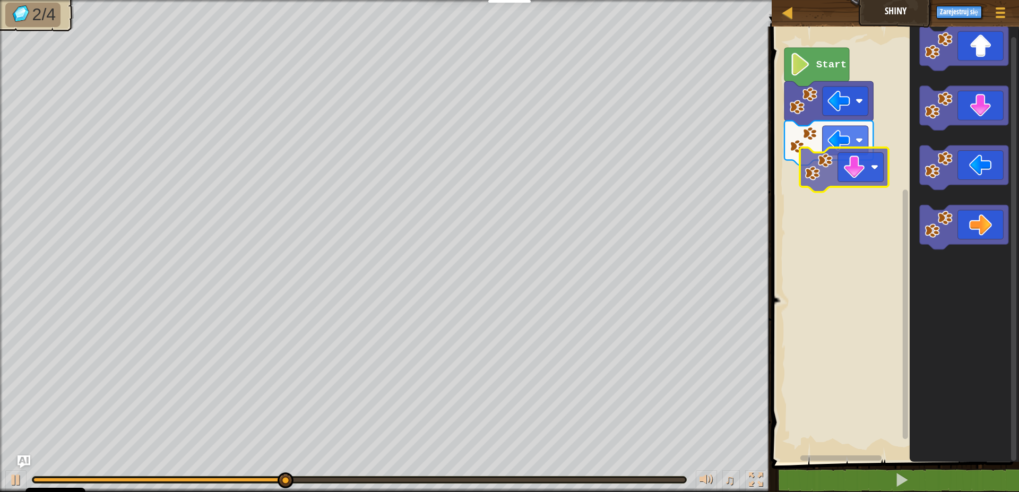
click at [860, 172] on div "Start" at bounding box center [894, 241] width 251 height 441
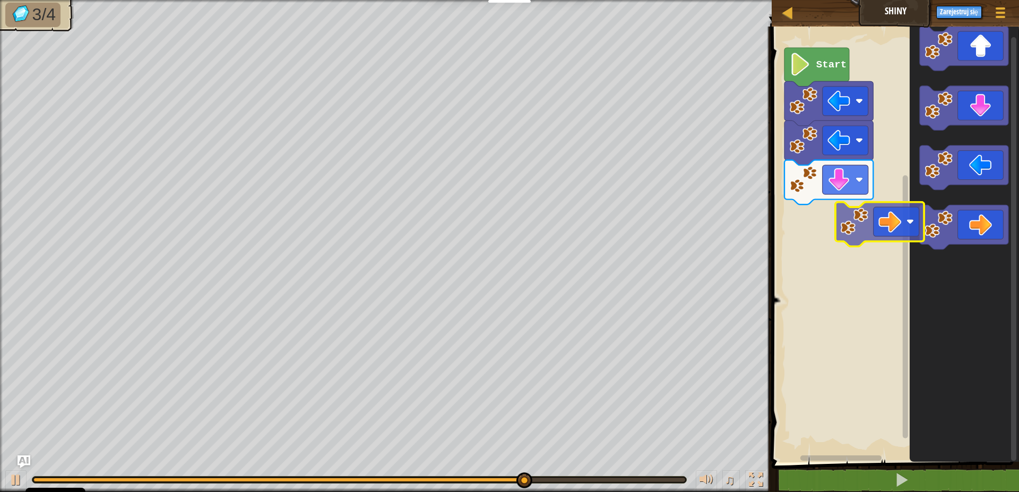
click at [882, 237] on div "Start" at bounding box center [894, 241] width 251 height 441
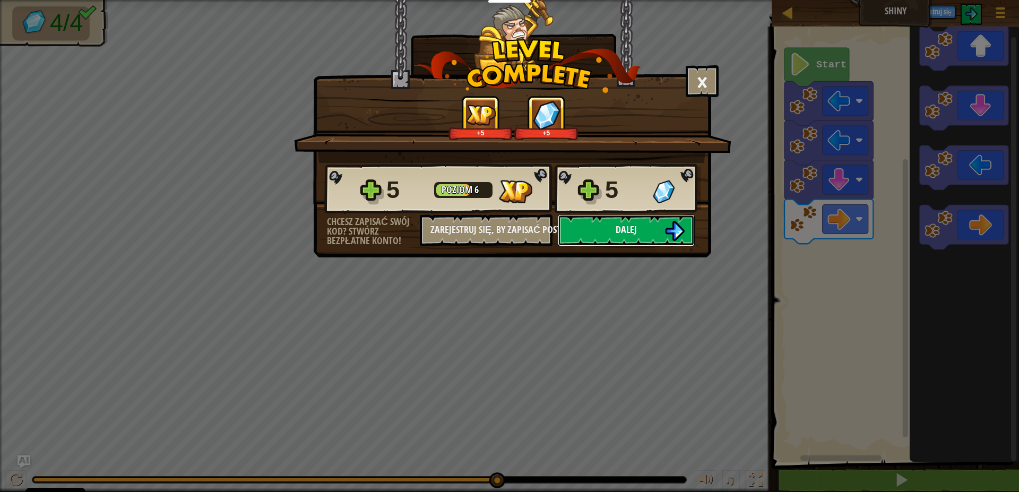
click at [642, 236] on button "Dalej" at bounding box center [626, 230] width 137 height 32
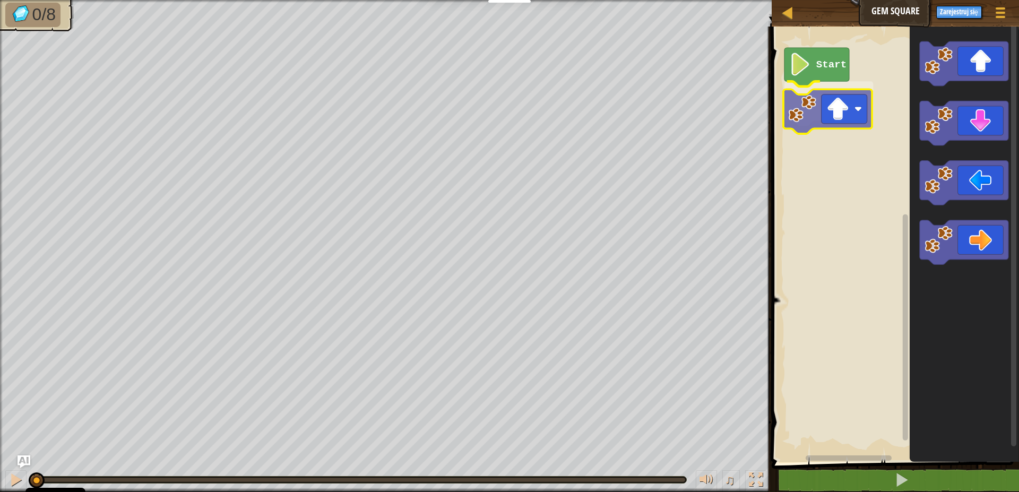
click at [834, 119] on div "Start" at bounding box center [894, 241] width 251 height 441
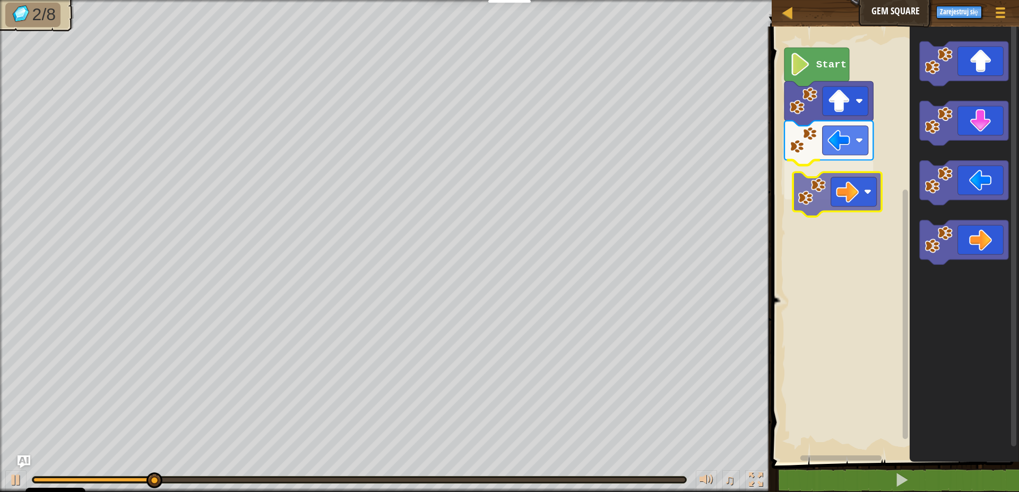
click at [829, 172] on div "Start" at bounding box center [894, 241] width 251 height 441
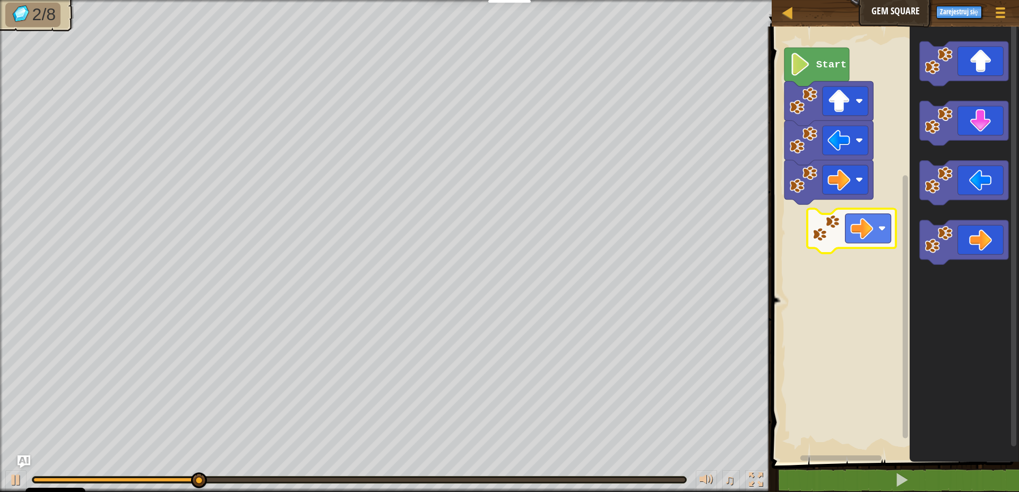
click at [883, 246] on div "Start" at bounding box center [894, 241] width 251 height 441
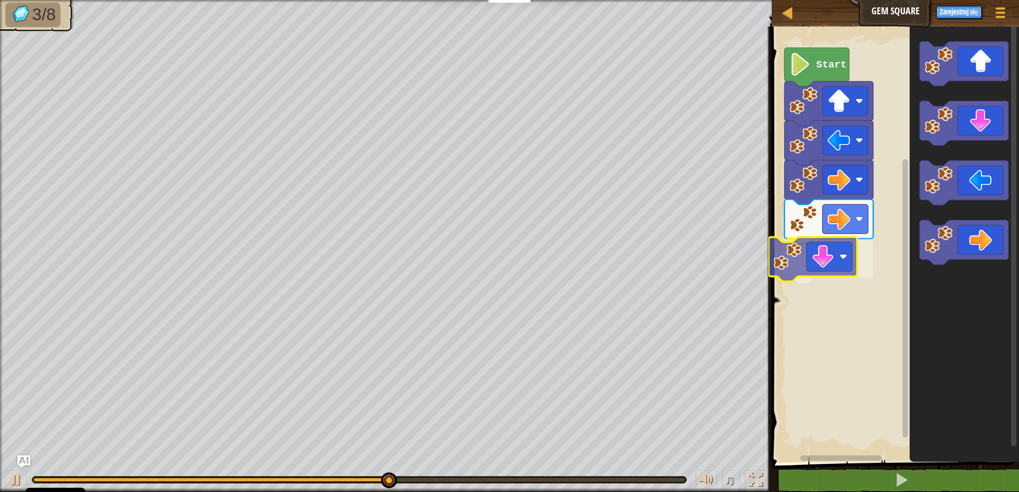
click at [817, 259] on div "Start" at bounding box center [894, 241] width 251 height 441
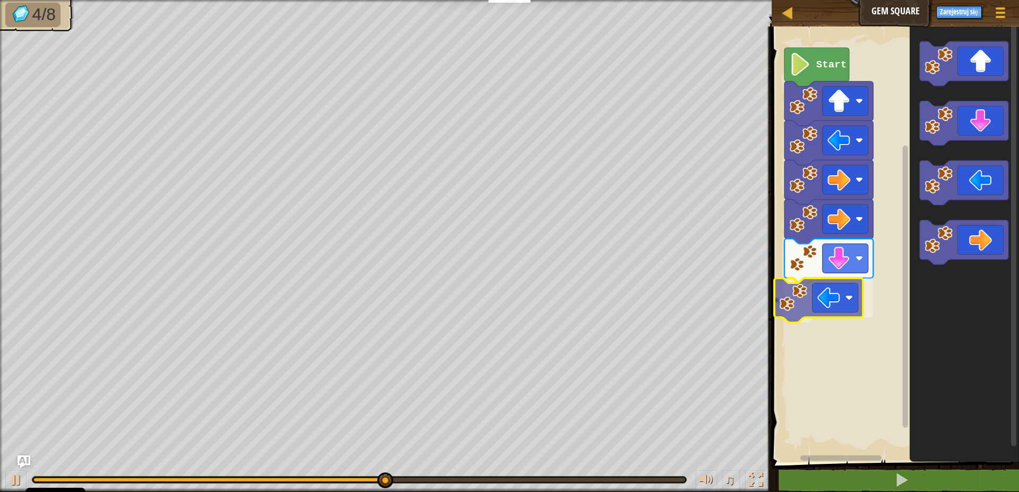
click at [799, 315] on div "Start" at bounding box center [894, 241] width 251 height 441
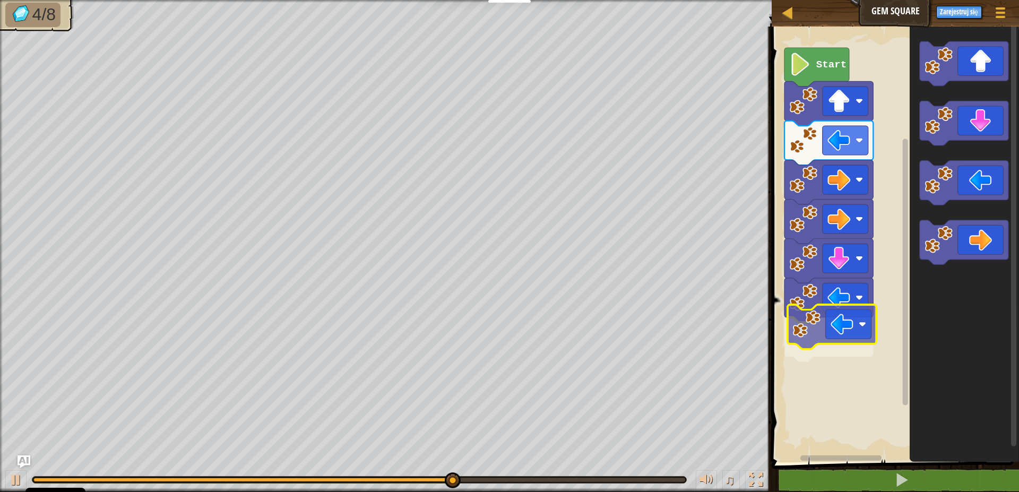
click at [863, 313] on div "Start" at bounding box center [894, 241] width 251 height 441
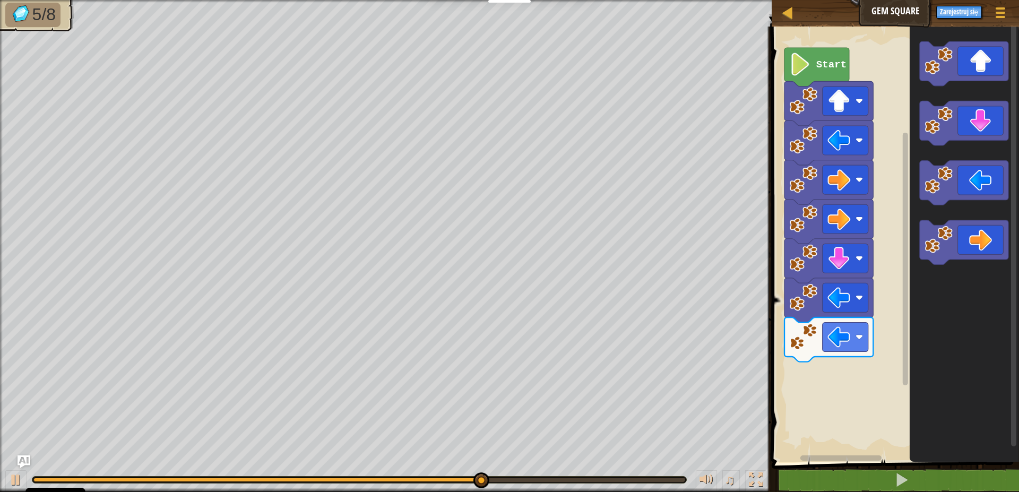
click at [861, 309] on div "Start" at bounding box center [894, 241] width 251 height 441
click at [945, 203] on g "Obszar roboczy Blockly" at bounding box center [964, 152] width 89 height 223
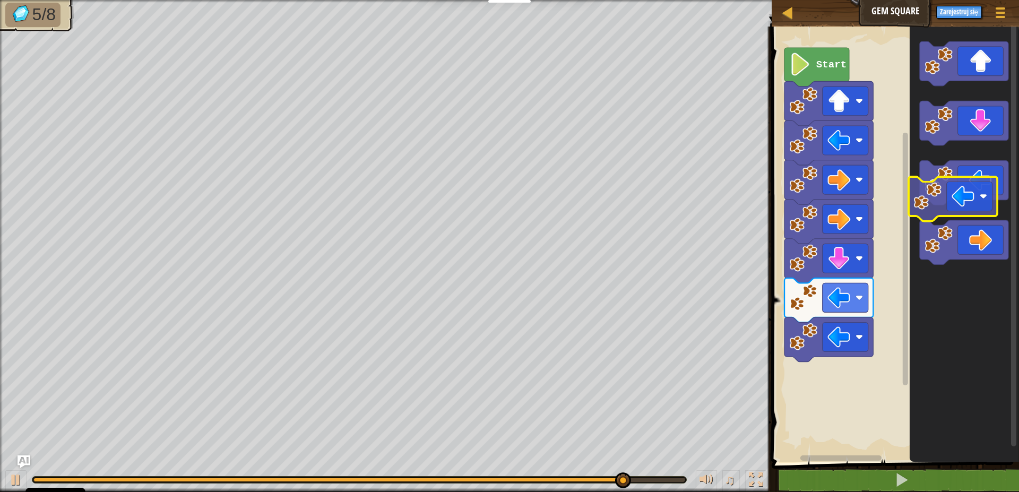
click at [954, 181] on icon "Obszar roboczy Blockly" at bounding box center [964, 183] width 89 height 45
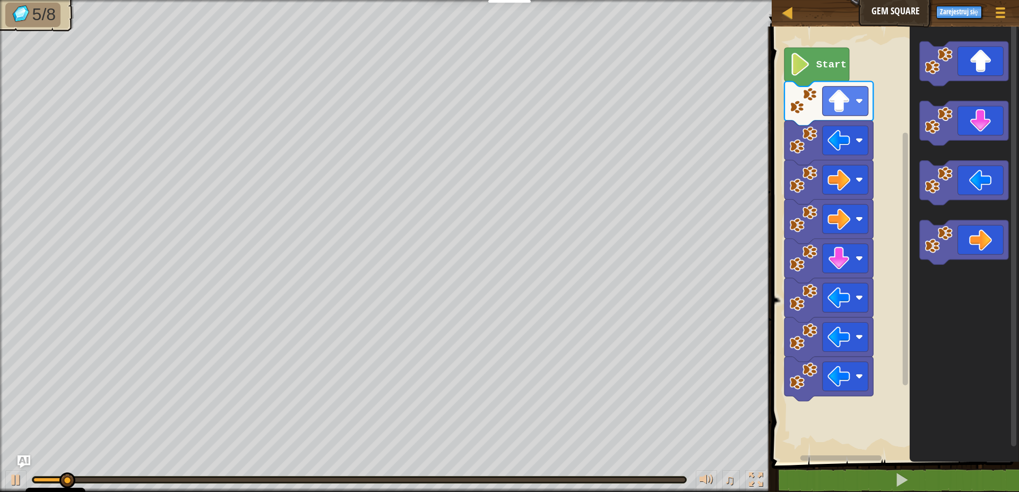
click at [910, 251] on icon "Obszar roboczy Blockly" at bounding box center [964, 241] width 109 height 441
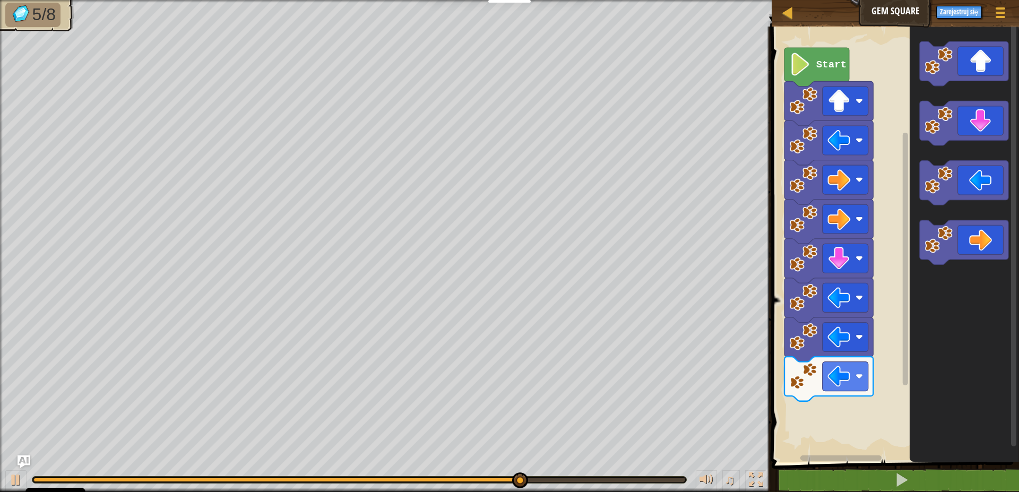
click at [914, 221] on icon "Obszar roboczy Blockly" at bounding box center [964, 241] width 109 height 441
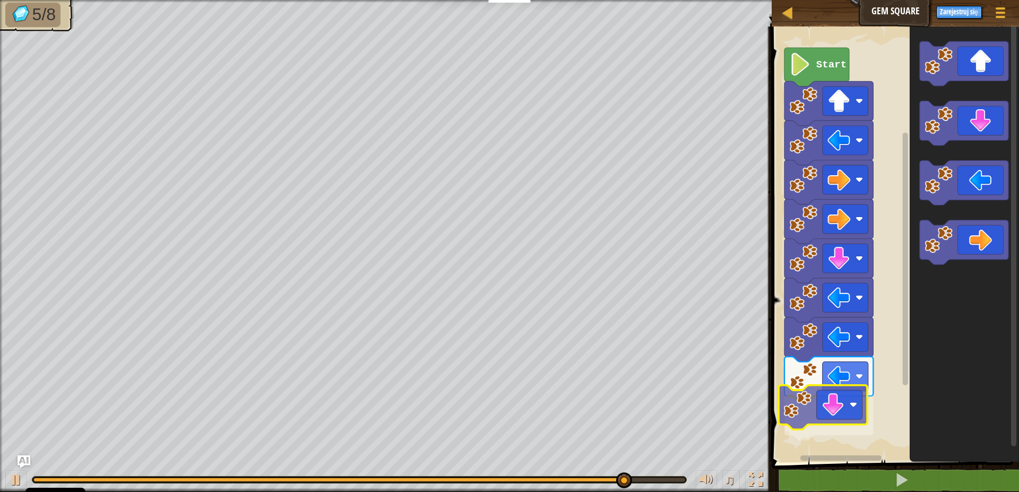
click at [818, 428] on div "Start" at bounding box center [894, 241] width 251 height 441
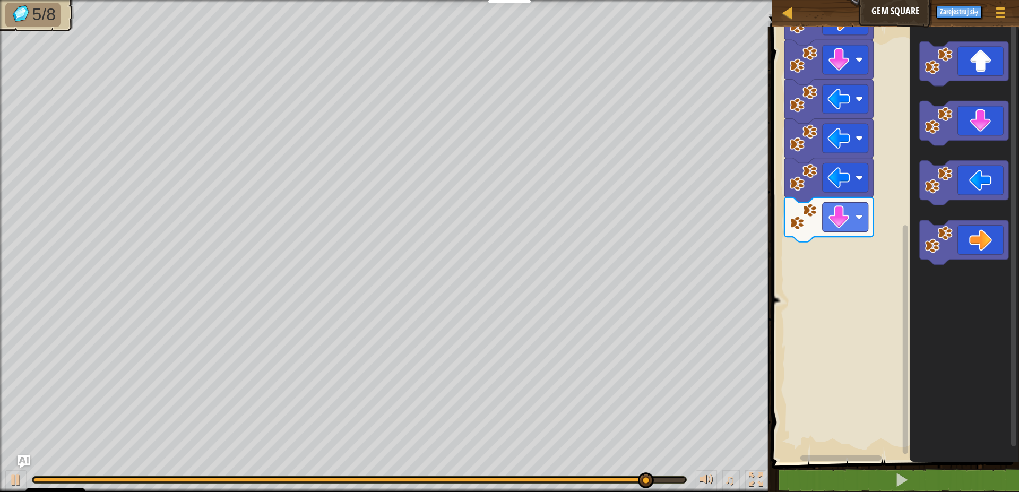
click at [922, 253] on g "Obszar roboczy Blockly" at bounding box center [964, 242] width 89 height 45
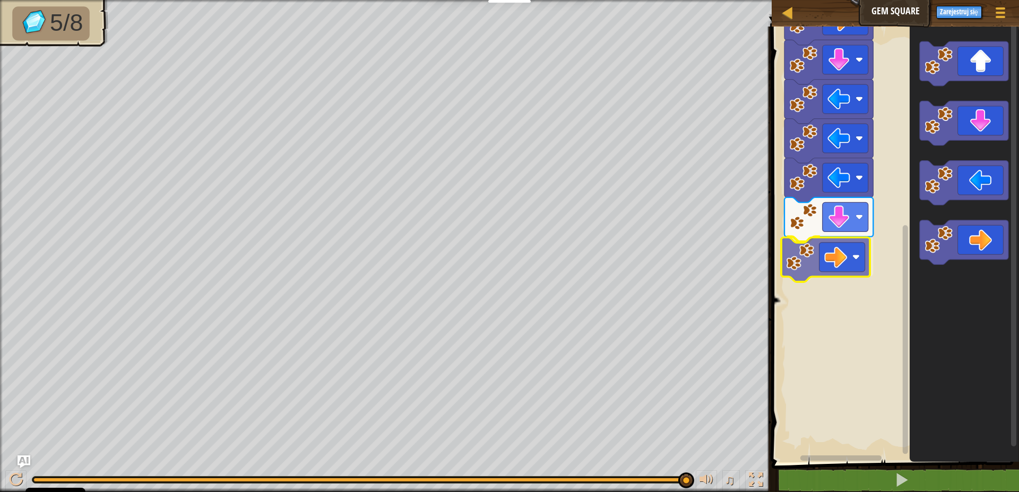
click at [835, 263] on div "Start" at bounding box center [894, 241] width 251 height 441
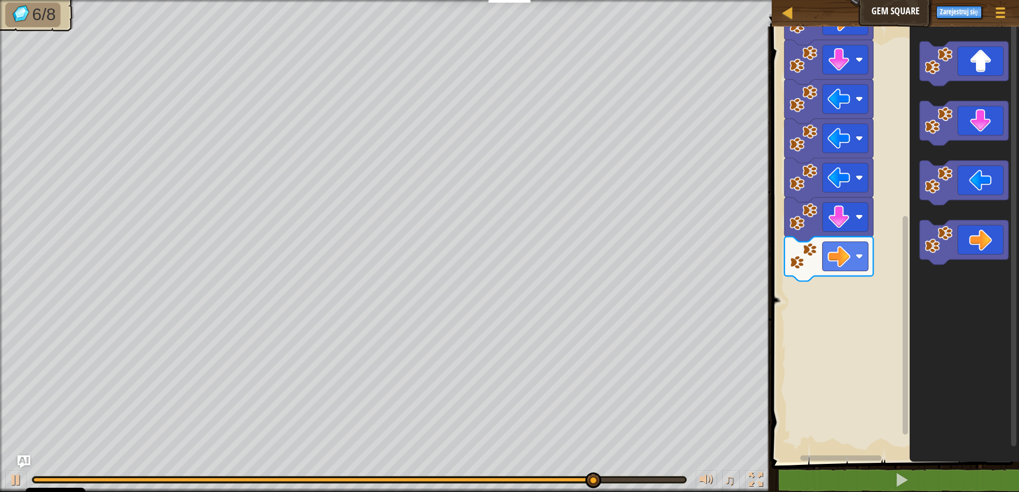
click at [928, 277] on icon "Obszar roboczy Blockly" at bounding box center [964, 241] width 109 height 441
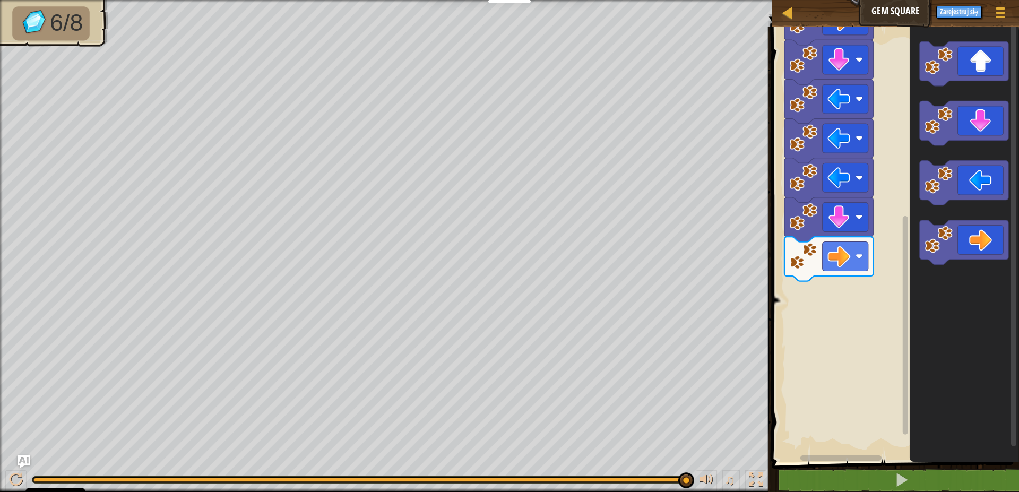
click at [883, 308] on div "Start" at bounding box center [894, 241] width 251 height 441
click at [862, 343] on div "Start" at bounding box center [894, 241] width 251 height 441
click at [841, 307] on div "Start" at bounding box center [894, 241] width 251 height 441
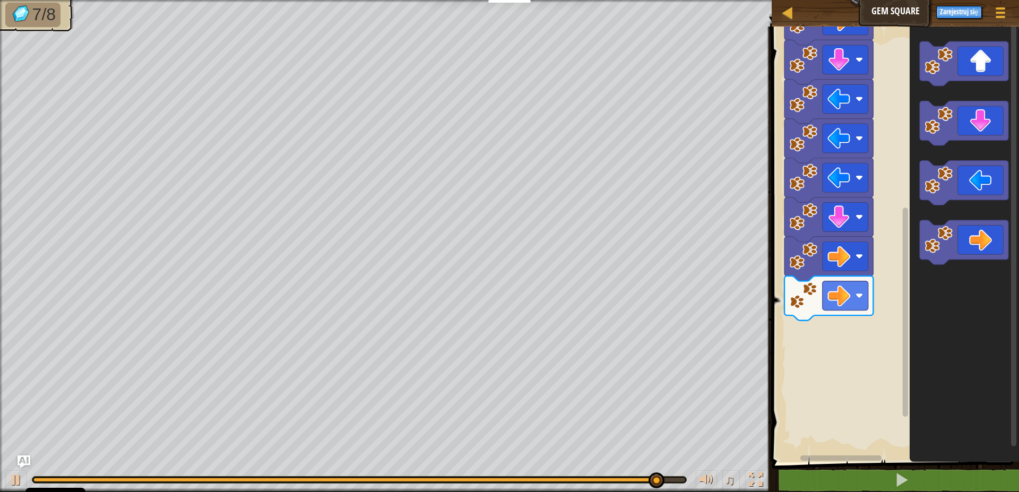
click at [925, 320] on icon "Obszar roboczy Blockly" at bounding box center [964, 241] width 109 height 441
click at [984, 272] on icon "Obszar roboczy Blockly" at bounding box center [964, 241] width 109 height 441
click at [954, 281] on icon "Obszar roboczy Blockly" at bounding box center [964, 241] width 109 height 441
click at [939, 269] on icon "Obszar roboczy Blockly" at bounding box center [964, 241] width 109 height 441
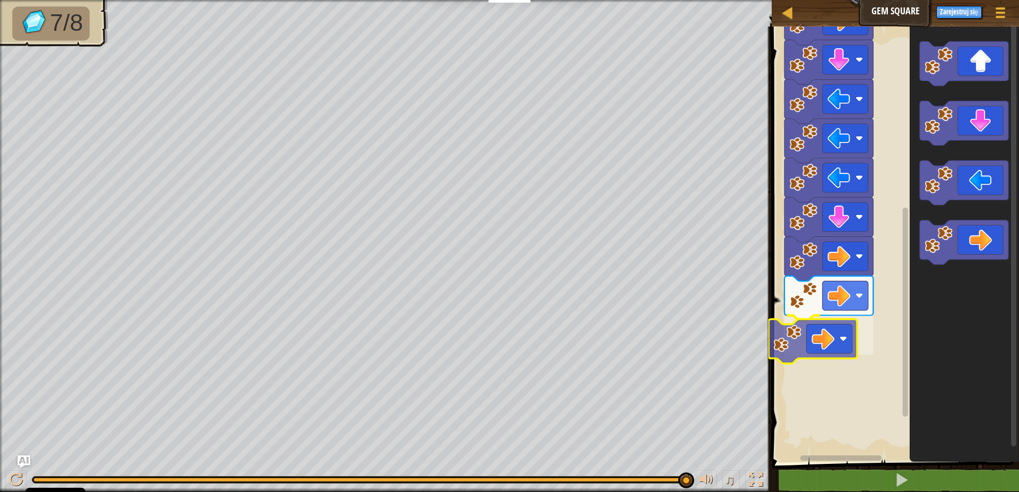
click at [796, 351] on div "Start" at bounding box center [894, 241] width 251 height 441
click at [837, 335] on g "Start" at bounding box center [829, 104] width 89 height 511
click at [886, 353] on rect "Obszar roboczy Blockly" at bounding box center [894, 241] width 251 height 441
click at [879, 318] on rect "Obszar roboczy Blockly" at bounding box center [894, 241] width 251 height 441
click at [864, 316] on icon "Obszar roboczy Blockly" at bounding box center [829, 337] width 89 height 45
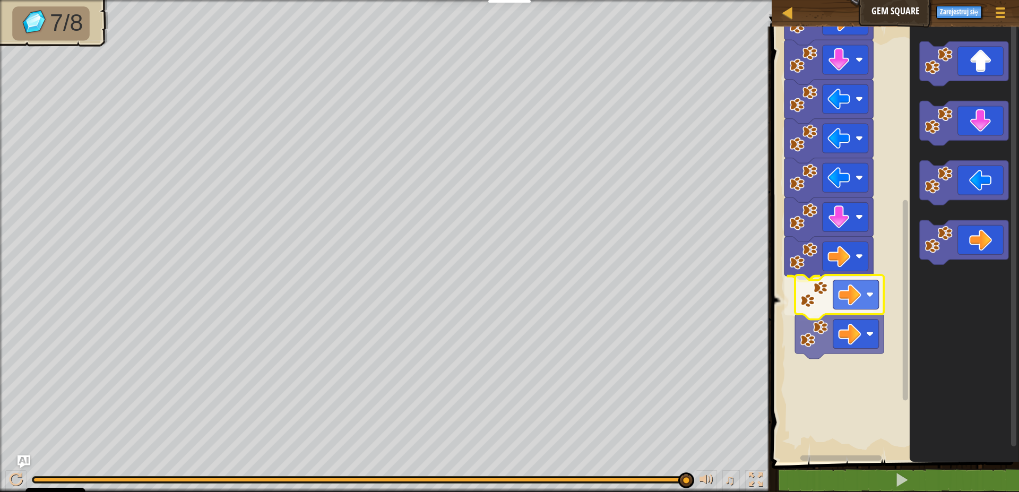
click at [867, 314] on g "Obszar roboczy Blockly" at bounding box center [829, 279] width 89 height 84
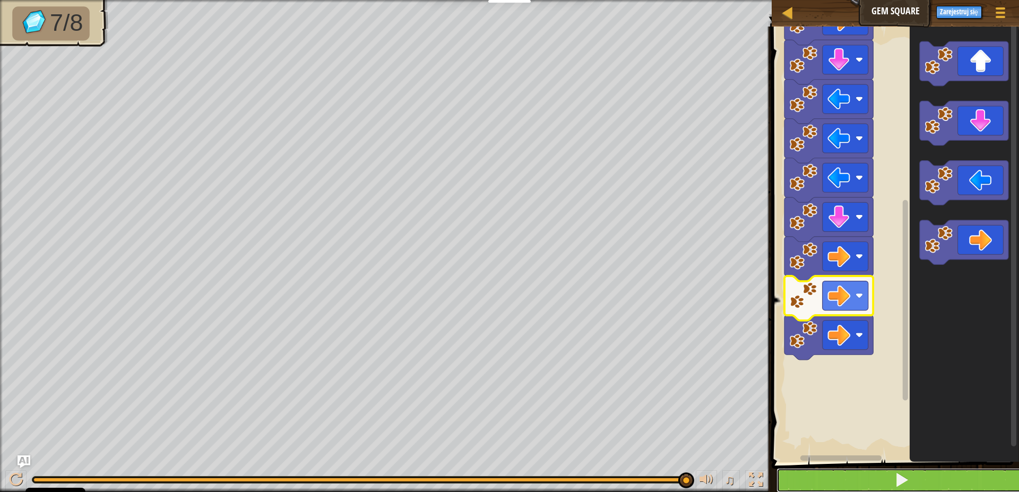
click at [913, 485] on button at bounding box center [902, 480] width 251 height 24
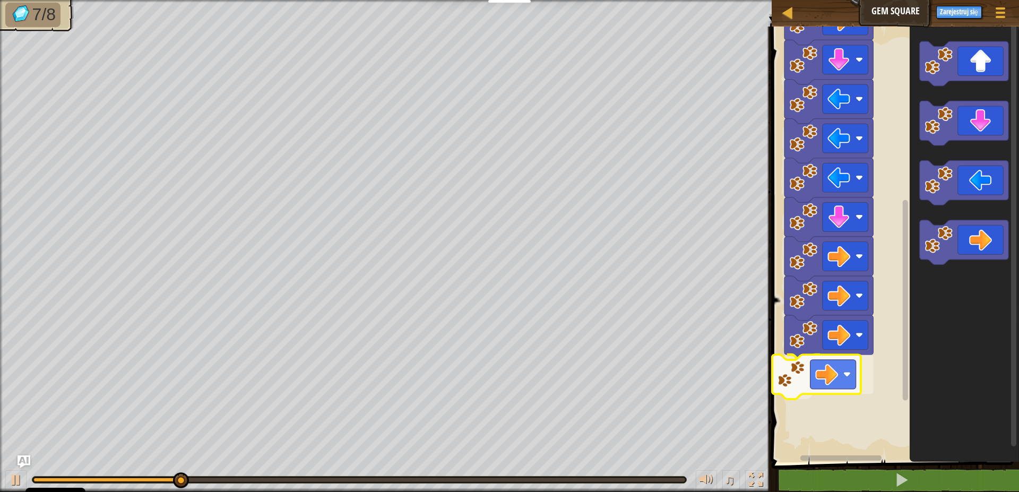
click at [824, 391] on div "Start" at bounding box center [894, 241] width 251 height 441
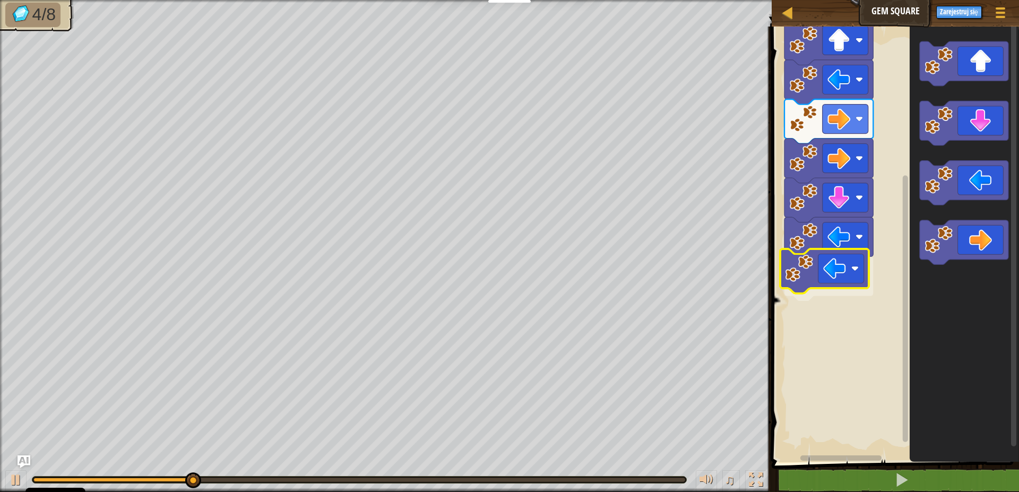
click at [863, 274] on div "Start" at bounding box center [894, 241] width 251 height 441
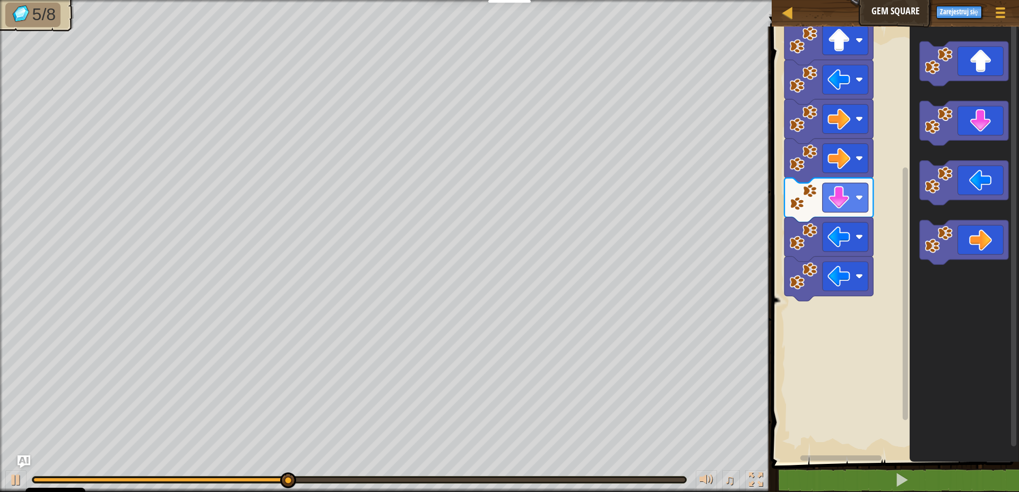
click at [913, 233] on icon "Obszar roboczy Blockly" at bounding box center [964, 241] width 109 height 441
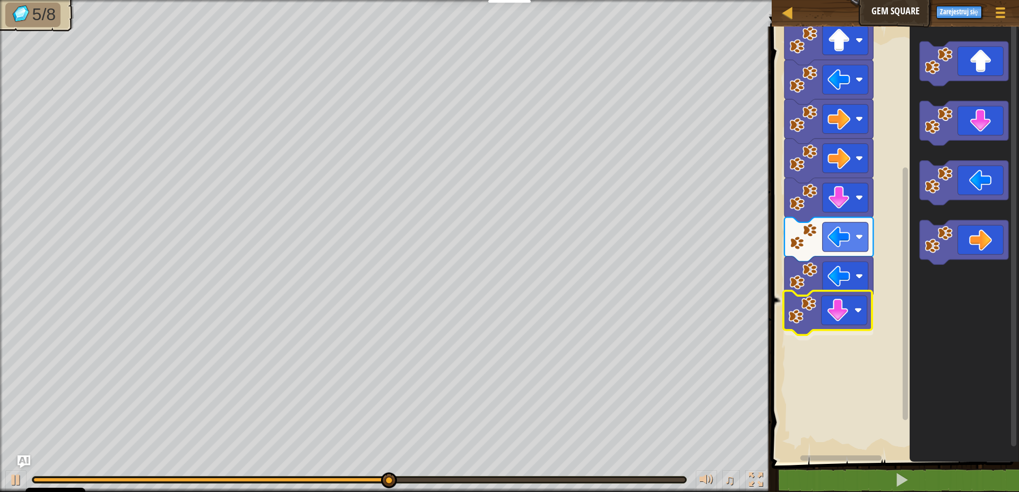
click at [858, 312] on div "Start" at bounding box center [894, 241] width 251 height 441
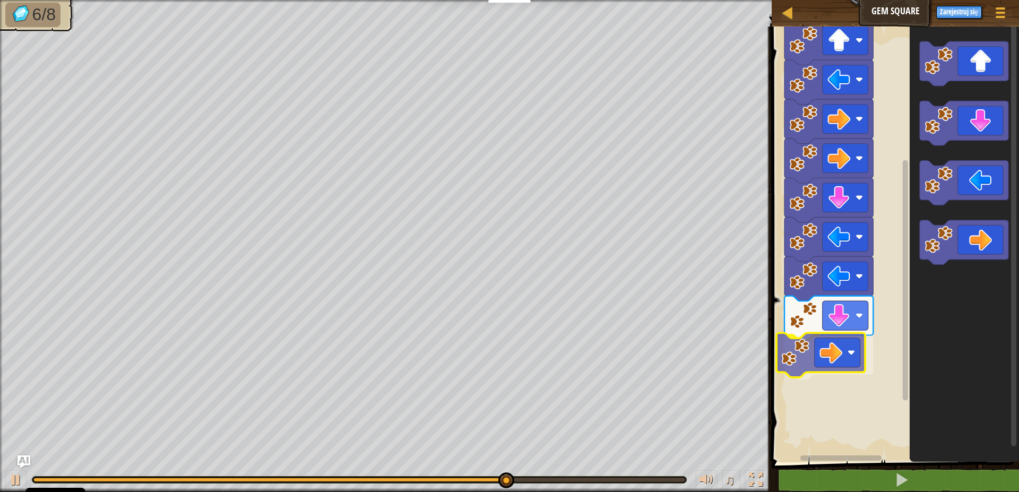
click at [842, 351] on div "Start" at bounding box center [894, 241] width 251 height 441
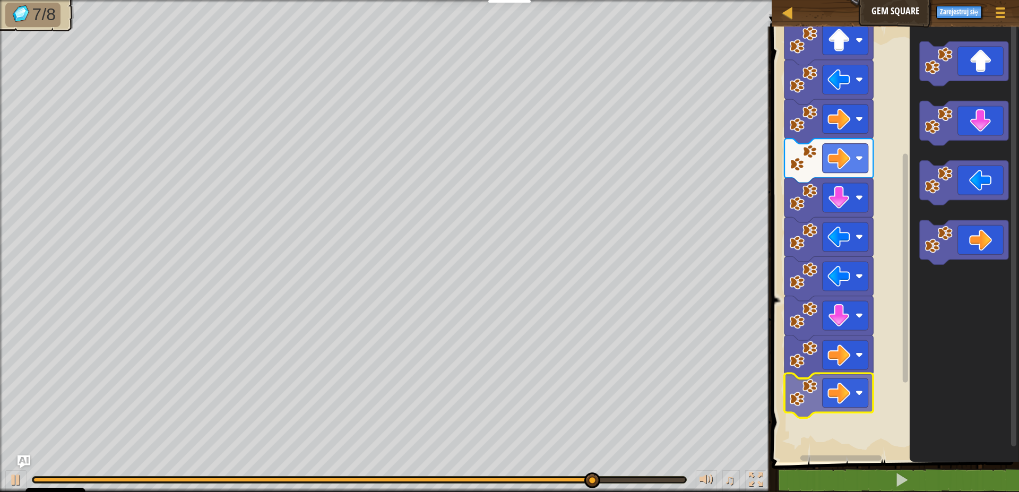
click at [868, 411] on div "Start" at bounding box center [894, 241] width 251 height 441
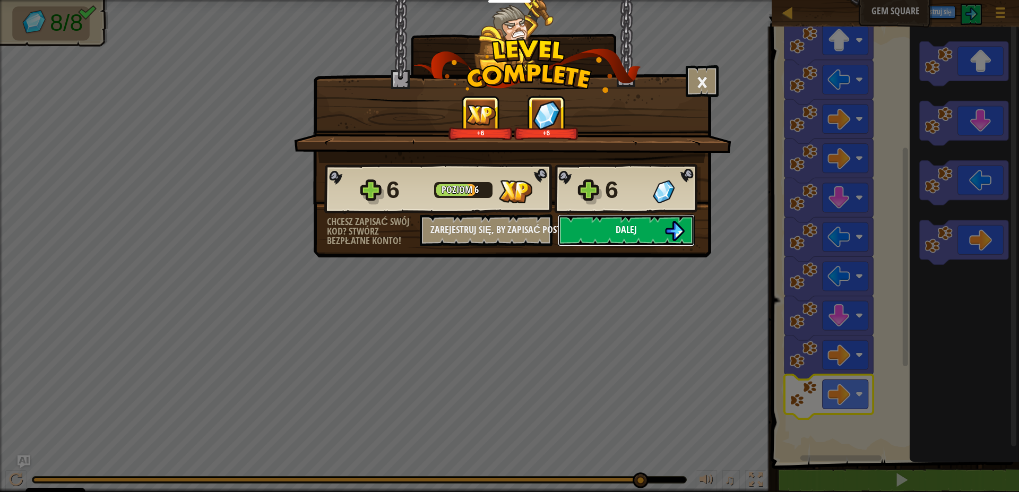
click at [670, 229] on img at bounding box center [675, 231] width 20 height 20
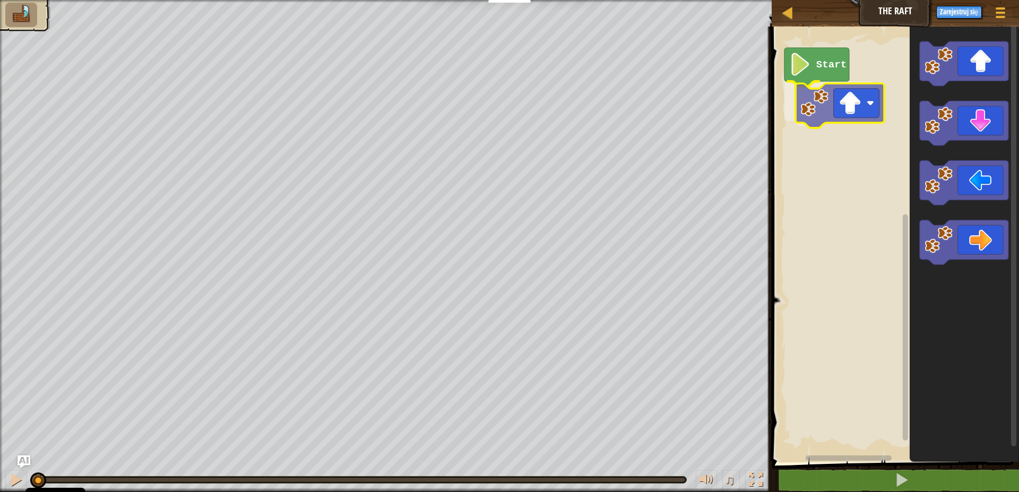
click at [855, 113] on div "Start" at bounding box center [894, 241] width 251 height 441
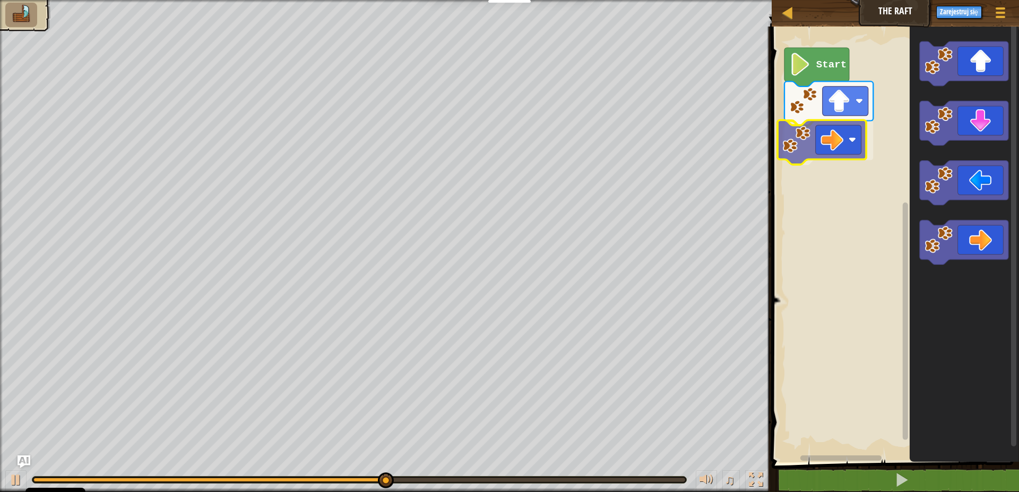
click at [813, 152] on div "Start" at bounding box center [894, 241] width 251 height 441
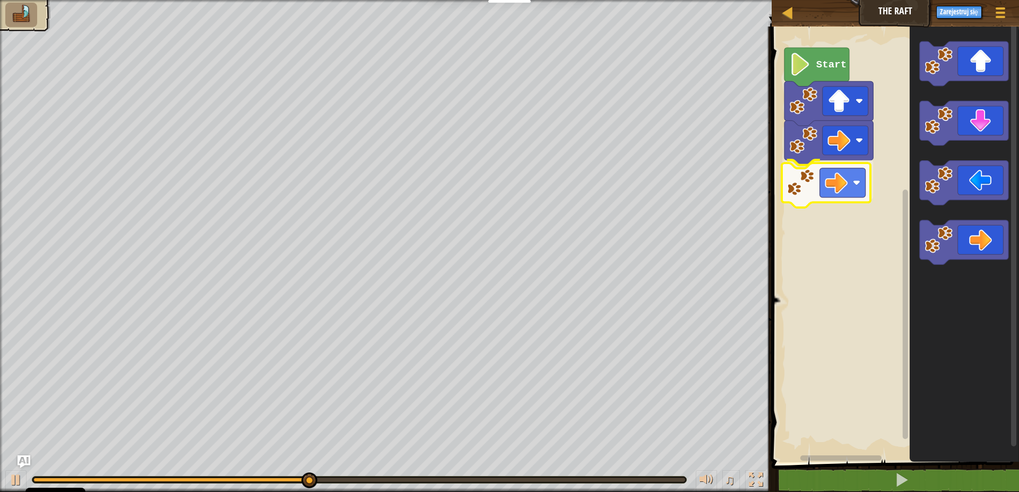
click at [829, 194] on div "Start" at bounding box center [894, 241] width 251 height 441
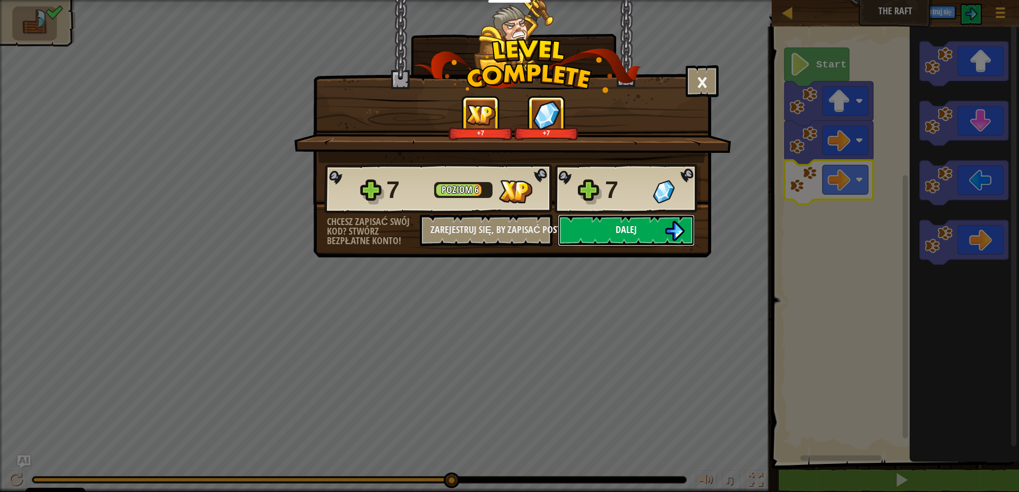
click at [615, 221] on button "Dalej" at bounding box center [626, 230] width 137 height 32
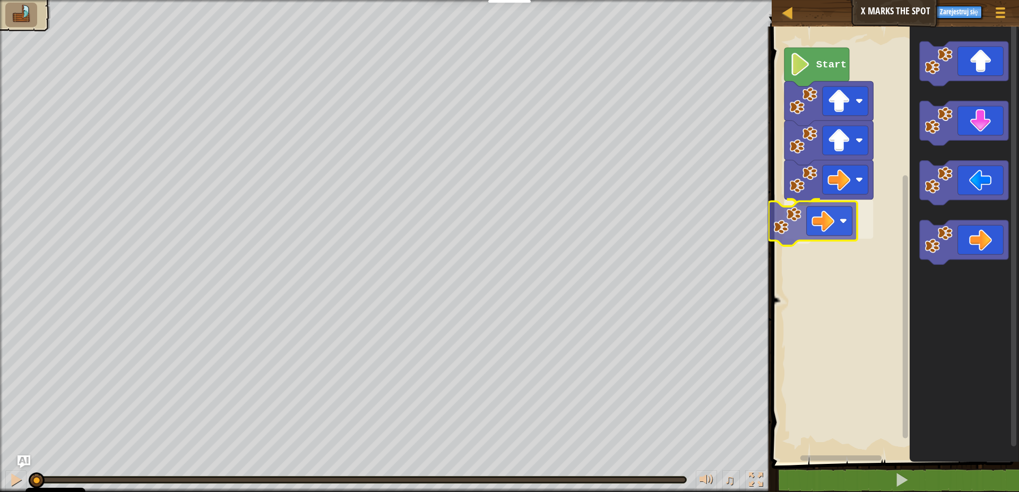
click at [818, 213] on div "Start" at bounding box center [894, 241] width 251 height 441
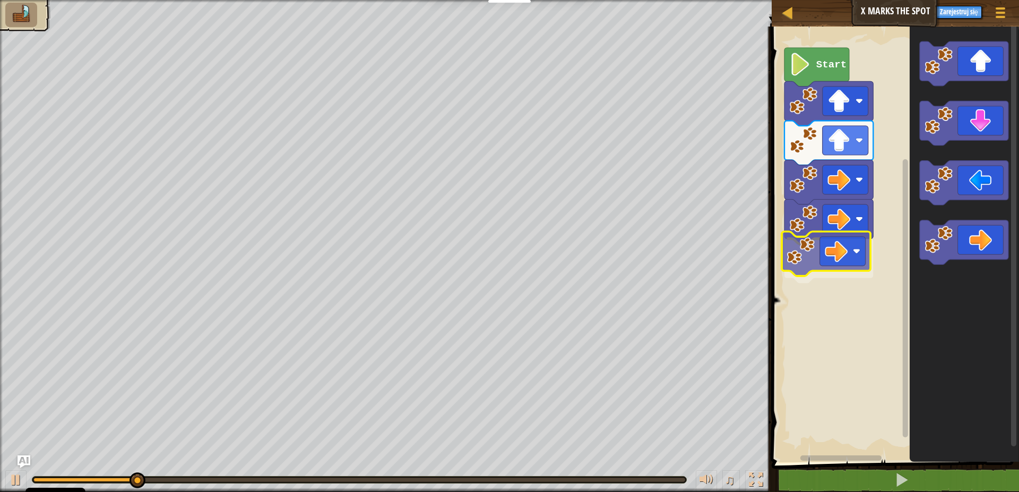
click at [838, 264] on div "Start" at bounding box center [894, 241] width 251 height 441
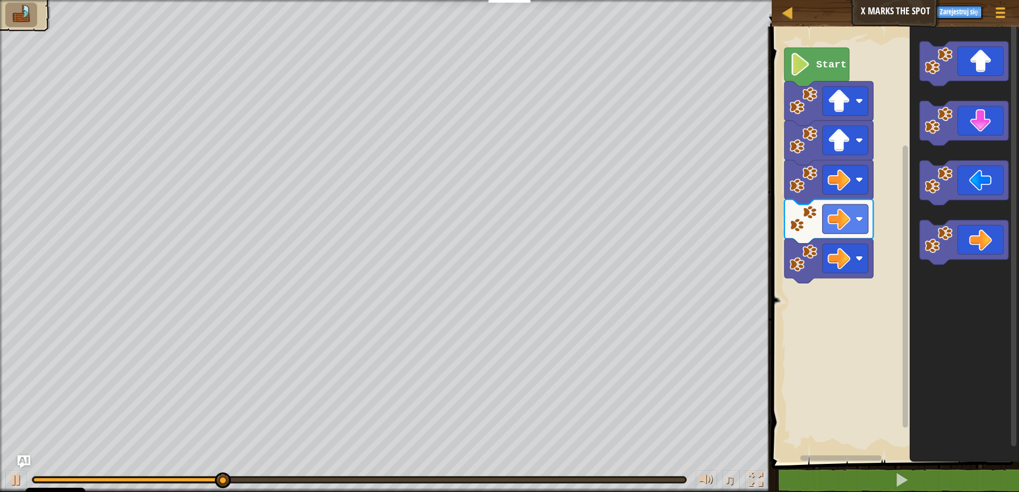
click at [899, 239] on div "Start" at bounding box center [894, 241] width 251 height 441
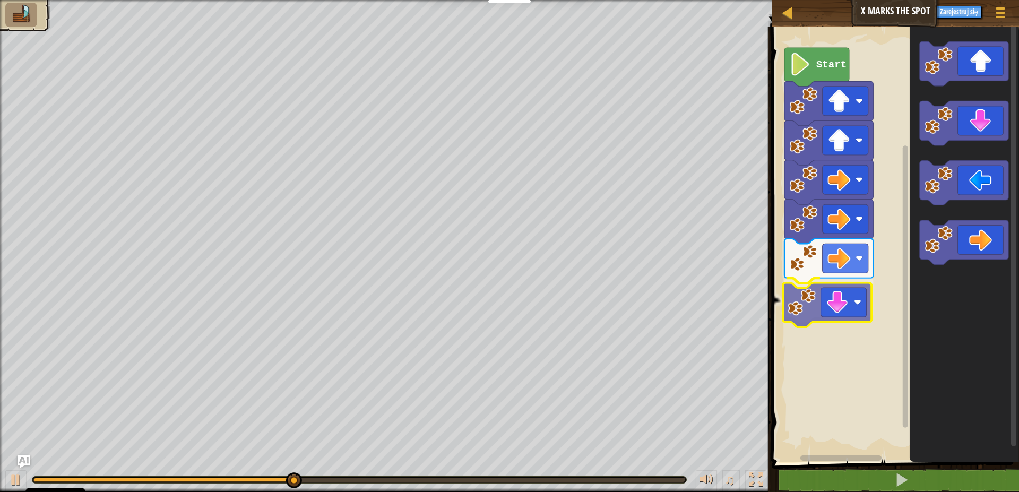
click at [855, 312] on div "Start" at bounding box center [894, 241] width 251 height 441
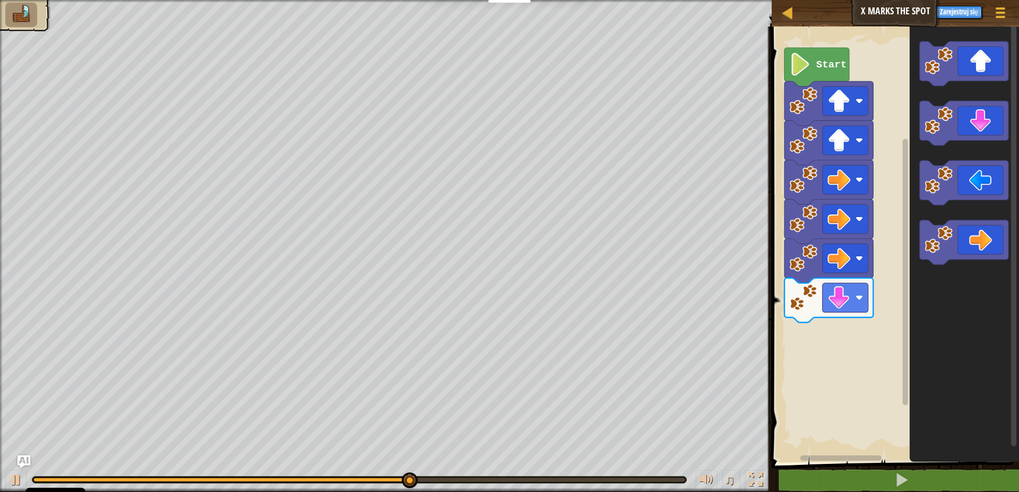
click at [874, 322] on div "Start" at bounding box center [894, 241] width 251 height 441
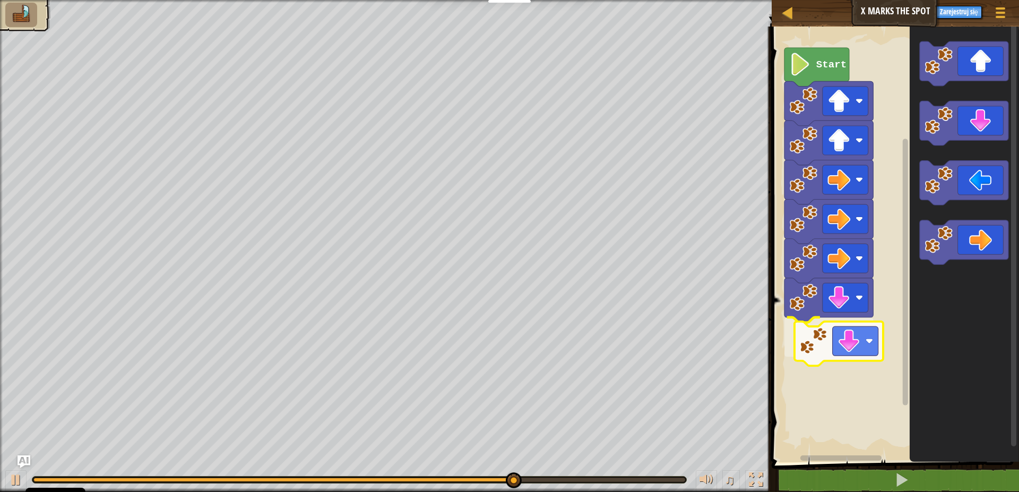
click at [861, 348] on div "Start" at bounding box center [894, 241] width 251 height 441
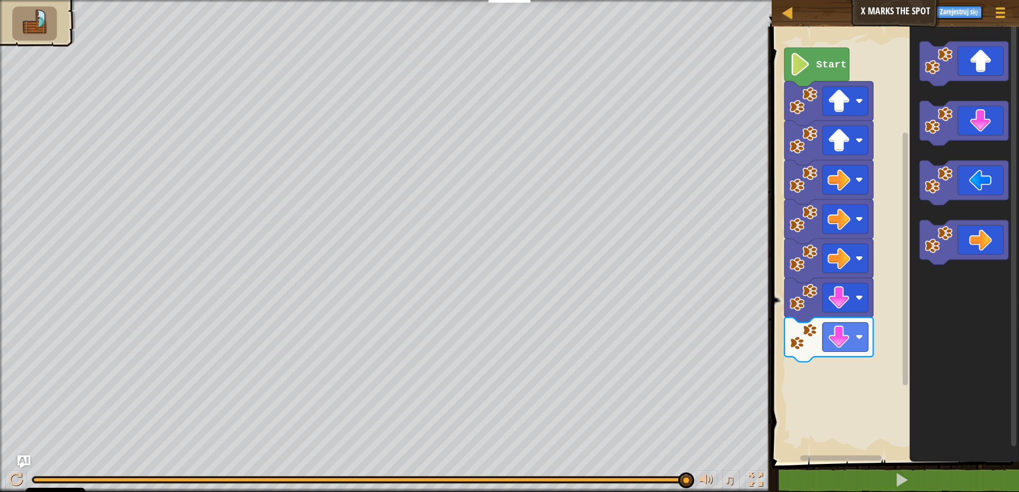
click at [901, 259] on div "Start" at bounding box center [894, 241] width 251 height 441
click at [883, 286] on div "Start" at bounding box center [894, 241] width 251 height 441
click at [849, 372] on div "Start" at bounding box center [894, 241] width 251 height 441
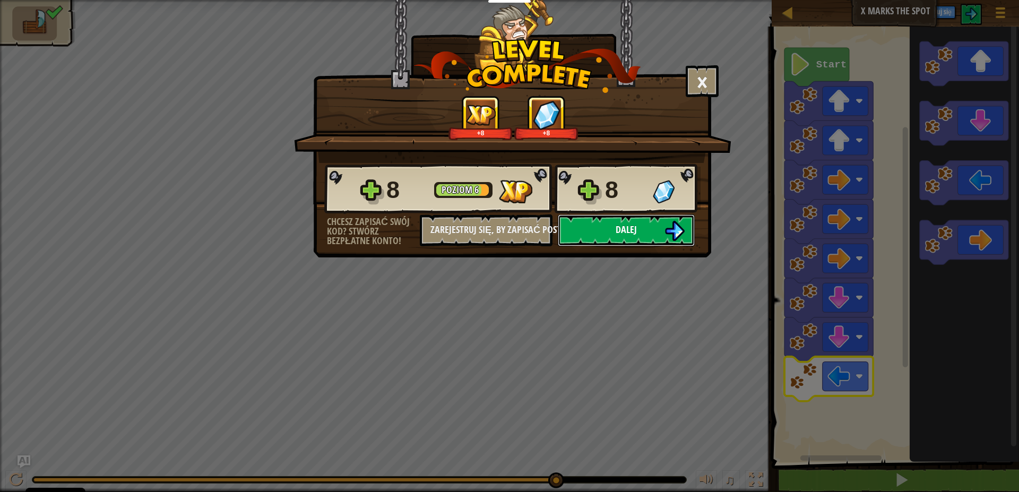
click at [625, 239] on button "Dalej" at bounding box center [626, 230] width 137 height 32
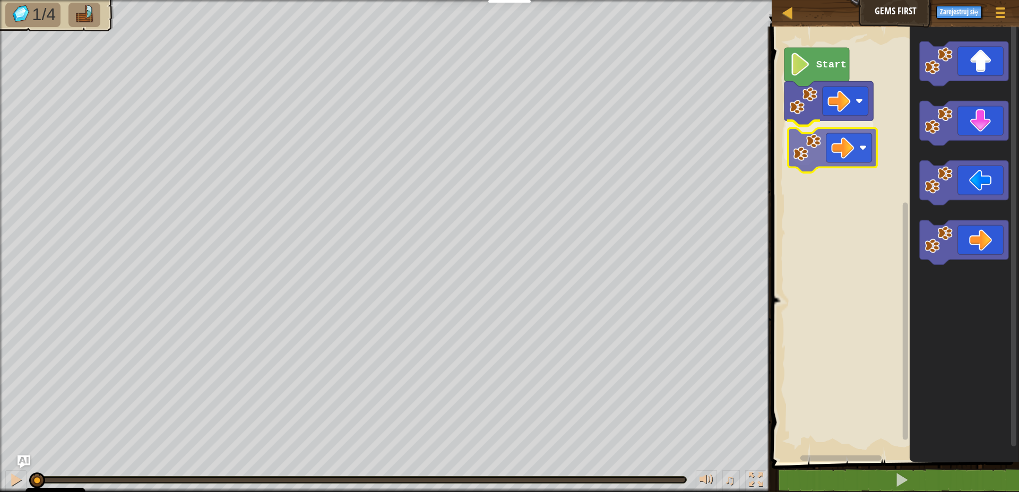
click at [848, 154] on div "Start" at bounding box center [894, 241] width 251 height 441
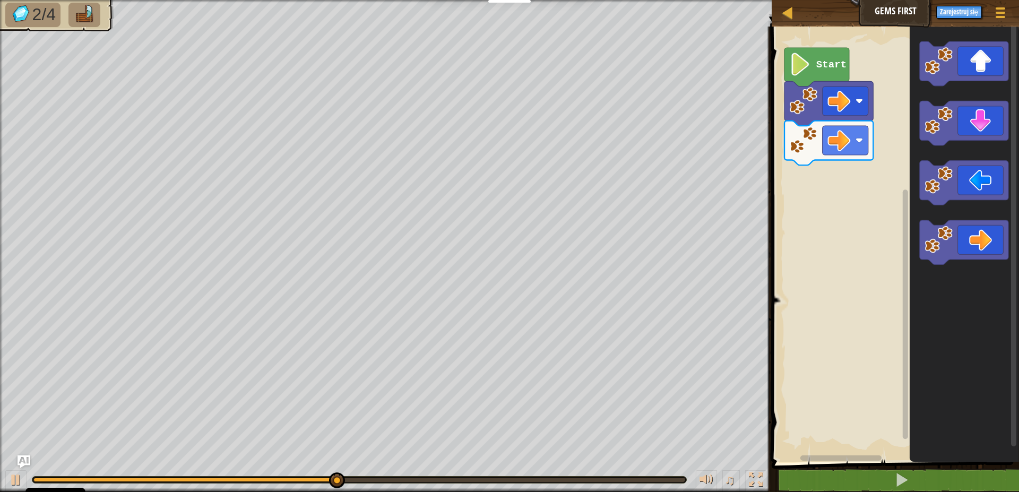
click at [928, 114] on g "Obszar roboczy Blockly" at bounding box center [964, 152] width 89 height 223
click at [958, 108] on g "Obszar roboczy Blockly" at bounding box center [964, 152] width 89 height 223
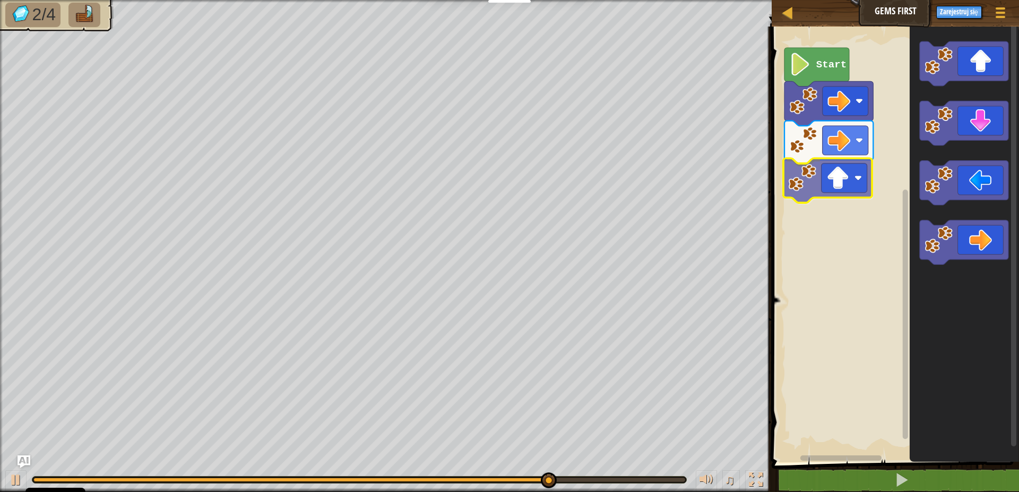
click at [853, 190] on div "Start" at bounding box center [894, 241] width 251 height 441
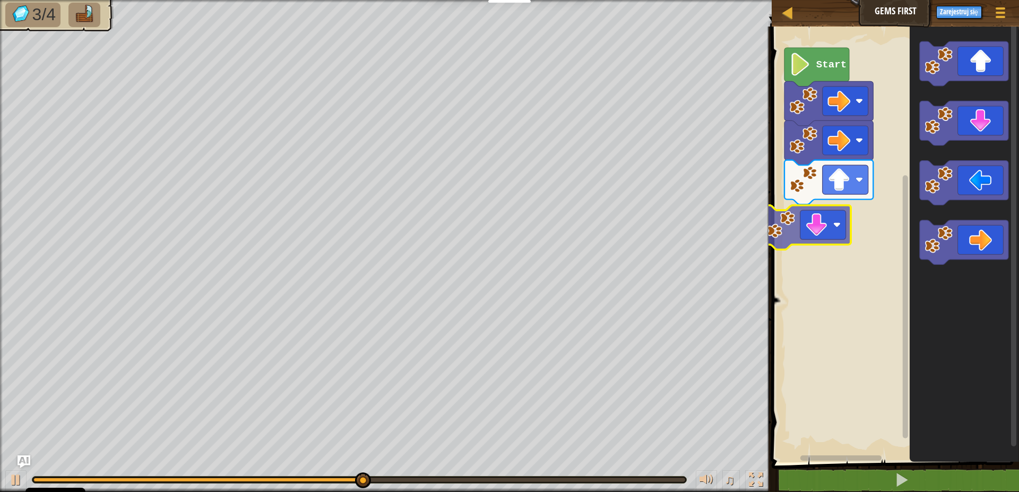
click at [819, 235] on div "Start" at bounding box center [894, 241] width 251 height 441
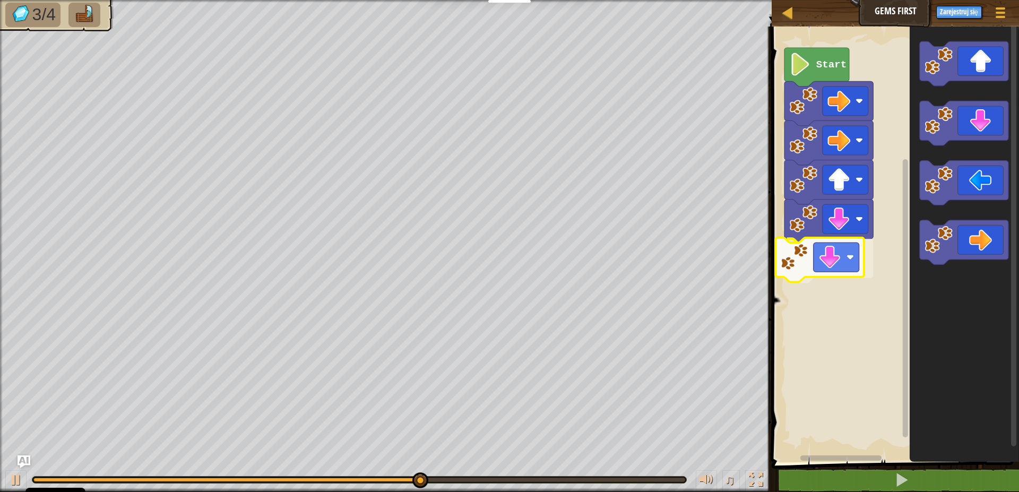
click at [832, 273] on div "Start" at bounding box center [894, 241] width 251 height 441
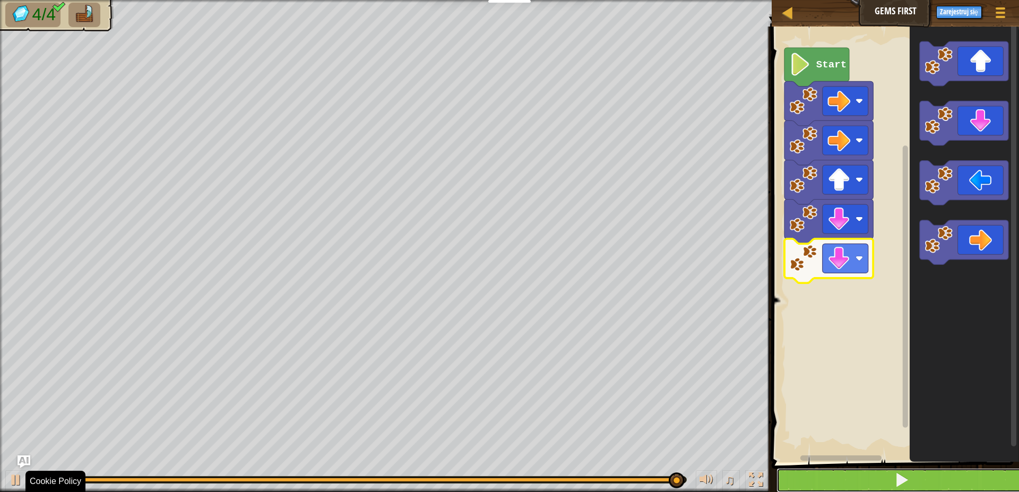
click at [963, 486] on button at bounding box center [902, 480] width 251 height 24
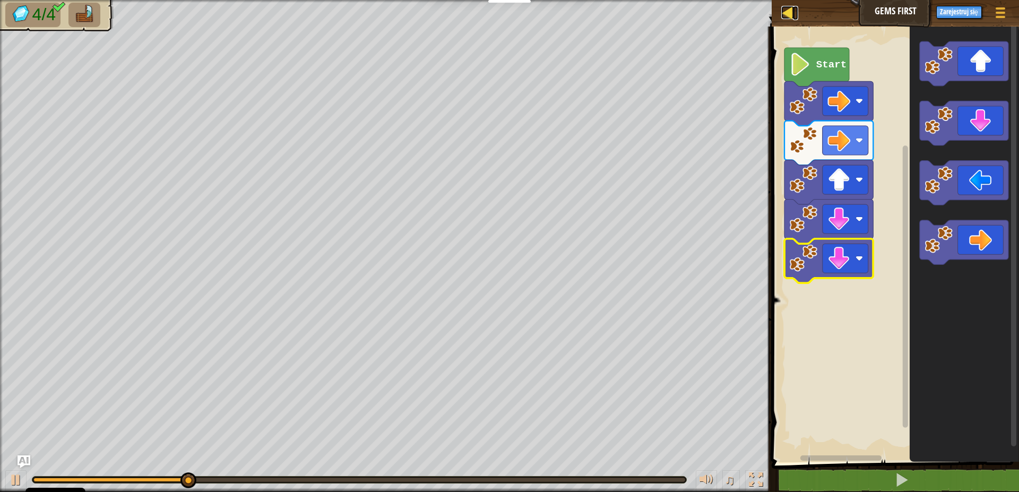
click at [785, 14] on div at bounding box center [787, 12] width 13 height 13
select select "pl"
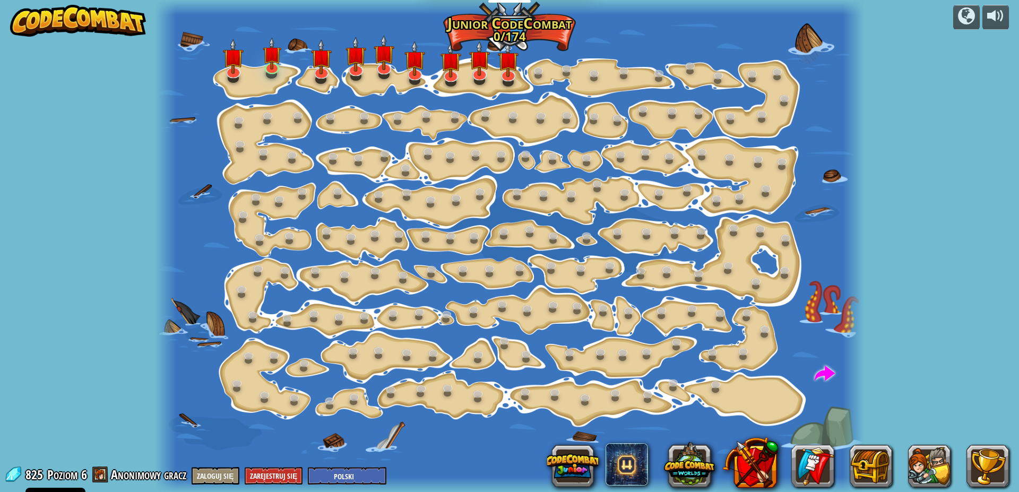
select select "pl"
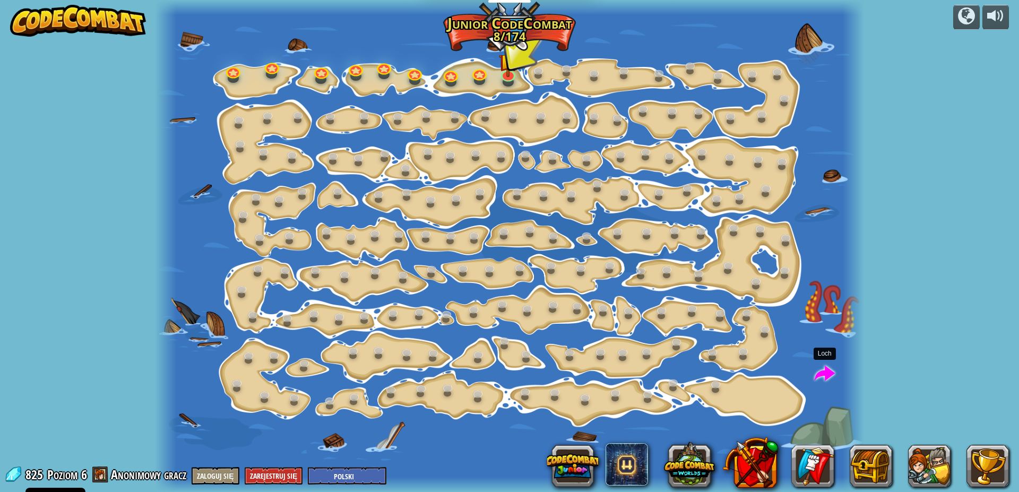
click at [818, 374] on span at bounding box center [825, 374] width 20 height 20
select select "pl"
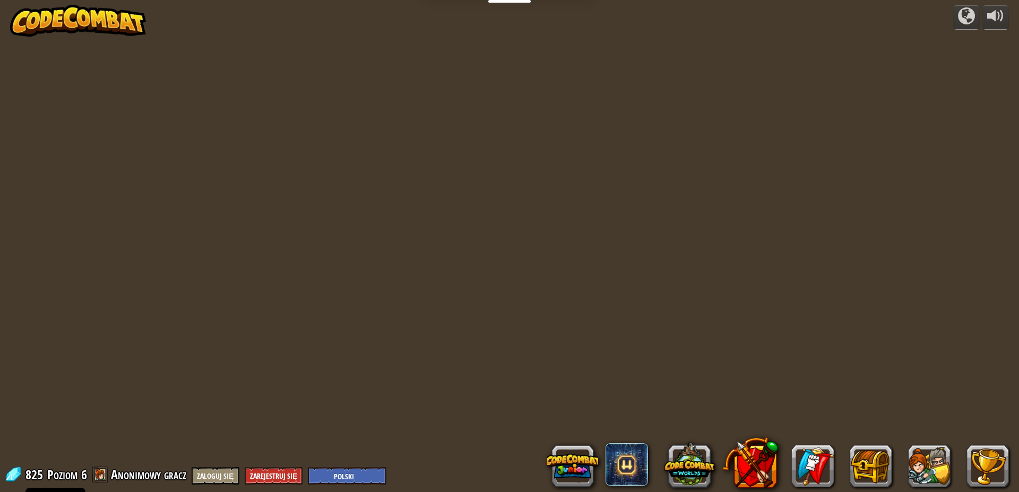
select select "pl"
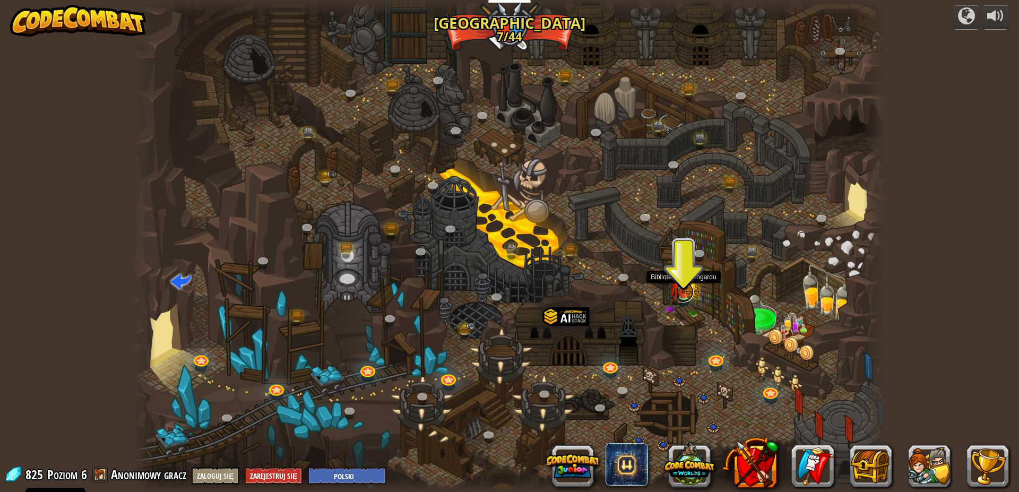
click at [685, 297] on link at bounding box center [683, 291] width 21 height 21
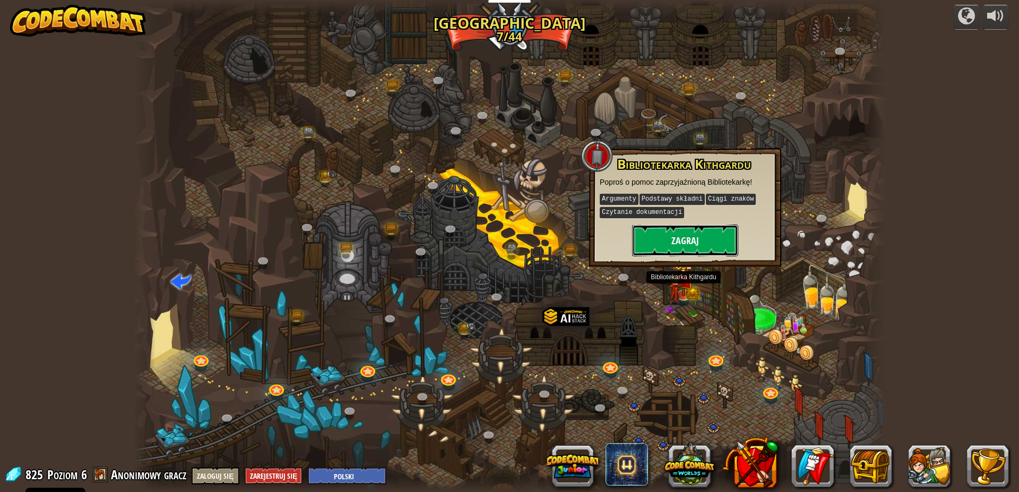
click at [701, 238] on button "Zagraj" at bounding box center [685, 241] width 106 height 32
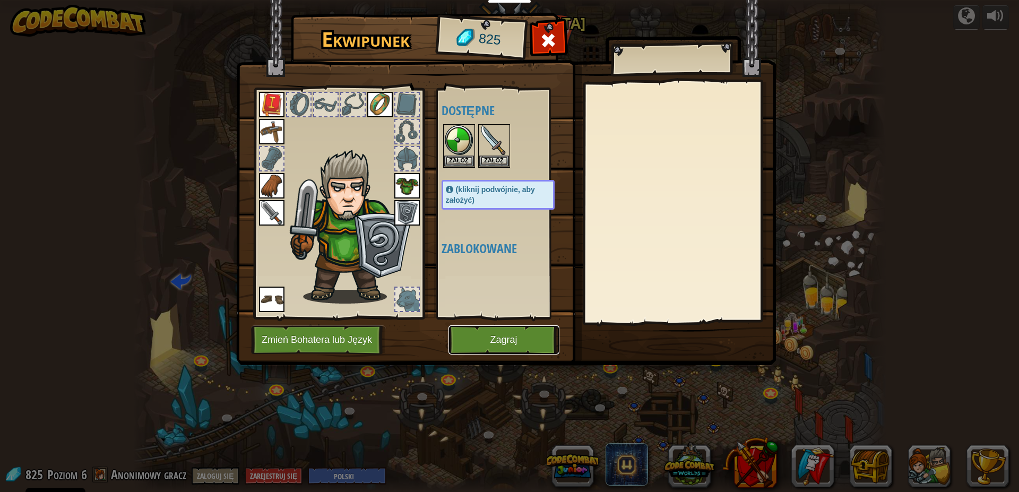
click at [524, 341] on button "Zagraj" at bounding box center [504, 339] width 111 height 29
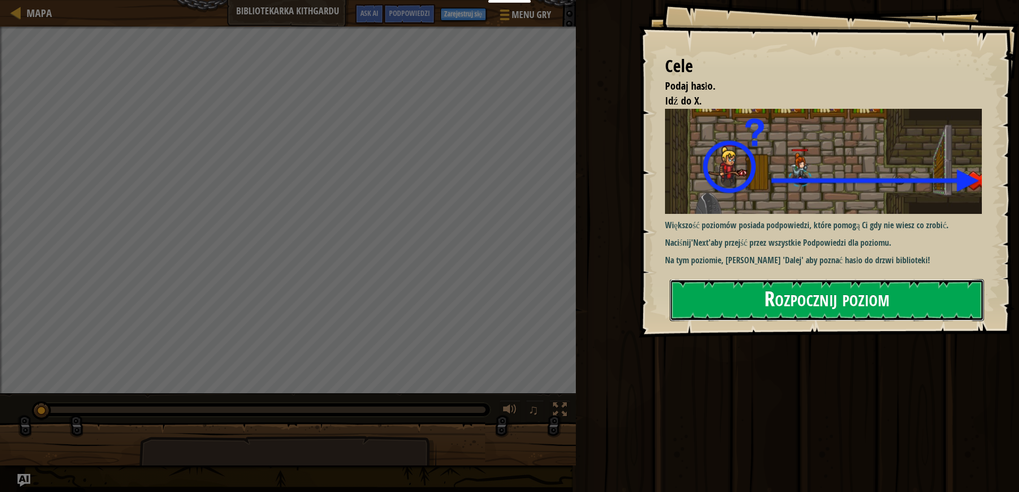
click at [820, 304] on button "Rozpocznij poziom" at bounding box center [827, 300] width 314 height 42
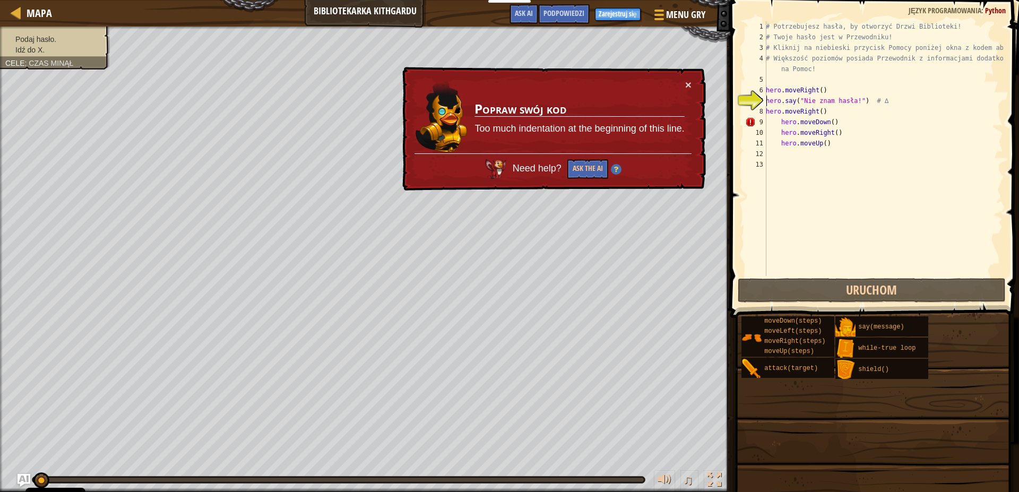
drag, startPoint x: 685, startPoint y: 137, endPoint x: 691, endPoint y: 143, distance: 8.6
click at [683, 139] on td "Popraw swój kod Too much indentation at the beginning of this line." at bounding box center [579, 116] width 211 height 74
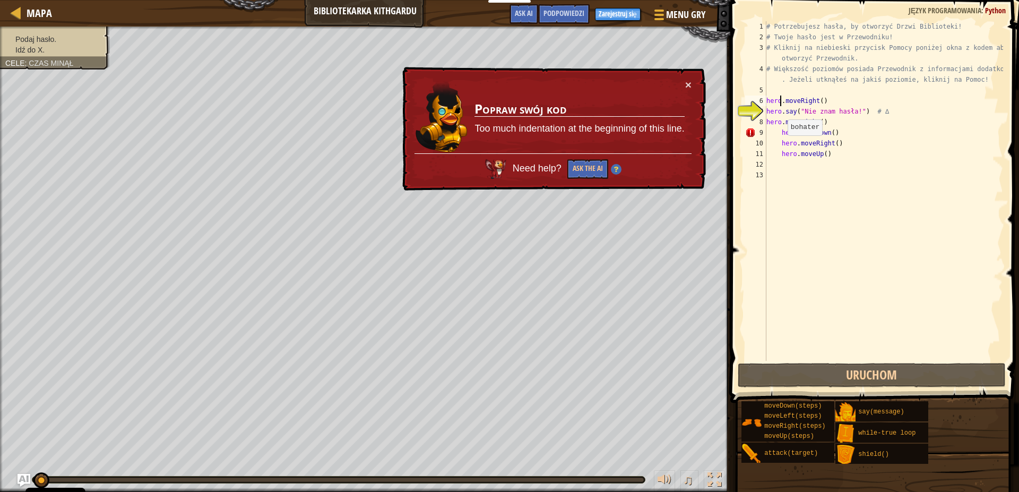
drag, startPoint x: 782, startPoint y: 146, endPoint x: 793, endPoint y: 145, distance: 11.2
click at [782, 145] on div "# Potrzebujesz hasła, by otworzyć Drzwi Biblioteki! # Twoje hasło jest w Przewo…" at bounding box center [883, 201] width 239 height 361
type textarea "hero.moveDown() hero.moveRight()"
click at [818, 160] on div "# Potrzebujesz hasła, by otworzyć Drzwi Biblioteki! # Twoje hasło jest w Przewo…" at bounding box center [883, 201] width 239 height 361
click at [819, 160] on div "# Potrzebujesz hasła, by otworzyć Drzwi Biblioteki! # Twoje hasło jest w Przewo…" at bounding box center [883, 201] width 239 height 361
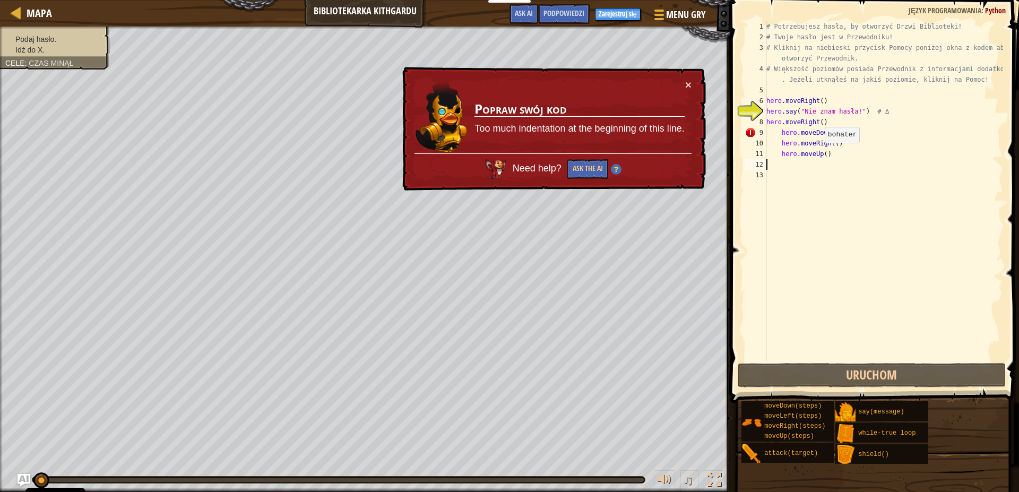
click at [821, 153] on div "# Potrzebujesz hasła, by otworzyć Drzwi Biblioteki! # Twoje hasło jest w Przewo…" at bounding box center [883, 201] width 239 height 361
type textarea "hero.moveUp()"
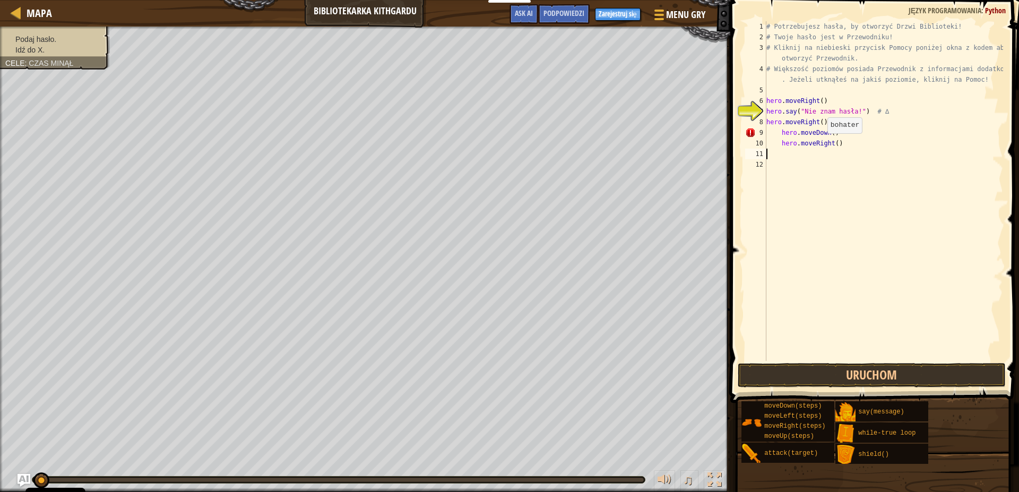
click at [823, 138] on div "# Potrzebujesz hasła, by otworzyć Drzwi Biblioteki! # Twoje hasło jest w Przewo…" at bounding box center [883, 201] width 239 height 361
click at [821, 130] on div "# Potrzebujesz hasła, by otworzyć Drzwi Biblioteki! # Twoje hasło jest w Przewo…" at bounding box center [883, 201] width 239 height 361
click at [832, 129] on div "# Potrzebujesz hasła, by otworzyć Drzwi Biblioteki! # Twoje hasło jest w Przewo…" at bounding box center [883, 201] width 239 height 361
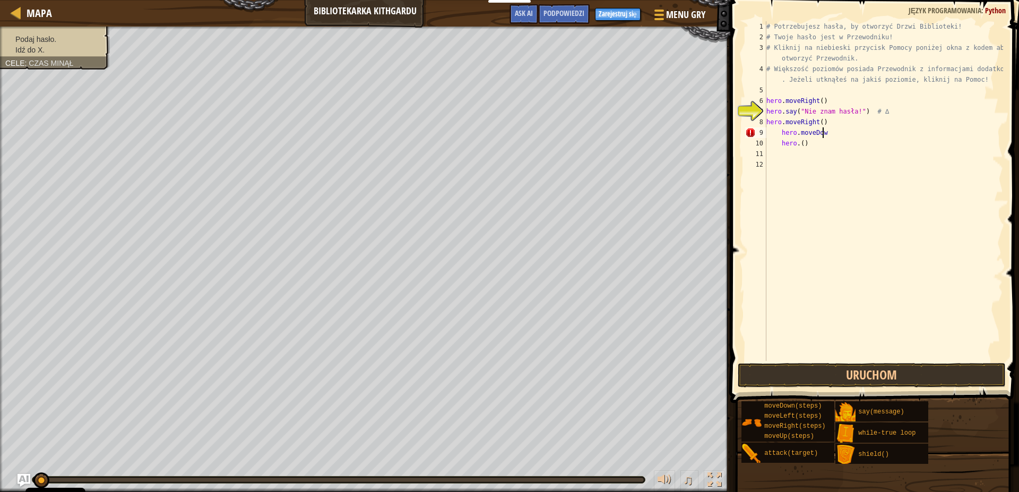
click at [832, 130] on div "# Potrzebujesz hasła, by otworzyć Drzwi Biblioteki! # Twoje hasło jest w Przewo…" at bounding box center [883, 201] width 239 height 361
type textarea "h"
click at [805, 142] on div "# Potrzebujesz hasła, by otworzyć Drzwi Biblioteki! # Twoje hasło jest w Przewo…" at bounding box center [883, 201] width 239 height 361
type textarea "h"
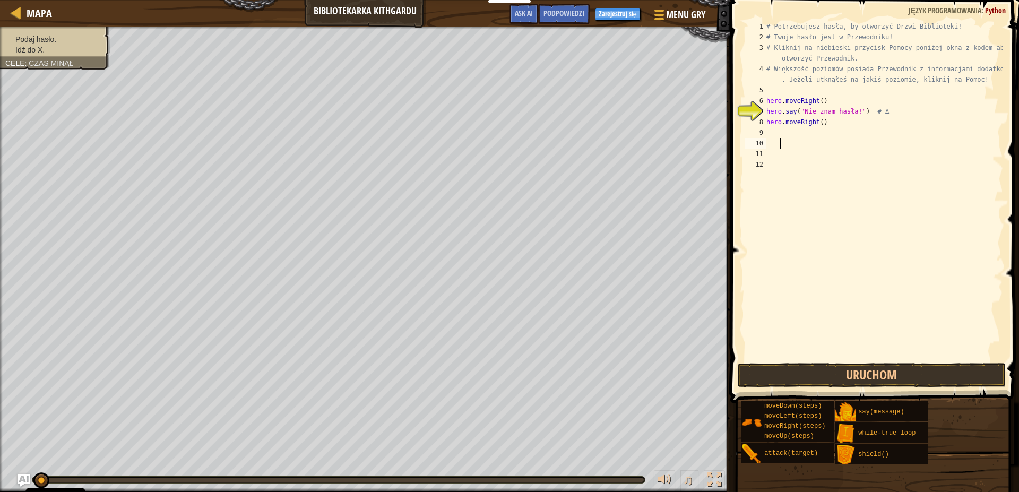
click at [776, 132] on div "# Potrzebujesz hasła, by otworzyć Drzwi Biblioteki! # Twoje hasło jest w Przewo…" at bounding box center [883, 201] width 239 height 361
click at [770, 132] on div "# Potrzebujesz hasła, by otworzyć Drzwi Biblioteki! # Twoje hasło jest w Przewo…" at bounding box center [883, 201] width 239 height 361
click at [931, 384] on button "Uruchom" at bounding box center [872, 375] width 268 height 24
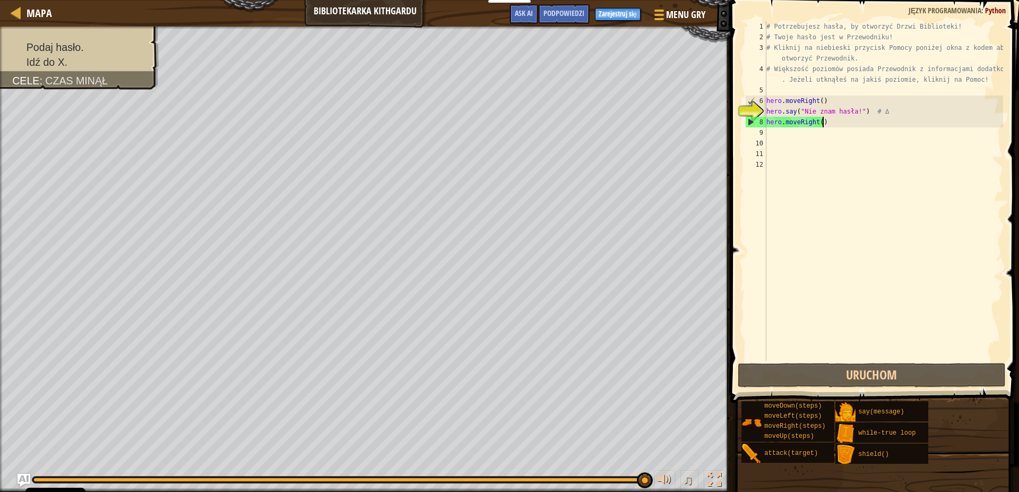
click at [827, 120] on div "# Potrzebujesz hasła, by otworzyć Drzwi Biblioteki! # Twoje hasło jest w Przewo…" at bounding box center [883, 201] width 239 height 361
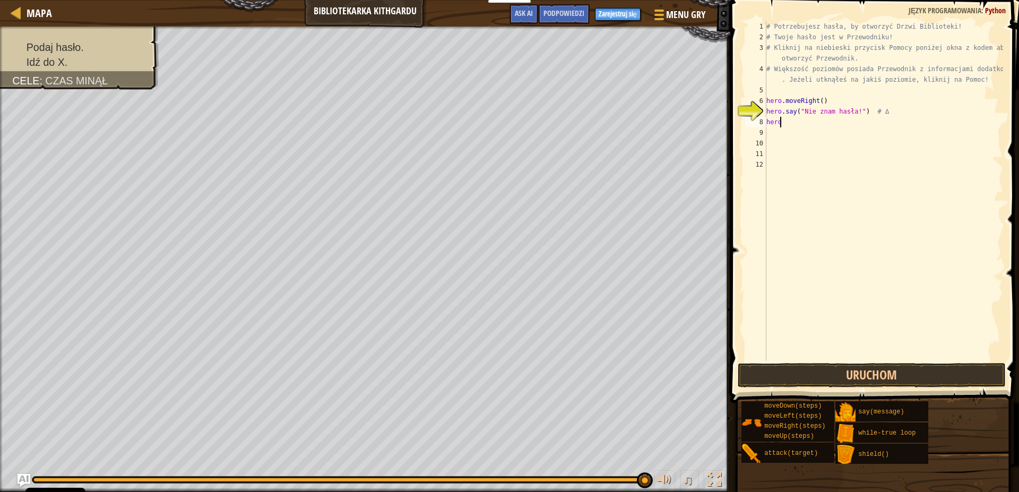
type textarea "heror"
click at [829, 135] on div "hero .move R ight naciśnij enter" at bounding box center [864, 152] width 201 height 48
click at [807, 143] on div "# Potrzebujesz hasła, by otworzyć Drzwi Biblioteki! # Twoje hasło jest w Przewo…" at bounding box center [883, 201] width 239 height 361
click at [802, 136] on div "# Potrzebujesz hasła, by otworzyć Drzwi Biblioteki! # Twoje hasło jest w Przewo…" at bounding box center [883, 201] width 239 height 361
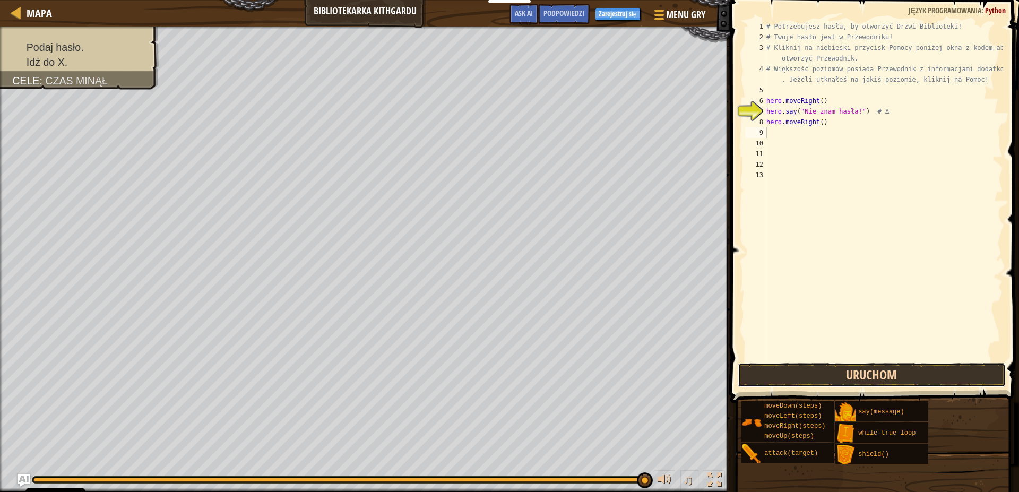
click at [852, 377] on button "Uruchom" at bounding box center [872, 375] width 268 height 24
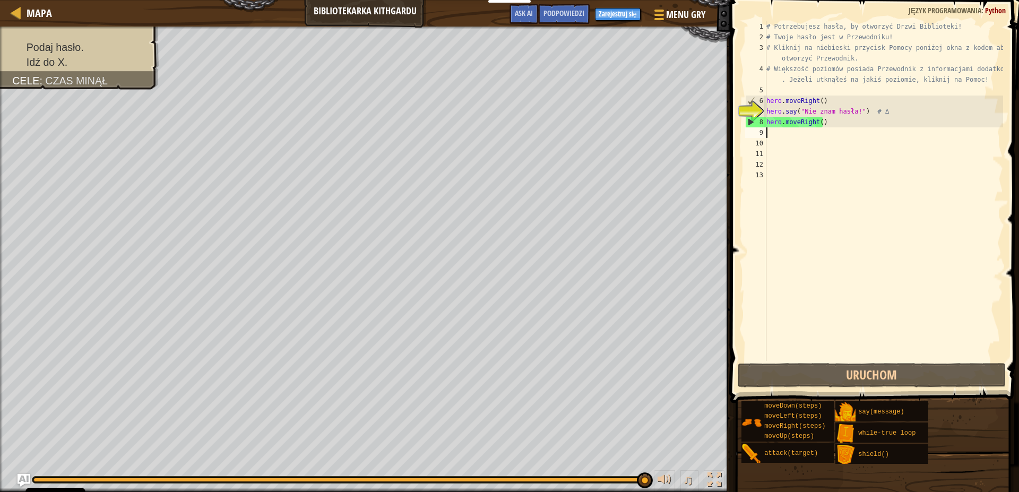
scroll to position [5, 0]
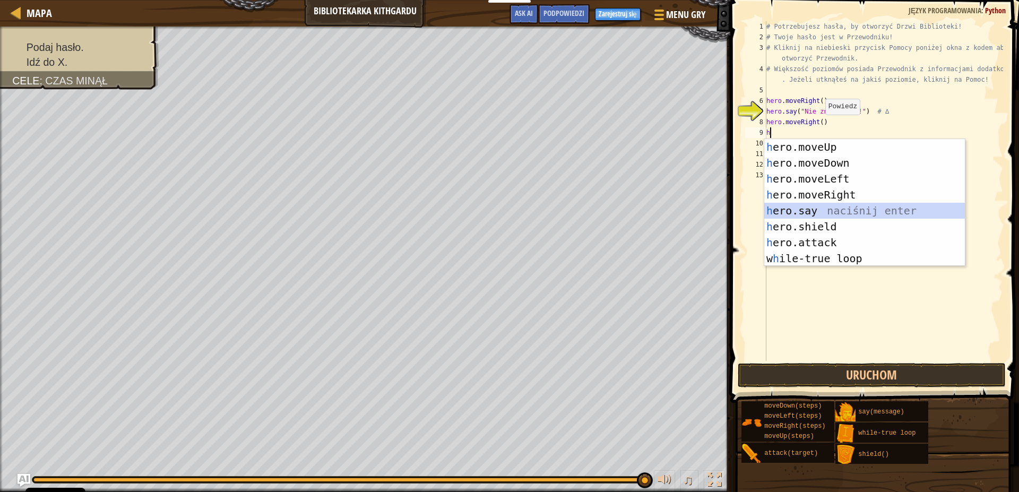
click at [798, 216] on div "h ero.moveUp naciśnij enter h ero.moveDown naciśnij enter h ero.moveLeft naciśn…" at bounding box center [864, 218] width 201 height 159
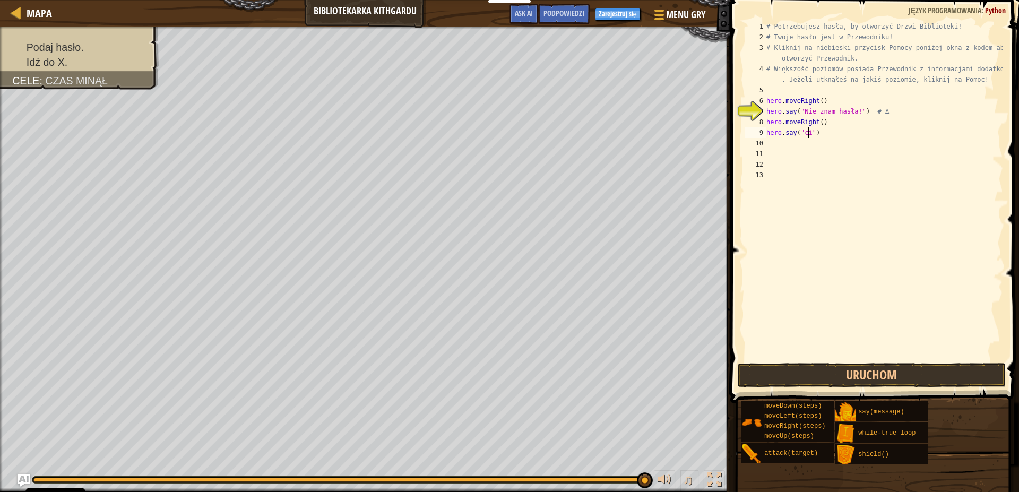
scroll to position [5, 4]
click at [968, 378] on button "Uruchom" at bounding box center [872, 375] width 268 height 24
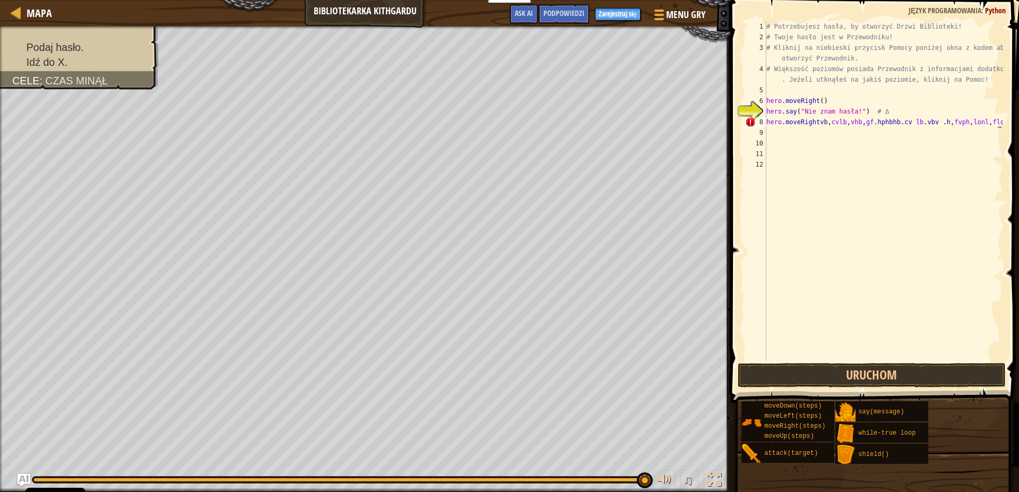
scroll to position [5, 19]
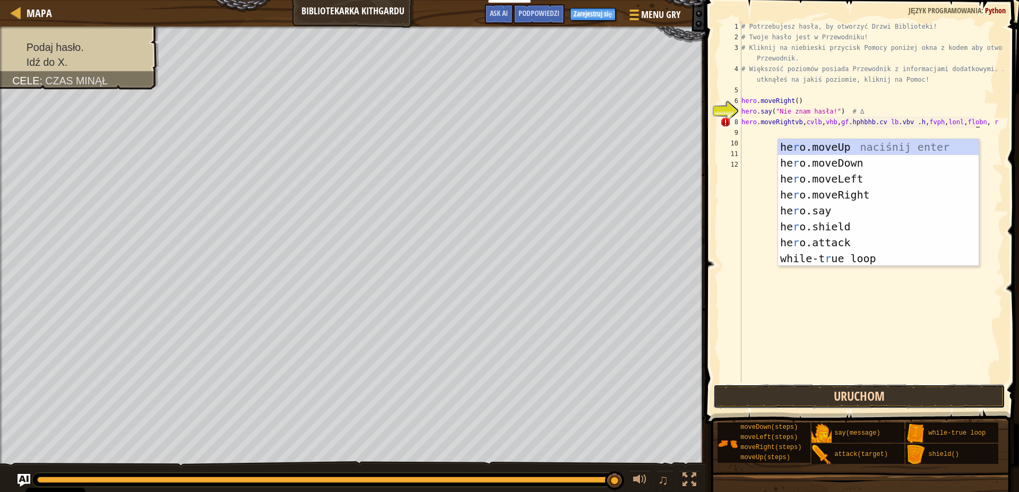
click at [931, 368] on div "hero.moveRightvb,cvlb,vhb,gf.hphbhb.cv lb.vbv .h,fvph,lonl,flobn, r 1 2 3 4 5 6…" at bounding box center [860, 232] width 317 height 455
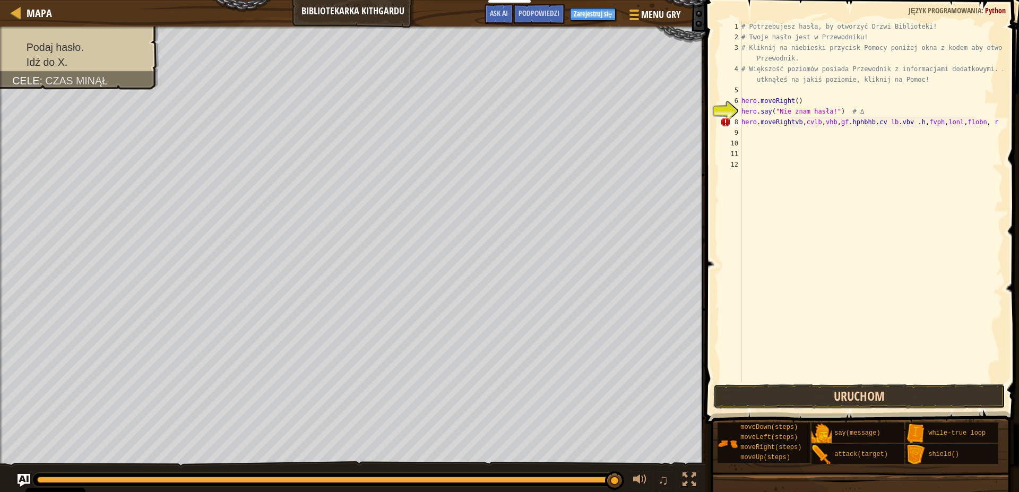
click at [911, 397] on button "Uruchom" at bounding box center [859, 396] width 292 height 24
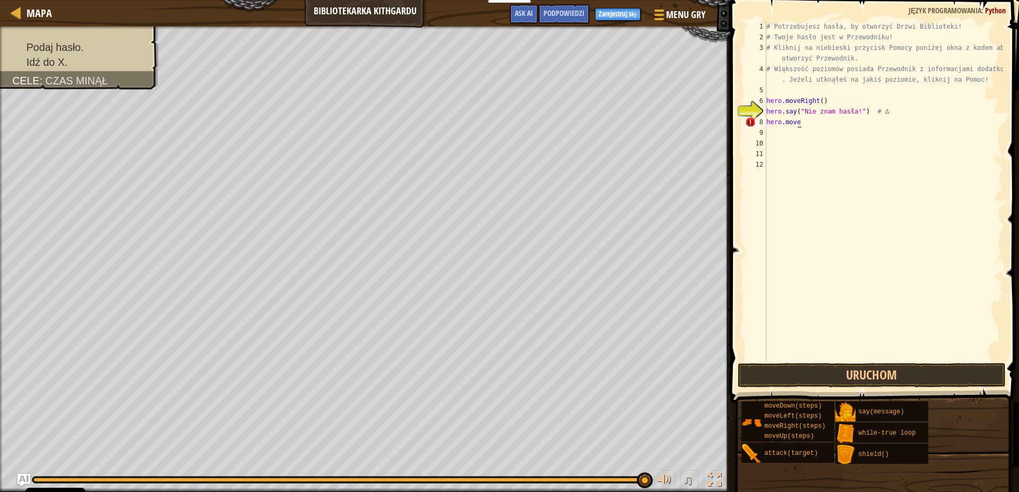
type textarea "h"
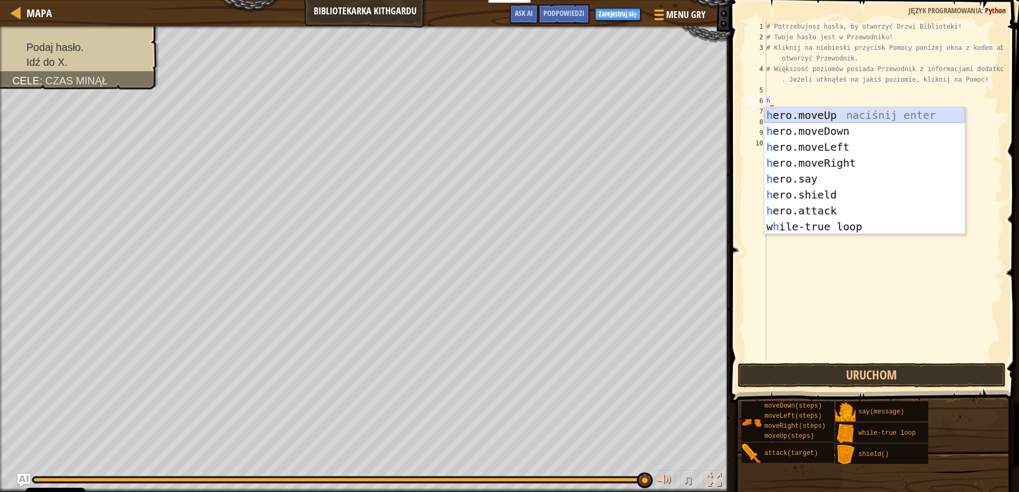
click at [846, 116] on div "h ero.moveUp naciśnij enter h ero.moveDown naciśnij enter h ero.moveLeft naciśn…" at bounding box center [864, 186] width 201 height 159
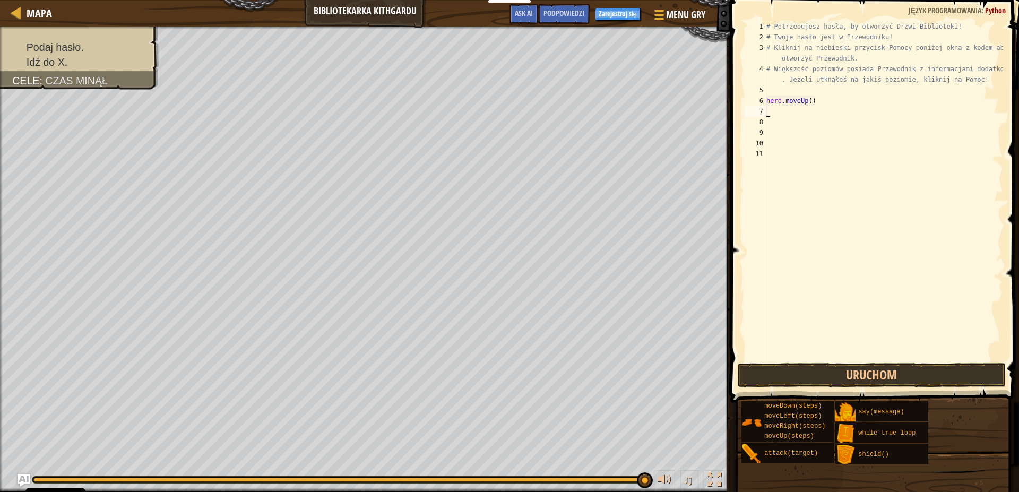
type textarea "h"
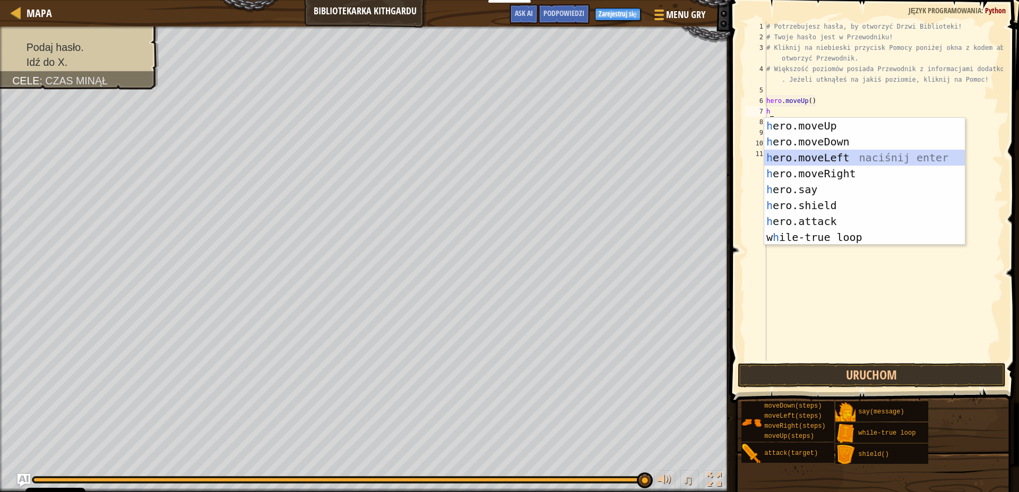
click at [844, 154] on div "h ero.moveUp naciśnij enter h ero.moveDown naciśnij enter h ero.moveLeft naciśn…" at bounding box center [864, 197] width 201 height 159
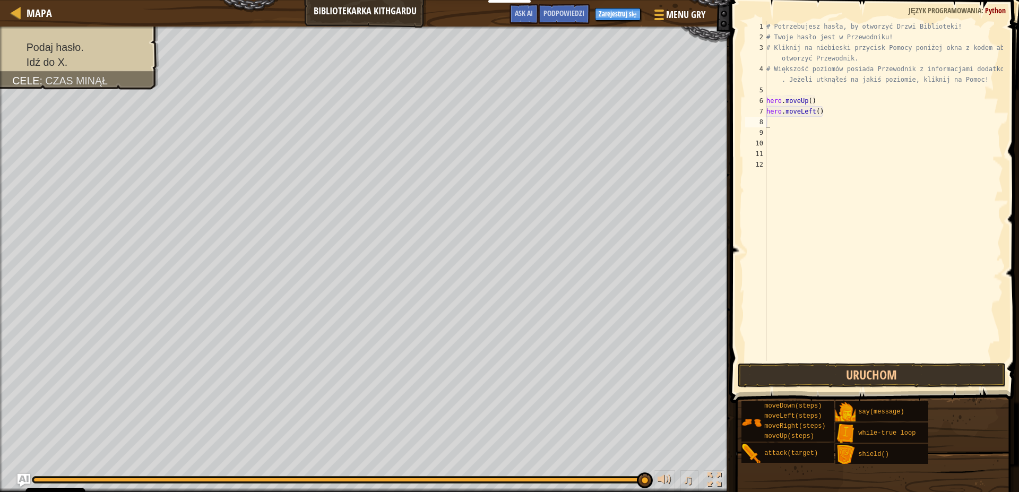
type textarea "h"
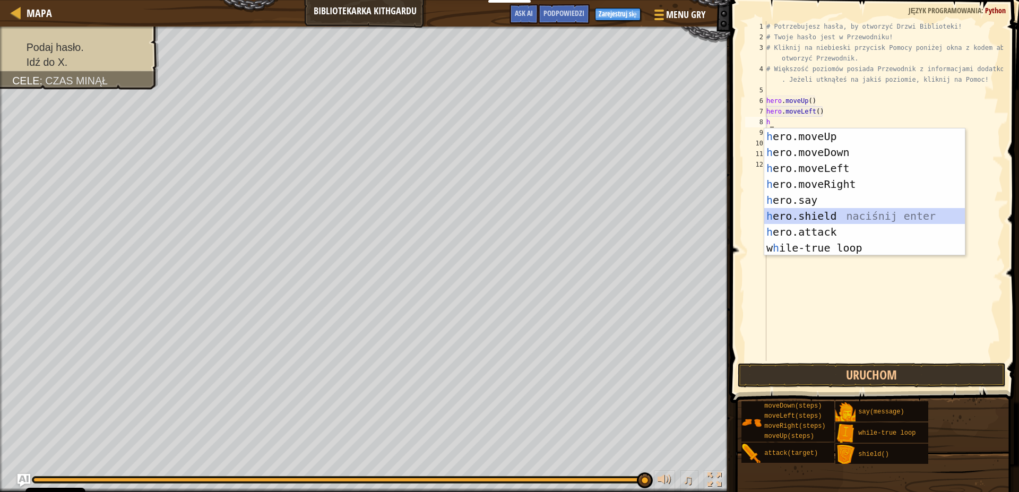
click at [806, 274] on div "# Potrzebujesz hasła, by otworzyć Drzwi Biblioteki! # Twoje hasło jest w Przewo…" at bounding box center [883, 201] width 239 height 361
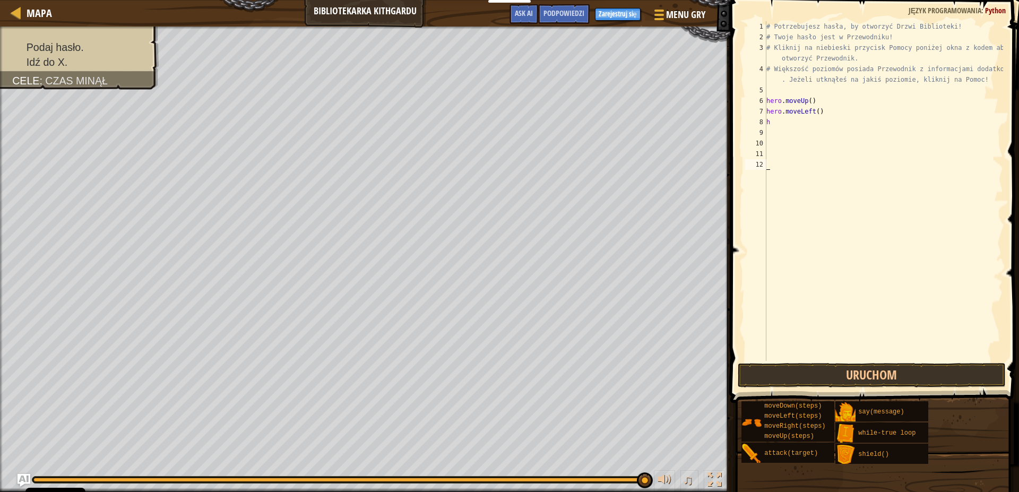
click at [790, 123] on div "# Potrzebujesz hasła, by otworzyć Drzwi Biblioteki! # Twoje hasło jest w Przewo…" at bounding box center [883, 201] width 239 height 361
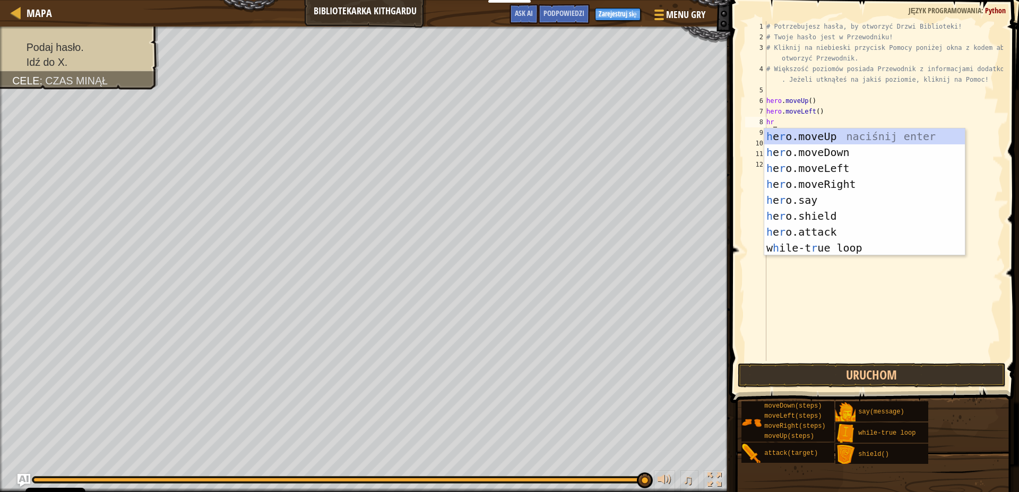
scroll to position [5, 0]
type textarea "hre"
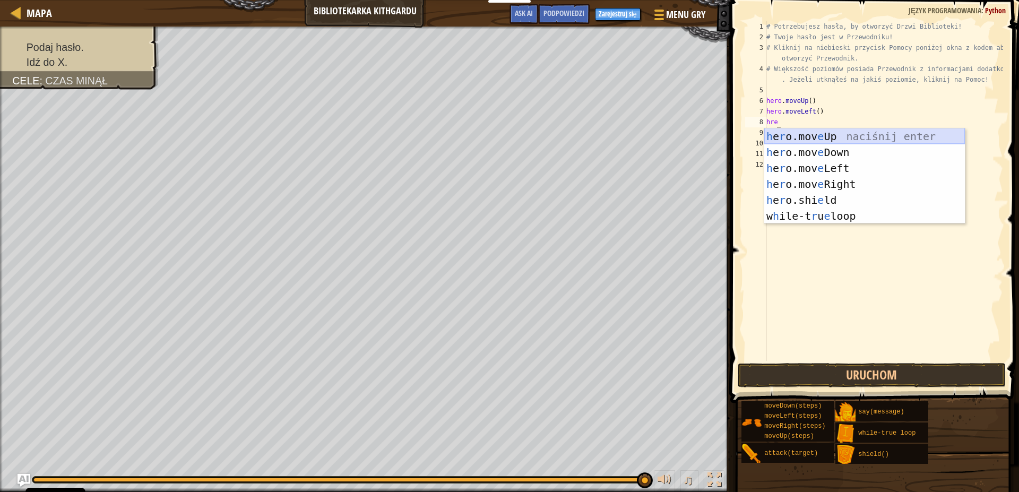
click at [800, 134] on div "h e r o.mov e Up naciśnij enter h e r o.mov e Down naciśnij enter h e r o.mov e…" at bounding box center [864, 191] width 201 height 127
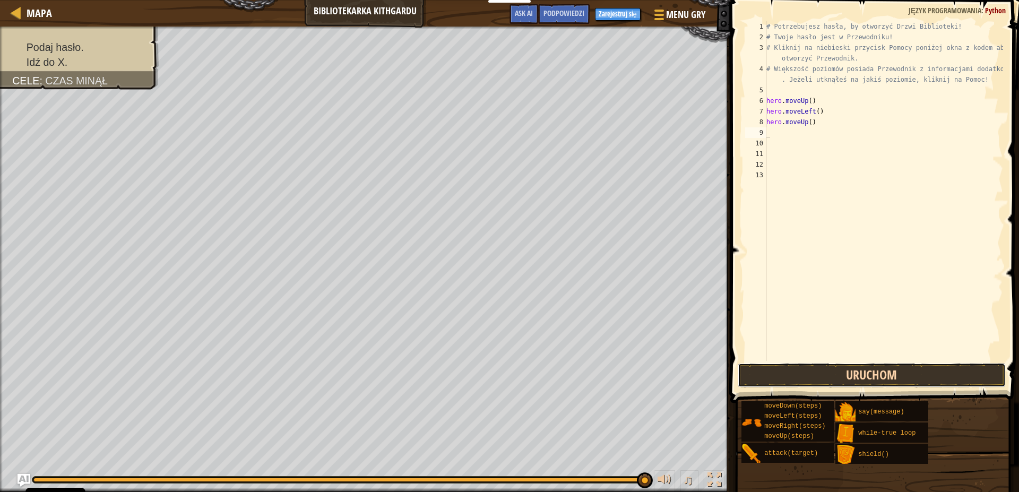
click at [898, 372] on button "Uruchom" at bounding box center [872, 375] width 268 height 24
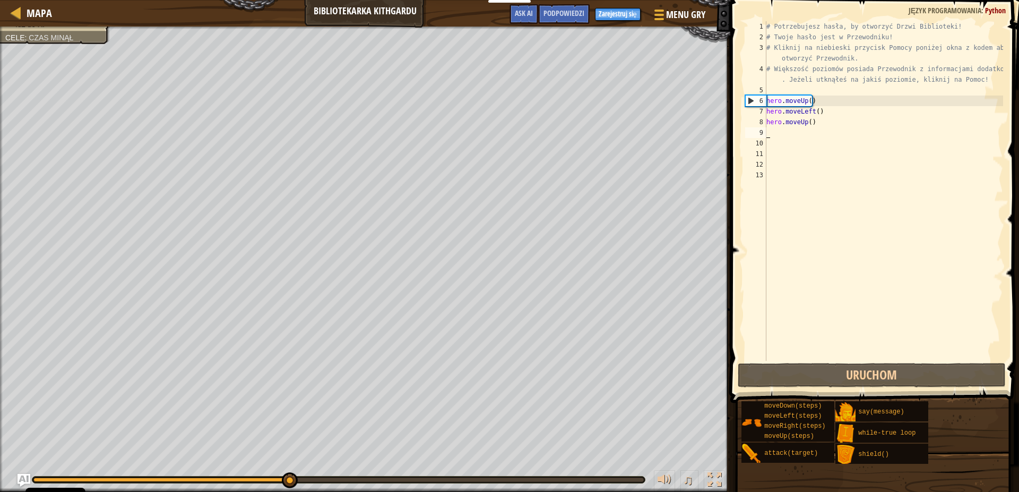
click at [807, 131] on div "# Potrzebujesz hasła, by otworzyć Drzwi Biblioteki! # Twoje hasło jest w Przewo…" at bounding box center [883, 201] width 239 height 361
click at [834, 123] on div "# Potrzebujesz hasła, by otworzyć Drzwi Biblioteki! # Twoje hasło jest w Przewo…" at bounding box center [883, 201] width 239 height 361
type textarea "hero.moveUp()"
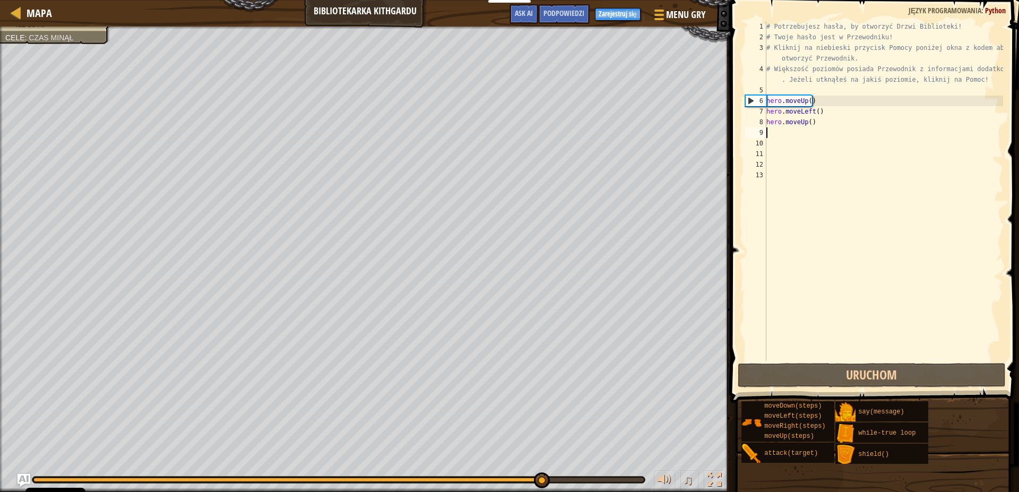
click at [830, 123] on div "# Potrzebujesz hasła, by otworzyć Drzwi Biblioteki! # Twoje hasło jest w Przewo…" at bounding box center [883, 201] width 239 height 361
type textarea "hero.moveUp()"
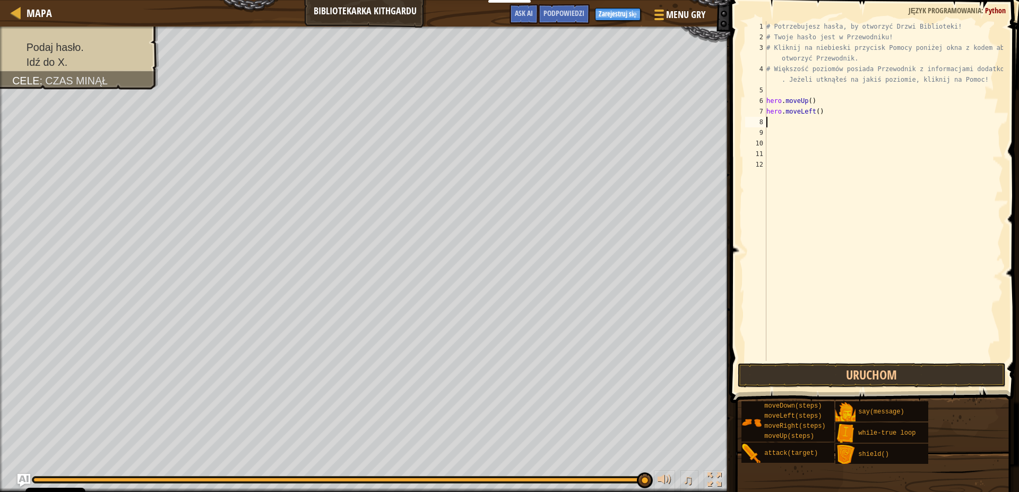
type textarea "h"
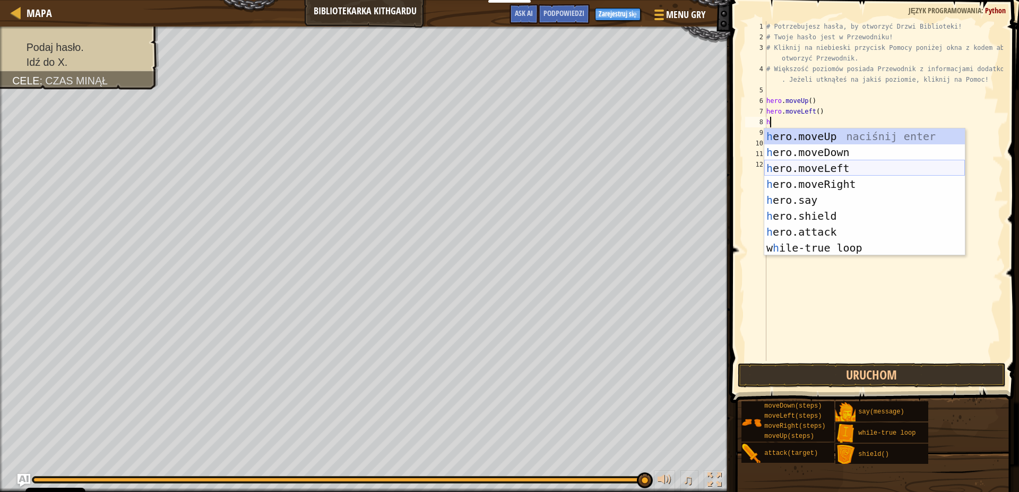
click at [844, 173] on div "h ero.moveUp naciśnij enter h ero.moveDown naciśnij enter h ero.moveLeft naciśn…" at bounding box center [864, 207] width 201 height 159
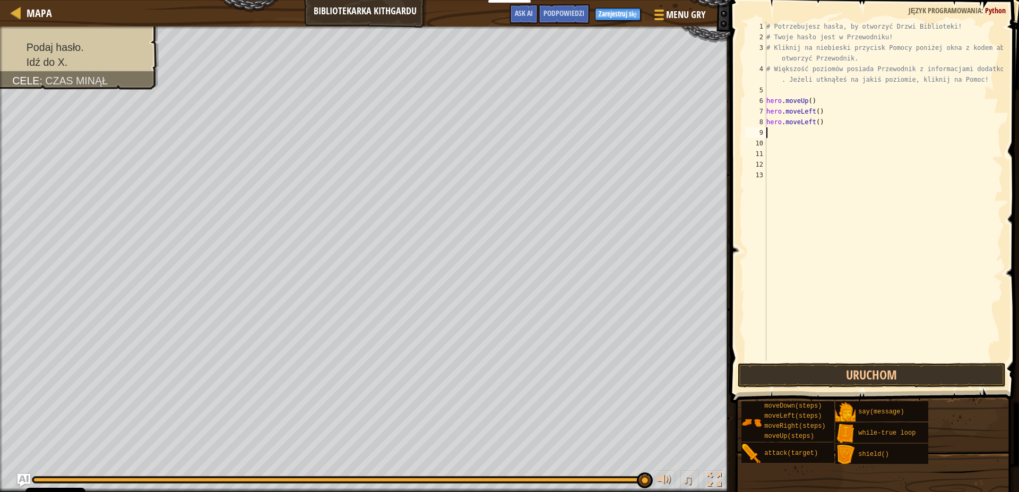
type textarea "h"
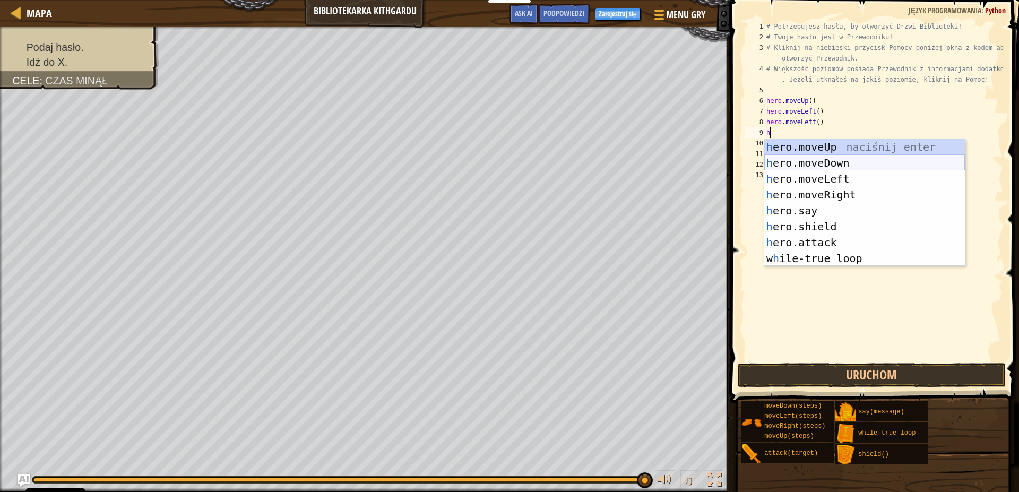
click at [807, 165] on div "h ero.moveUp naciśnij enter h ero.moveDown naciśnij enter h ero.moveLeft naciśn…" at bounding box center [864, 218] width 201 height 159
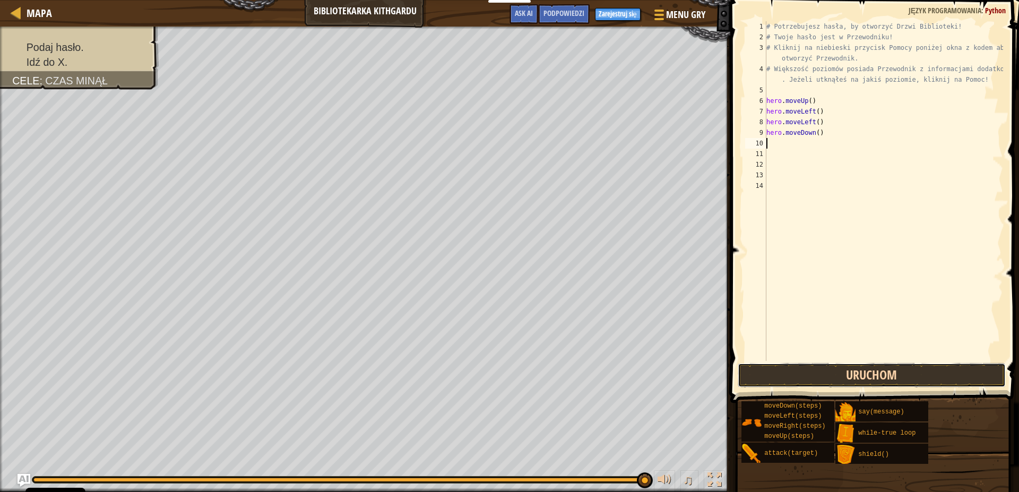
click at [866, 373] on button "Uruchom" at bounding box center [872, 375] width 268 height 24
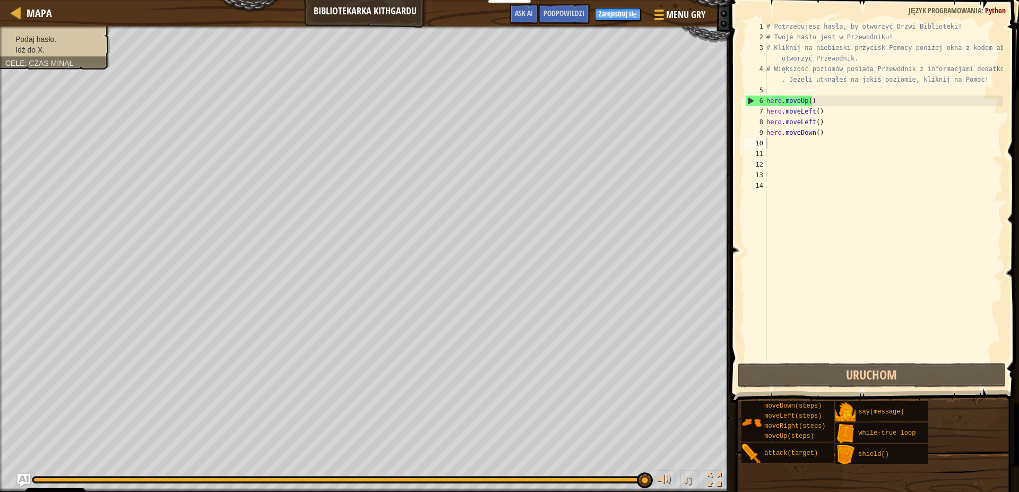
click at [56, 37] on div "Podaj hasło. Idź do X. Cele : Czas minął" at bounding box center [54, 44] width 99 height 21
click at [938, 176] on div "# Potrzebujesz hasła, by otworzyć Drzwi Biblioteki! # Twoje hasło jest w Przewo…" at bounding box center [883, 201] width 239 height 361
drag, startPoint x: 905, startPoint y: 143, endPoint x: 900, endPoint y: 136, distance: 8.7
click at [902, 140] on div "# Potrzebujesz hasła, by otworzyć Drzwi Biblioteki! # Twoje hasło jest w Przewo…" at bounding box center [883, 201] width 239 height 361
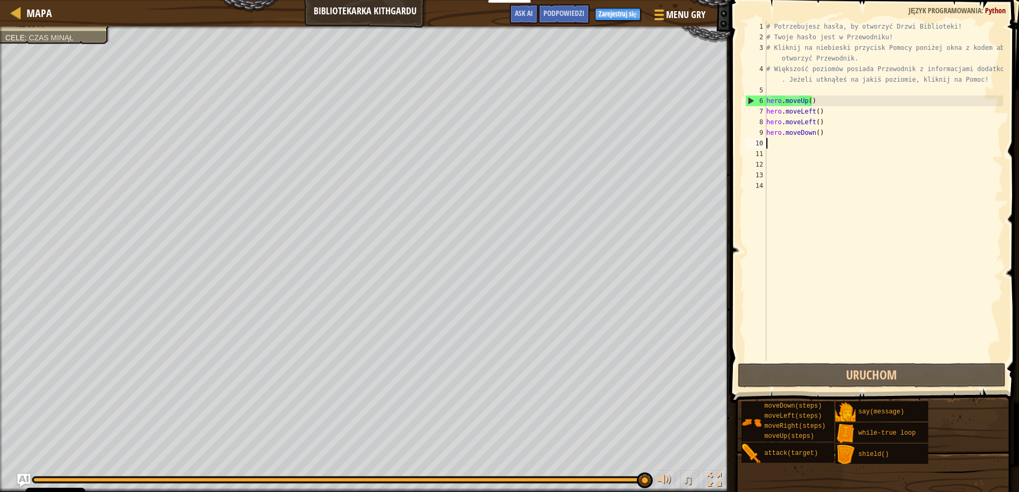
click at [900, 136] on div "# Potrzebujesz hasła, by otworzyć Drzwi Biblioteki! # Twoje hasło jest w Przewo…" at bounding box center [883, 201] width 239 height 361
type textarea "hero.moveDown()"
click at [900, 136] on div "# Potrzebujesz hasła, by otworzyć Drzwi Biblioteki! # Twoje hasło jest w Przewo…" at bounding box center [883, 201] width 239 height 361
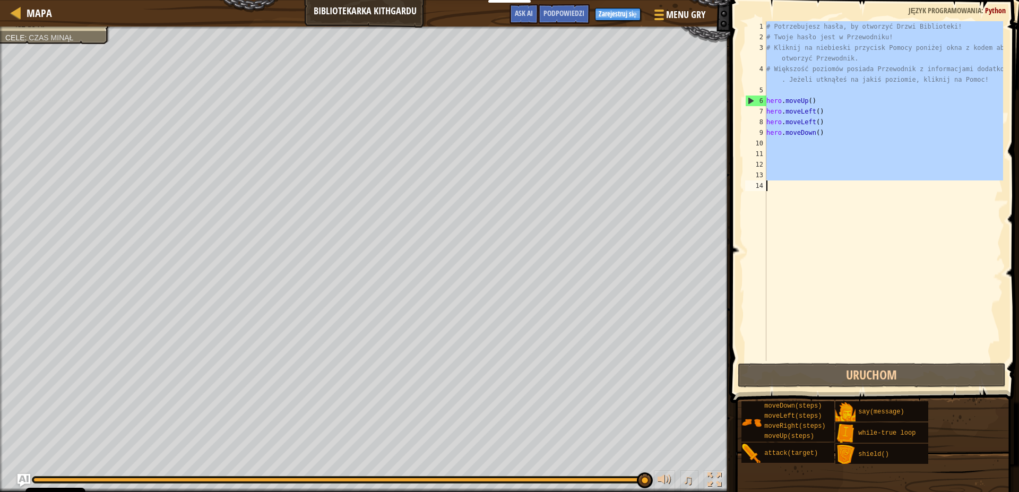
click at [900, 134] on div "# Potrzebujesz hasła, by otworzyć Drzwi Biblioteki! # Twoje hasło jest w Przewo…" at bounding box center [883, 191] width 239 height 340
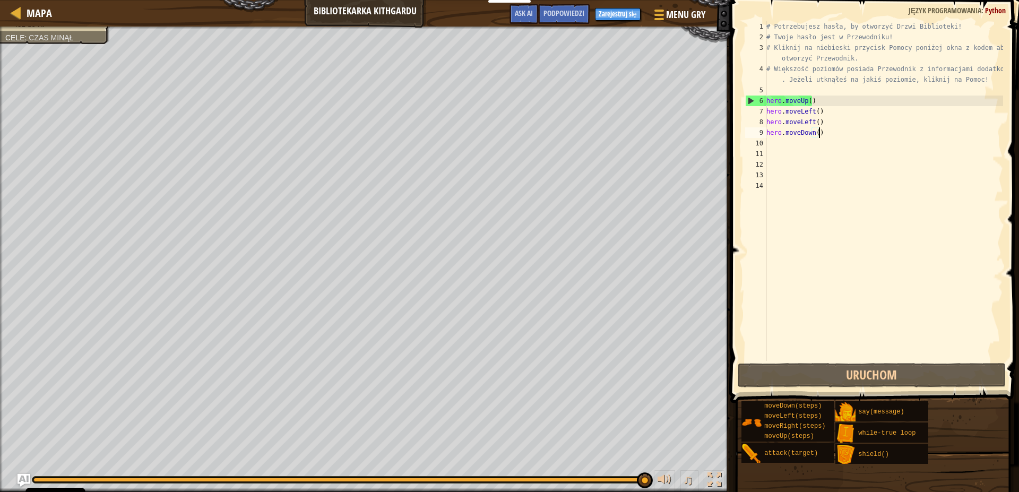
click at [901, 134] on div "# Potrzebujesz hasła, by otworzyć Drzwi Biblioteki! # Twoje hasło jest w Przewo…" at bounding box center [883, 201] width 239 height 361
type textarea "hero.moveDown()"
click at [901, 134] on div "# Potrzebujesz hasła, by otworzyć Drzwi Biblioteki! # Twoje hasło jest w Przewo…" at bounding box center [883, 201] width 239 height 361
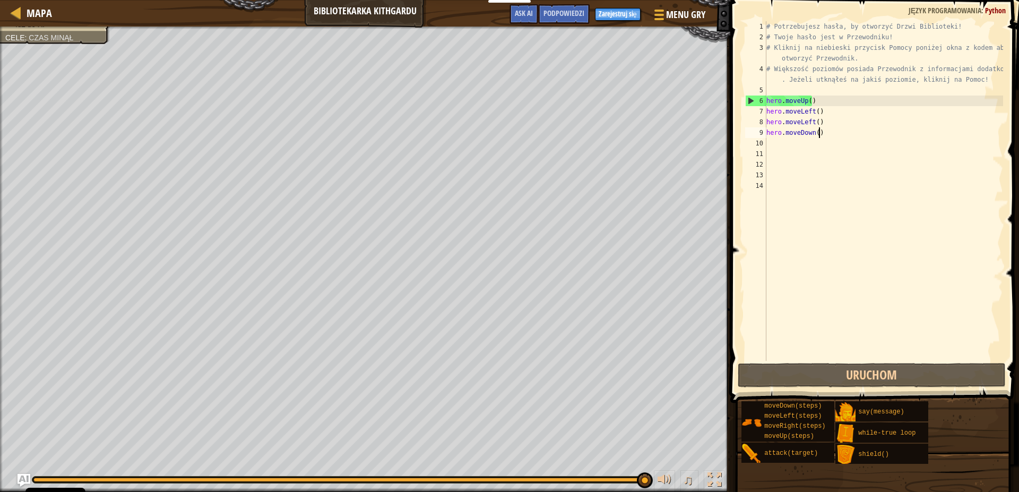
click at [901, 134] on div "# Potrzebujesz hasła, by otworzyć Drzwi Biblioteki! # Twoje hasło jest w Przewo…" at bounding box center [883, 201] width 239 height 361
click at [904, 132] on div "# Potrzebujesz hasła, by otworzyć Drzwi Biblioteki! # Twoje hasło jest w Przewo…" at bounding box center [883, 201] width 239 height 361
click at [905, 131] on div "# Potrzebujesz hasła, by otworzyć Drzwi Biblioteki! # Twoje hasło jest w Przewo…" at bounding box center [883, 201] width 239 height 361
type textarea "hero.moveDown()"
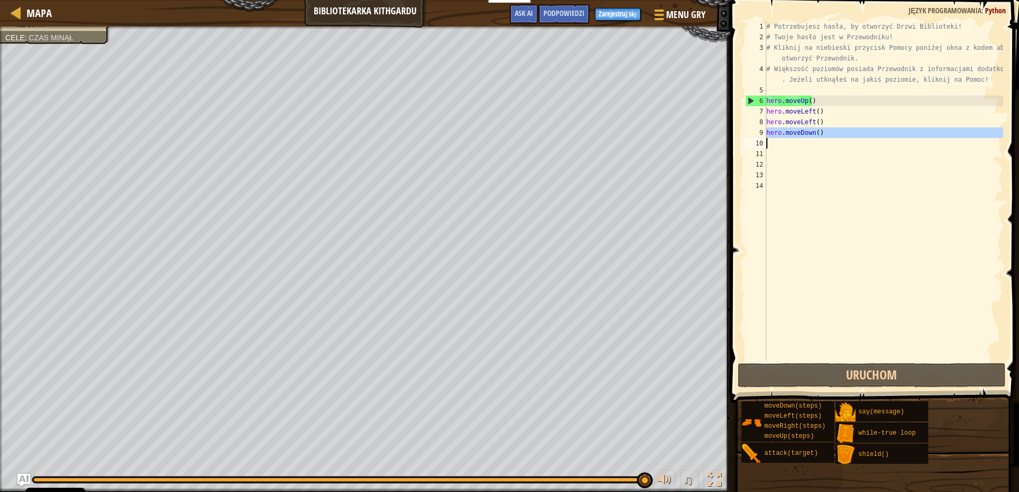
click at [905, 131] on div "# Potrzebujesz hasła, by otworzyć Drzwi Biblioteki! # Twoje hasło jest w Przewo…" at bounding box center [883, 201] width 239 height 361
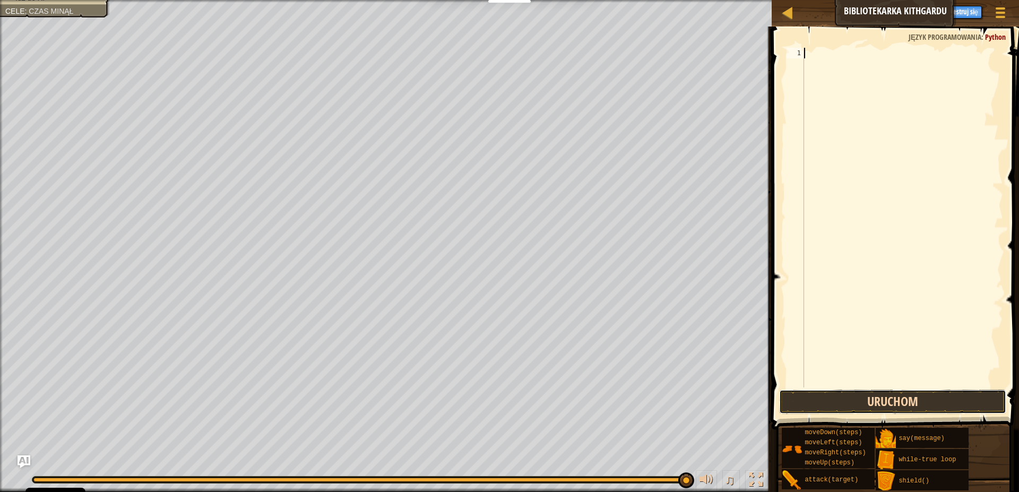
click at [846, 404] on button "Uruchom" at bounding box center [892, 402] width 227 height 24
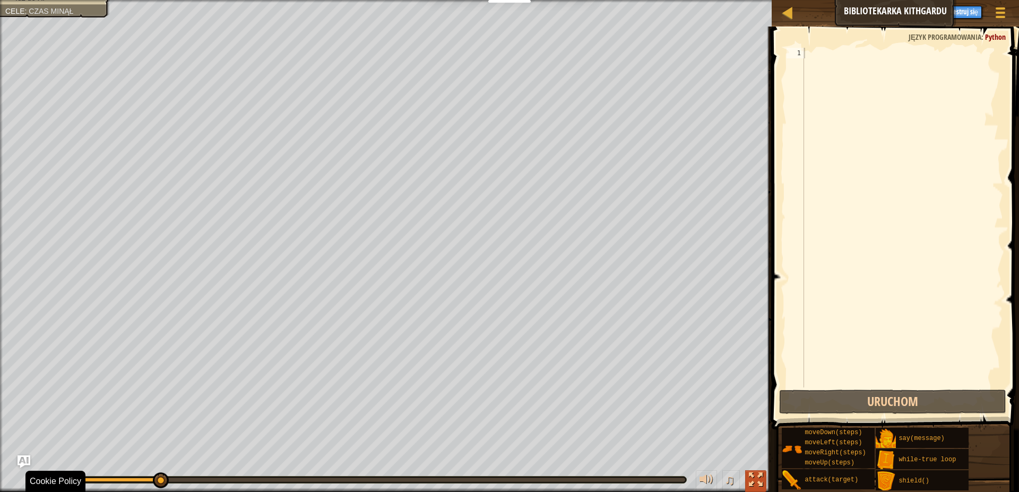
click at [761, 486] on div at bounding box center [756, 480] width 14 height 14
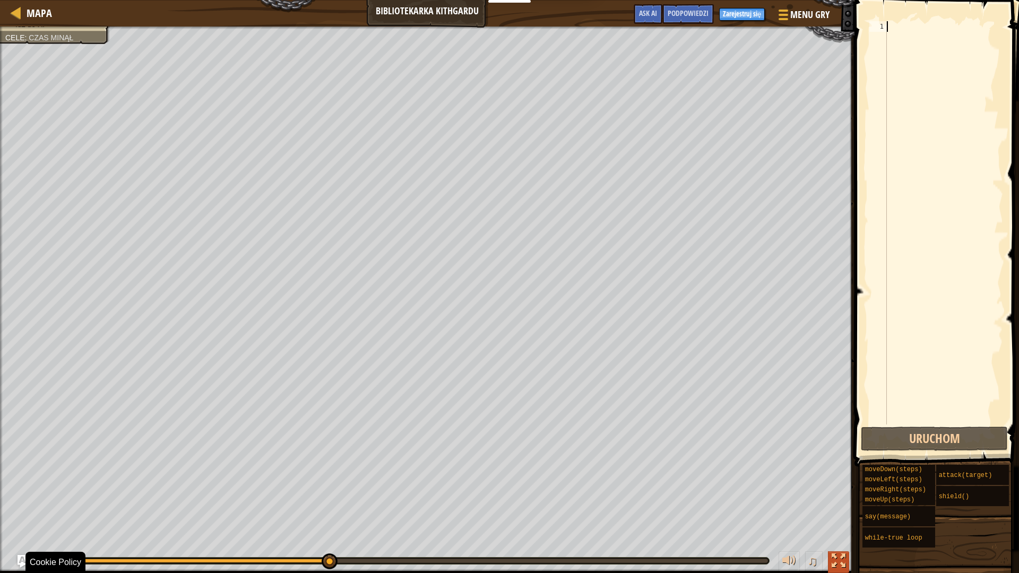
click at [837, 492] on button at bounding box center [838, 563] width 21 height 22
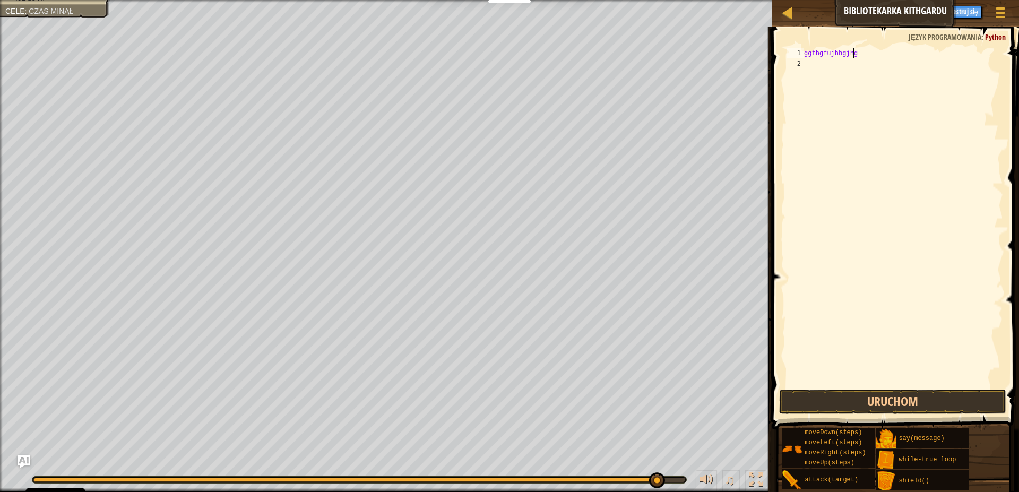
scroll to position [5, 4]
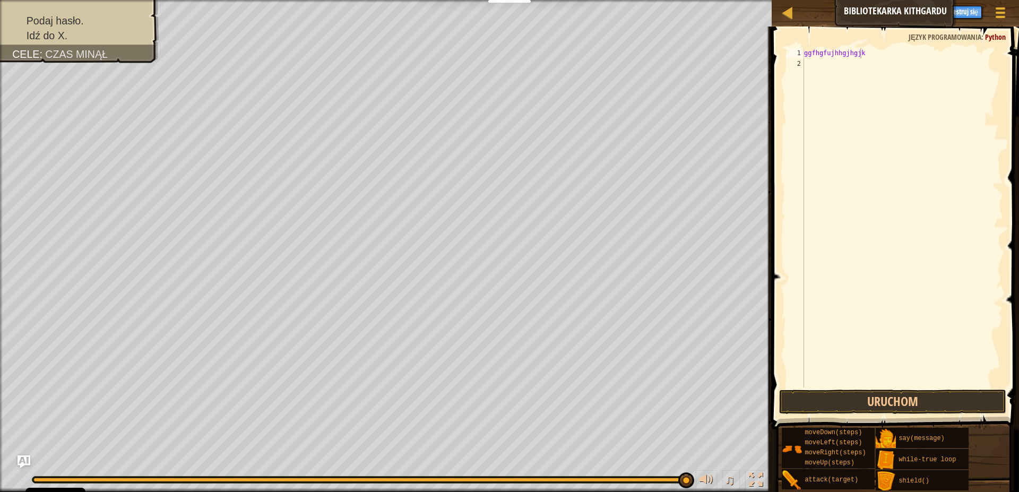
click at [880, 413] on button "Uruchom" at bounding box center [892, 402] width 227 height 24
type textarea "g"
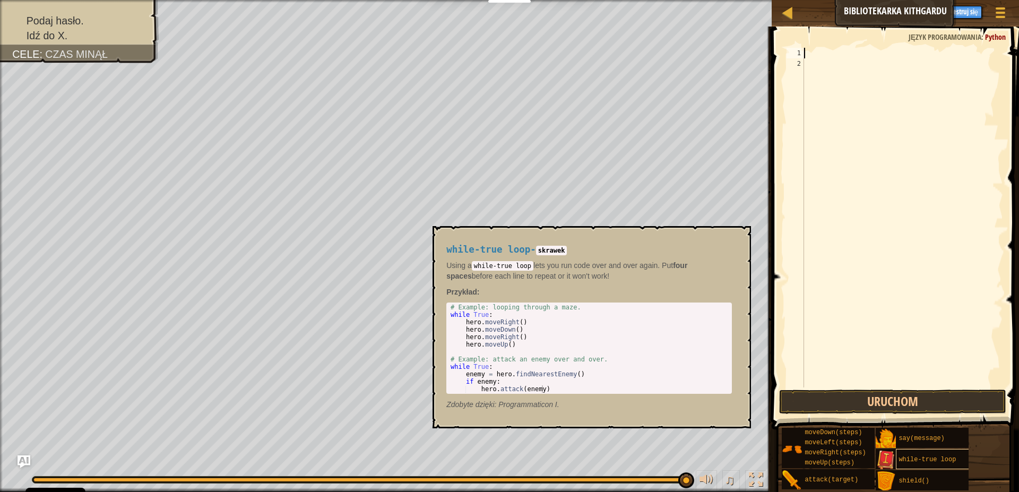
click at [906, 465] on div "while-true loop" at bounding box center [947, 459] width 102 height 20
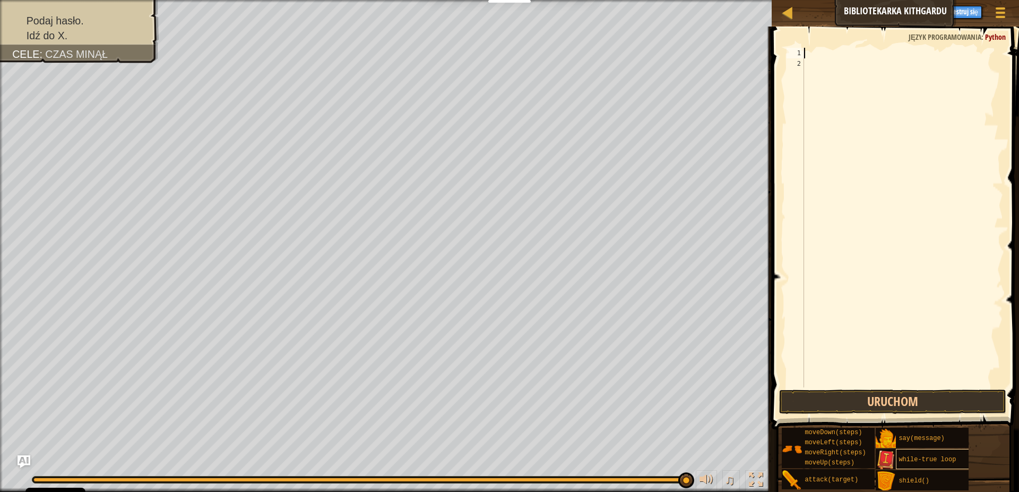
click at [906, 464] on div "while-true loop" at bounding box center [947, 459] width 102 height 20
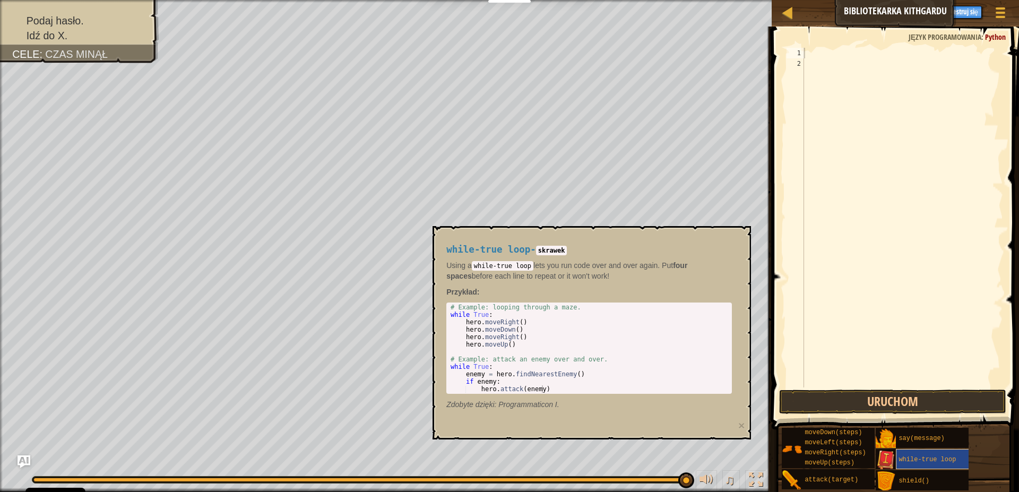
click at [906, 464] on div "while-true loop" at bounding box center [947, 459] width 102 height 20
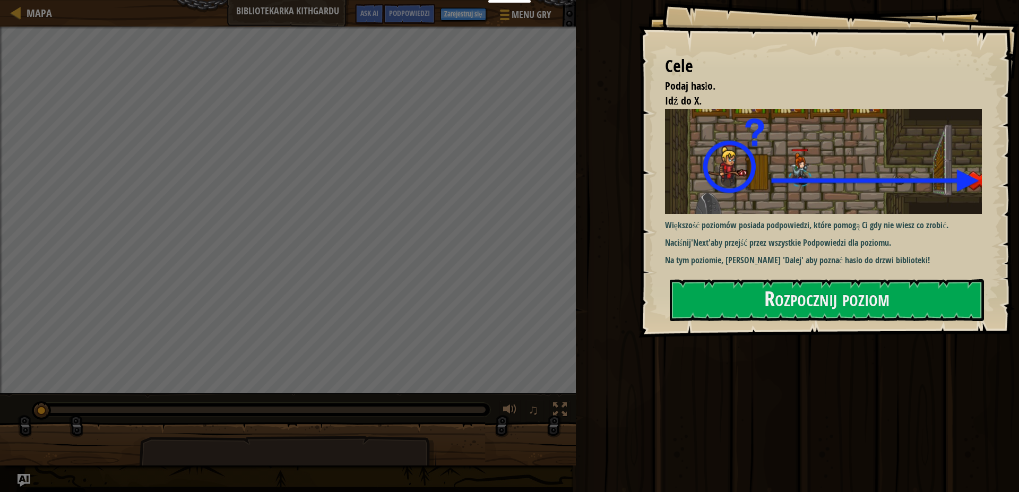
click at [874, 219] on div "Większość poziomów posiada podpowiedzi, które pomogą Ci gdy nie wiesz co zrobić…" at bounding box center [828, 188] width 326 height 158
click at [869, 306] on button "Rozpocznij poziom" at bounding box center [827, 300] width 314 height 42
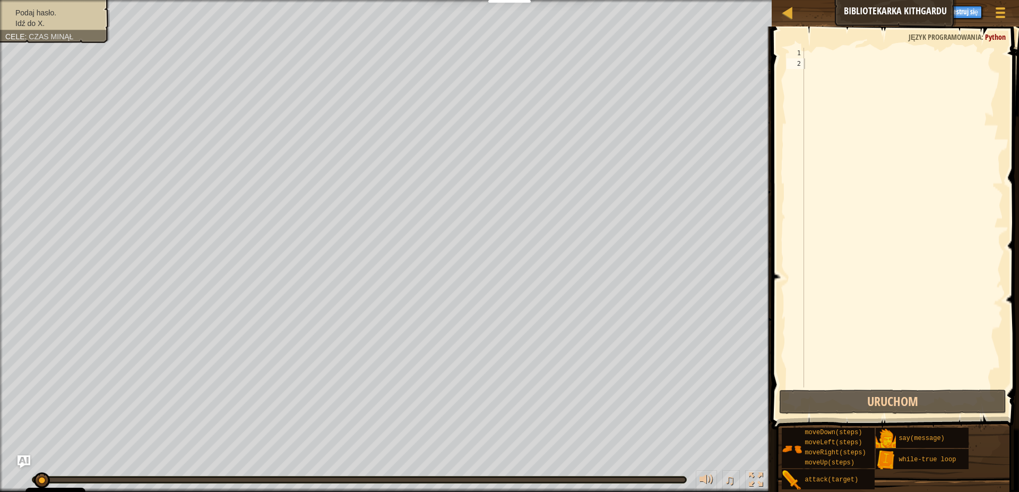
click at [838, 46] on span at bounding box center [897, 213] width 256 height 434
click at [831, 57] on div at bounding box center [902, 228] width 201 height 361
click at [793, 6] on div at bounding box center [787, 12] width 13 height 13
select select "pl"
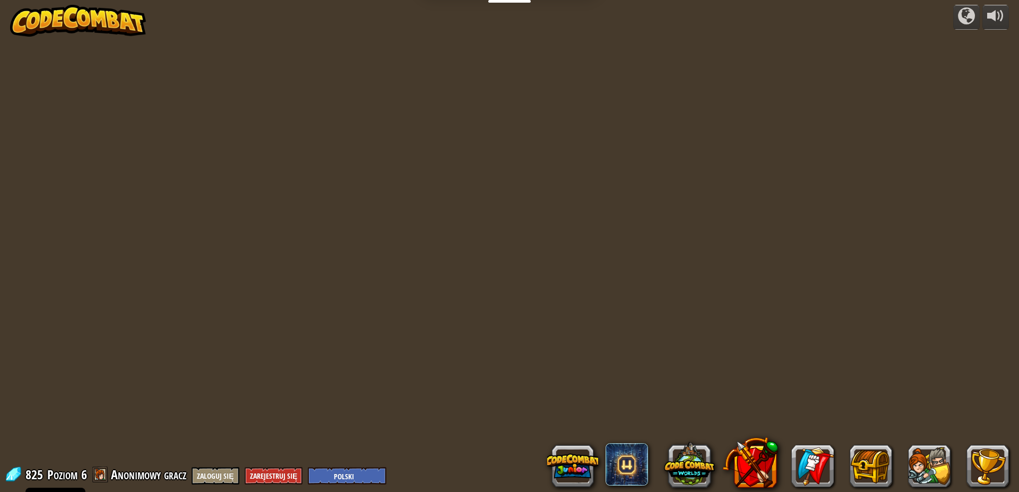
select select "pl"
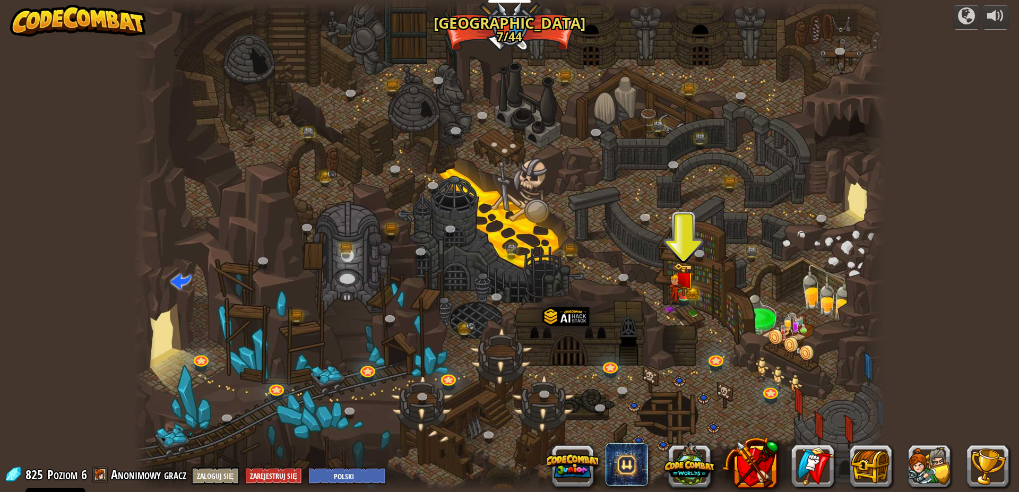
click at [799, 340] on div at bounding box center [509, 246] width 753 height 492
click at [674, 285] on img at bounding box center [674, 284] width 13 height 39
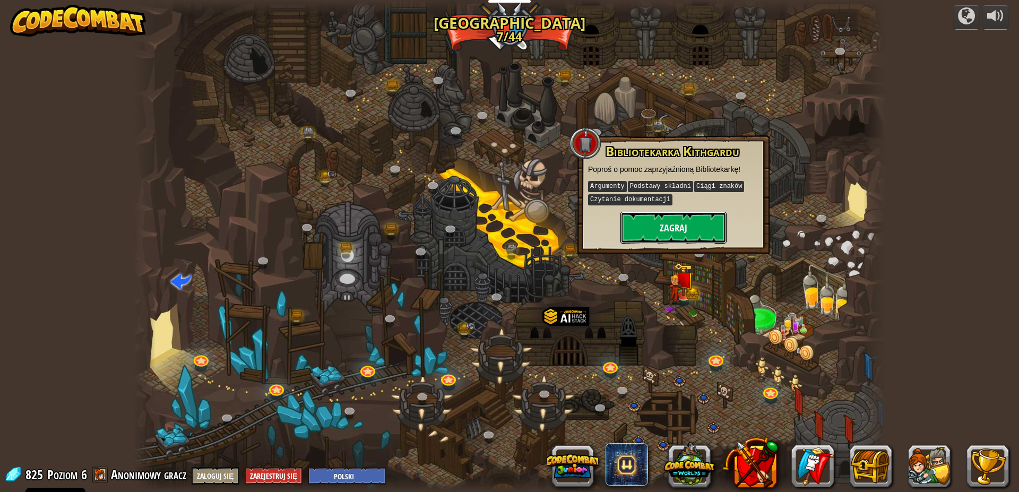
click at [685, 226] on button "Zagraj" at bounding box center [674, 228] width 106 height 32
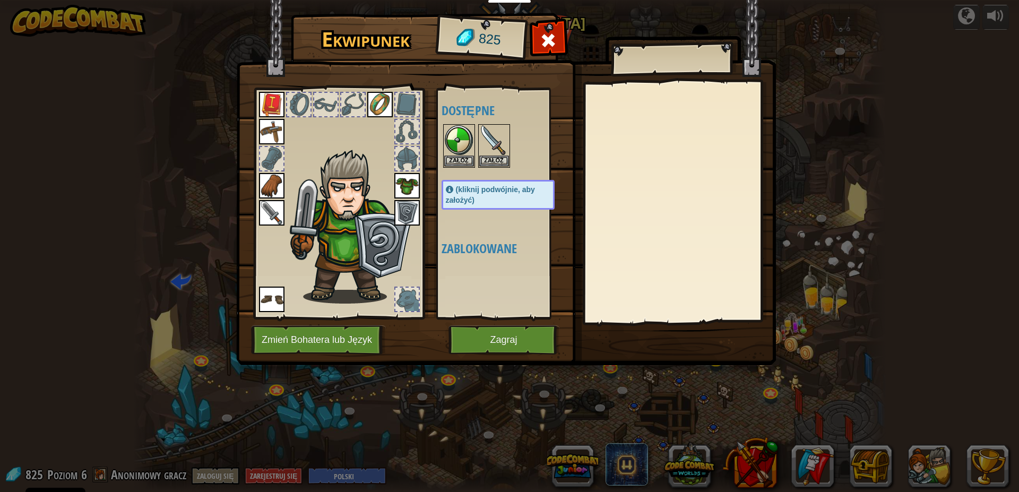
click at [519, 371] on div "Ekwipunek 825 Dostępne Załóż Załóż Załóż Załóż Załóż Załóż Załóż Załóż Załóż Za…" at bounding box center [509, 246] width 1019 height 492
click at [513, 352] on button "Zagraj" at bounding box center [504, 339] width 111 height 29
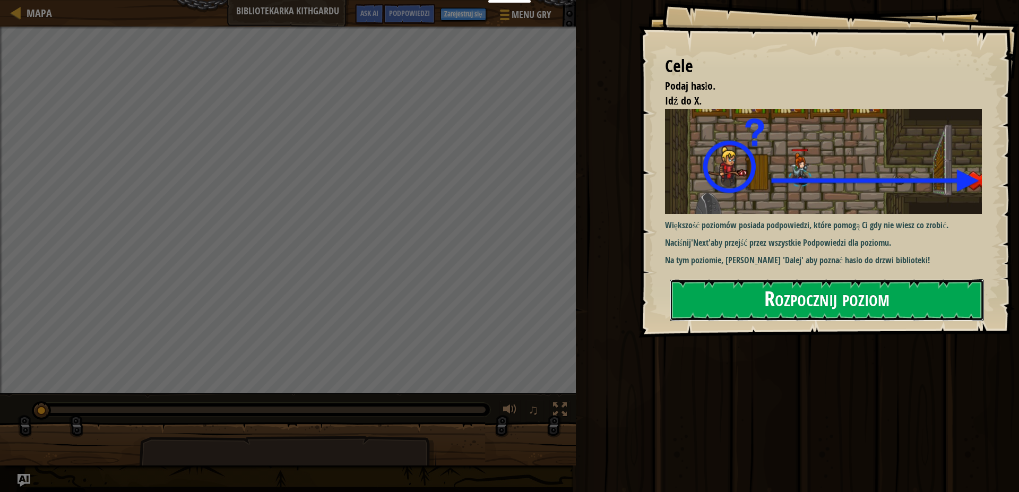
click at [860, 295] on button "Rozpocznij poziom" at bounding box center [827, 300] width 314 height 42
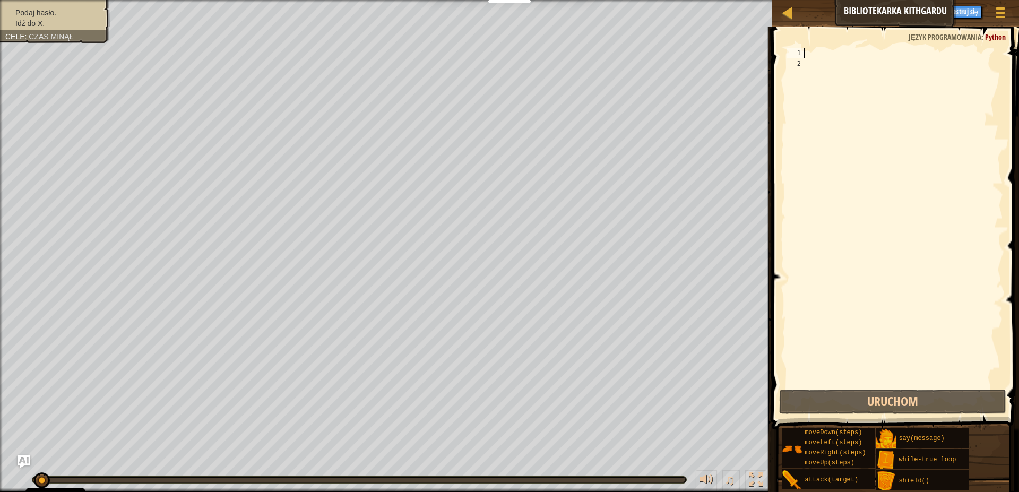
click at [841, 55] on div at bounding box center [902, 228] width 201 height 361
type textarea "h"
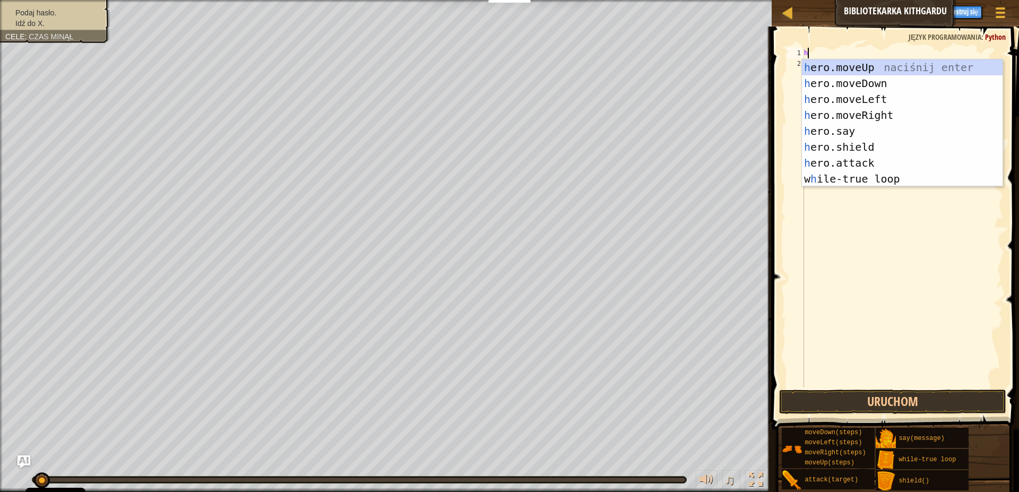
scroll to position [5, 0]
click at [878, 64] on div "h ero.moveUp naciśnij enter h ero.moveDown naciśnij enter h ero.moveLeft naciśn…" at bounding box center [902, 138] width 201 height 159
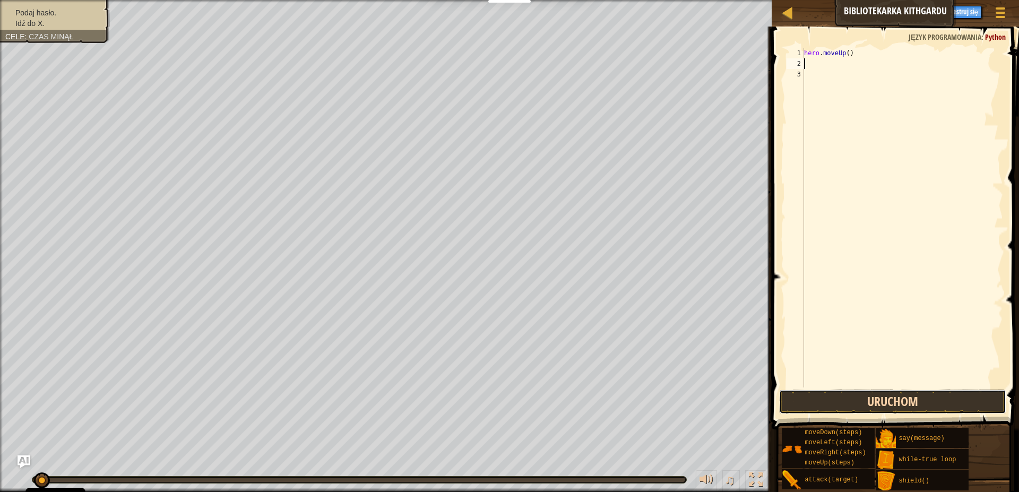
click at [952, 399] on button "Uruchom" at bounding box center [892, 402] width 227 height 24
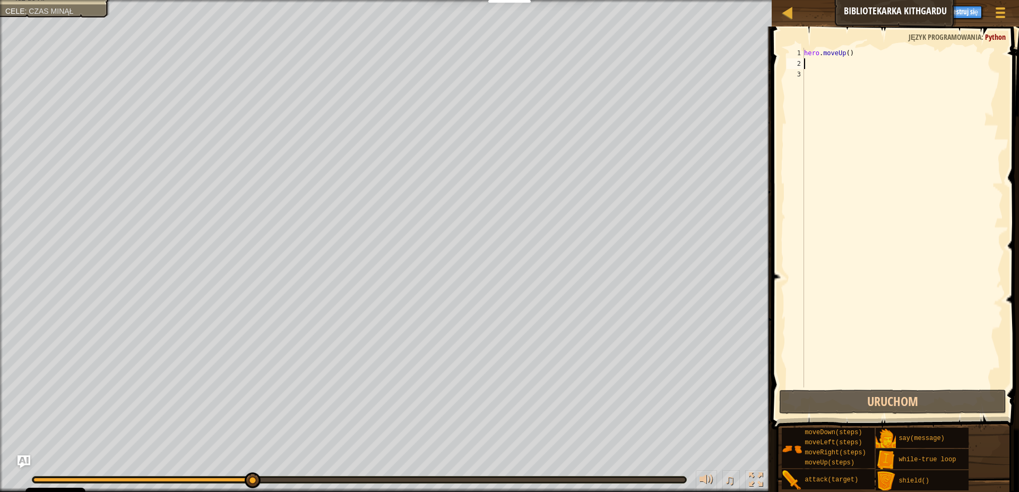
click at [868, 62] on div "hero . moveUp ( )" at bounding box center [902, 228] width 201 height 361
click at [867, 62] on div "hero . moveUp ( )" at bounding box center [902, 228] width 201 height 361
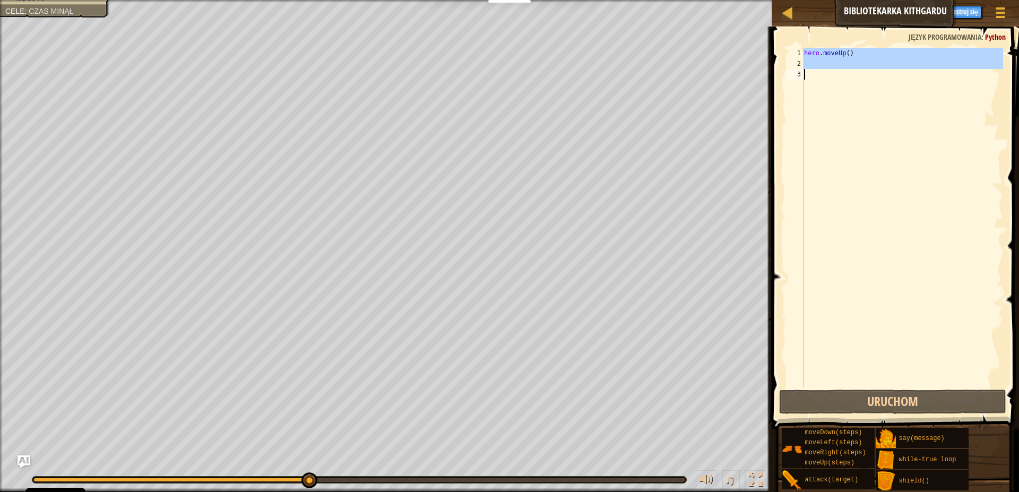
click at [865, 62] on div "hero . moveUp ( )" at bounding box center [902, 228] width 201 height 361
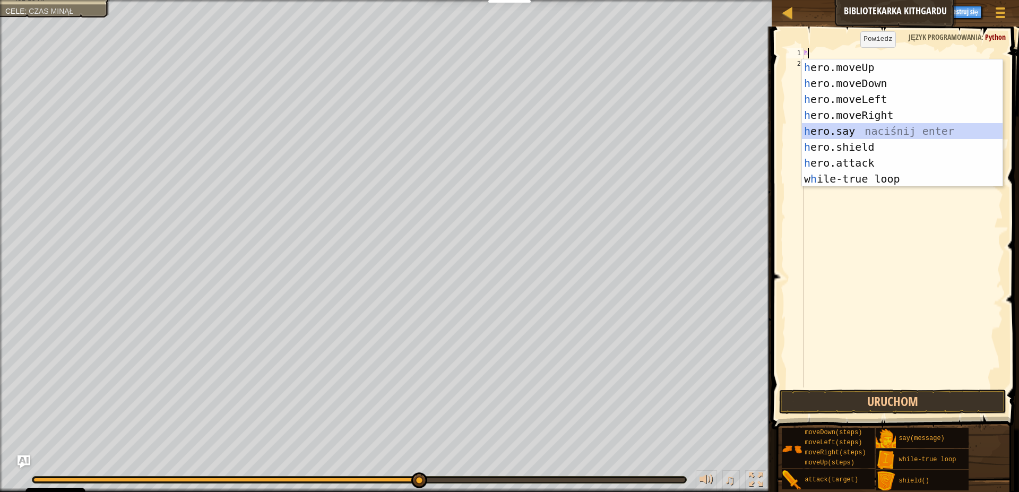
click at [884, 126] on div "h ero.moveUp naciśnij enter h ero.moveDown naciśnij enter h ero.moveLeft naciśn…" at bounding box center [902, 138] width 201 height 159
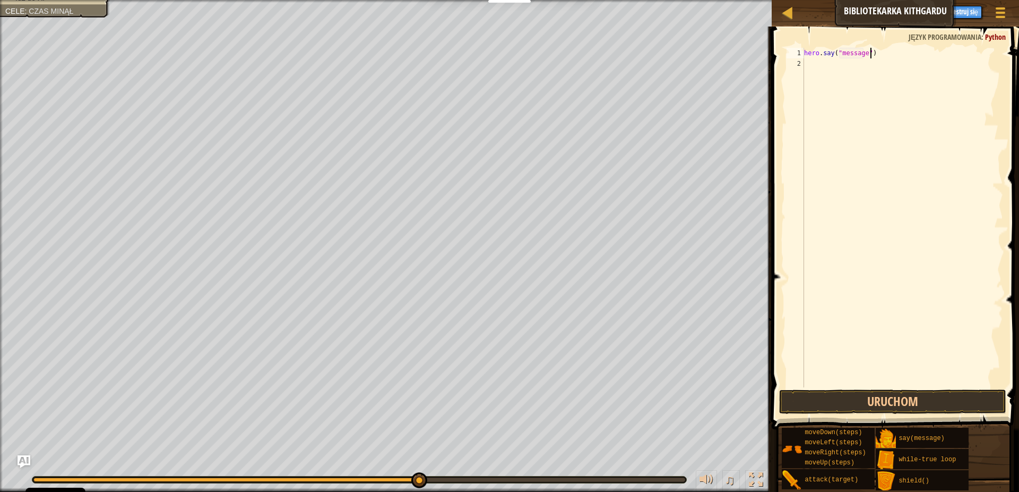
click at [881, 54] on div "hero . say ( "message" )" at bounding box center [902, 228] width 201 height 361
type textarea "hero.say("message")"
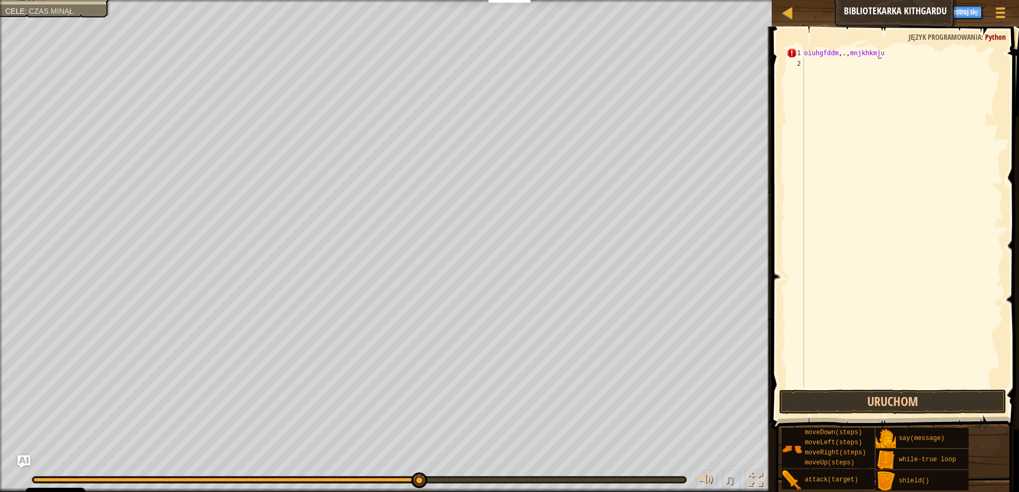
click at [876, 42] on span at bounding box center [897, 213] width 256 height 434
click at [874, 49] on div "oiuhgfddm , . , mnjkhkmju" at bounding box center [902, 228] width 201 height 361
type textarea "oiuhgfddm,.,mnjkhkmju"
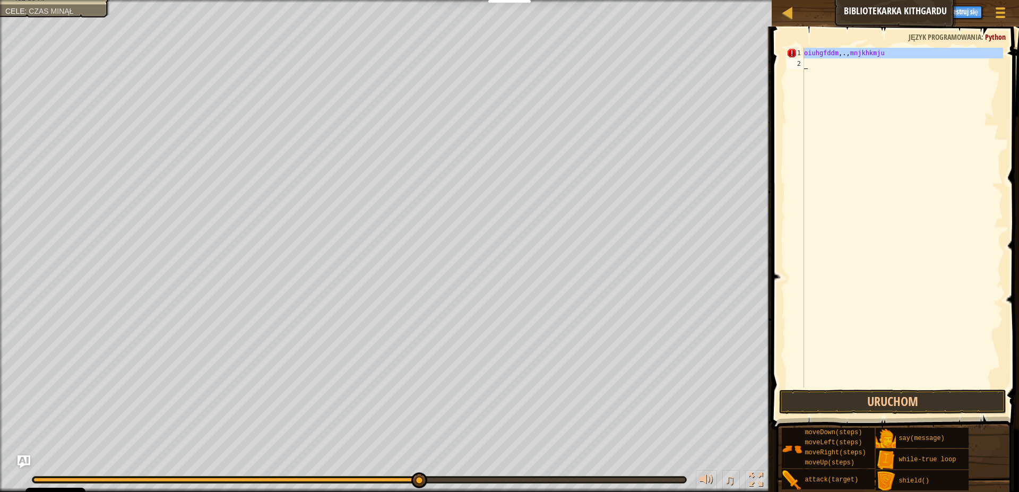
click at [874, 49] on div "oiuhgfddm , . , mnjkhkmju" at bounding box center [902, 228] width 201 height 361
